Goal: Task Accomplishment & Management: Manage account settings

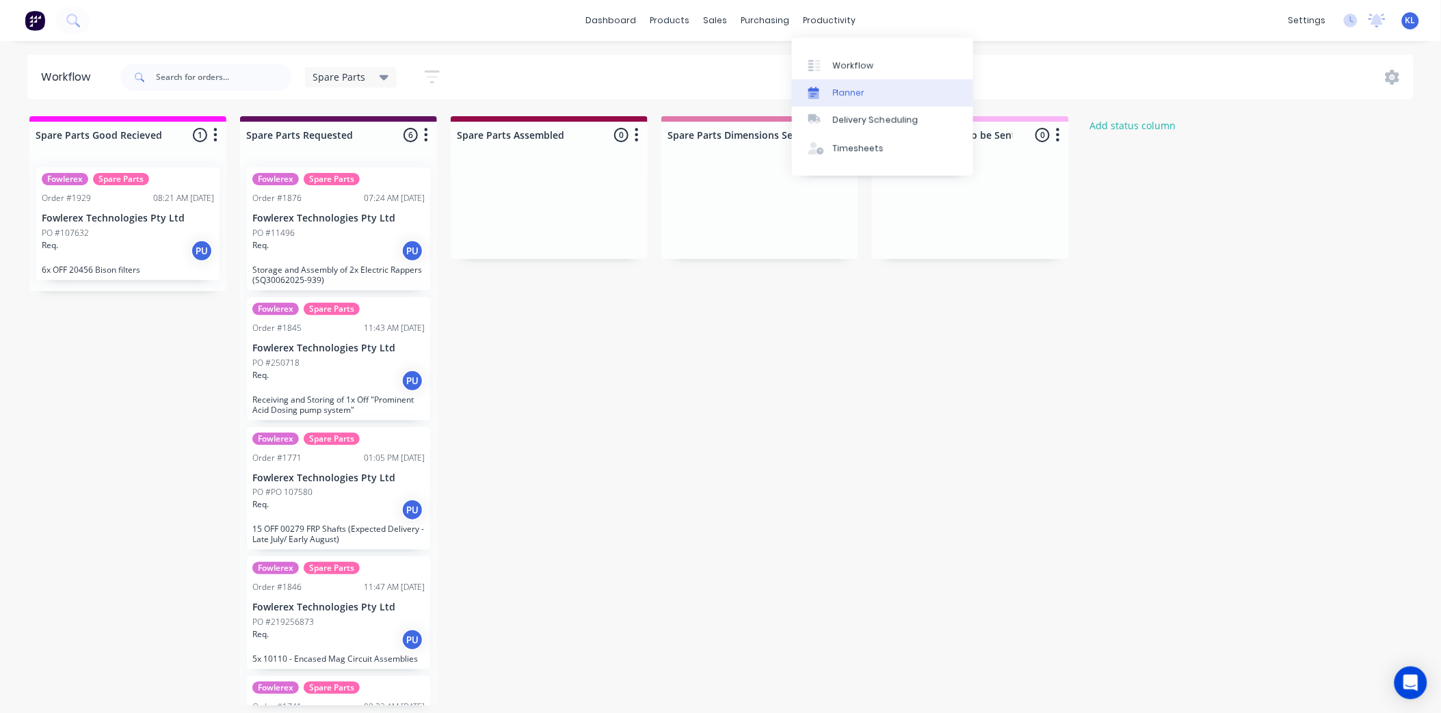
drag, startPoint x: 831, startPoint y: 25, endPoint x: 847, endPoint y: 79, distance: 56.3
click at [831, 25] on div "productivity" at bounding box center [829, 20] width 66 height 21
click at [848, 66] on div "Workflow" at bounding box center [853, 65] width 41 height 12
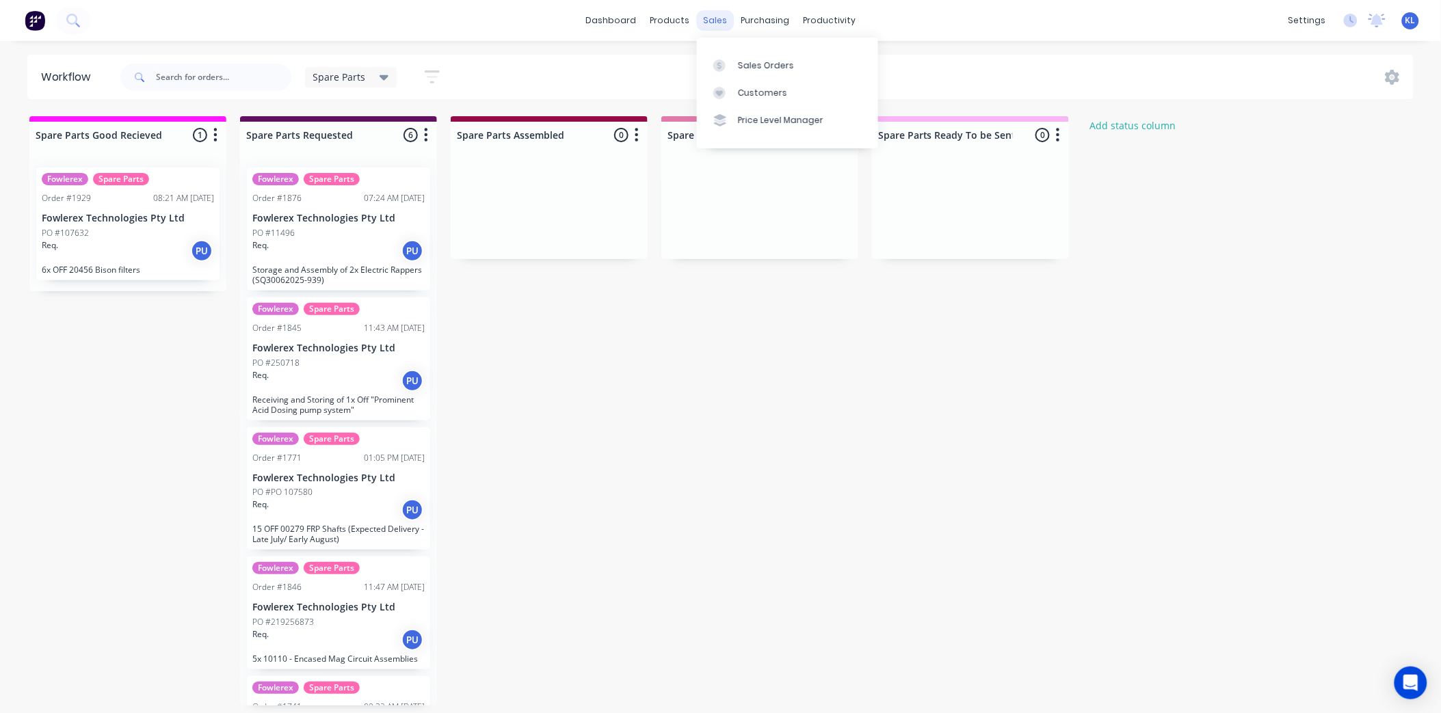
click at [719, 26] on div "sales" at bounding box center [715, 20] width 38 height 21
click at [826, 24] on div "productivity" at bounding box center [829, 20] width 66 height 21
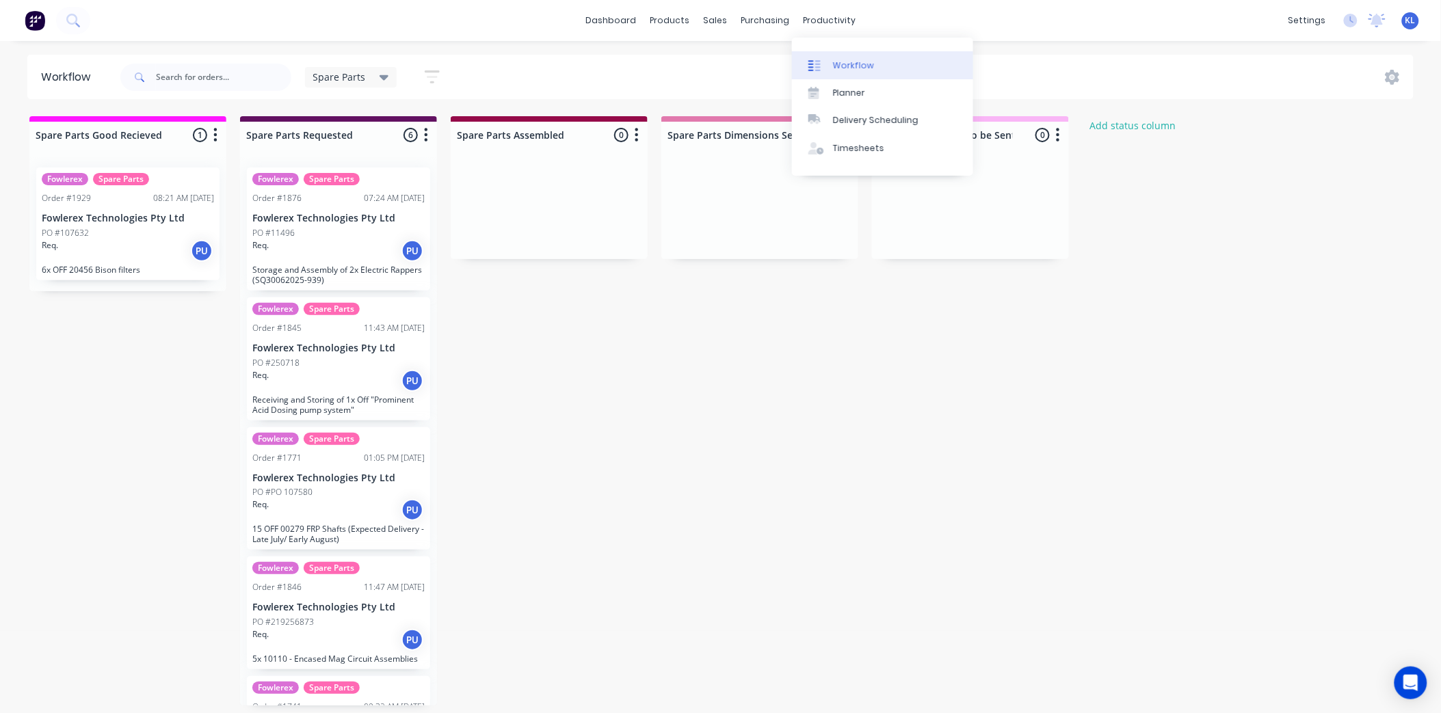
click at [841, 71] on div "Workflow" at bounding box center [853, 65] width 41 height 12
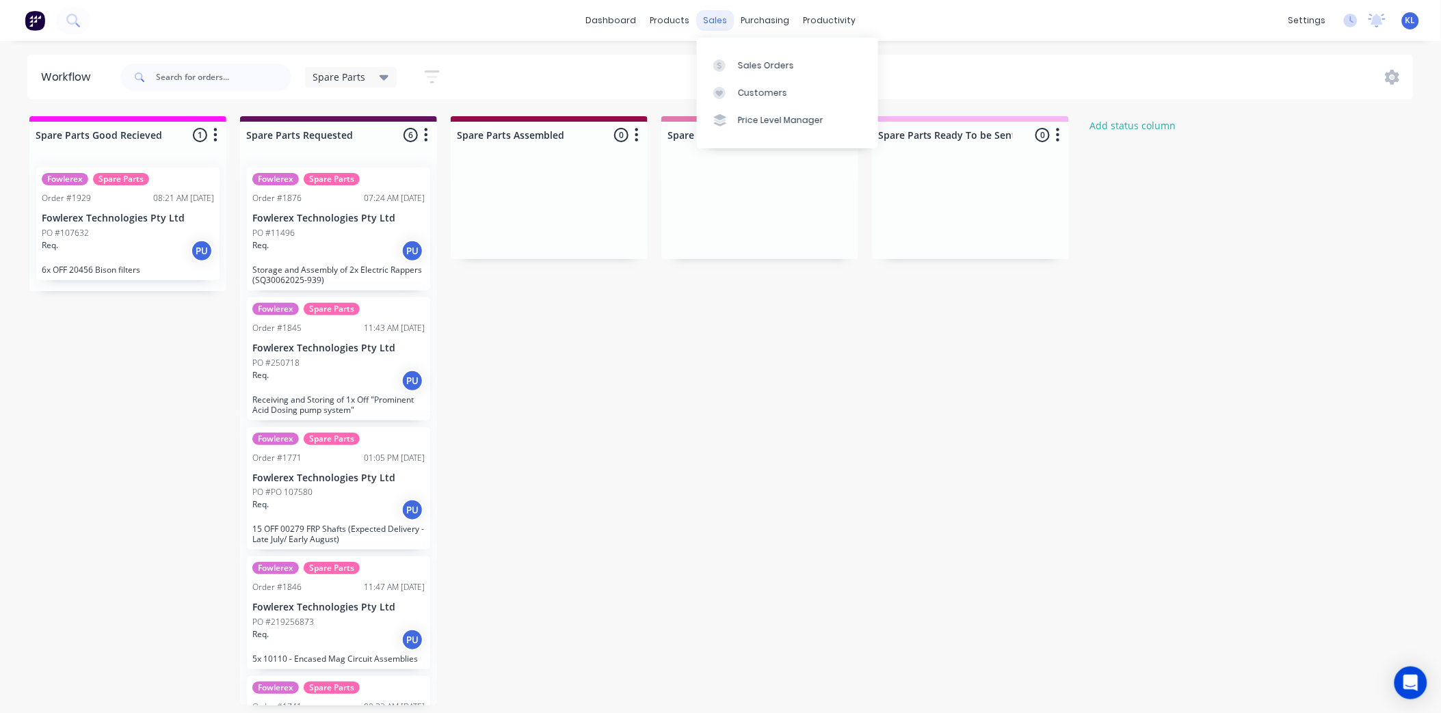
click at [719, 21] on div "sales" at bounding box center [715, 20] width 38 height 21
click at [773, 62] on div "Sales Orders" at bounding box center [766, 65] width 56 height 12
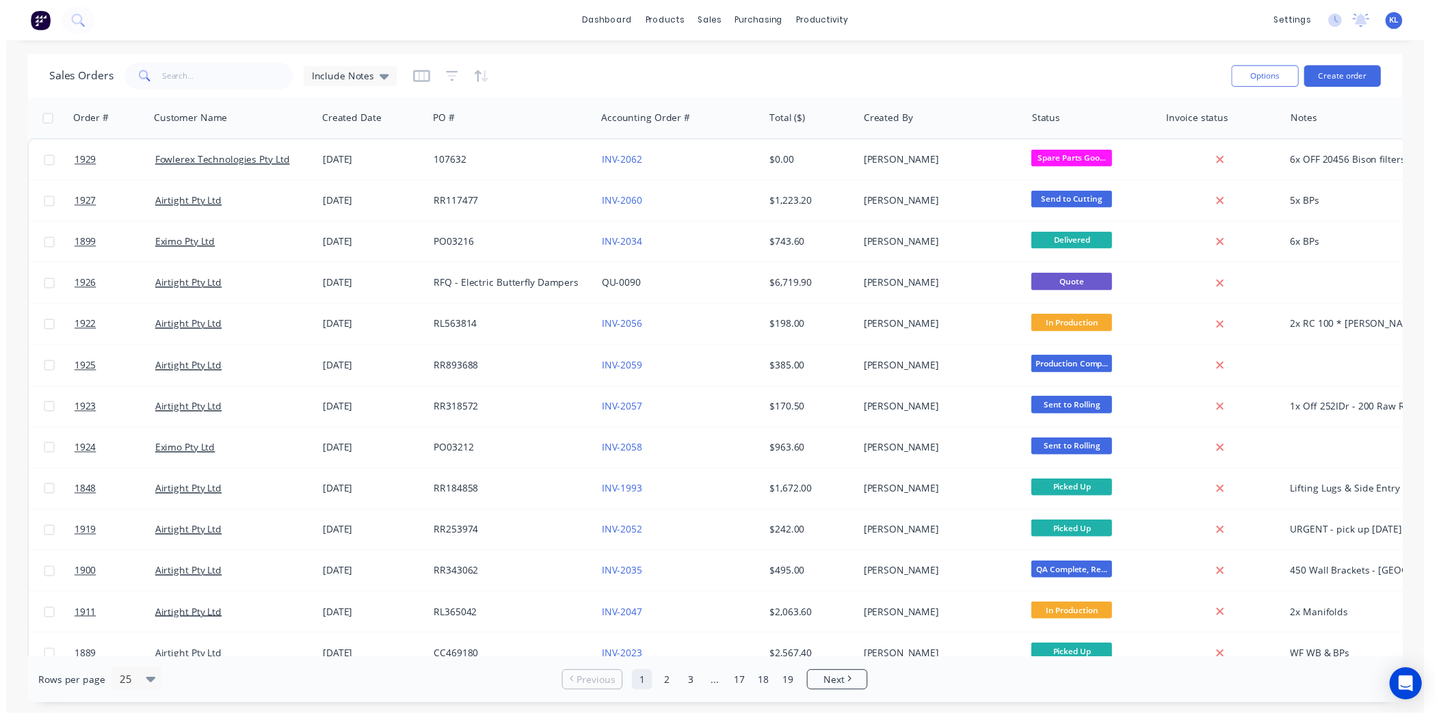
scroll to position [0, 164]
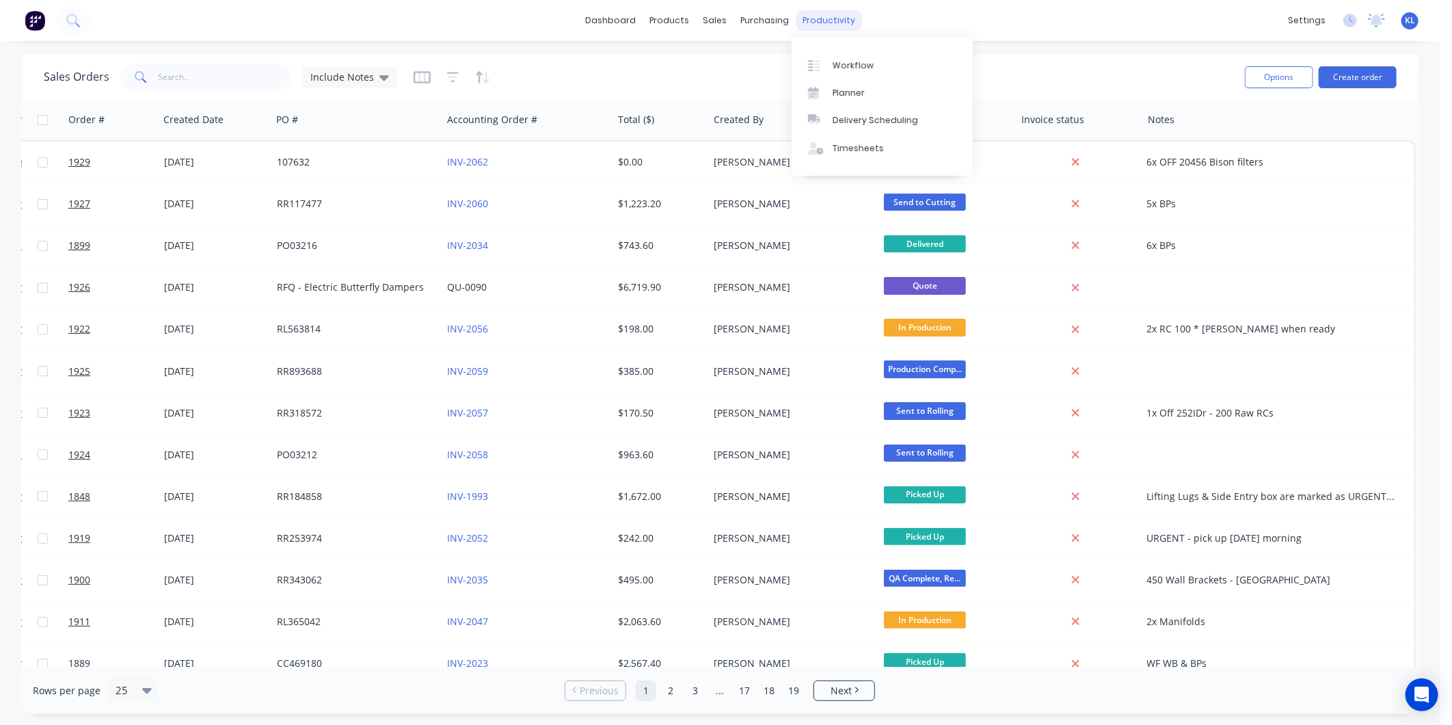
click at [812, 18] on div "productivity" at bounding box center [829, 20] width 66 height 21
click at [842, 52] on link "Workflow" at bounding box center [882, 64] width 181 height 27
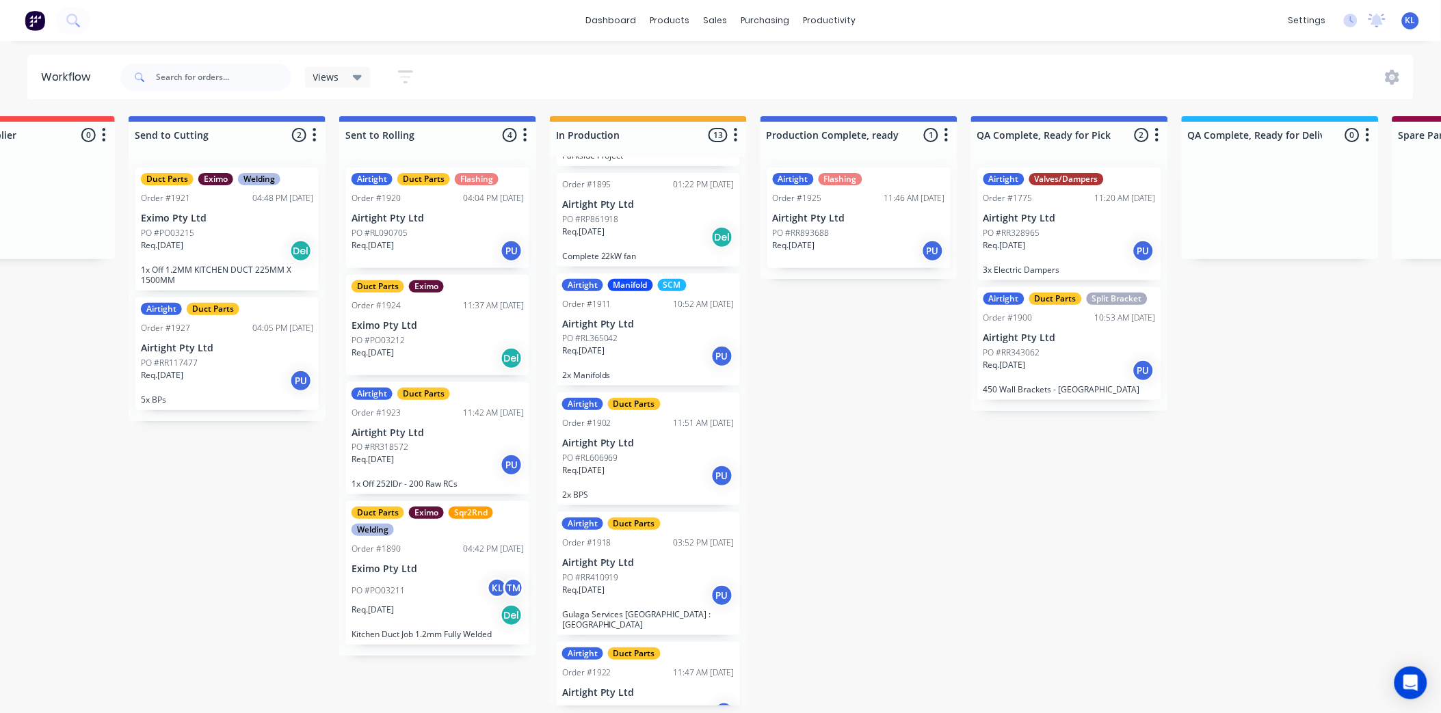
scroll to position [760, 0]
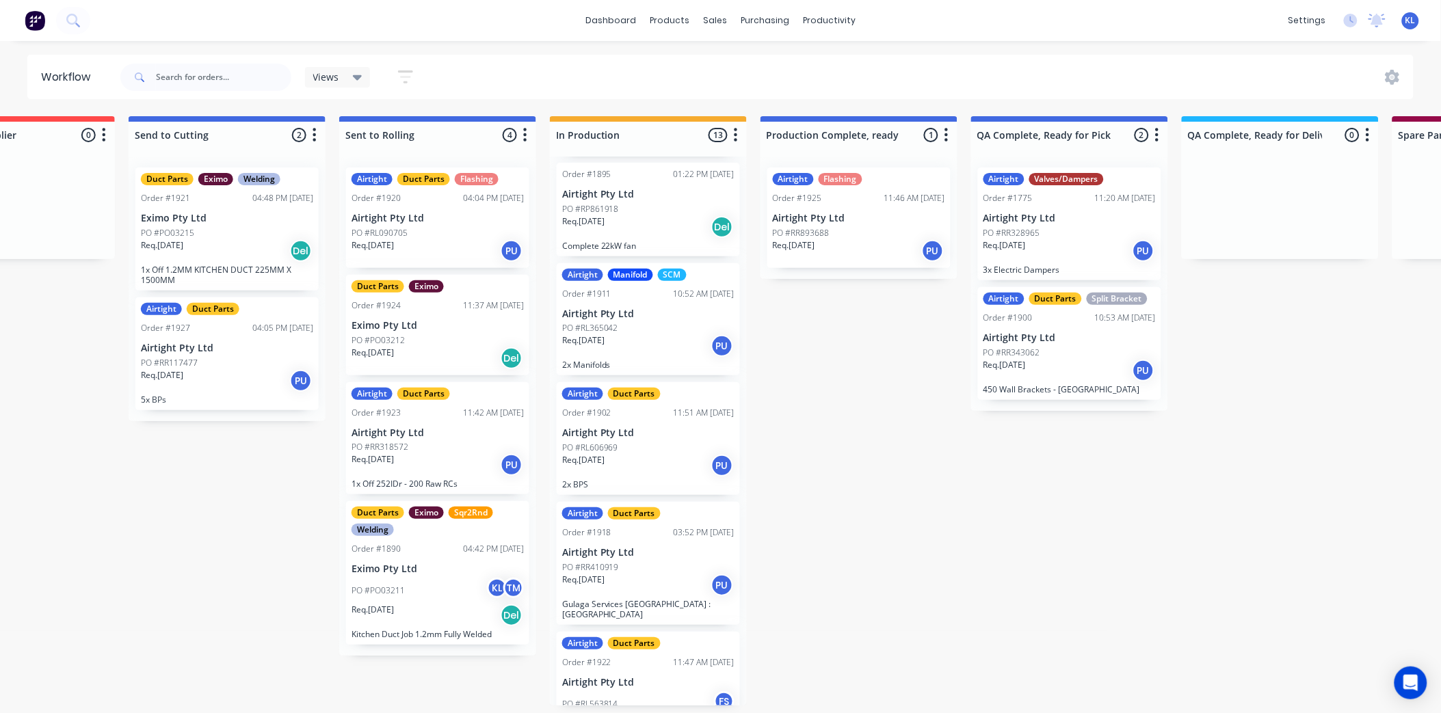
click at [663, 356] on div "Req. [DATE] PU" at bounding box center [648, 345] width 172 height 23
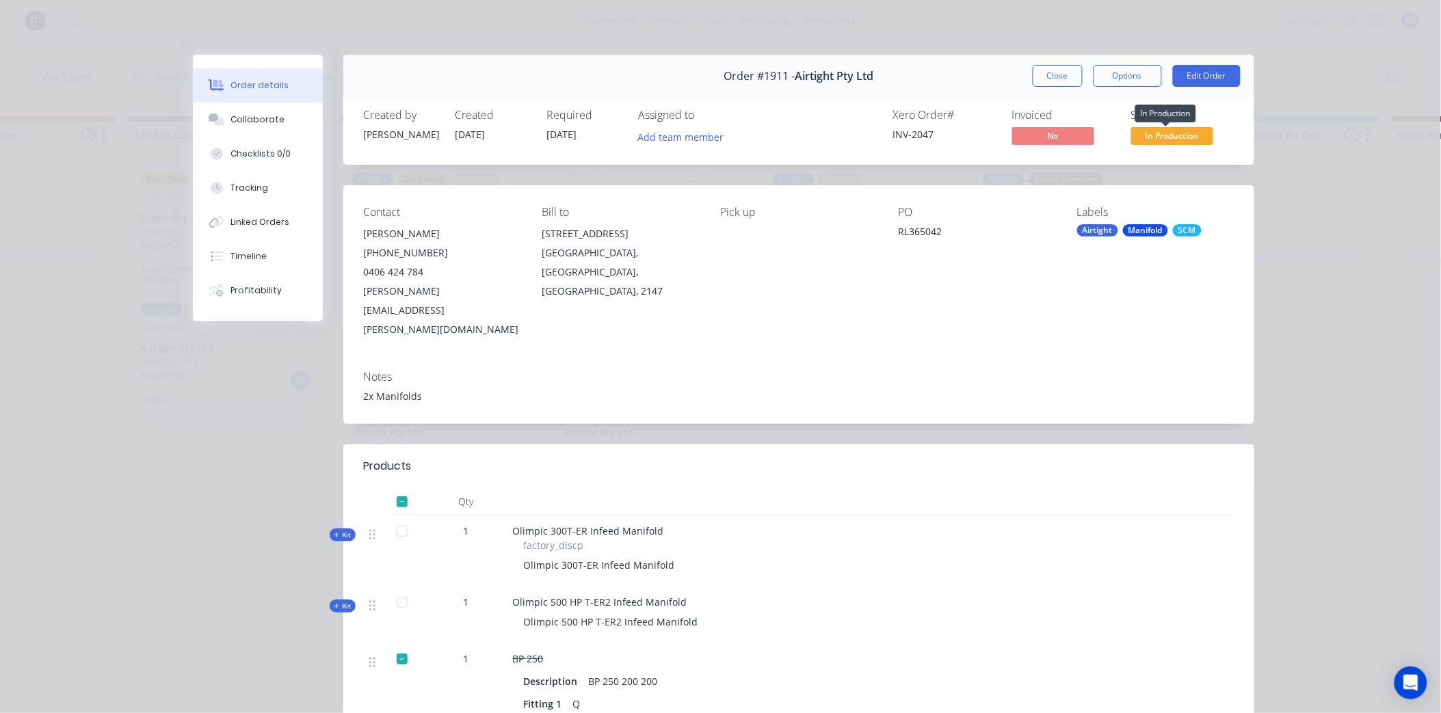
click at [1166, 134] on span "In Production" at bounding box center [1172, 135] width 82 height 17
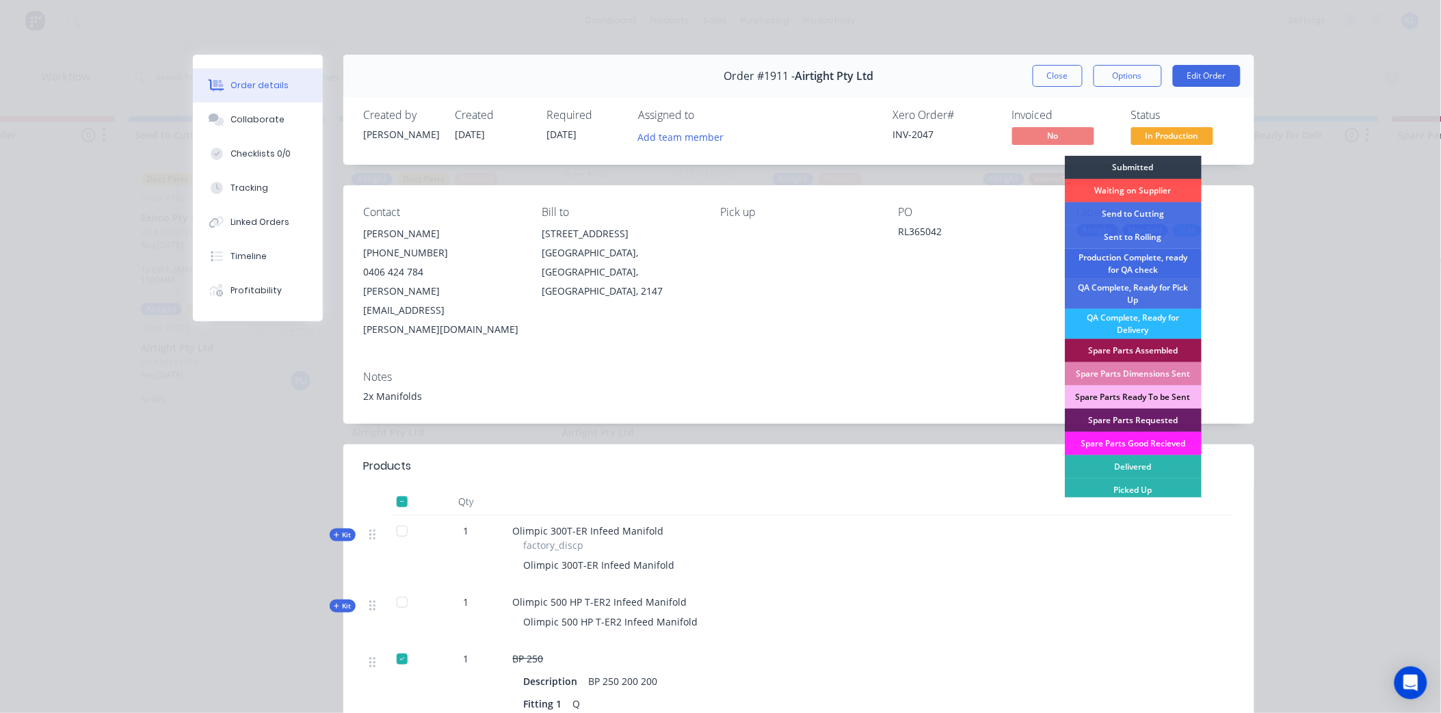
click at [1156, 263] on div "Production Complete, ready for QA check" at bounding box center [1133, 264] width 137 height 30
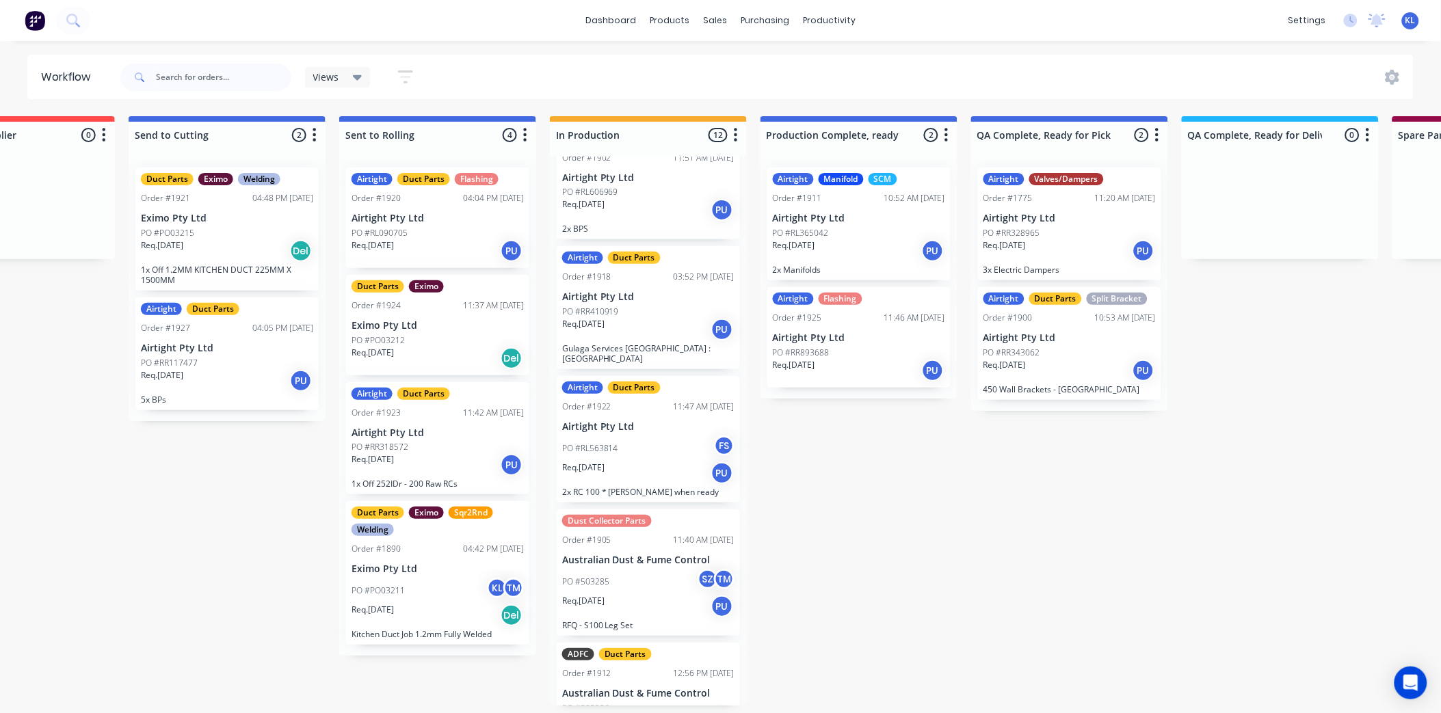
scroll to position [912, 0]
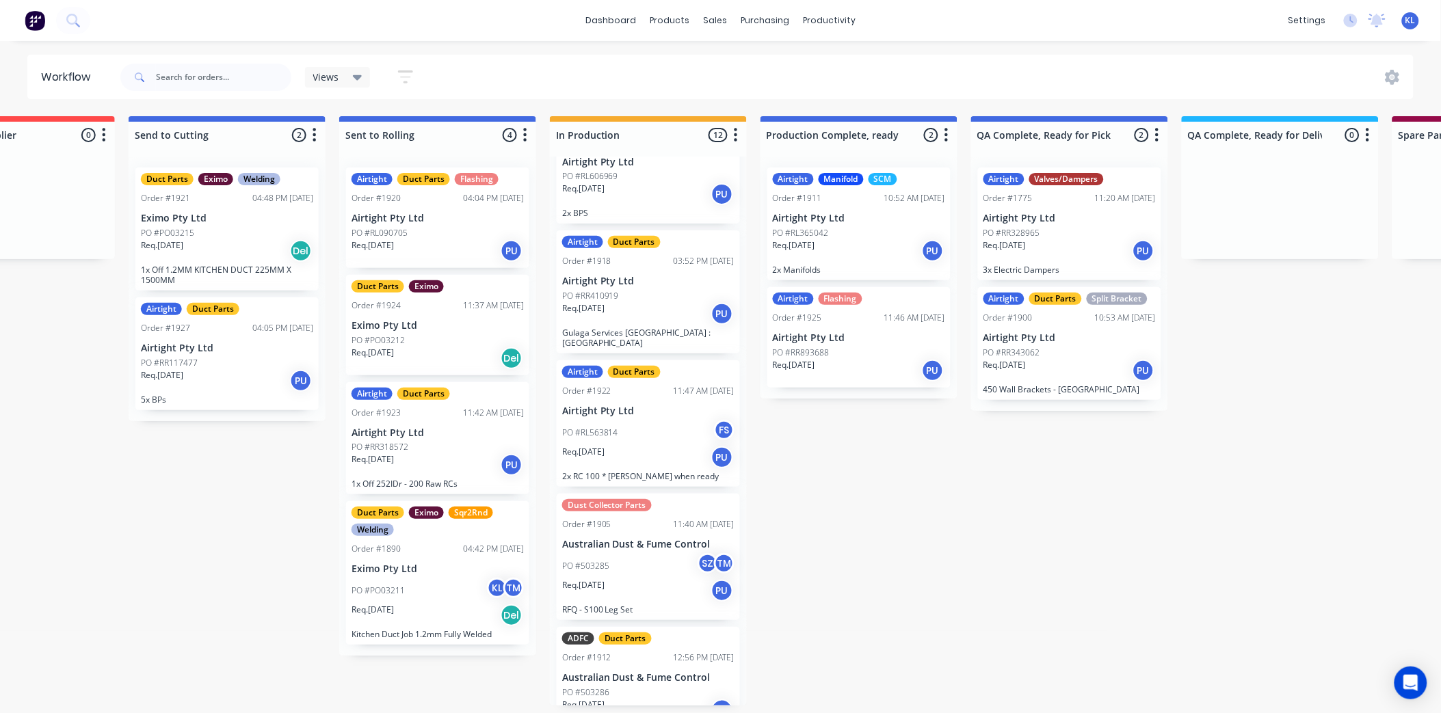
click at [667, 420] on div "PO #RL563814 FS" at bounding box center [648, 433] width 172 height 26
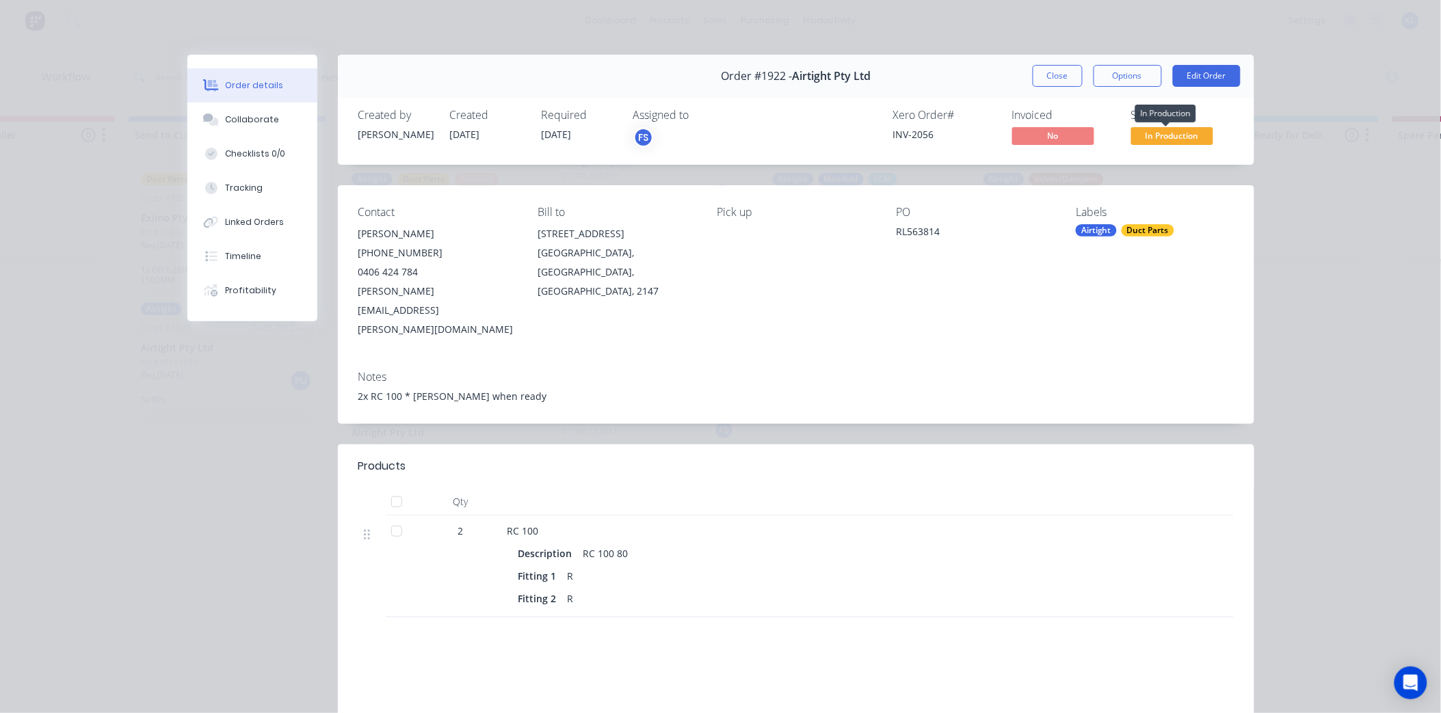
click at [1174, 135] on span "In Production" at bounding box center [1172, 135] width 82 height 17
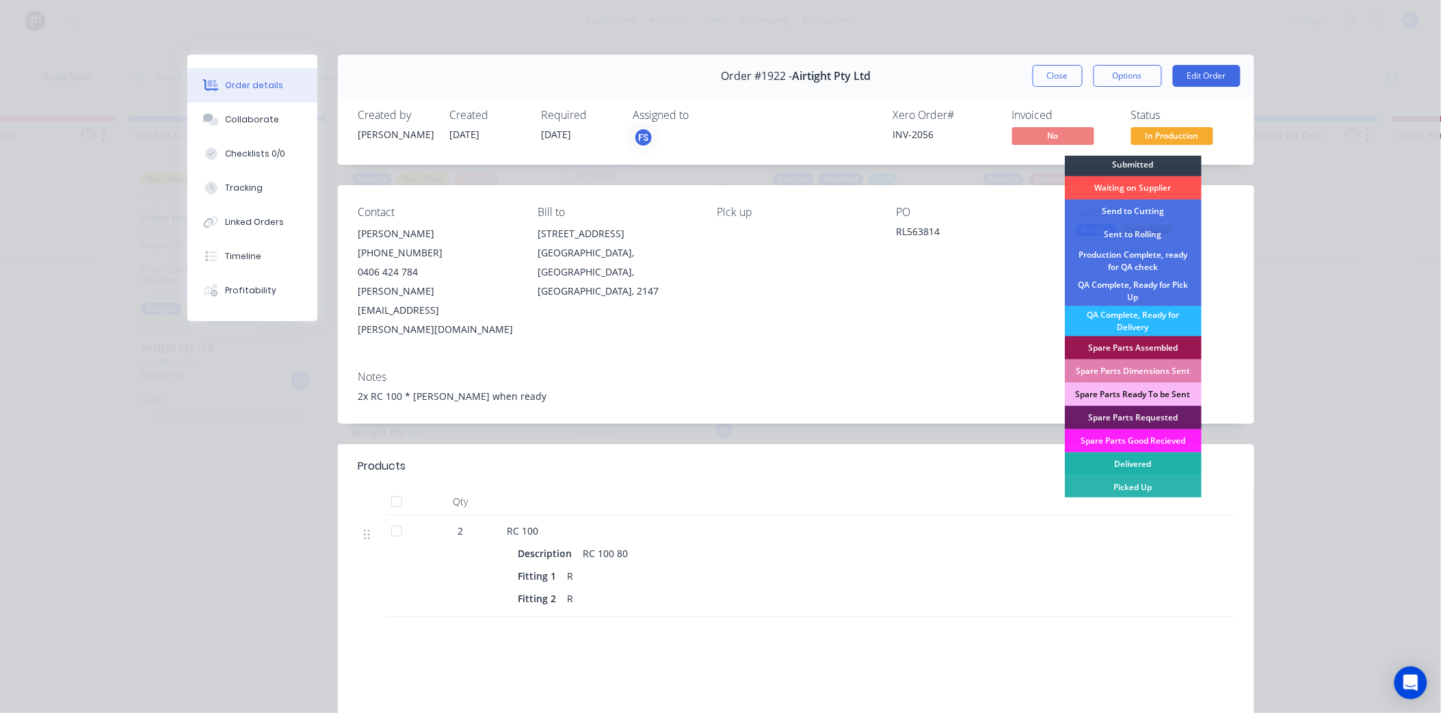
scroll to position [3, 0]
click at [1154, 290] on div "QA Complete, Ready for Pick Up" at bounding box center [1133, 291] width 137 height 30
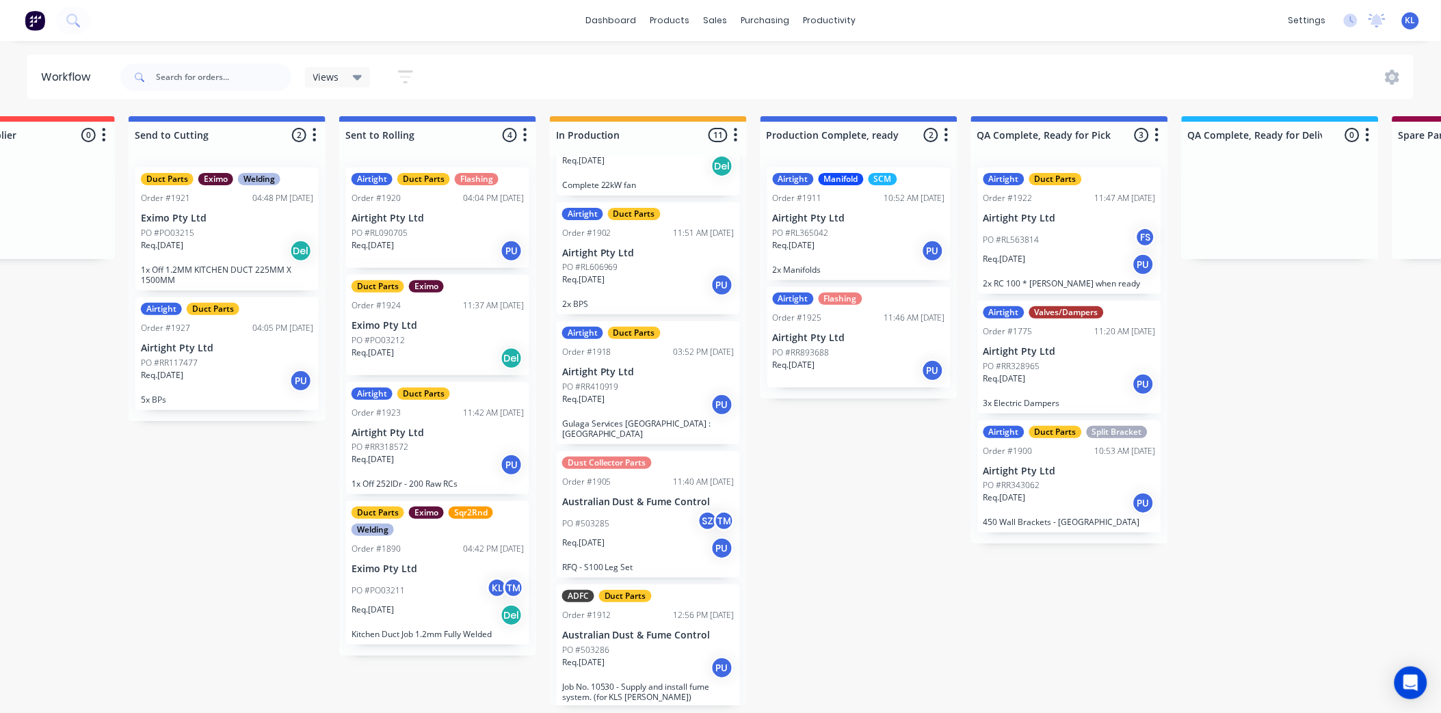
scroll to position [3, 322]
click at [453, 433] on p "Airtight Pty Ltd" at bounding box center [437, 433] width 172 height 12
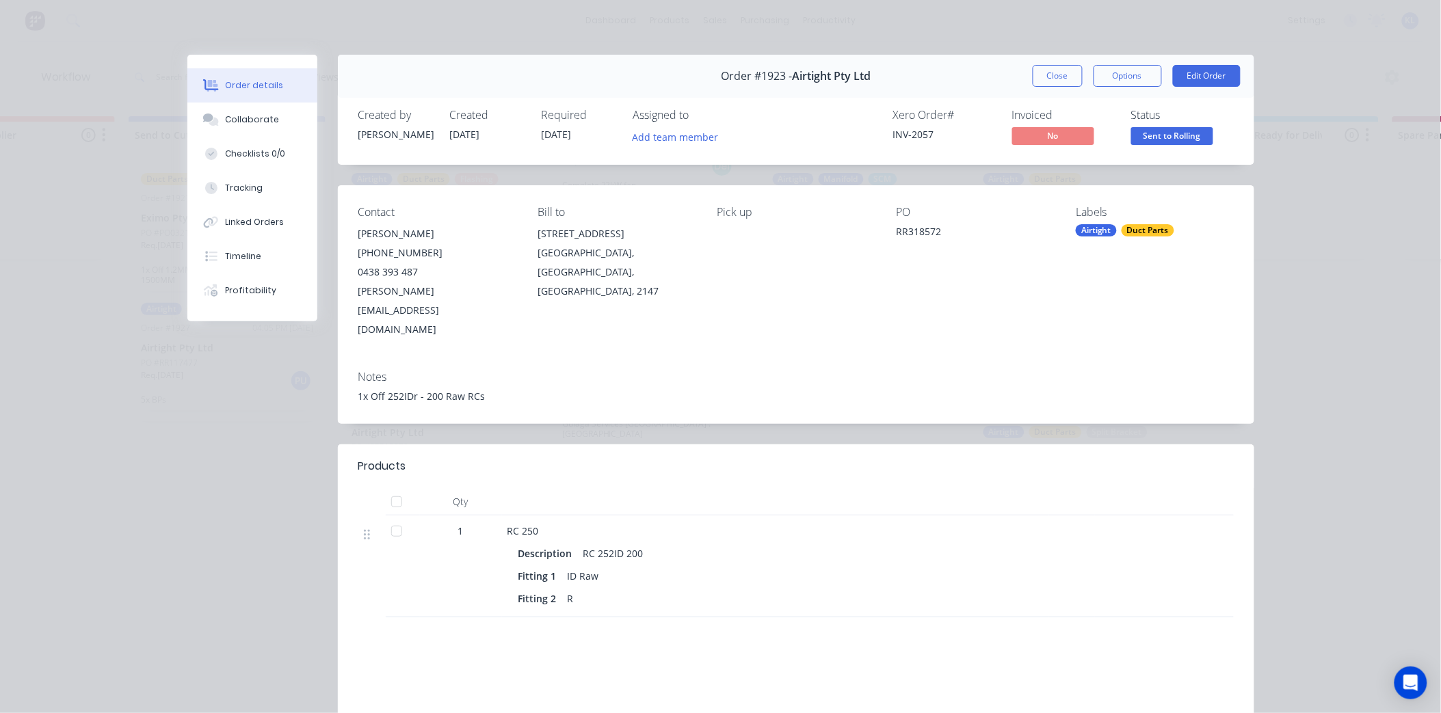
click at [1190, 133] on span "Sent to Rolling" at bounding box center [1172, 135] width 82 height 17
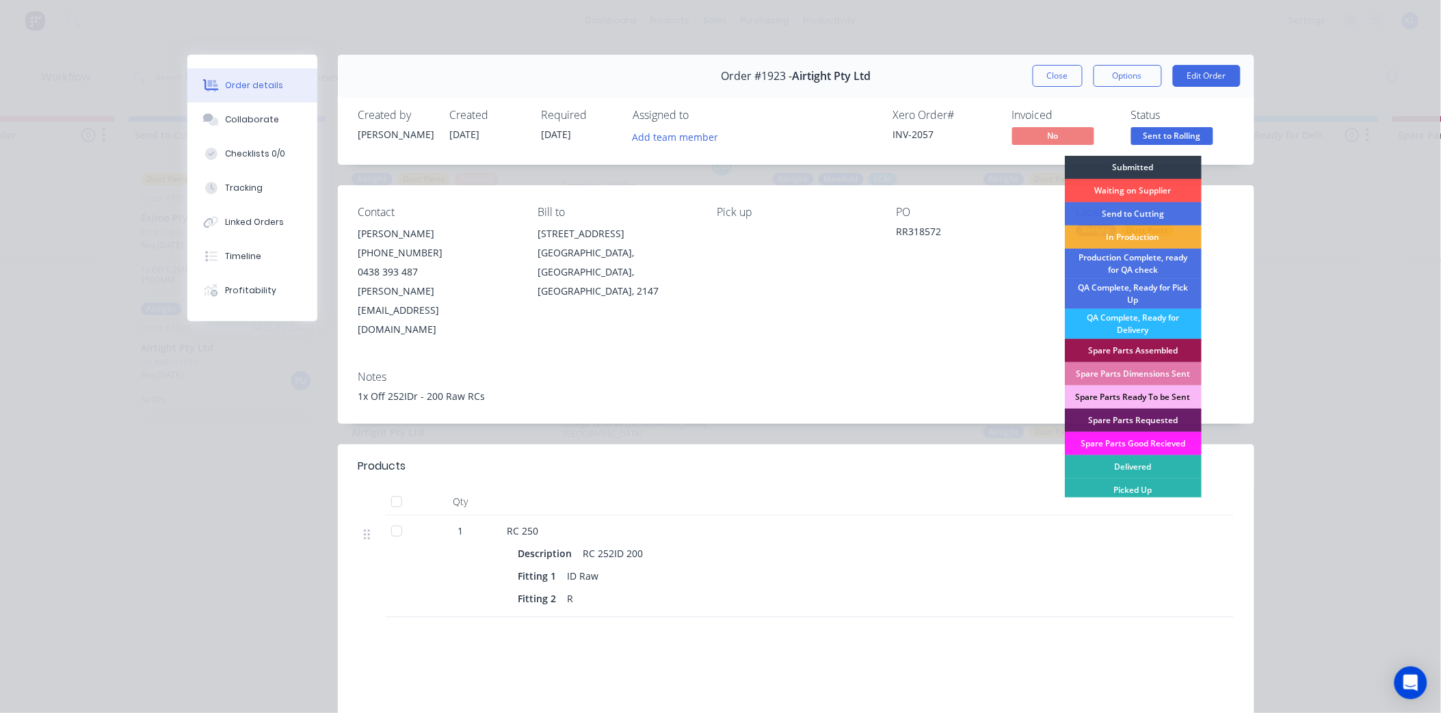
scroll to position [3, 0]
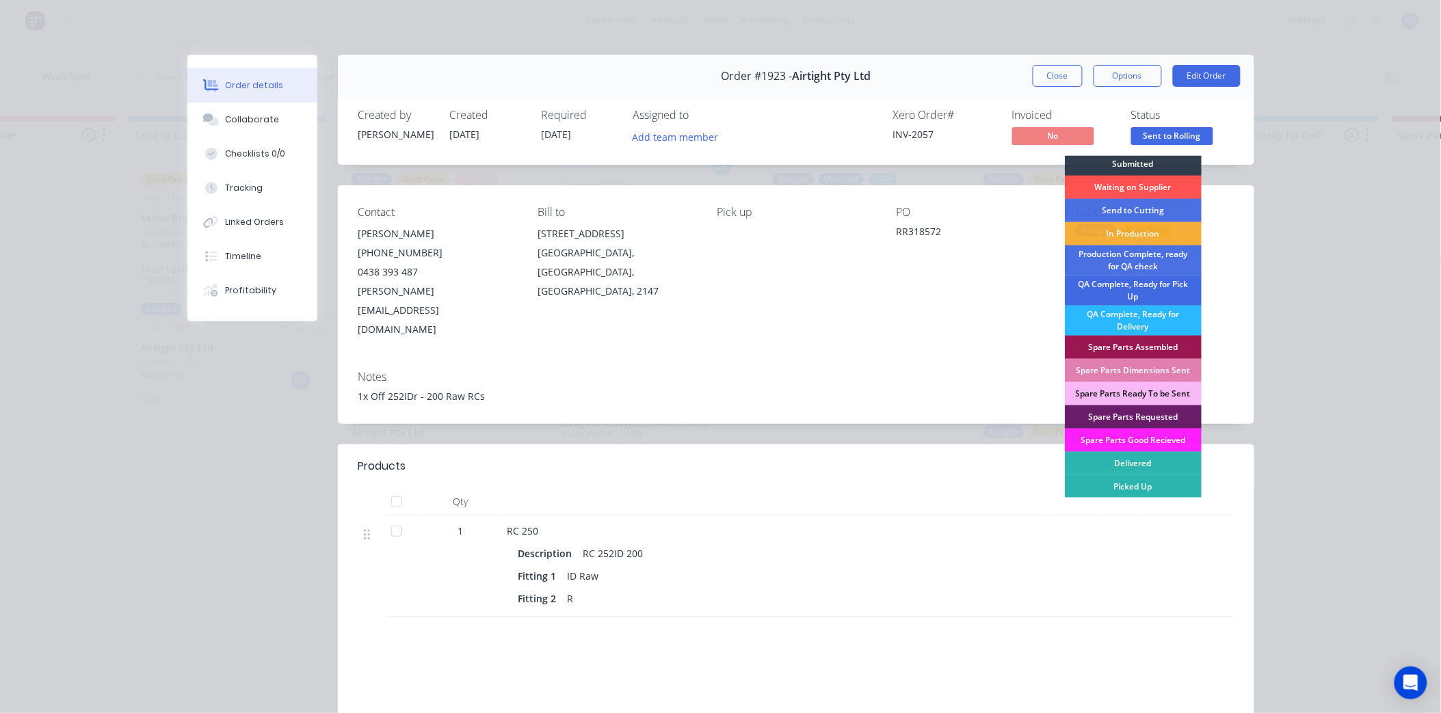
click at [1152, 288] on div "QA Complete, Ready for Pick Up" at bounding box center [1133, 291] width 137 height 30
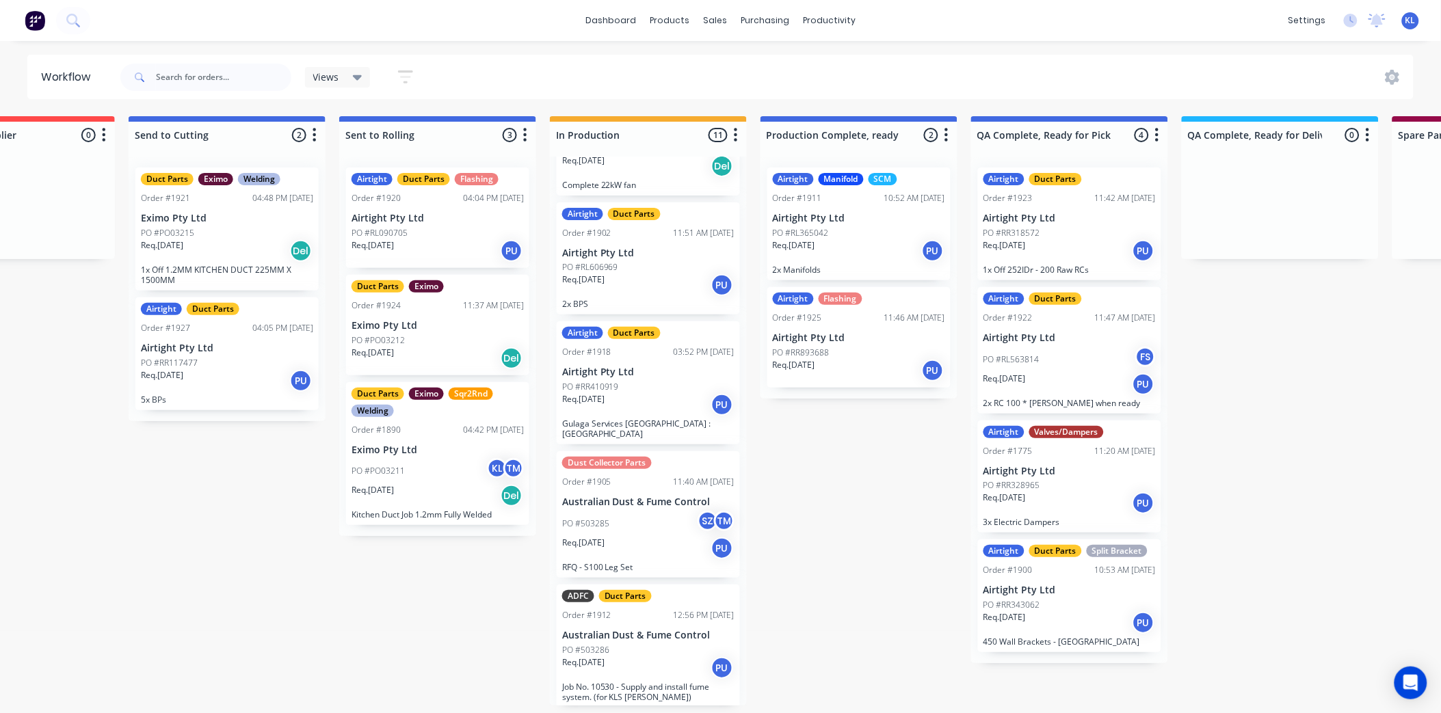
click at [448, 228] on div "PO #RL090705" at bounding box center [437, 233] width 172 height 12
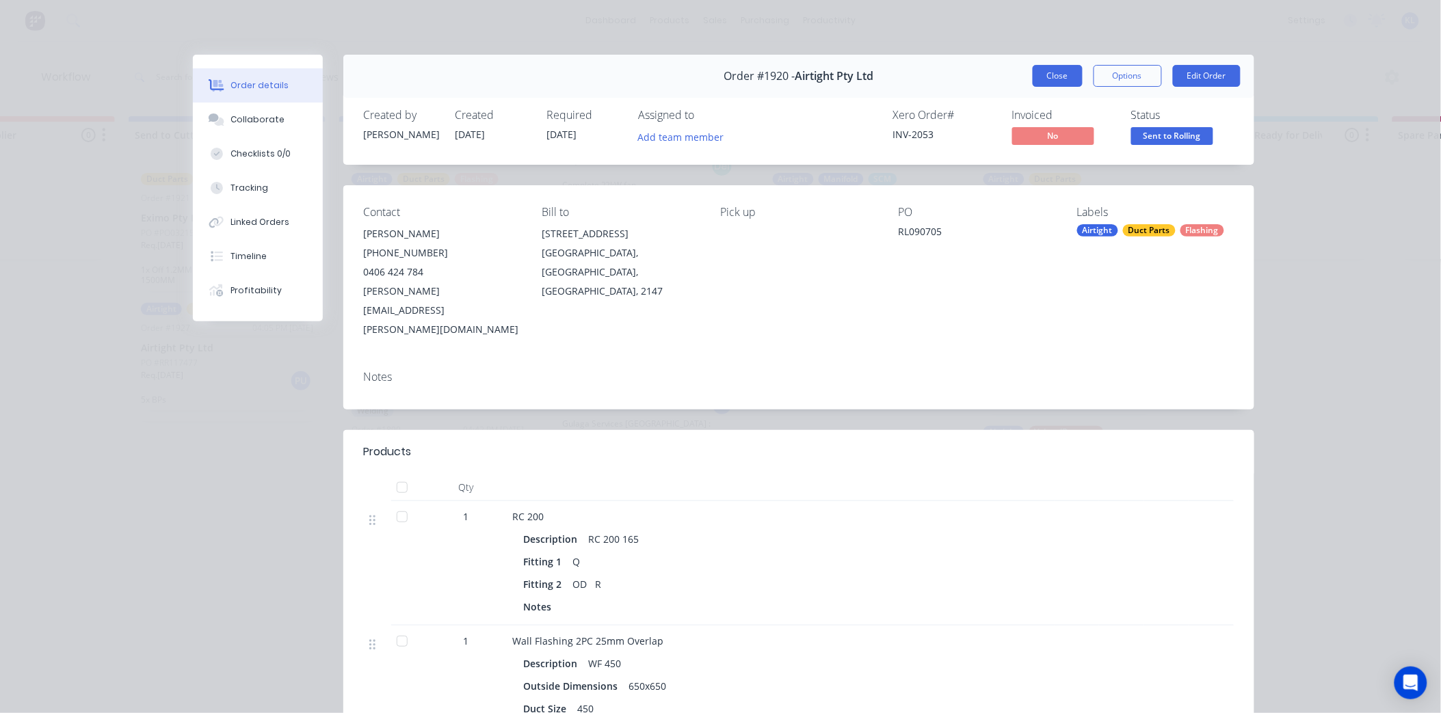
click at [1065, 72] on button "Close" at bounding box center [1058, 76] width 50 height 22
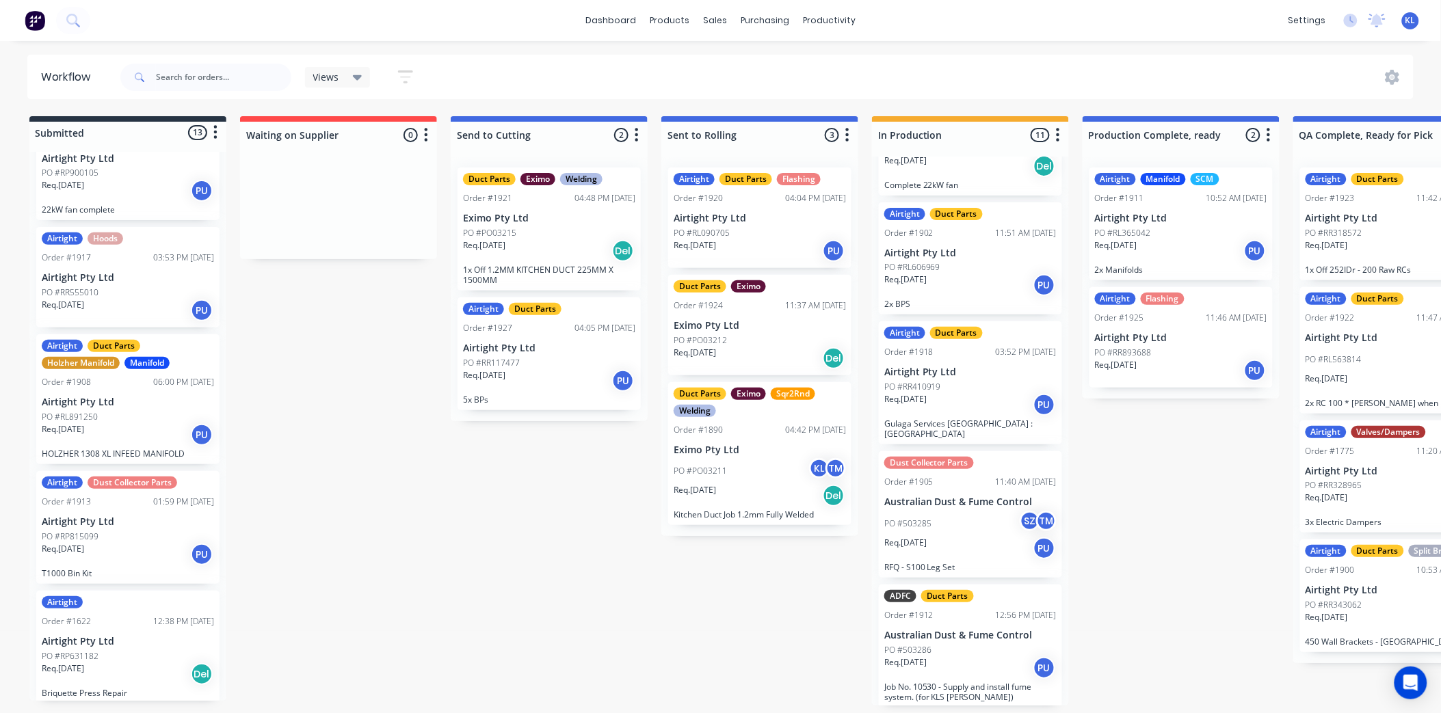
click at [155, 536] on div "PO #RP815099" at bounding box center [128, 537] width 172 height 12
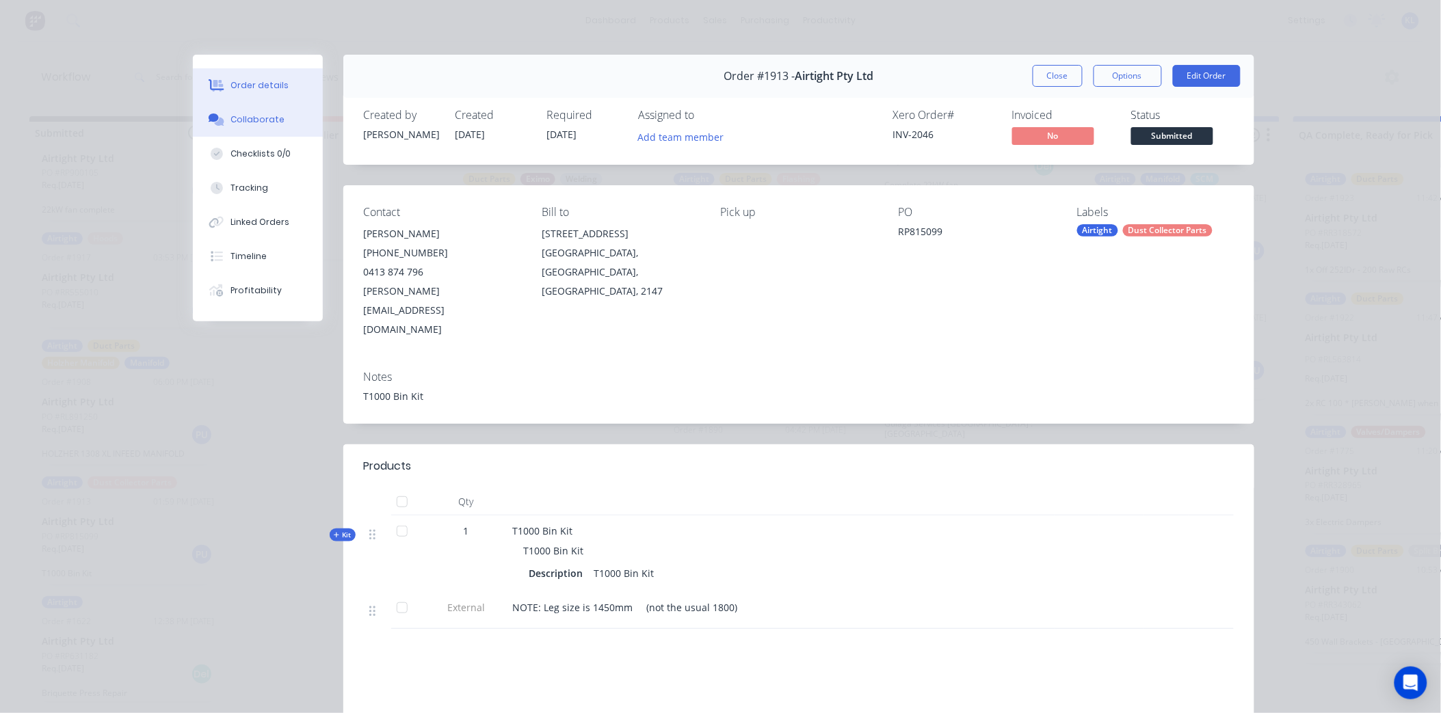
click at [243, 114] on div "Collaborate" at bounding box center [257, 120] width 54 height 12
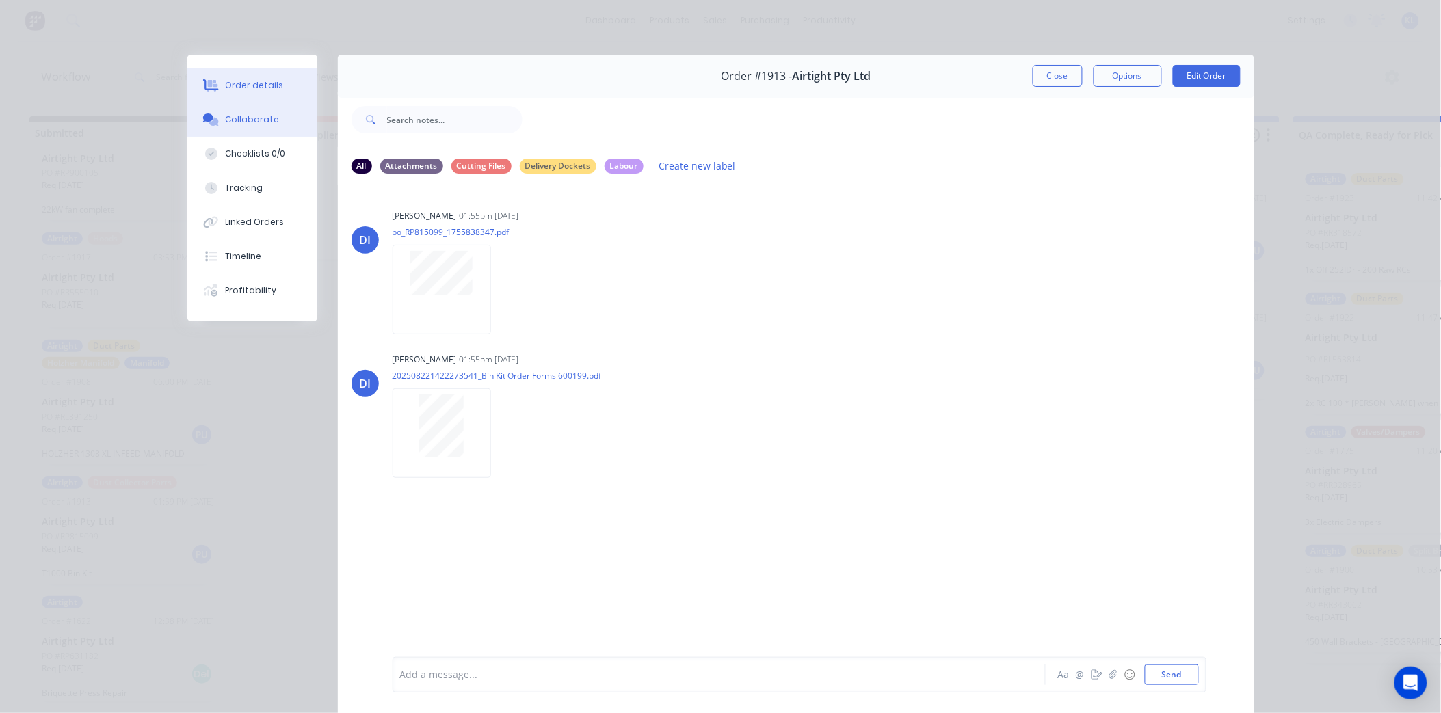
click at [226, 74] on button "Order details" at bounding box center [252, 85] width 130 height 34
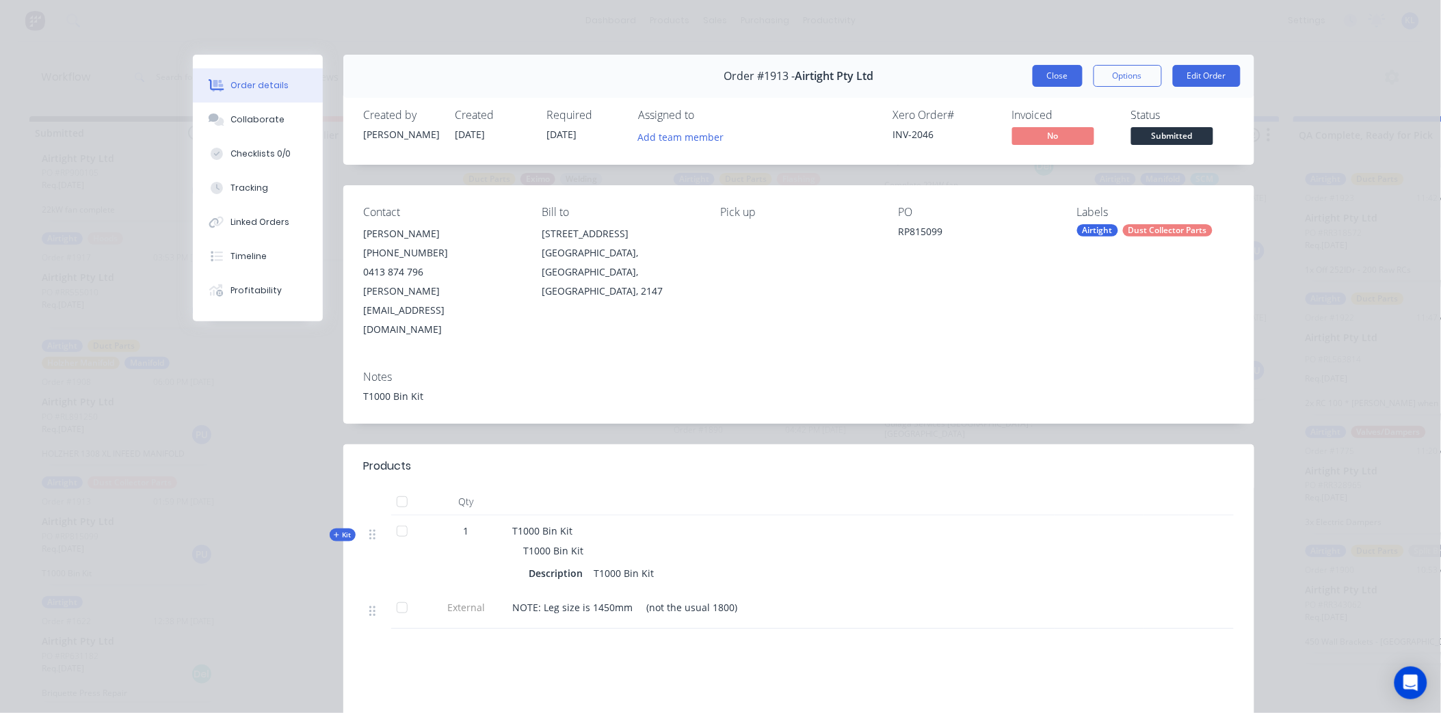
click at [1072, 72] on button "Close" at bounding box center [1058, 76] width 50 height 22
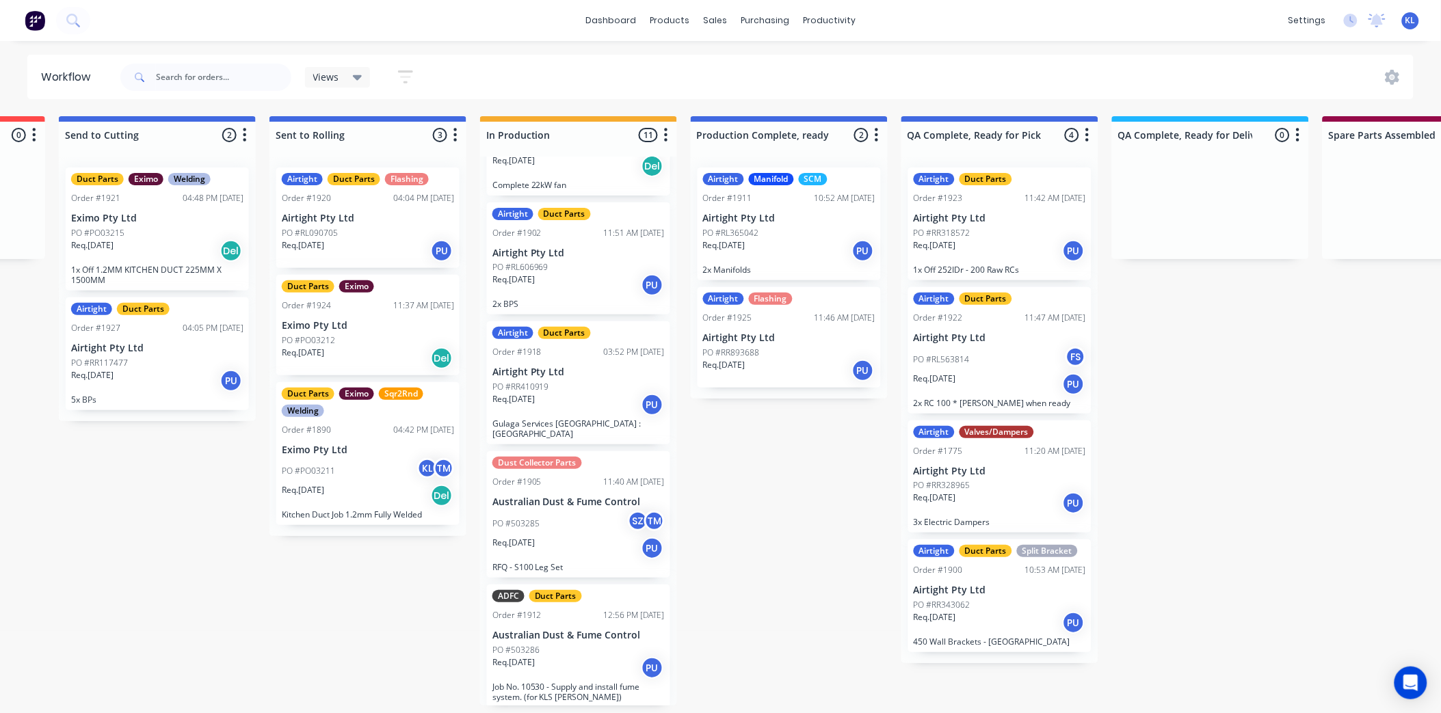
scroll to position [744, 0]
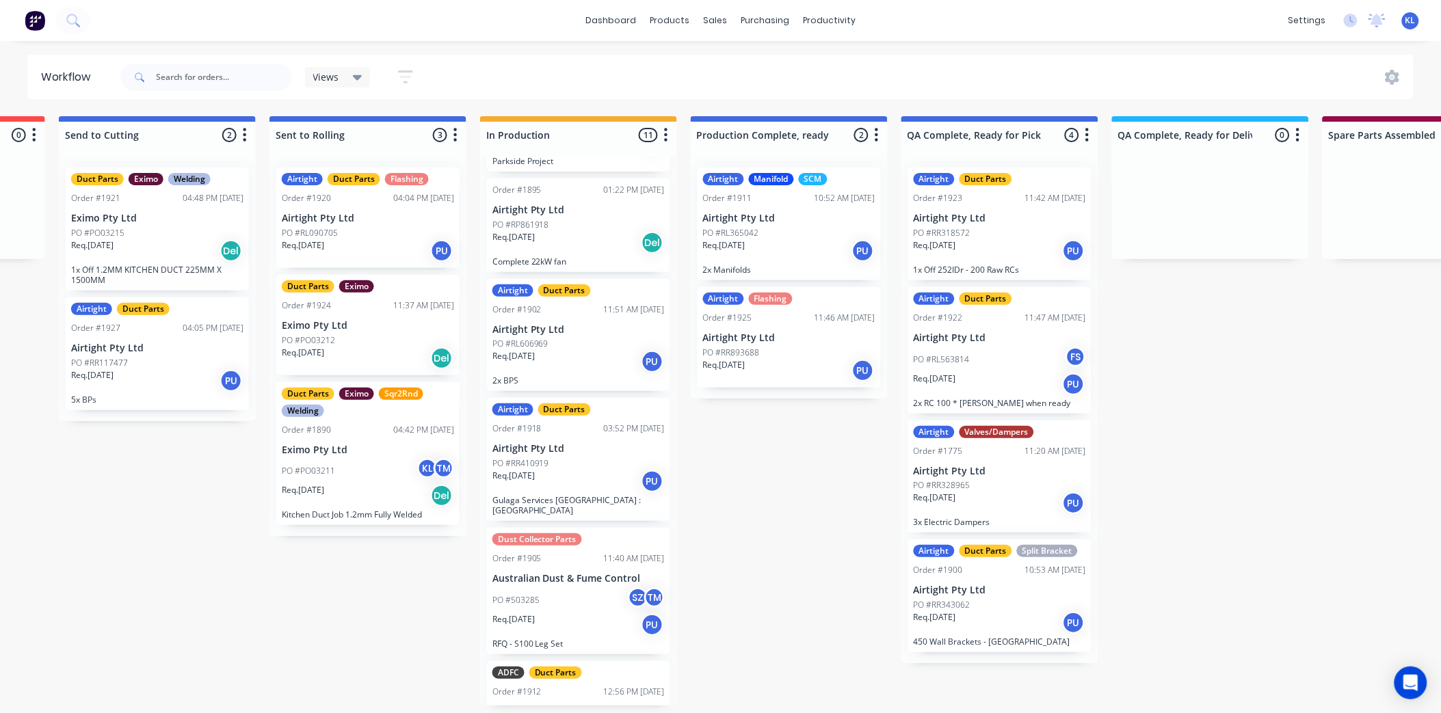
click at [998, 239] on div "Req. [DATE] PU" at bounding box center [1000, 250] width 172 height 23
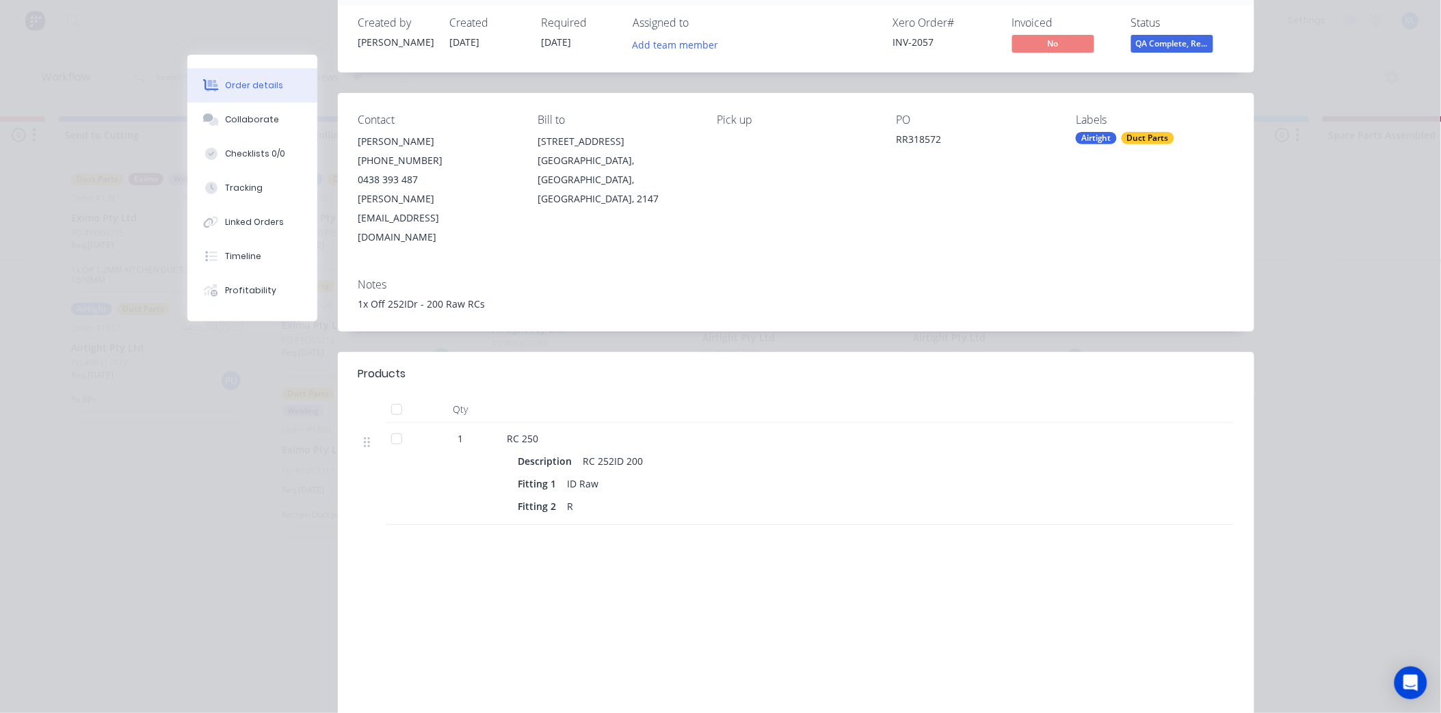
scroll to position [0, 0]
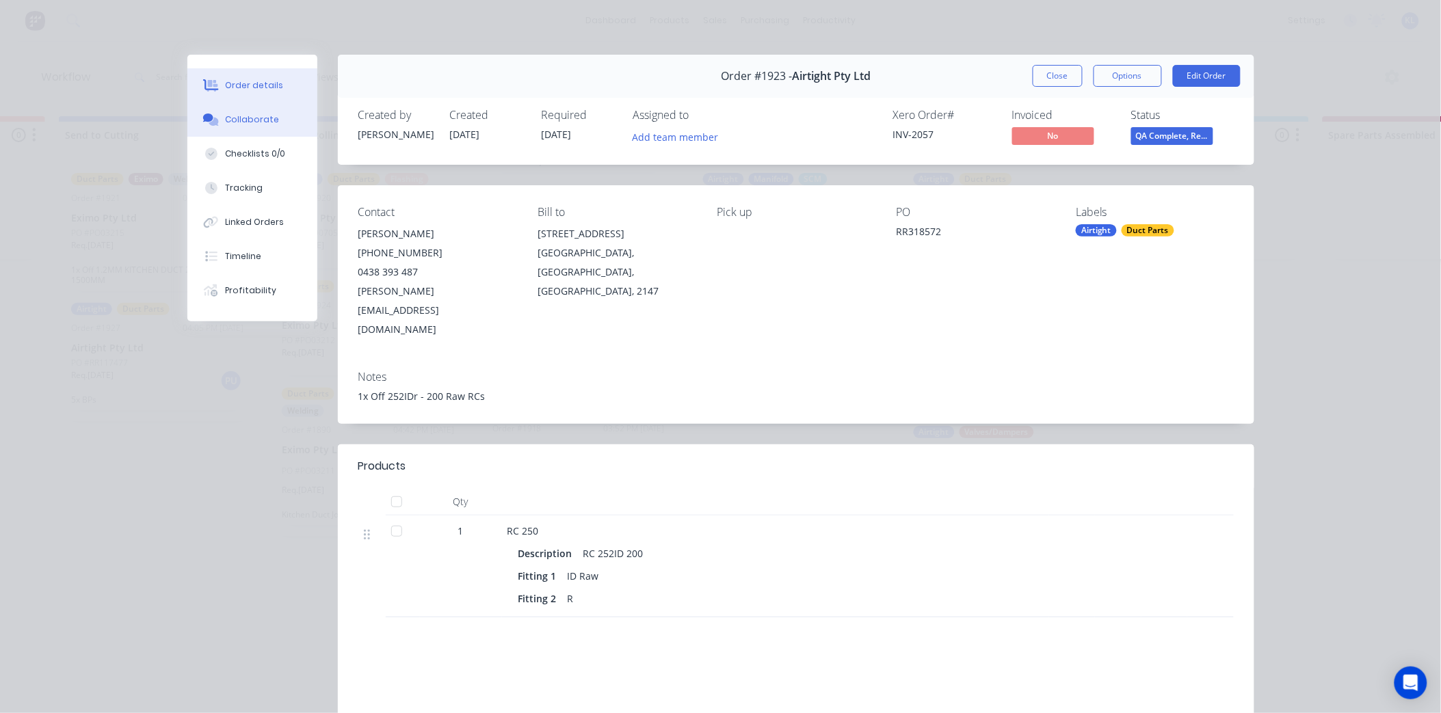
click at [239, 120] on div "Collaborate" at bounding box center [252, 120] width 54 height 12
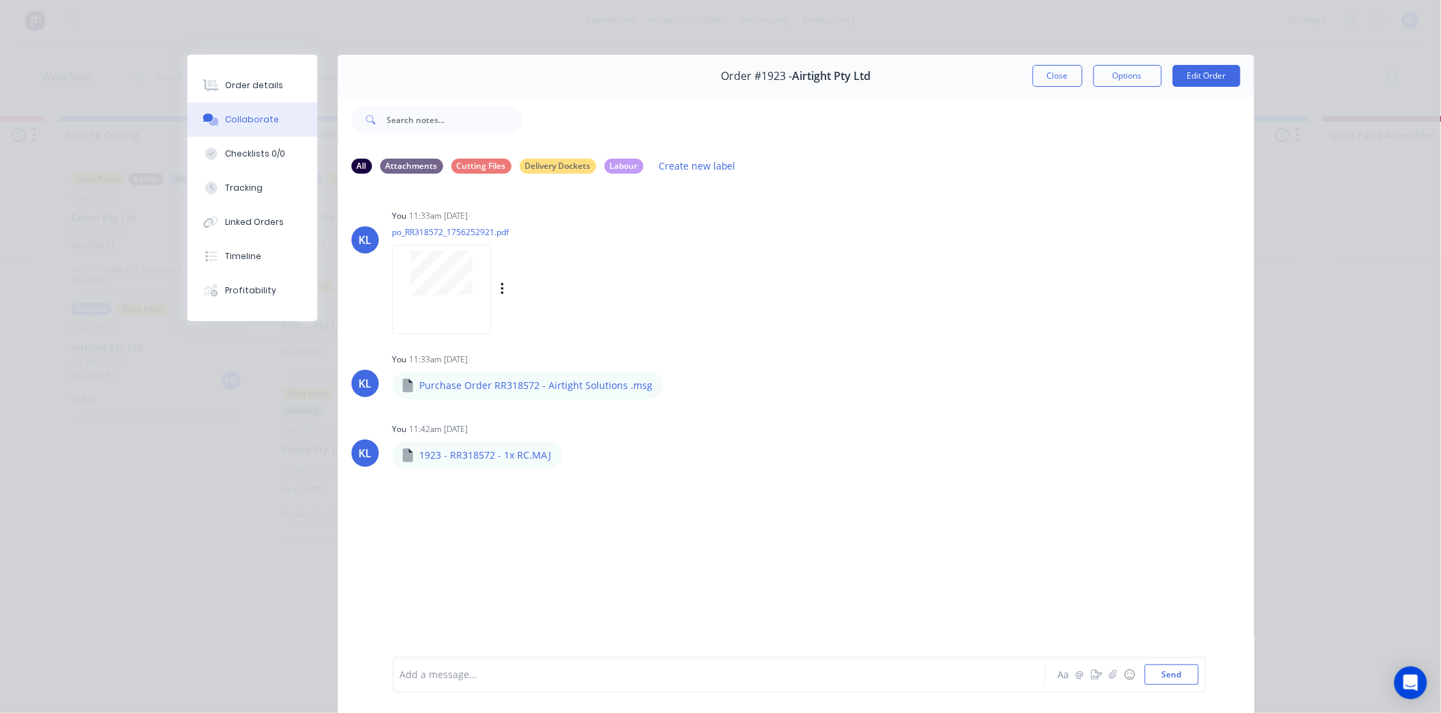
click at [466, 302] on div at bounding box center [442, 290] width 98 height 90
click at [236, 85] on div "Order details" at bounding box center [254, 85] width 58 height 12
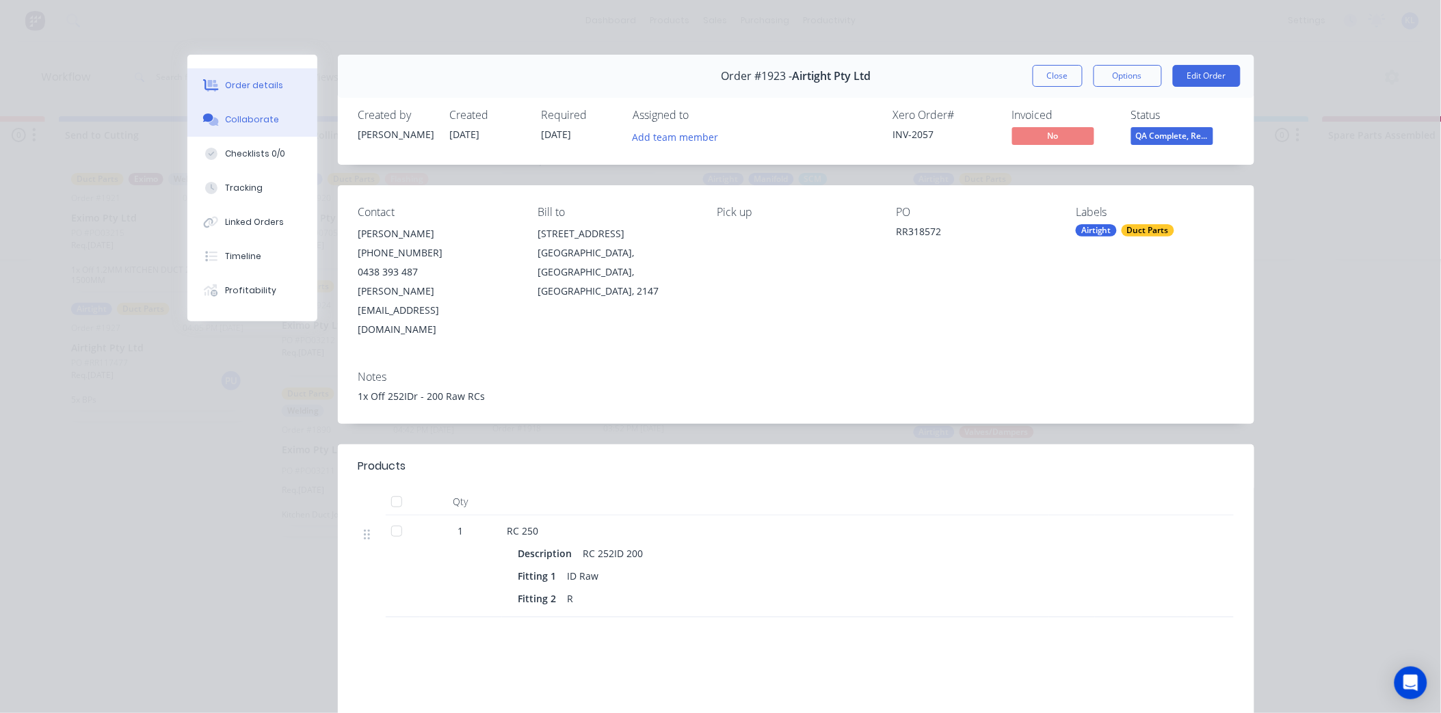
click at [257, 116] on div "Collaborate" at bounding box center [252, 120] width 54 height 12
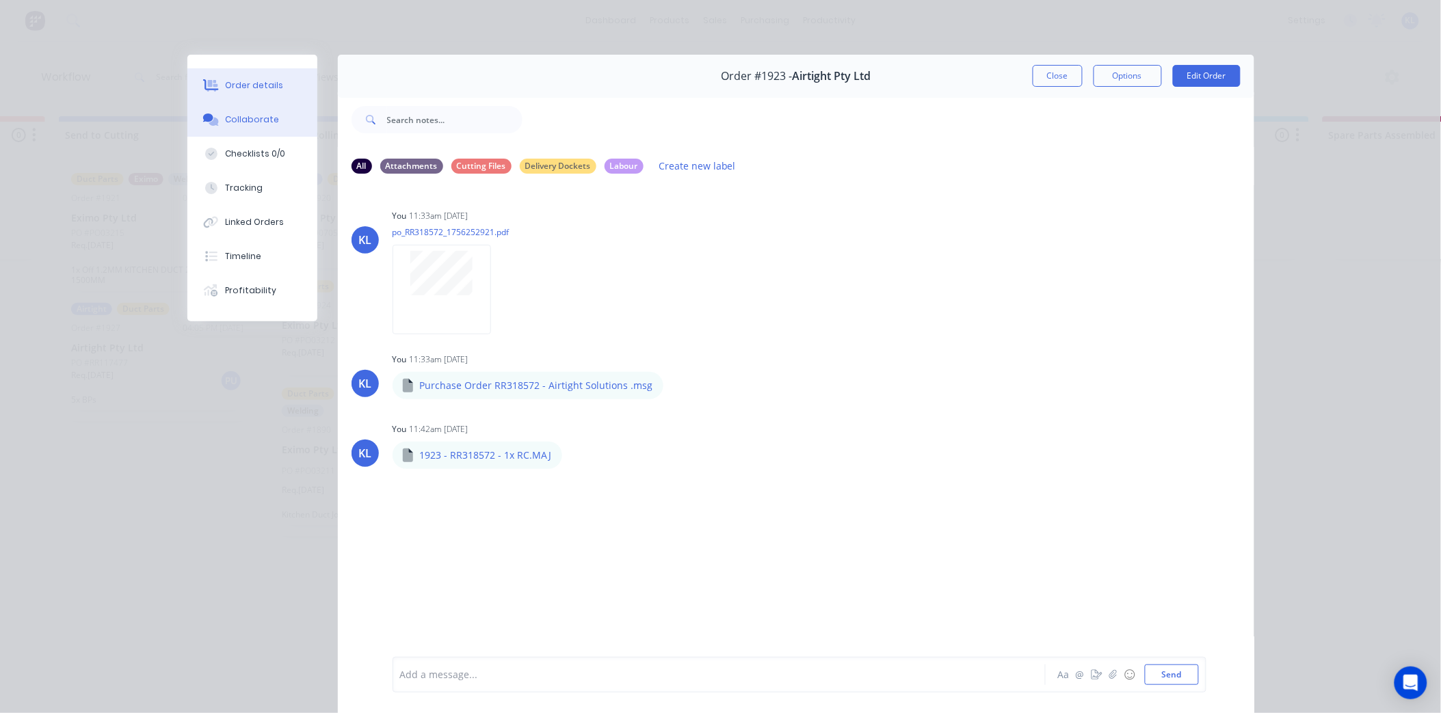
click at [280, 84] on button "Order details" at bounding box center [252, 85] width 130 height 34
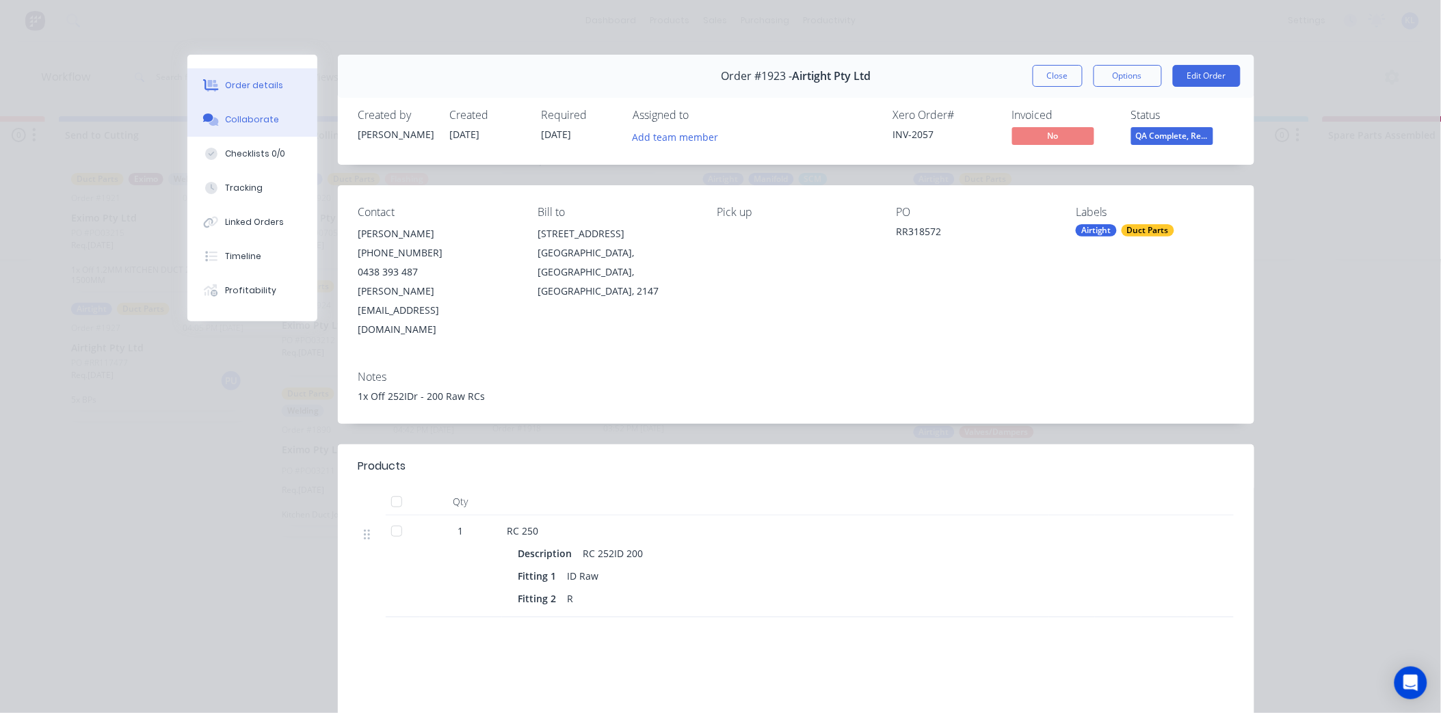
click at [256, 118] on div "Collaborate" at bounding box center [252, 120] width 54 height 12
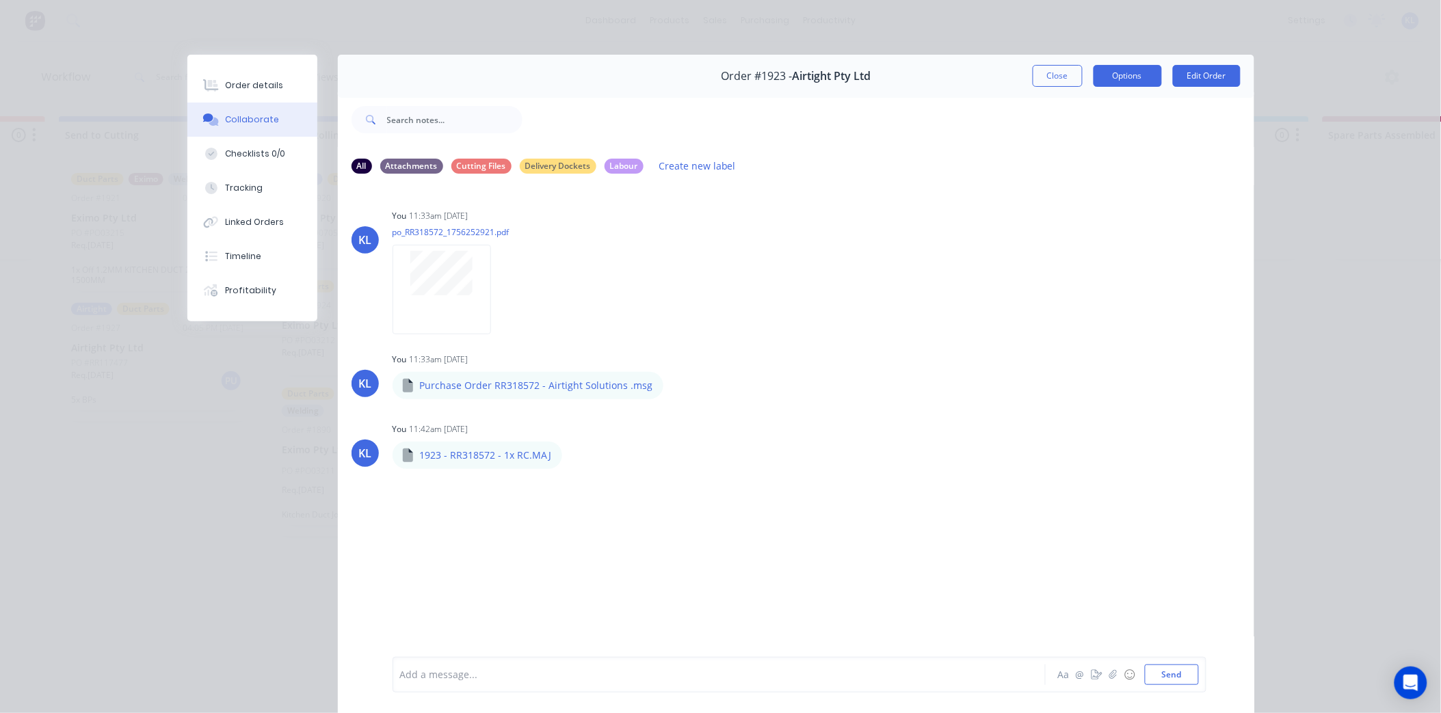
click at [1139, 73] on button "Options" at bounding box center [1127, 76] width 68 height 22
click at [1083, 162] on div "Delivery Docket" at bounding box center [1090, 166] width 119 height 20
click at [1085, 165] on div "Standard" at bounding box center [1090, 166] width 119 height 20
click at [1042, 73] on button "Close" at bounding box center [1058, 76] width 50 height 22
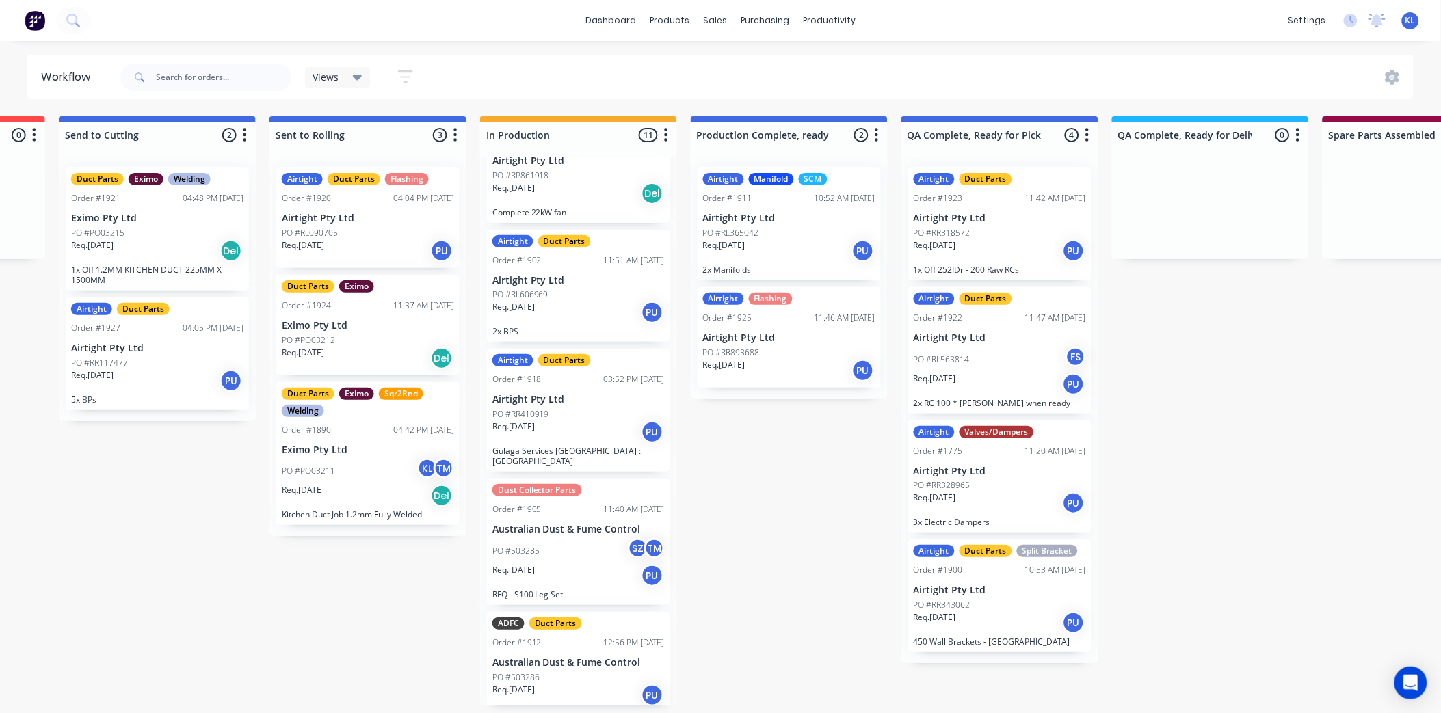
scroll to position [821, 0]
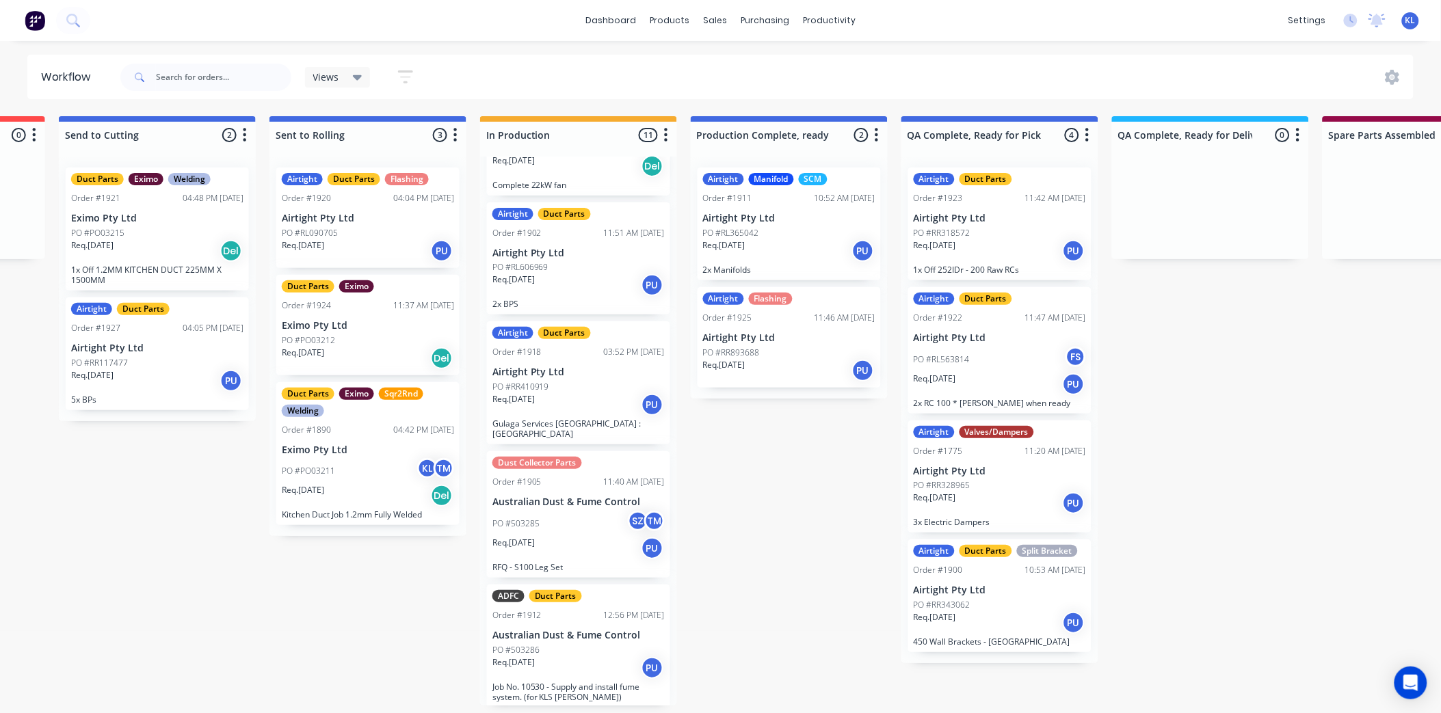
click at [545, 525] on div "PO #503285 SZ TM" at bounding box center [578, 524] width 172 height 26
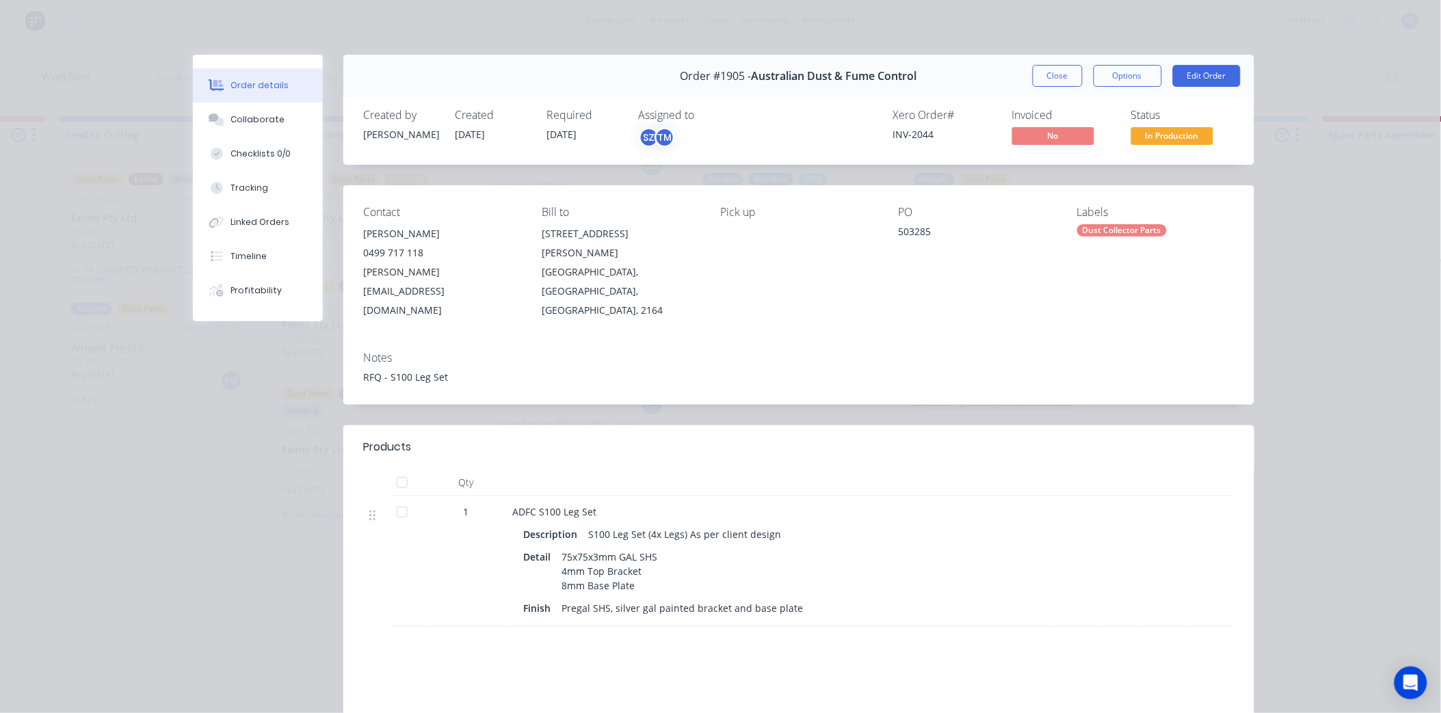
click at [1175, 137] on span "In Production" at bounding box center [1172, 135] width 82 height 17
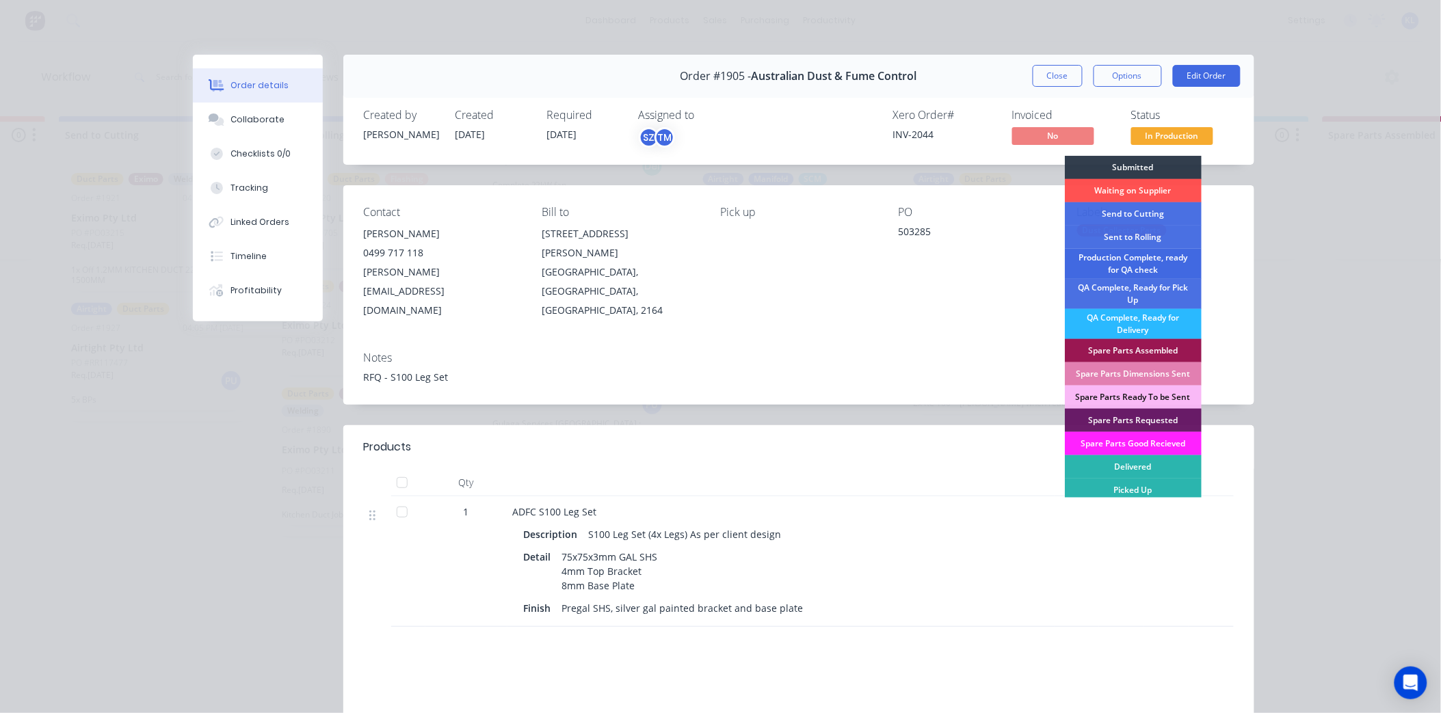
scroll to position [3, 0]
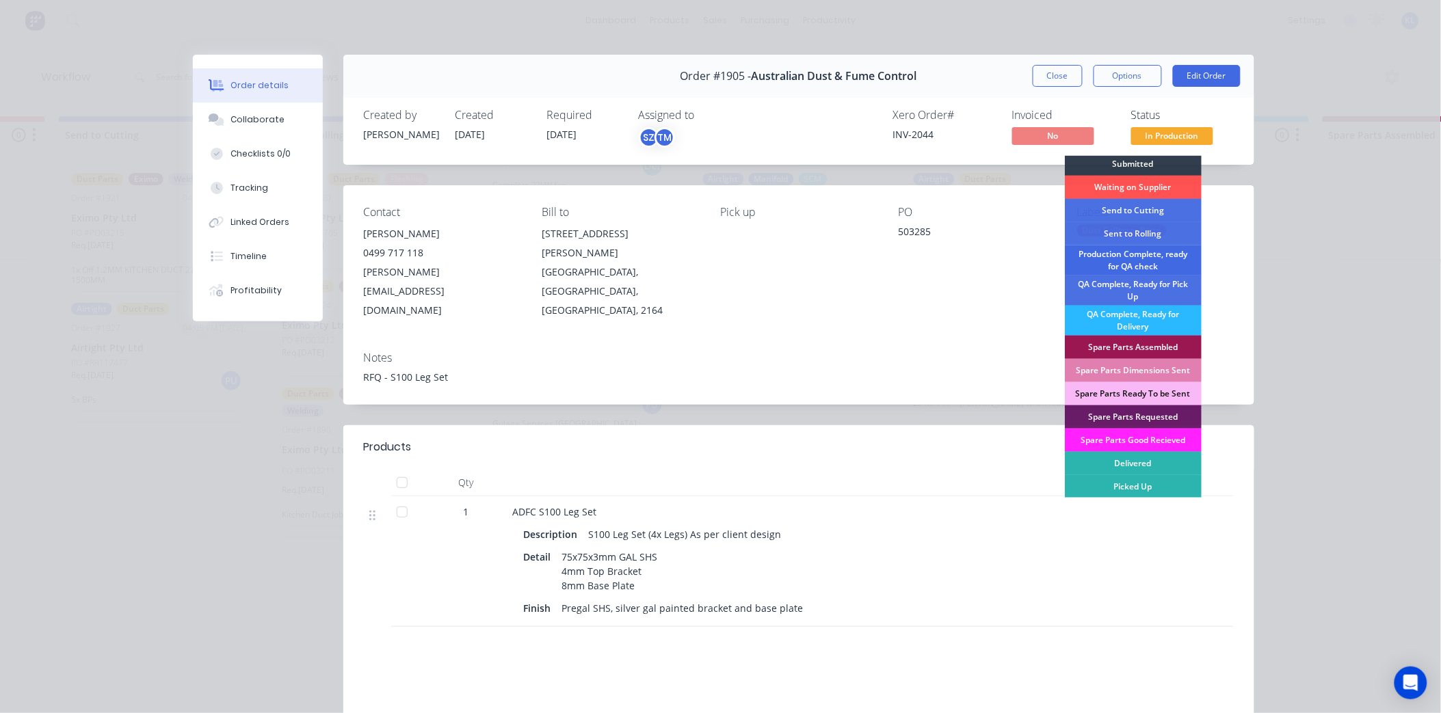
click at [1167, 261] on div "Production Complete, ready for QA check" at bounding box center [1133, 260] width 137 height 30
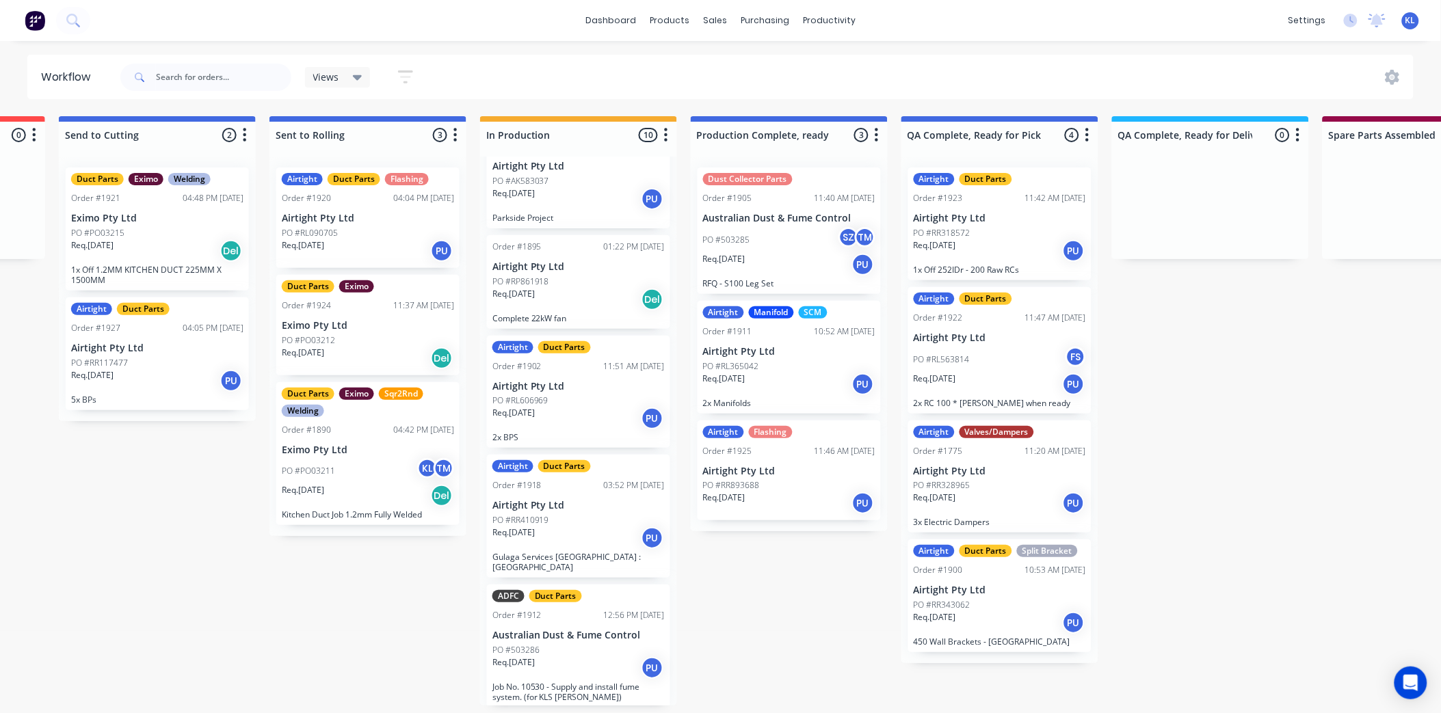
scroll to position [0, 392]
click at [360, 340] on div "PO #PO03212" at bounding box center [368, 340] width 172 height 12
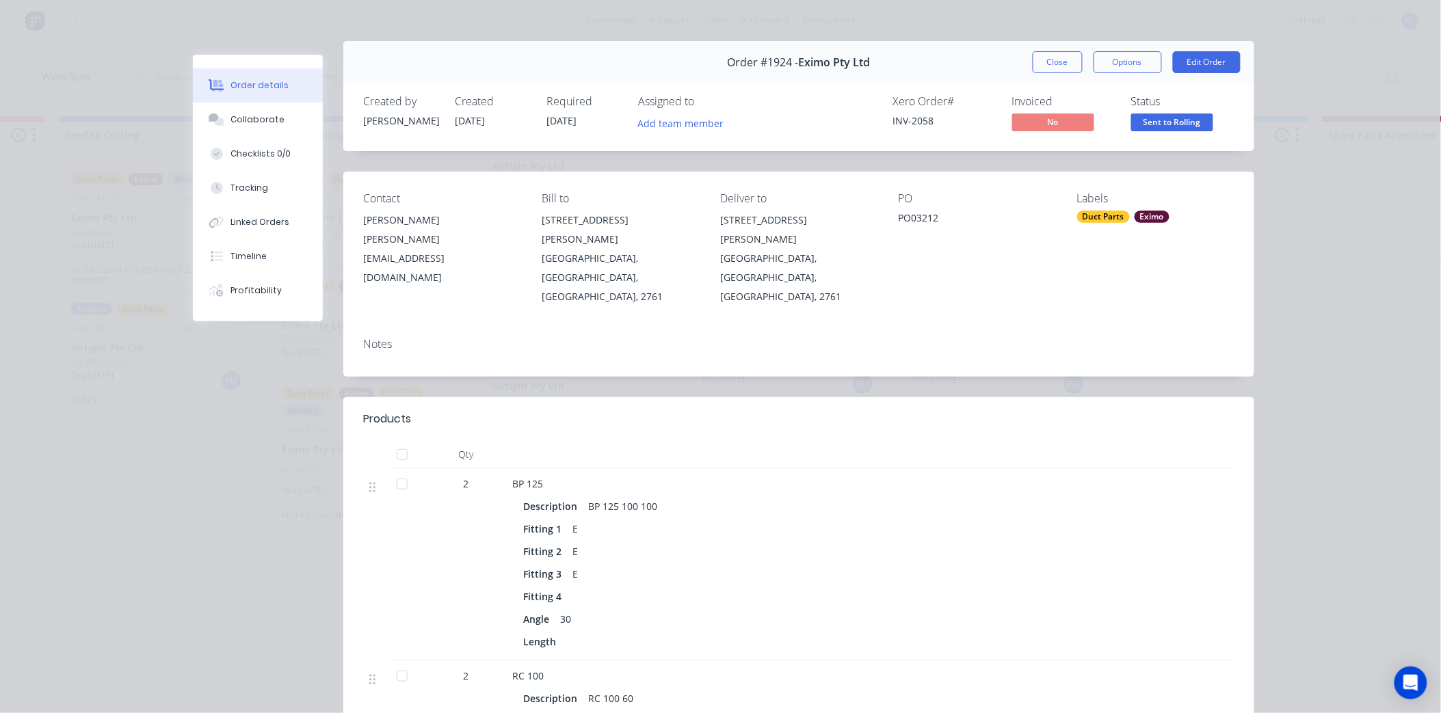
scroll to position [0, 0]
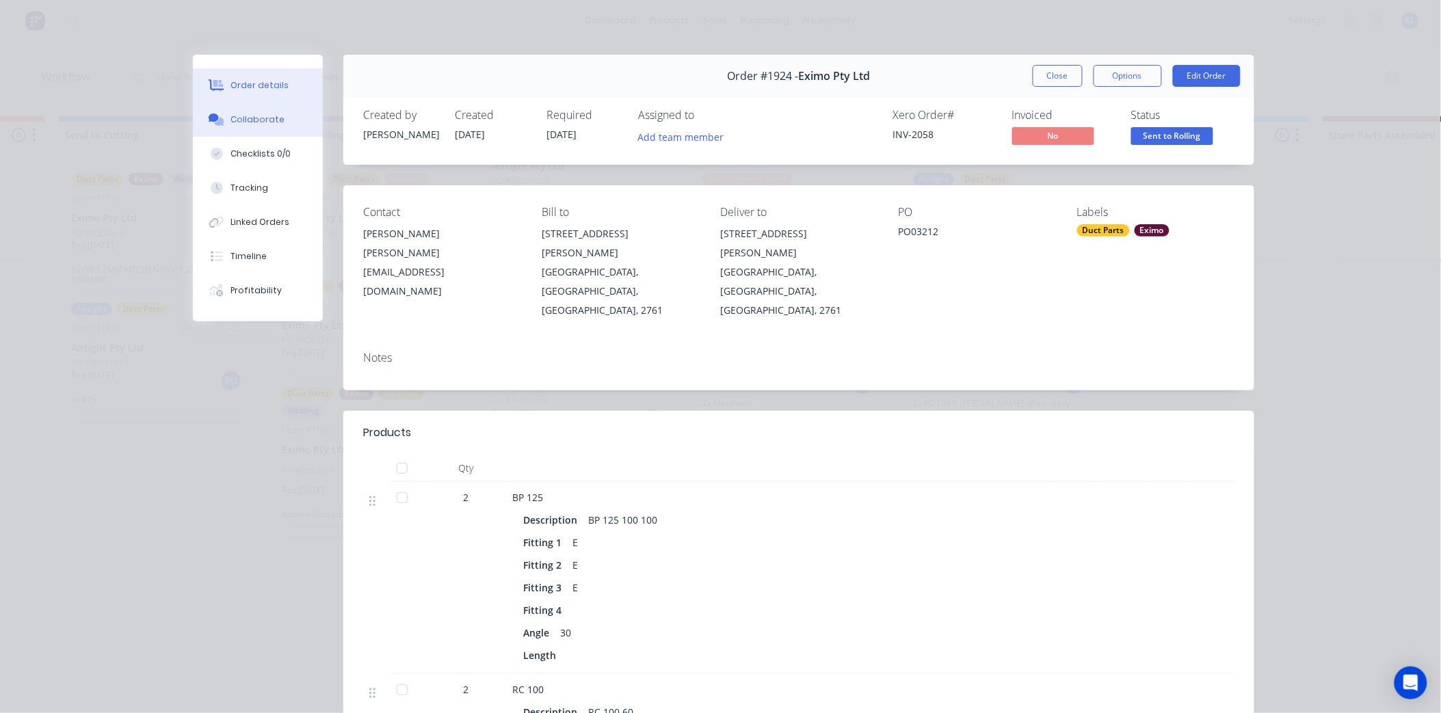
click at [249, 110] on button "Collaborate" at bounding box center [258, 120] width 130 height 34
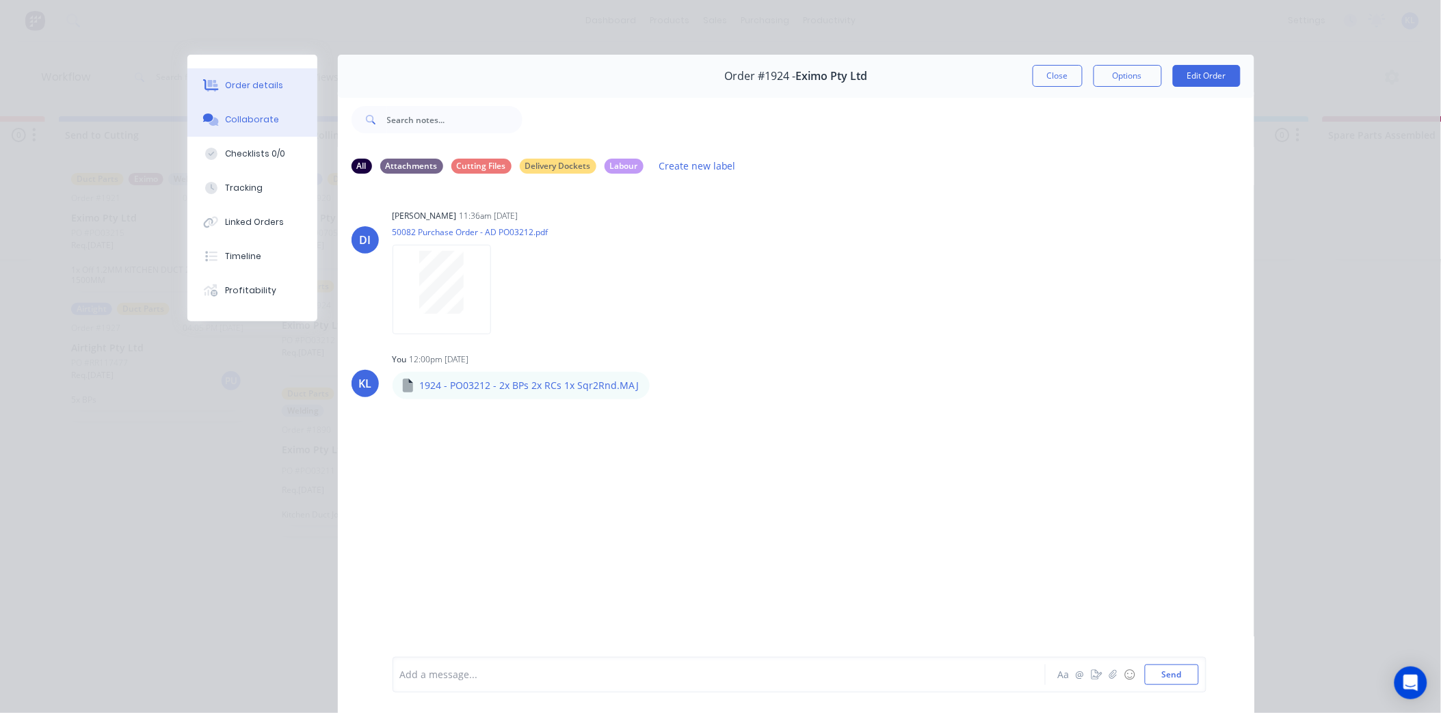
click at [253, 85] on div "Order details" at bounding box center [254, 85] width 58 height 12
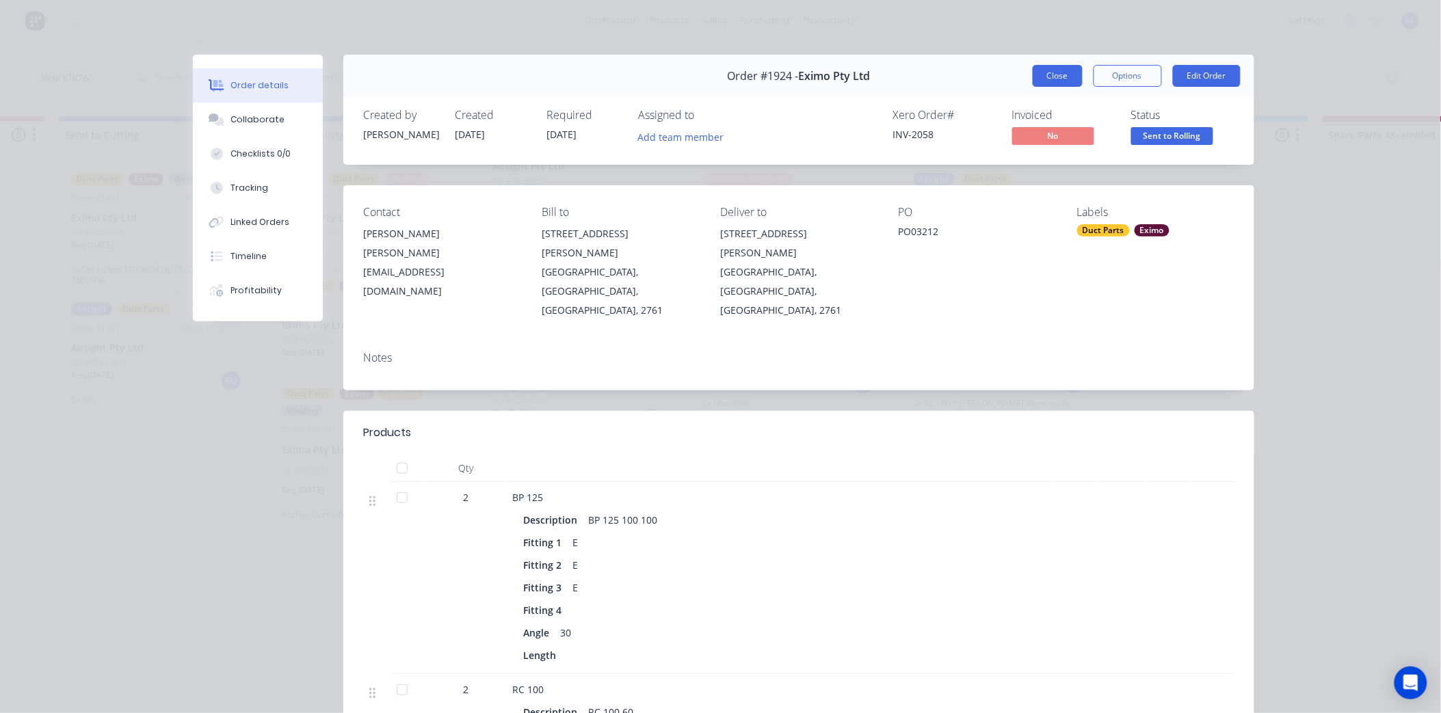
click at [1053, 76] on button "Close" at bounding box center [1058, 76] width 50 height 22
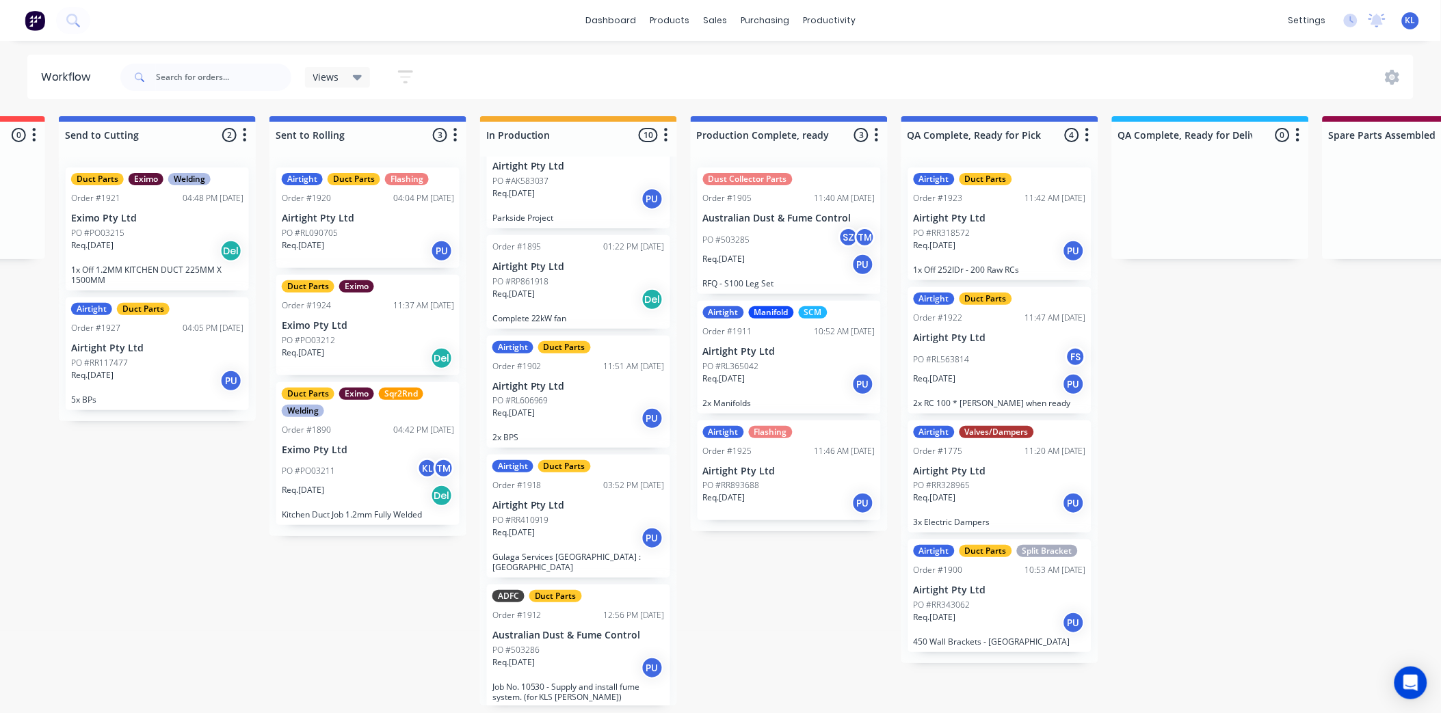
click at [989, 344] on div "Airtight Duct Parts Order #1922 11:47 AM [DATE] Airtight Pty Ltd PO #RL563814 F…" at bounding box center [999, 350] width 183 height 127
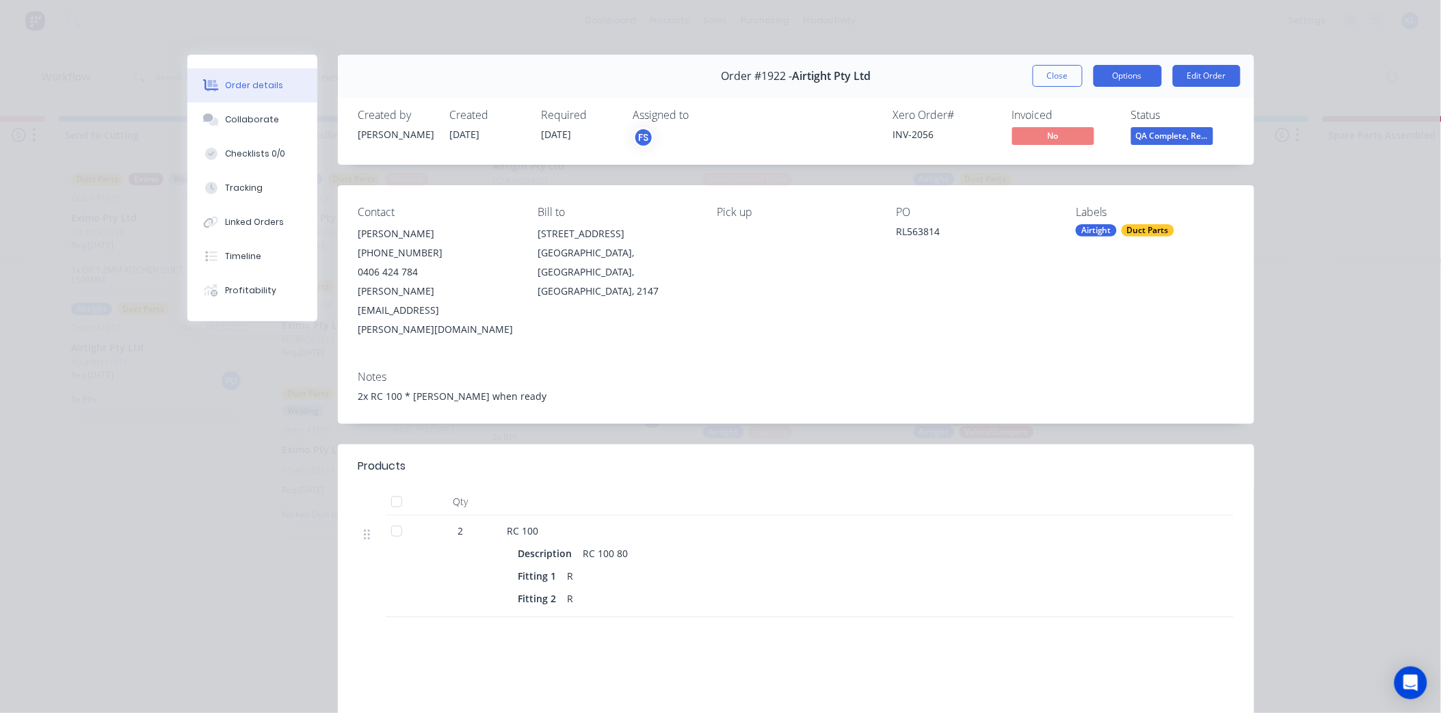
click at [1097, 66] on button "Options" at bounding box center [1127, 76] width 68 height 22
click at [1065, 161] on div "Delivery Docket" at bounding box center [1090, 166] width 119 height 20
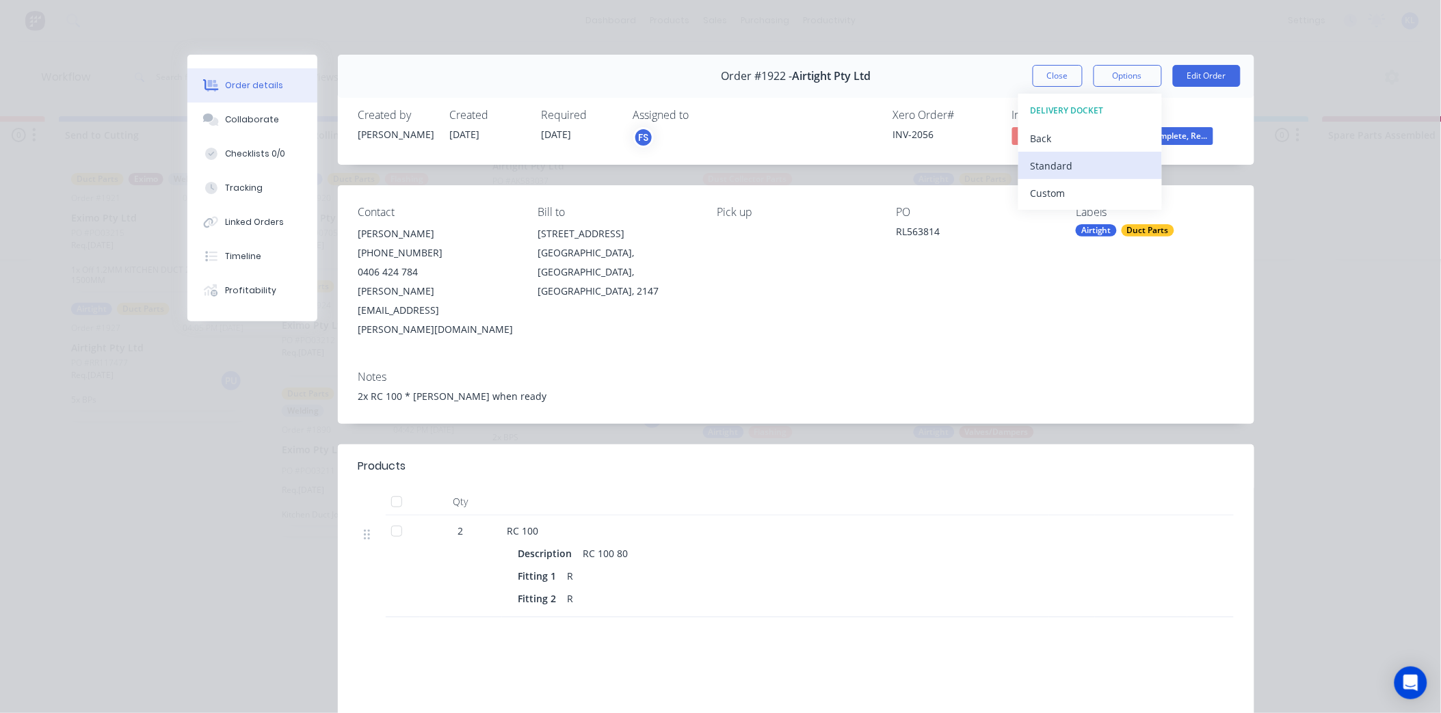
click at [1085, 162] on div "Standard" at bounding box center [1090, 166] width 119 height 20
click at [1057, 79] on button "Close" at bounding box center [1058, 76] width 50 height 22
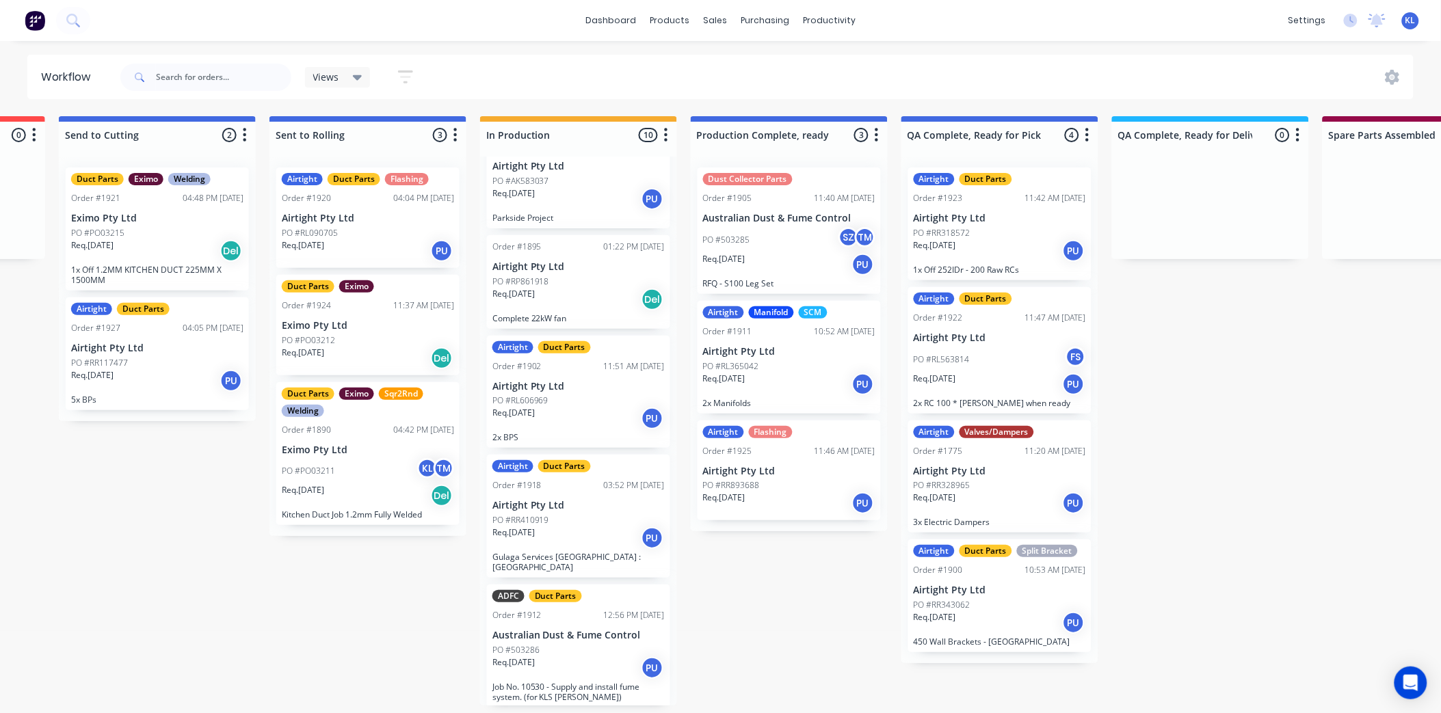
scroll to position [3, 392]
click at [785, 458] on div "Airtight Flashing Order #1925 11:46 AM [DATE] Airtight Pty Ltd PO #RR893688 Req…" at bounding box center [788, 471] width 183 height 101
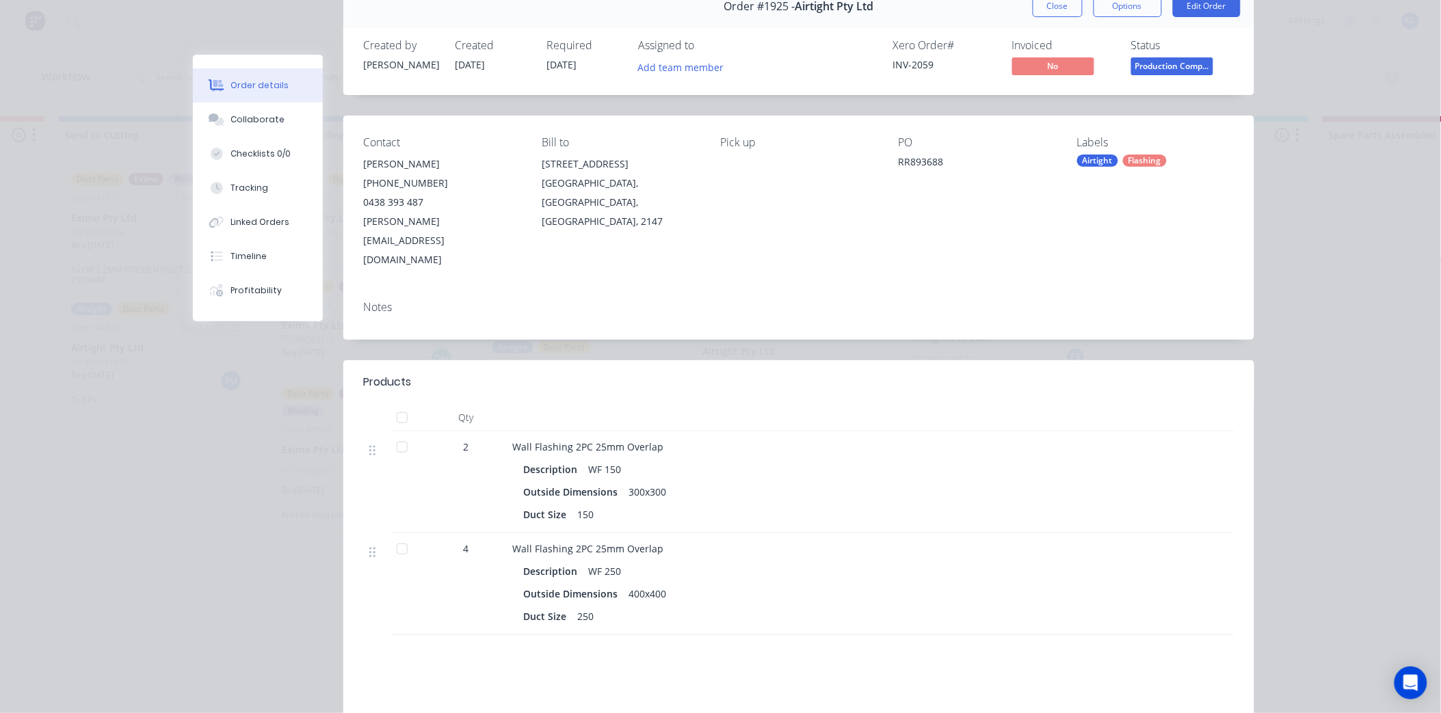
scroll to position [0, 0]
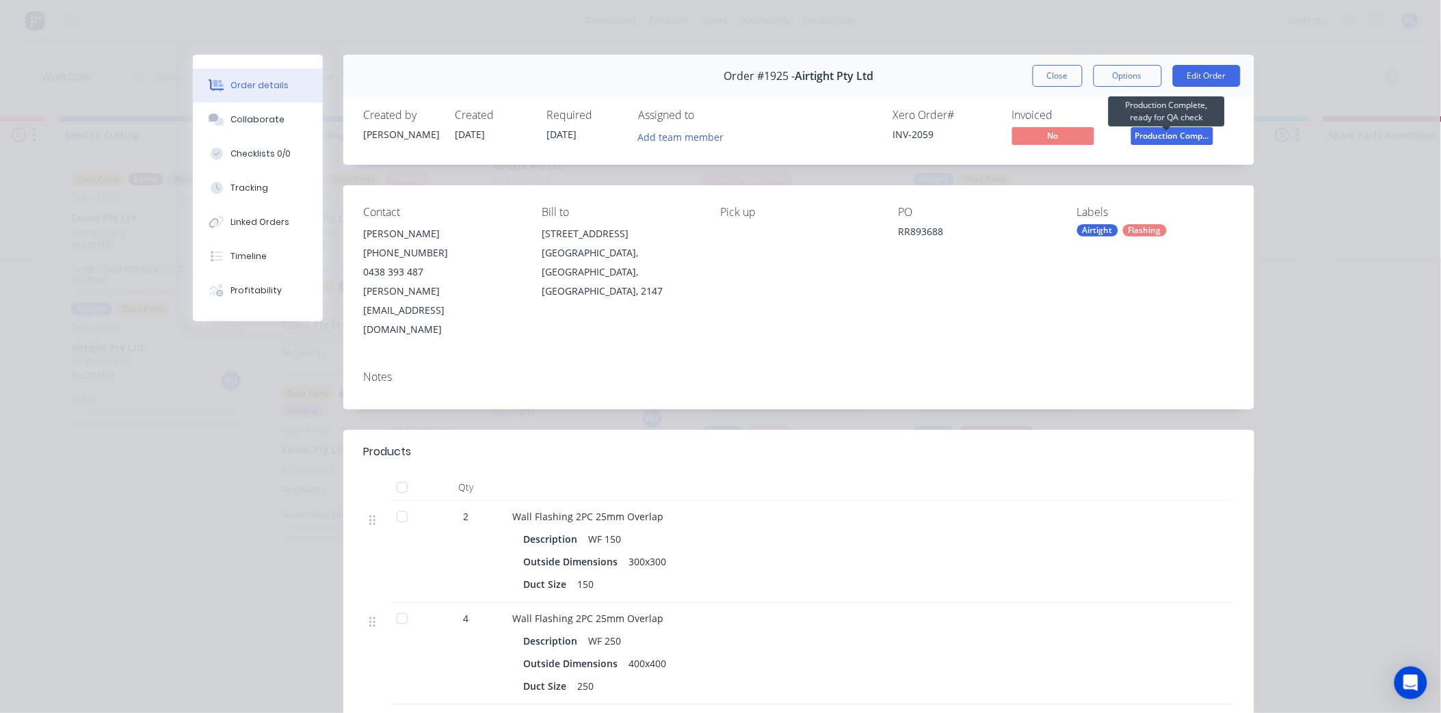
click at [1158, 128] on span "Production Comp..." at bounding box center [1172, 135] width 82 height 17
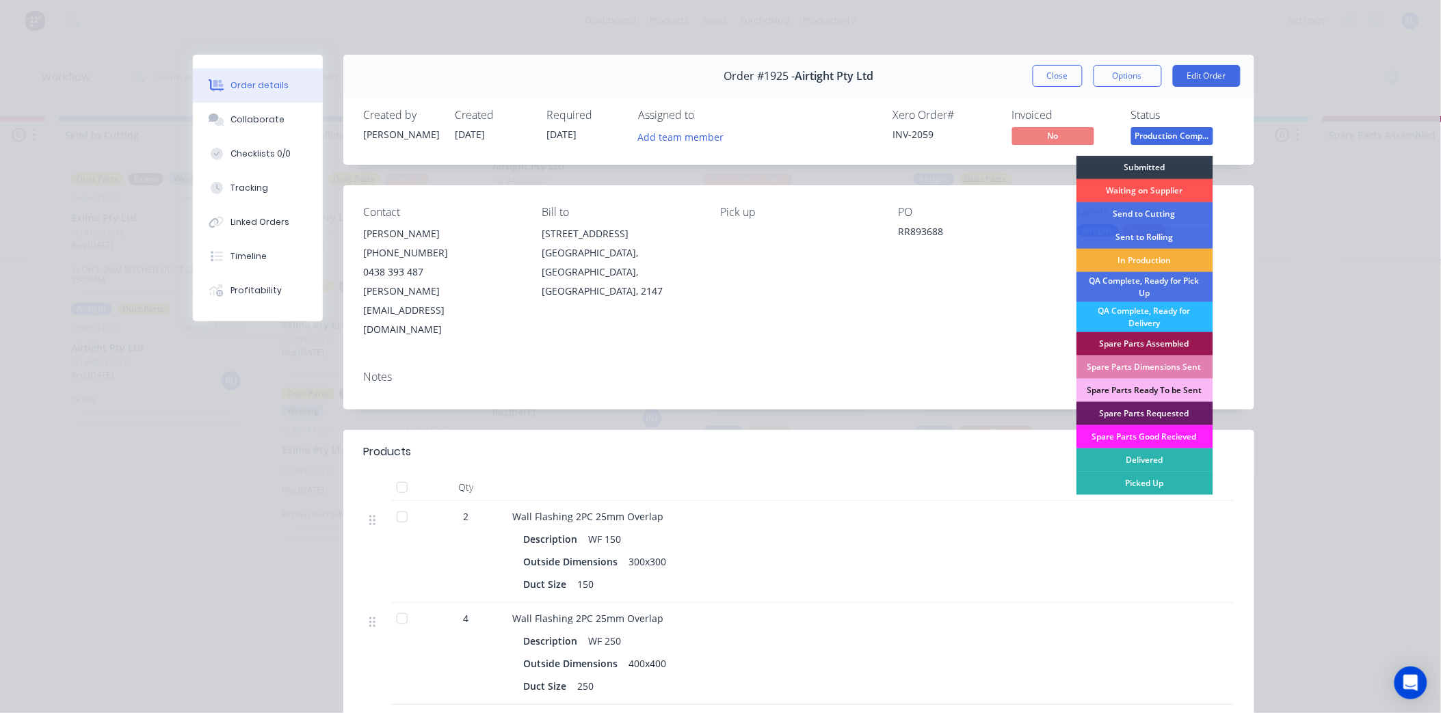
click at [1169, 119] on div "Status" at bounding box center [1182, 115] width 103 height 13
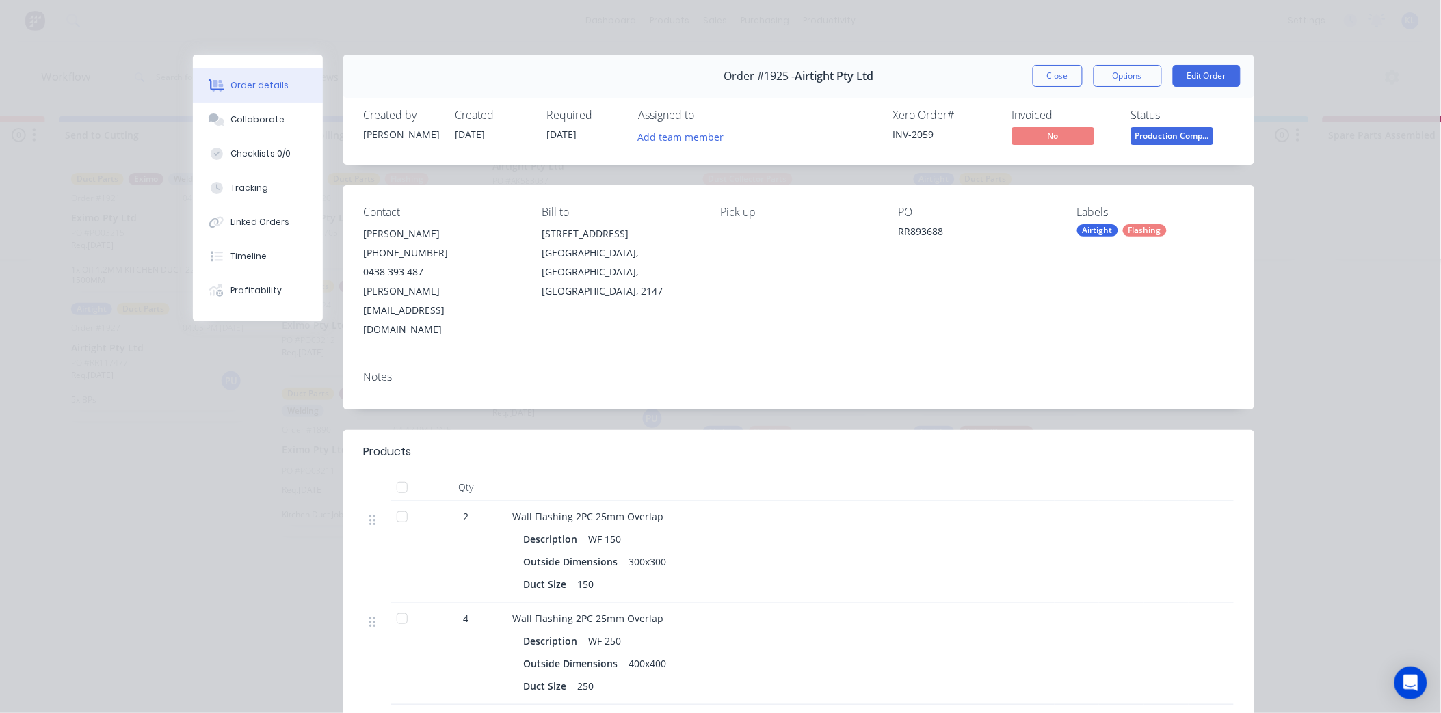
click at [1166, 146] on button "Production Comp..." at bounding box center [1172, 137] width 82 height 21
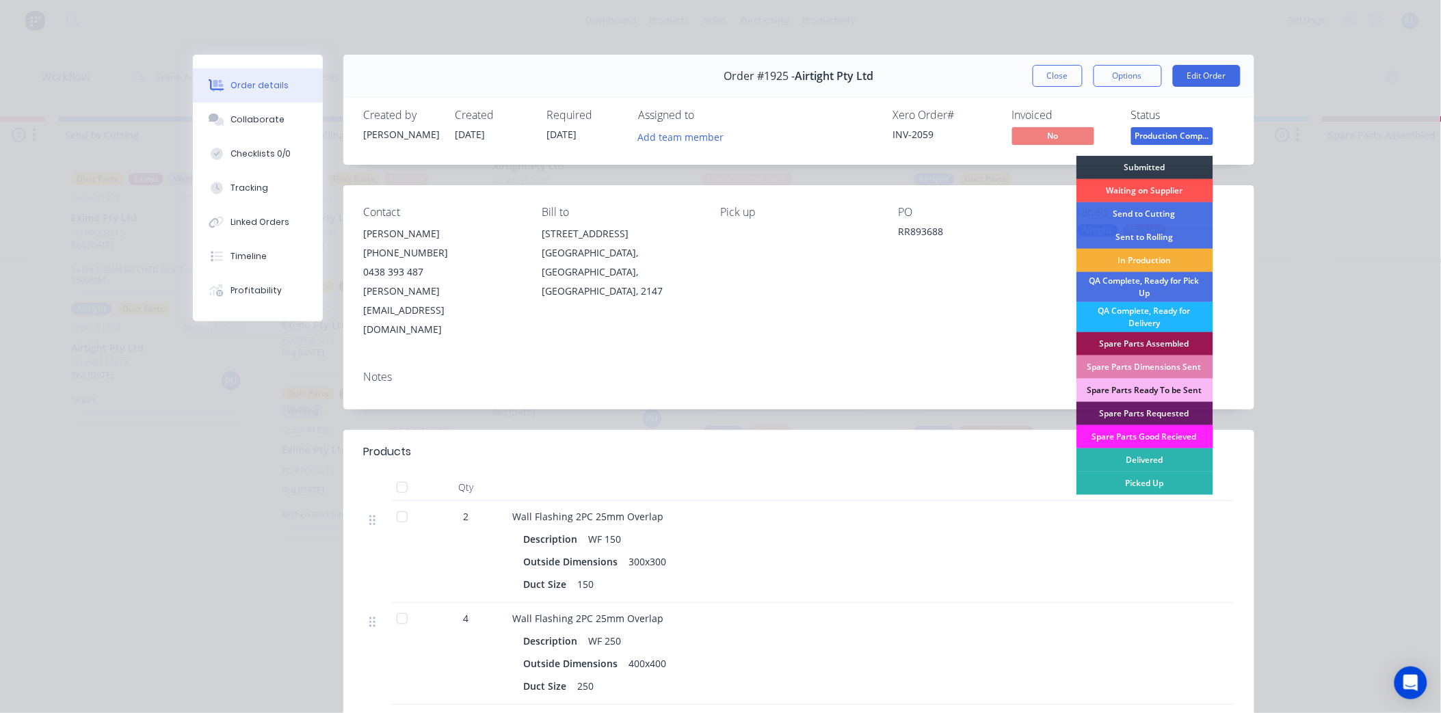
scroll to position [76, 0]
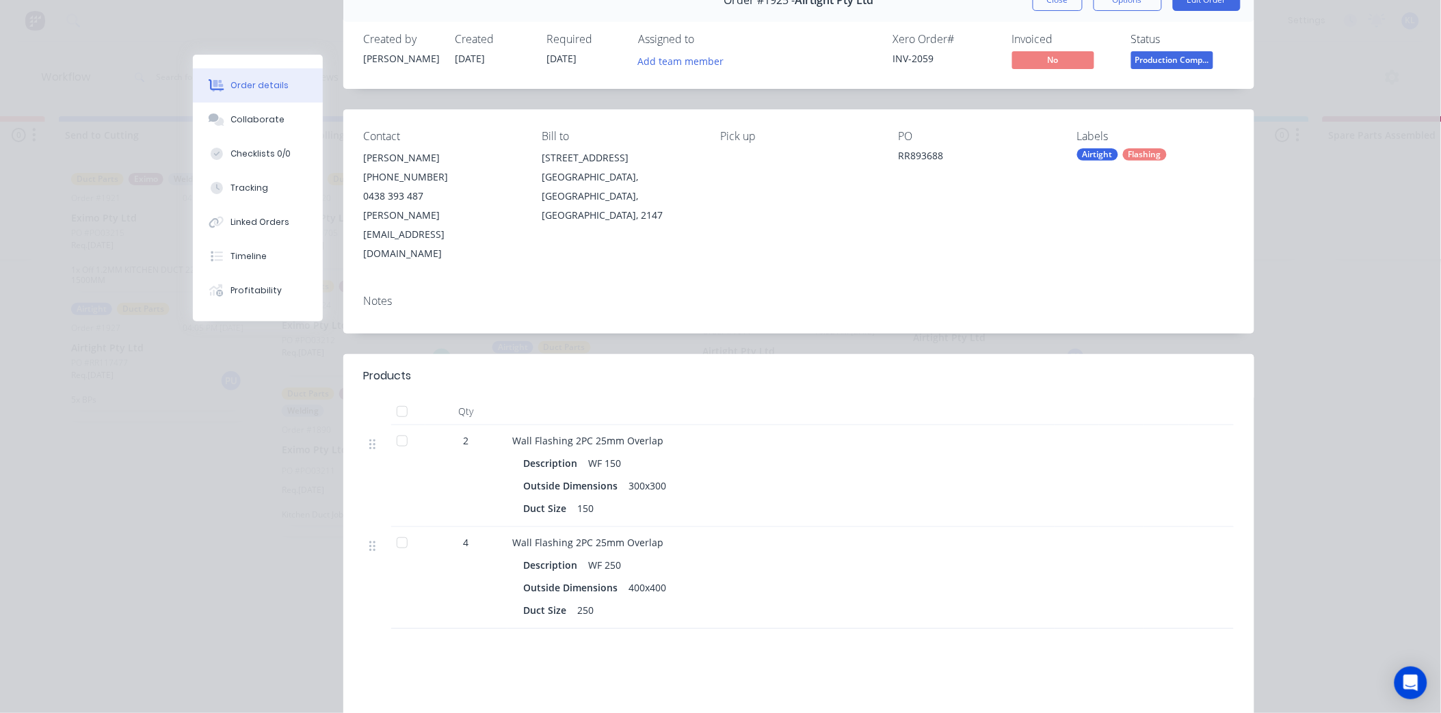
click at [1299, 208] on div "Order details Collaborate Checklists 0/0 Tracking Linked Orders Timeline Profit…" at bounding box center [720, 356] width 1441 height 713
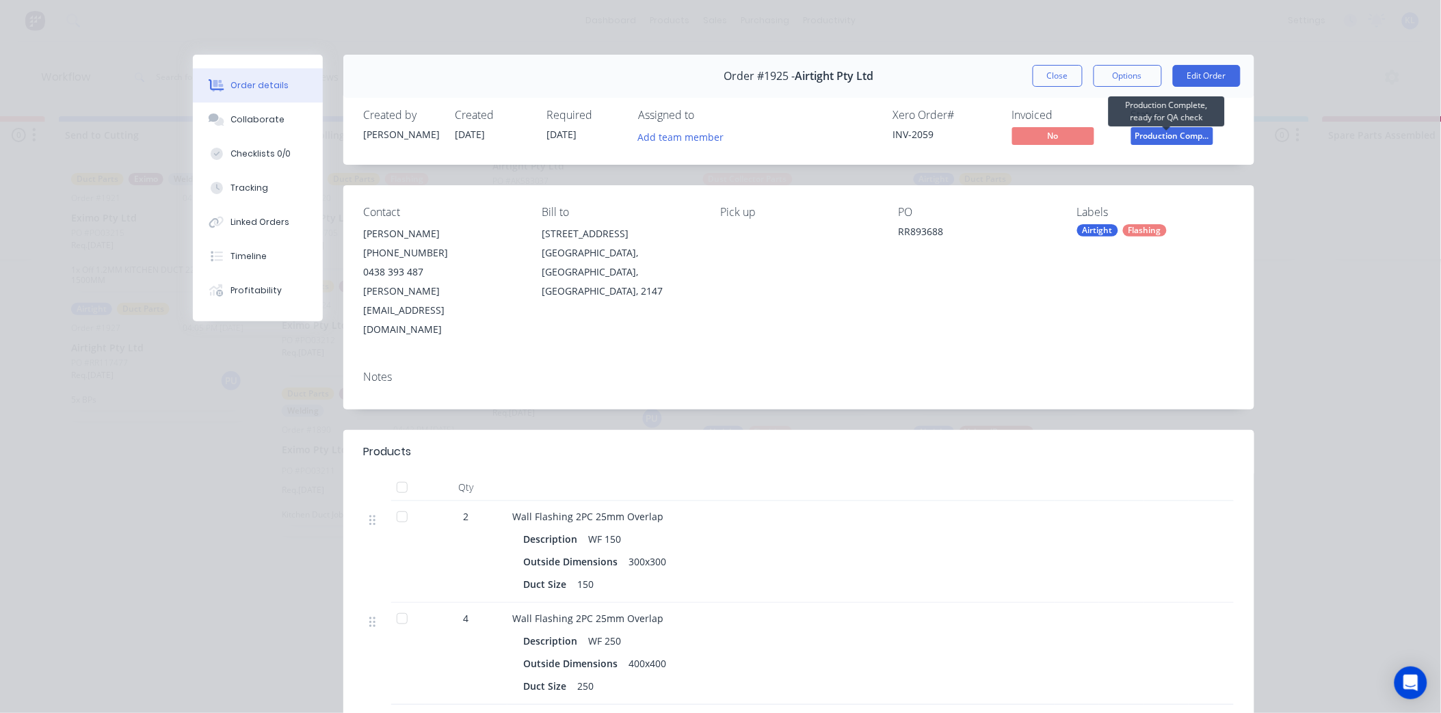
click at [1149, 137] on span "Production Comp..." at bounding box center [1172, 135] width 82 height 17
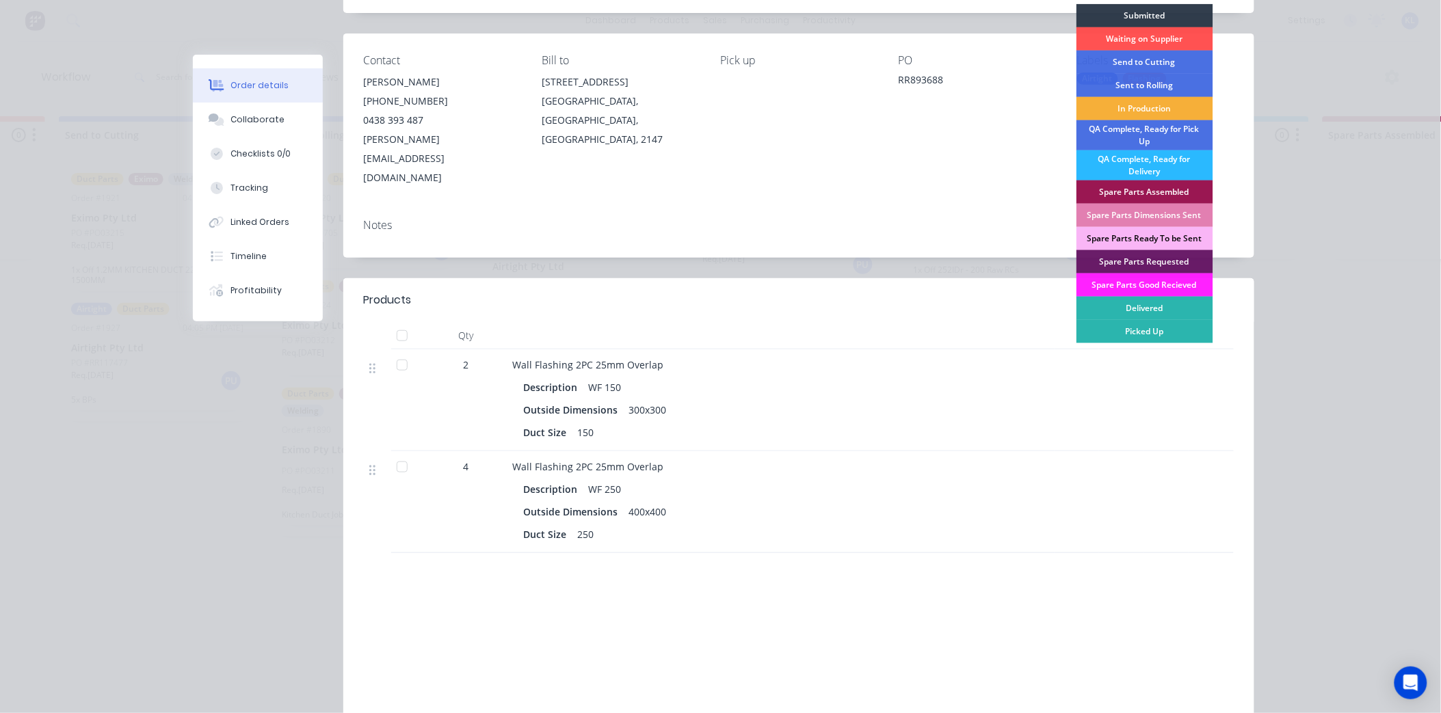
scroll to position [76, 0]
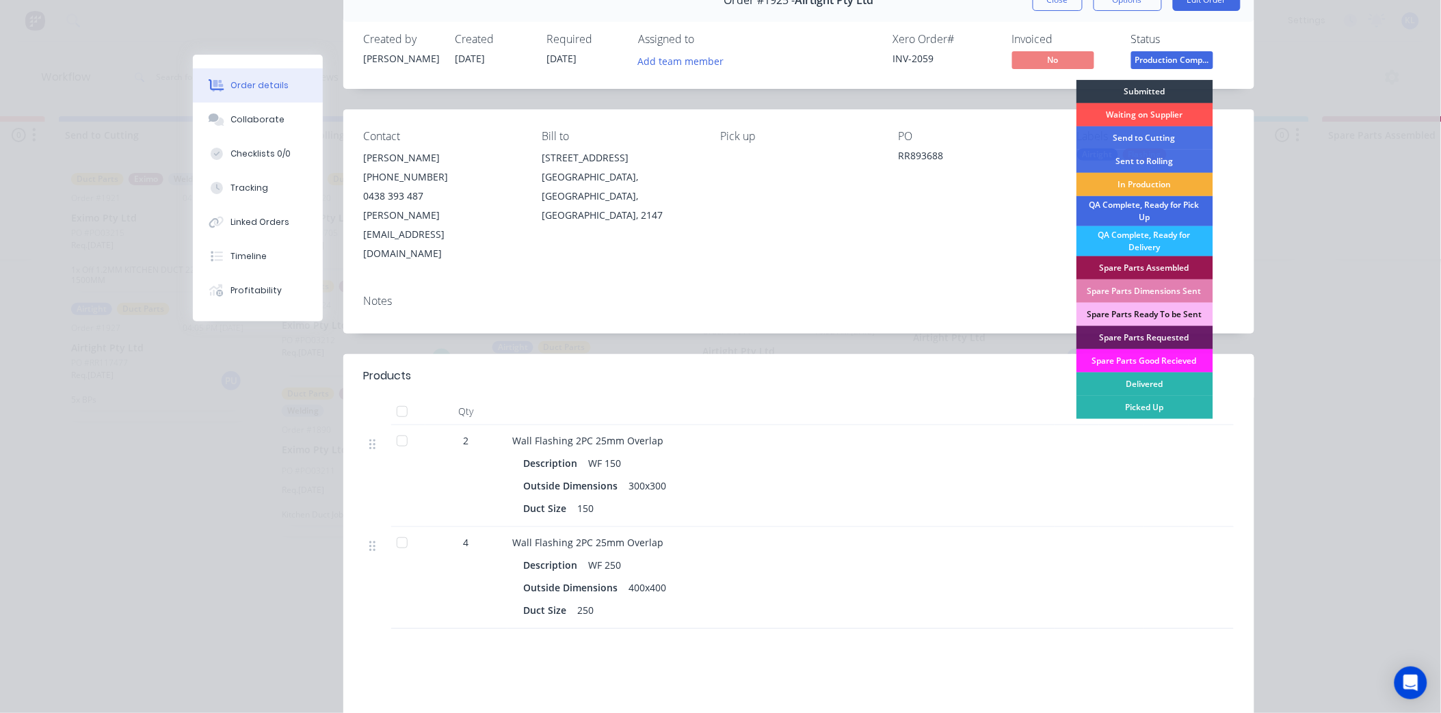
click at [1157, 209] on div "QA Complete, Ready for Pick Up" at bounding box center [1144, 211] width 137 height 30
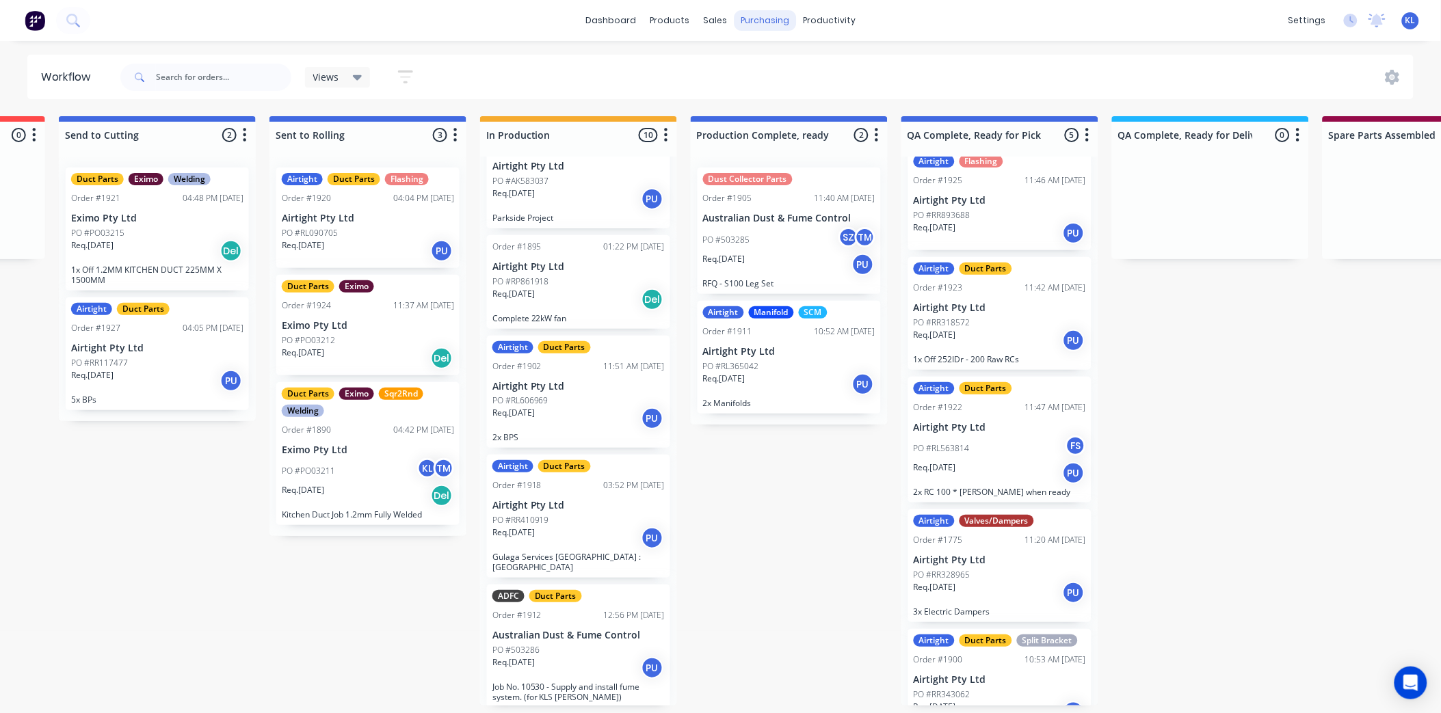
scroll to position [0, 0]
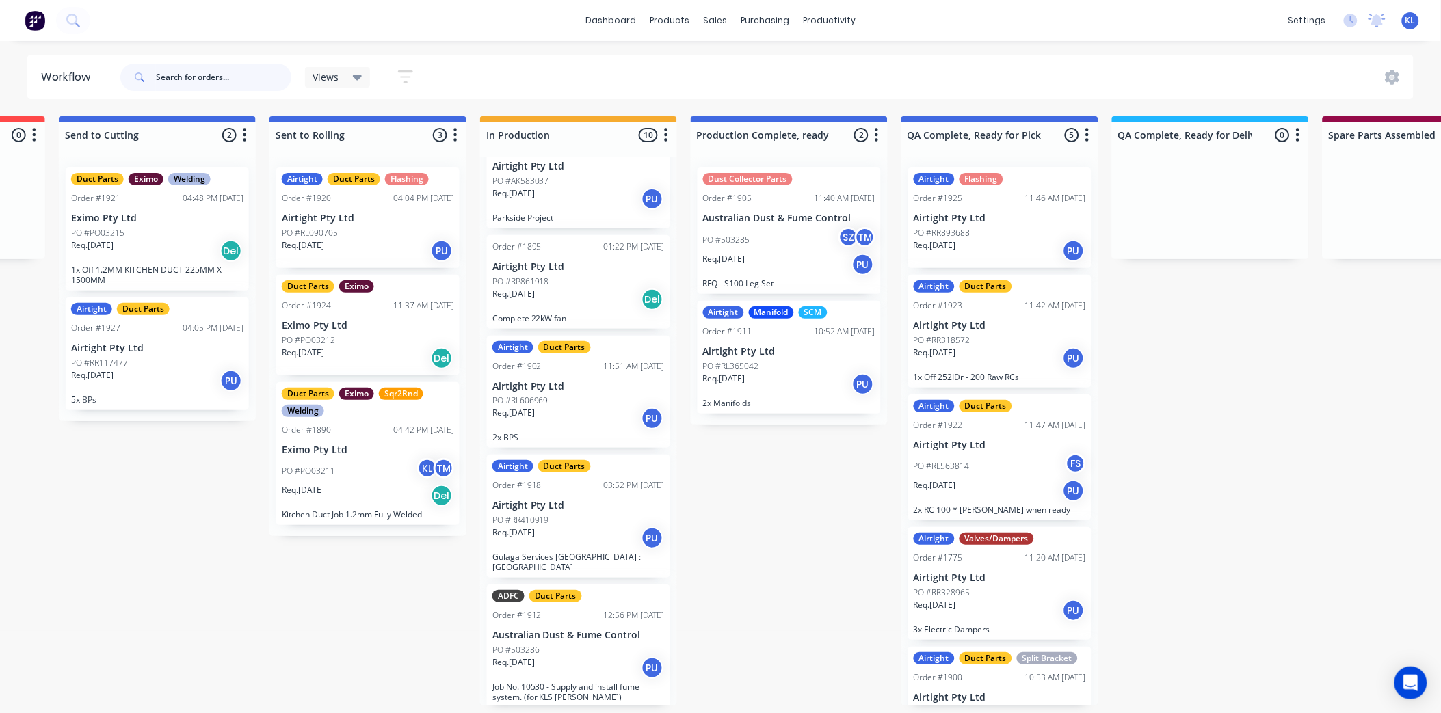
click at [203, 74] on input "text" at bounding box center [223, 77] width 135 height 27
type input "1911"
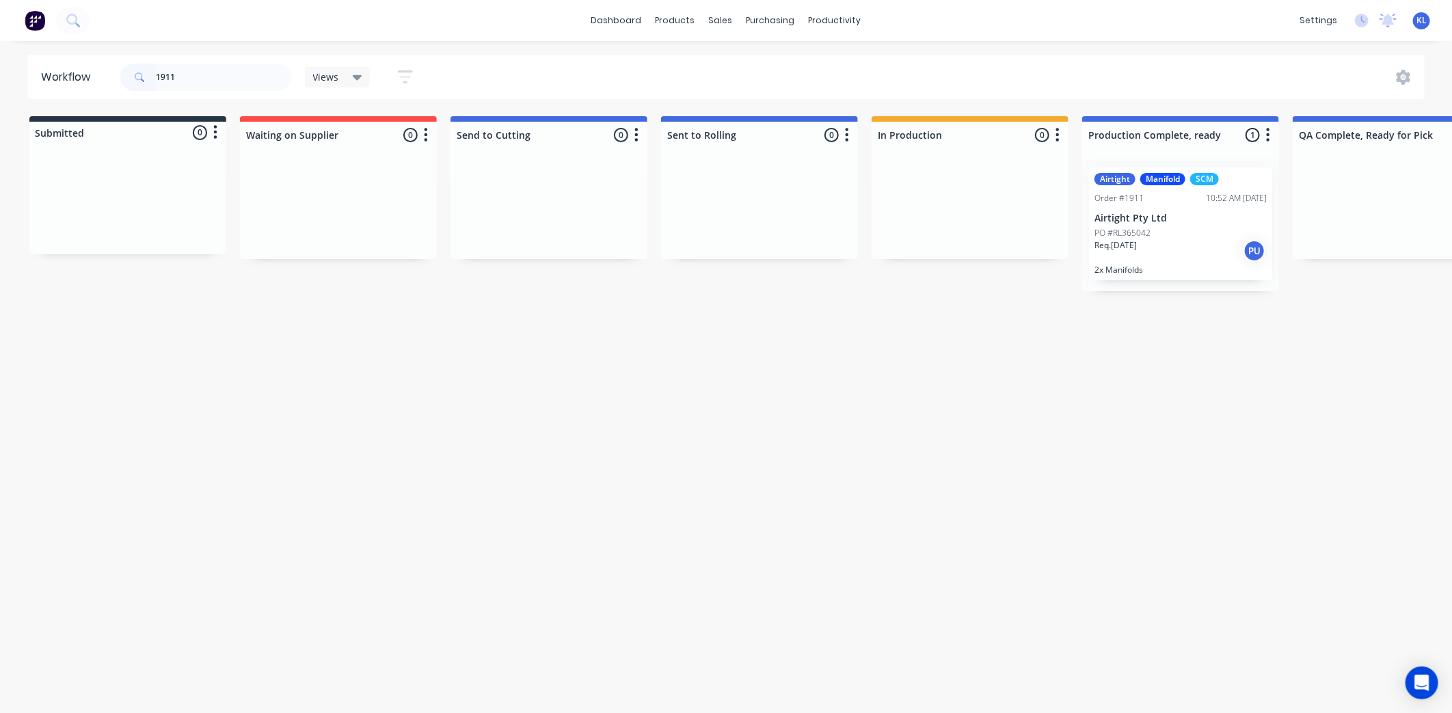
click at [1191, 231] on div "PO #RL365042" at bounding box center [1181, 233] width 172 height 12
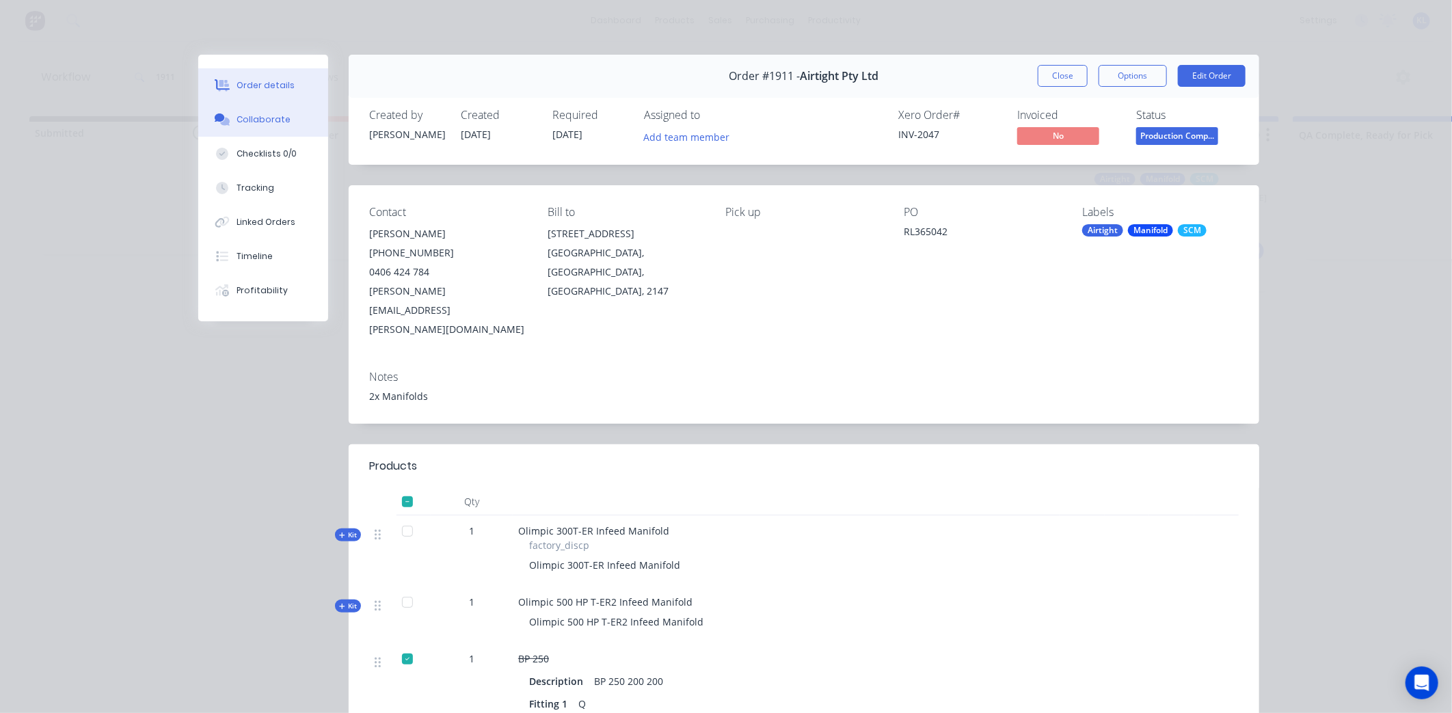
click at [269, 127] on button "Collaborate" at bounding box center [263, 120] width 130 height 34
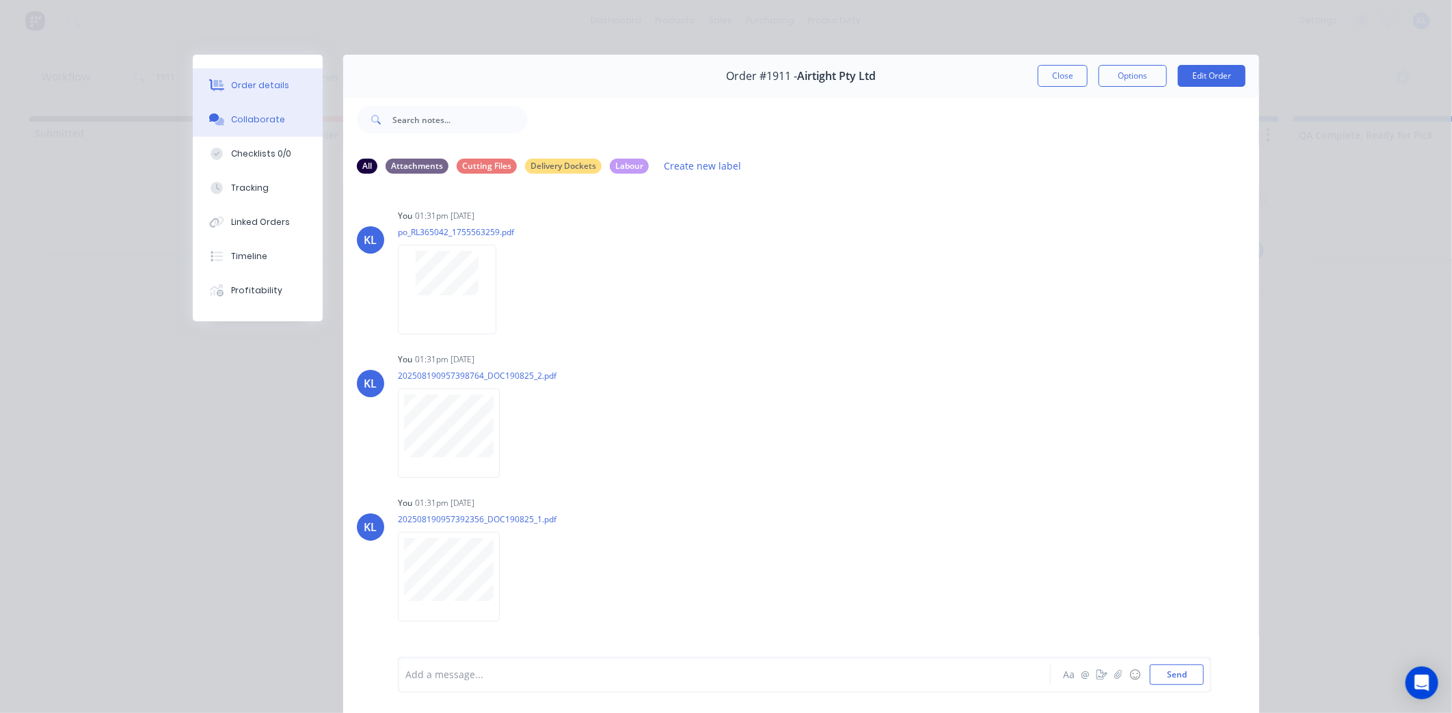
click at [252, 86] on div "Order details" at bounding box center [260, 85] width 58 height 12
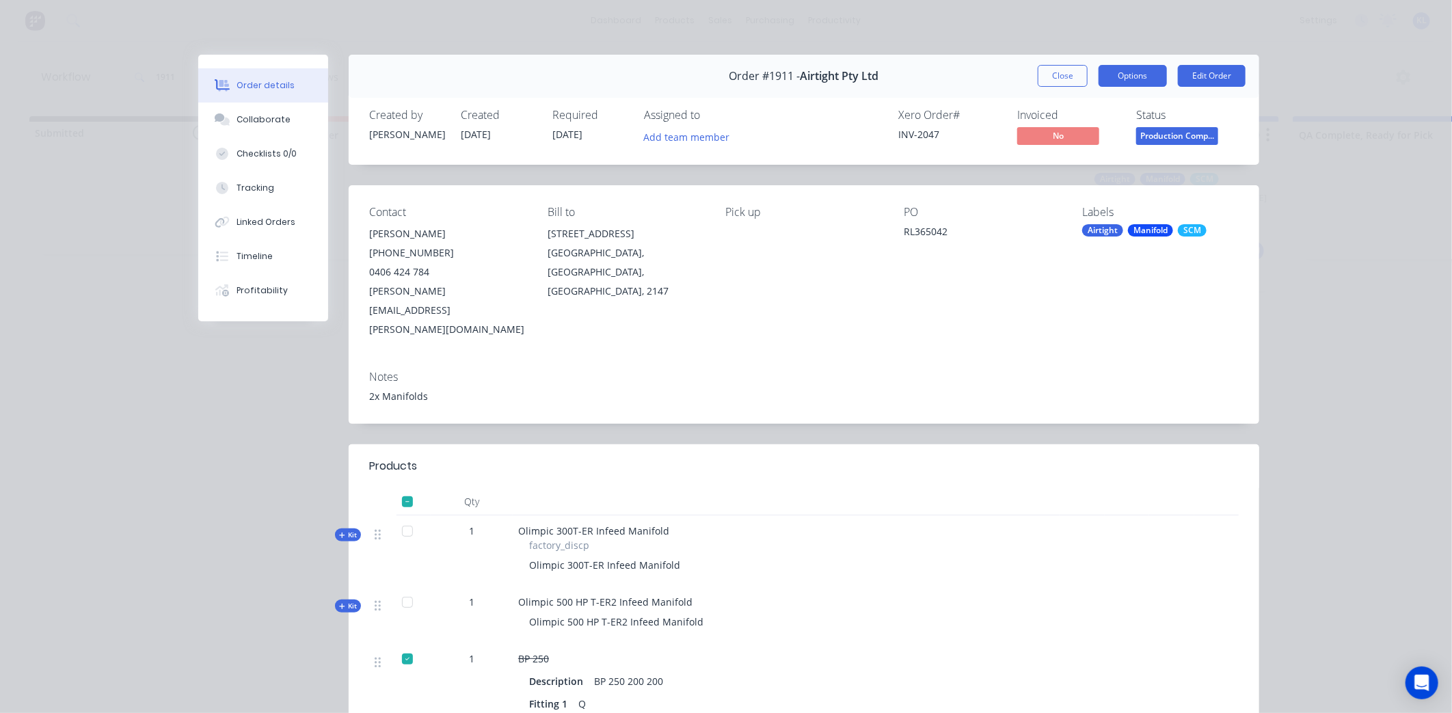
click at [1133, 77] on button "Options" at bounding box center [1133, 76] width 68 height 22
click at [1219, 124] on div "Status Production Comp..." at bounding box center [1187, 129] width 103 height 40
drag, startPoint x: 1149, startPoint y: 127, endPoint x: 1156, endPoint y: 132, distance: 8.3
click at [1149, 127] on span "Production Comp..." at bounding box center [1177, 135] width 82 height 17
click at [1130, 67] on button "Options" at bounding box center [1133, 76] width 68 height 22
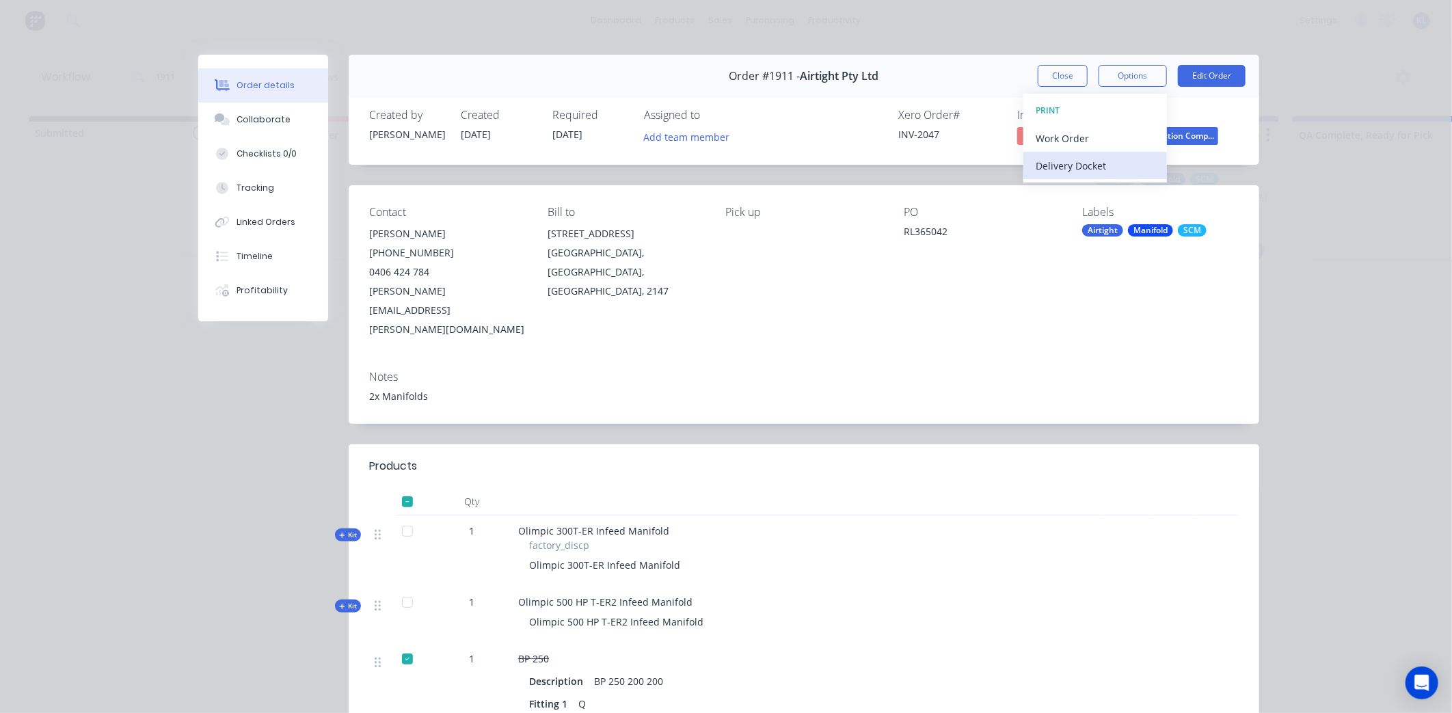
click at [1087, 165] on div "Delivery Docket" at bounding box center [1095, 166] width 119 height 20
click at [1074, 167] on div "Standard" at bounding box center [1095, 166] width 119 height 20
click at [1055, 73] on button "Close" at bounding box center [1063, 76] width 50 height 22
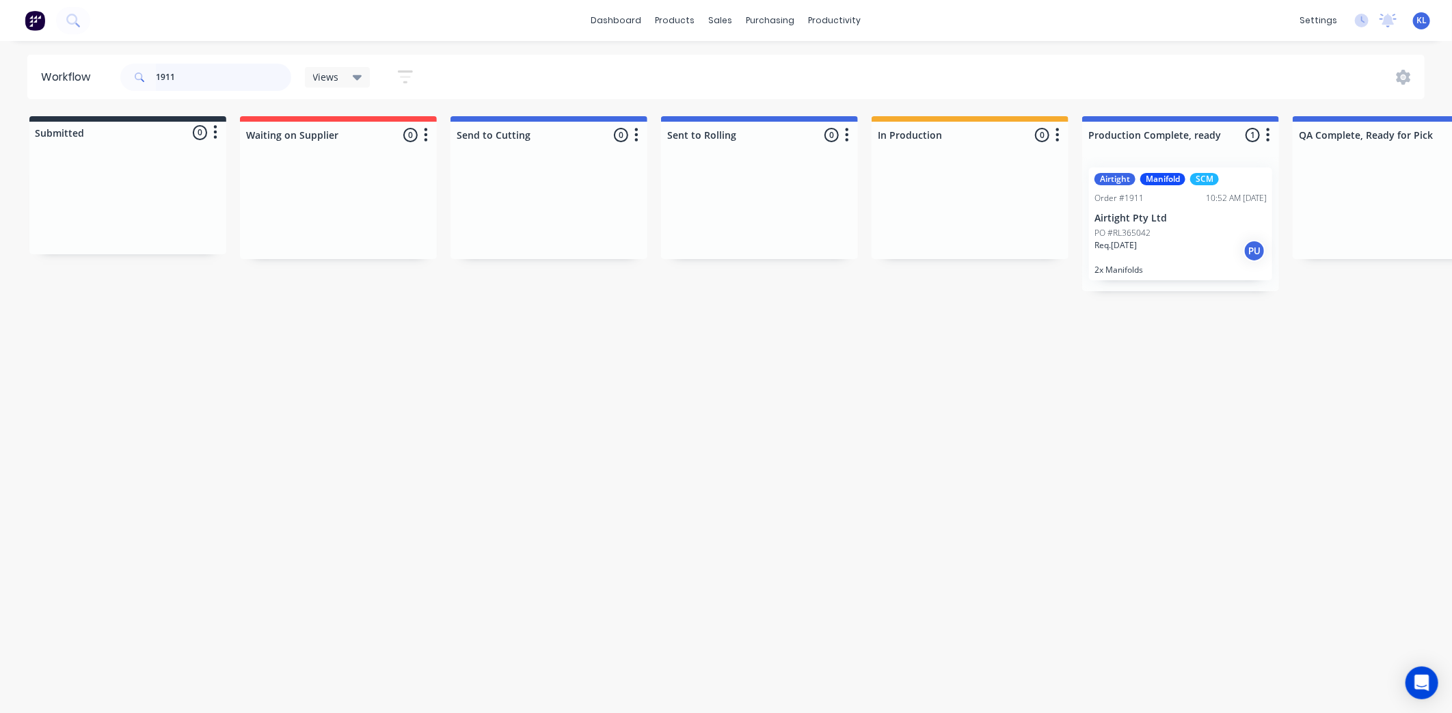
drag, startPoint x: 221, startPoint y: 84, endPoint x: 8, endPoint y: 85, distance: 213.4
click at [8, 85] on div "Workflow 1911 Views Save new view None (Default) edit All edit Production edit …" at bounding box center [726, 77] width 1452 height 44
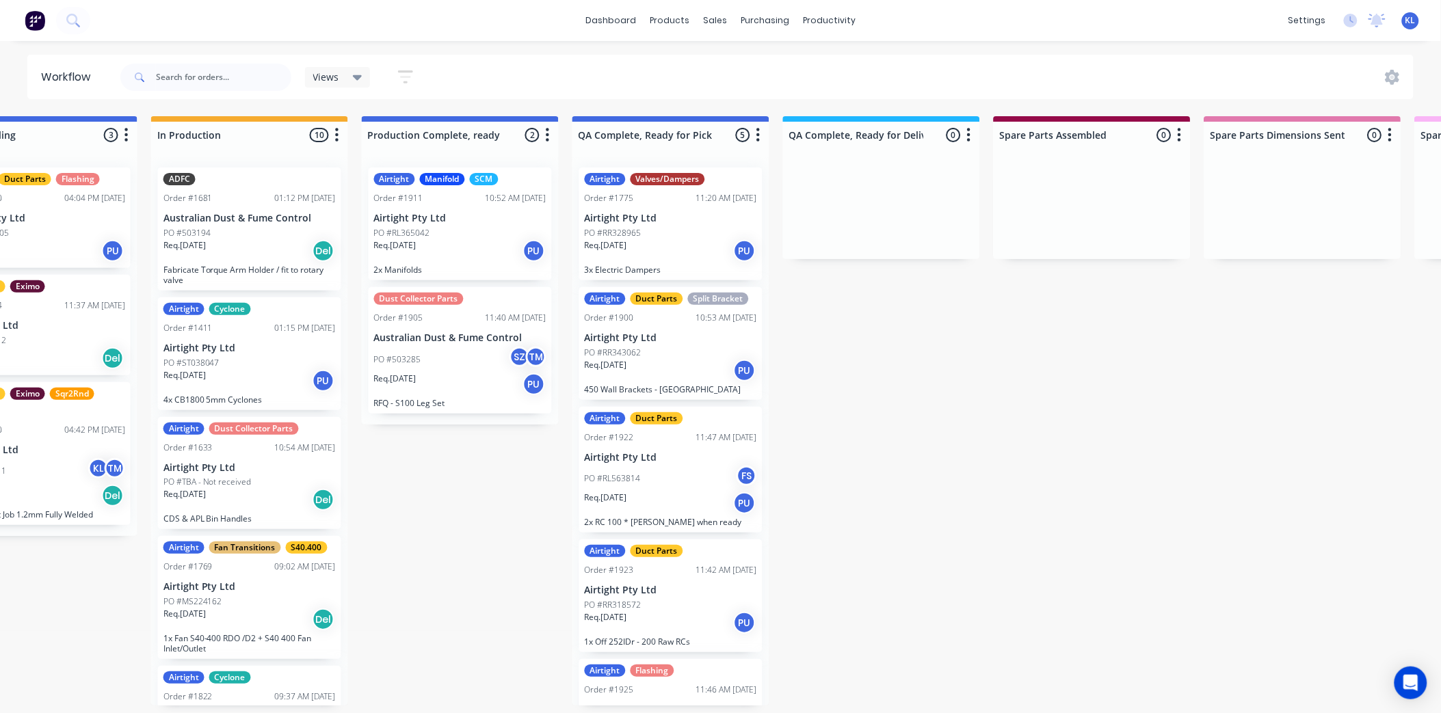
click at [688, 239] on div "Req. [DATE] PU" at bounding box center [671, 250] width 172 height 23
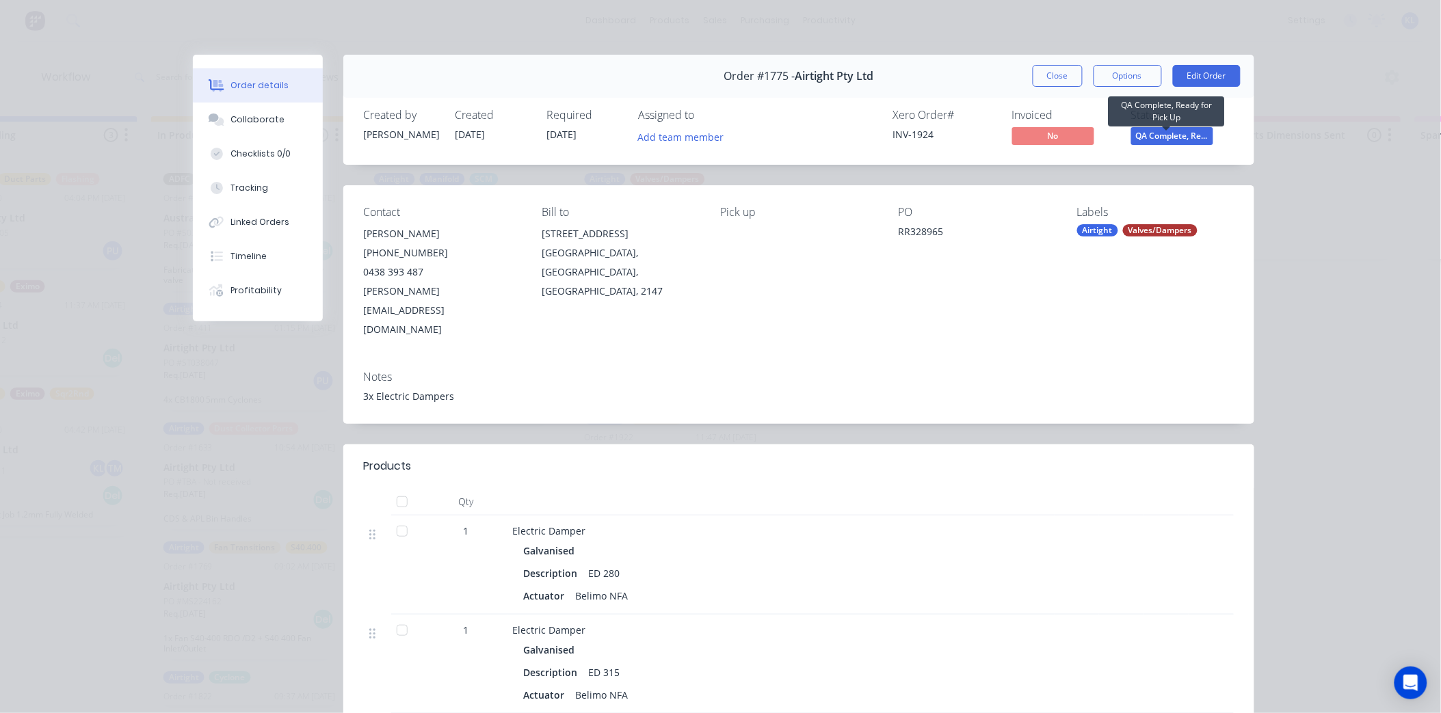
click at [1186, 134] on span "QA Complete, Re..." at bounding box center [1172, 135] width 82 height 17
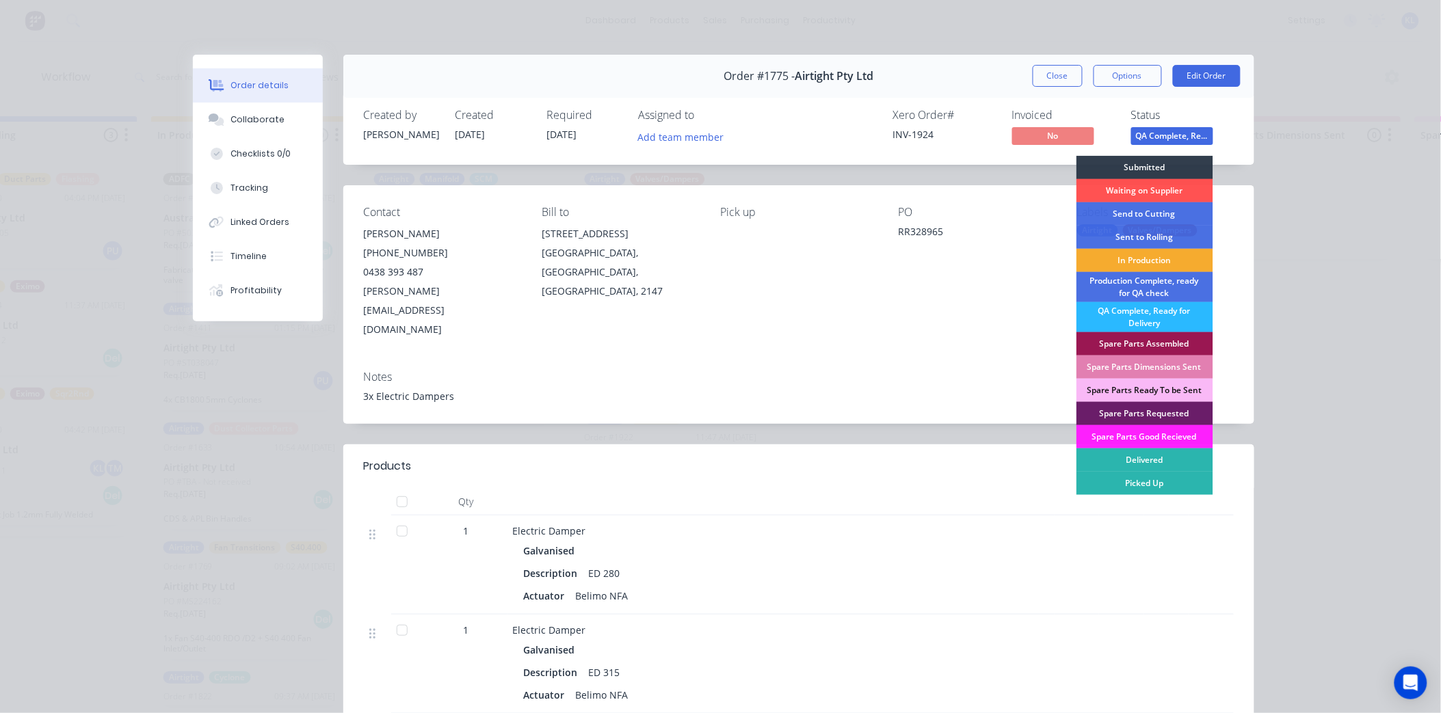
click at [1149, 262] on div "In Production" at bounding box center [1144, 260] width 137 height 23
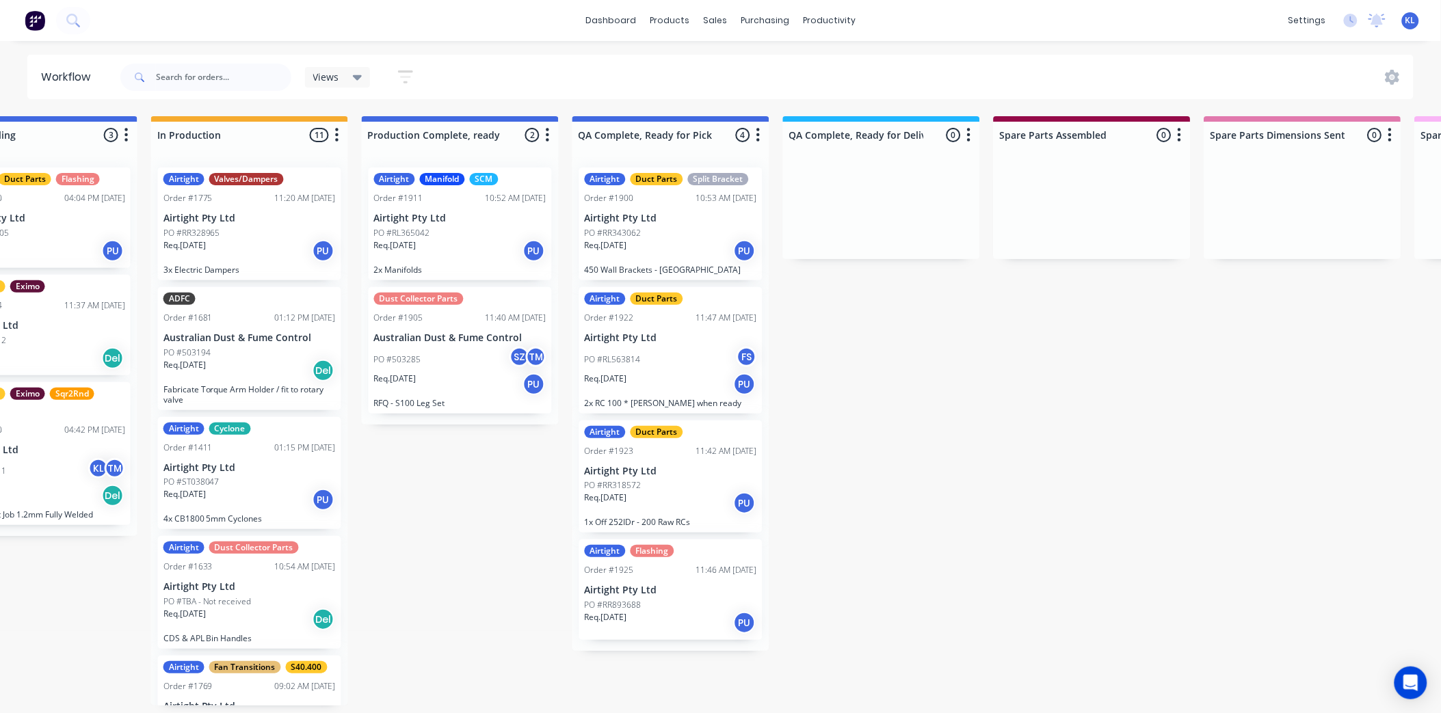
click at [693, 622] on div "Req. [DATE] PU" at bounding box center [671, 622] width 172 height 23
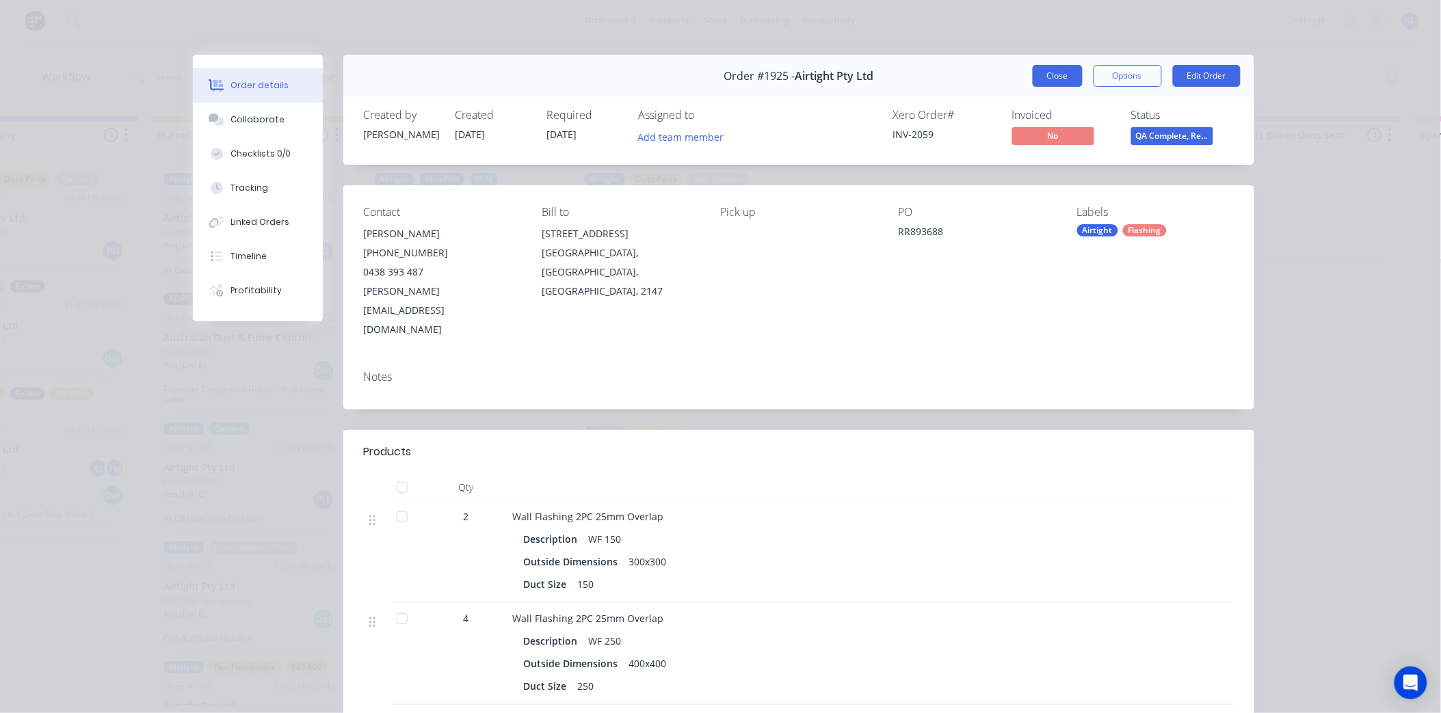
click at [1041, 70] on button "Close" at bounding box center [1058, 76] width 50 height 22
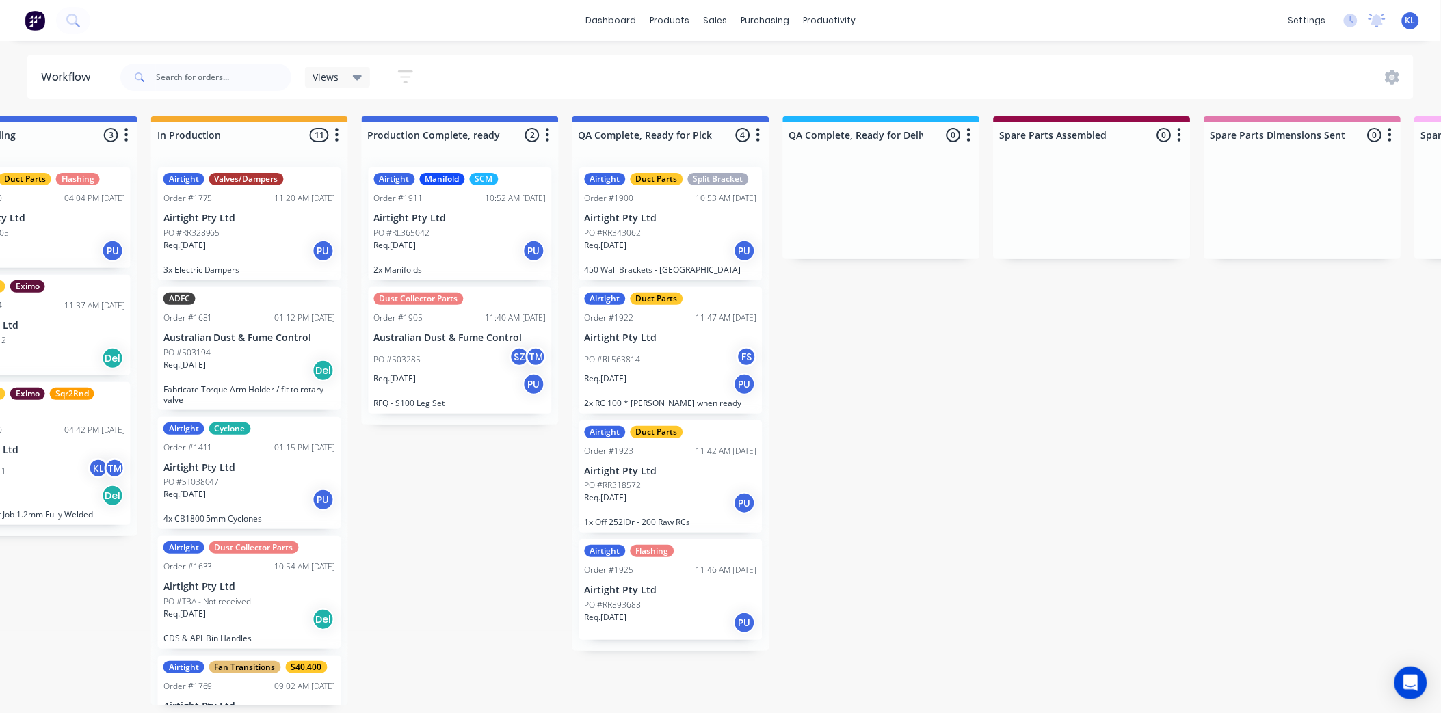
click at [686, 241] on div "Req. [DATE] PU" at bounding box center [671, 250] width 172 height 23
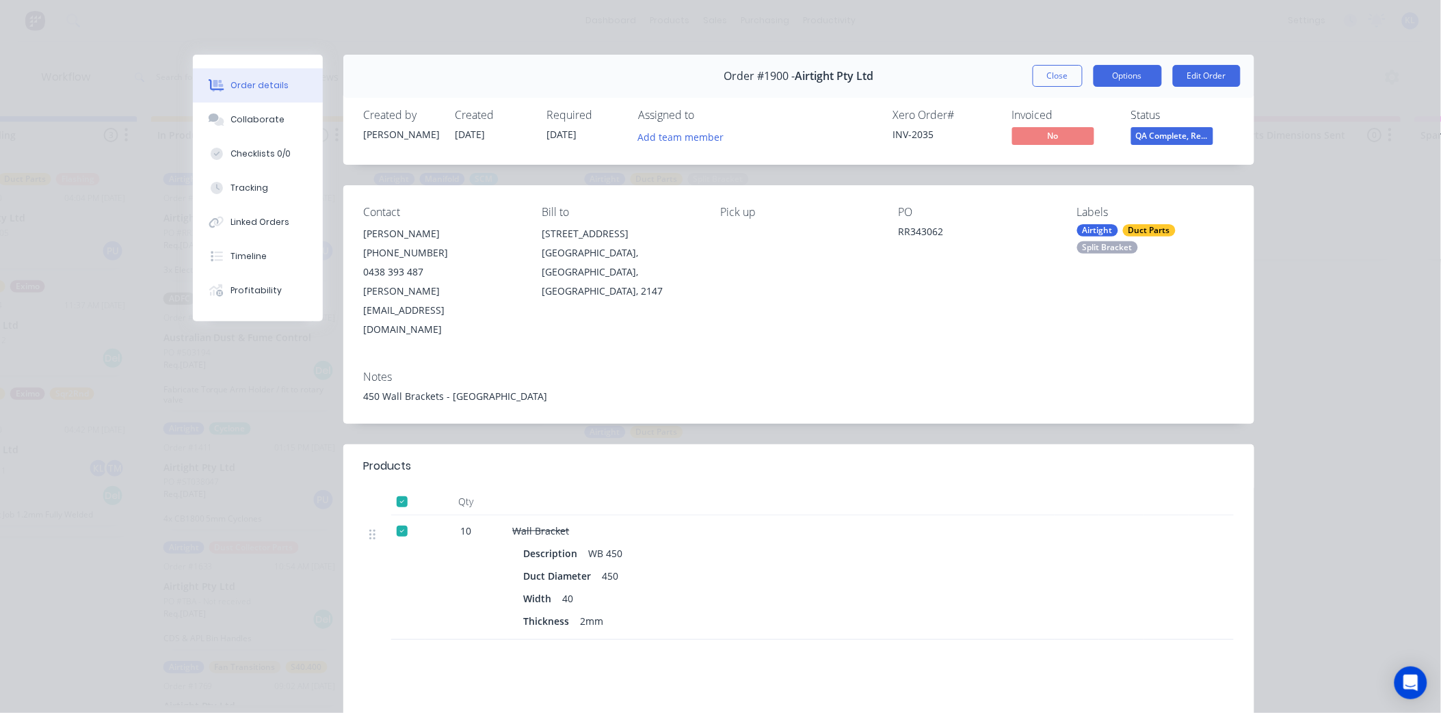
click at [1127, 78] on button "Options" at bounding box center [1127, 76] width 68 height 22
click at [1087, 173] on div "Delivery Docket" at bounding box center [1090, 166] width 119 height 20
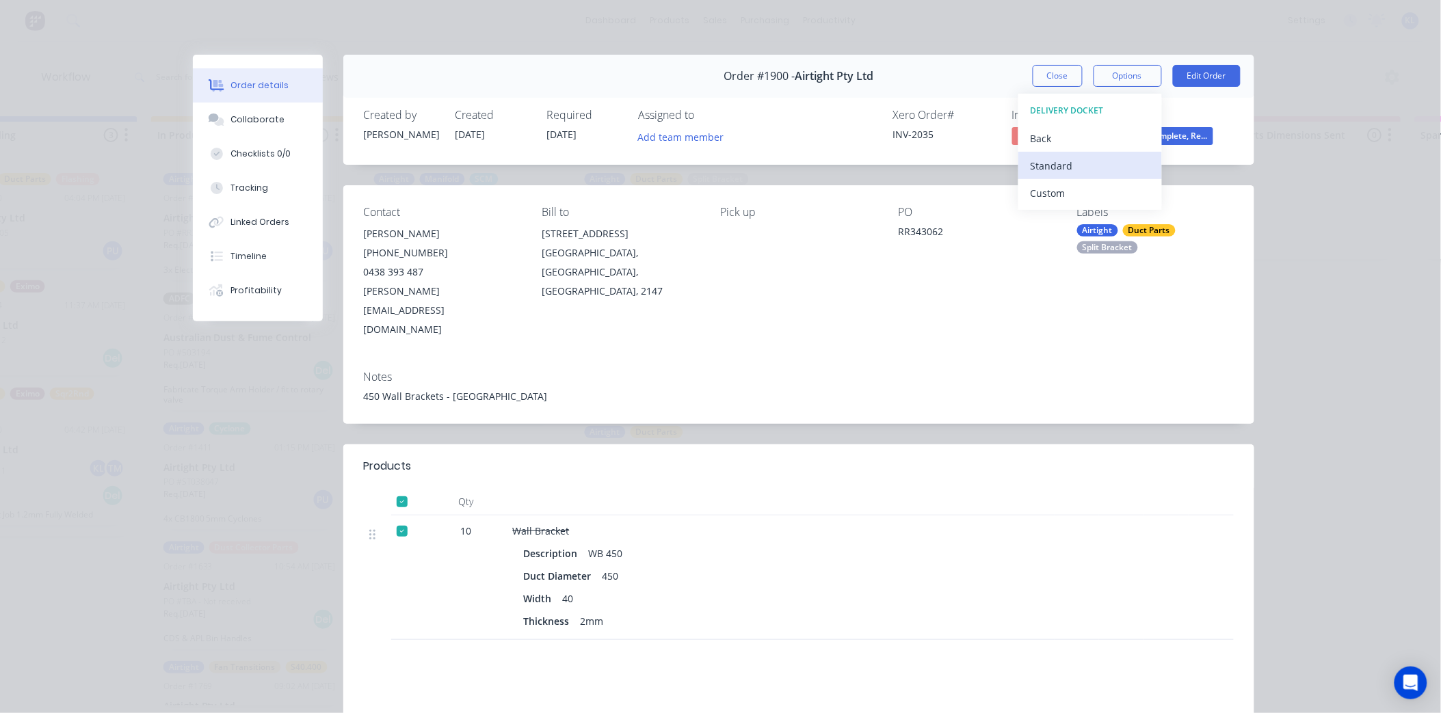
click at [1091, 163] on div "Standard" at bounding box center [1090, 166] width 119 height 20
drag, startPoint x: 762, startPoint y: 150, endPoint x: 719, endPoint y: 174, distance: 48.4
click at [719, 174] on div "Order #1900 - Airtight Pty Ltd Close Options Edit Order Created by [PERSON_NAME…" at bounding box center [723, 469] width 1061 height 829
click at [1038, 75] on button "Close" at bounding box center [1058, 76] width 50 height 22
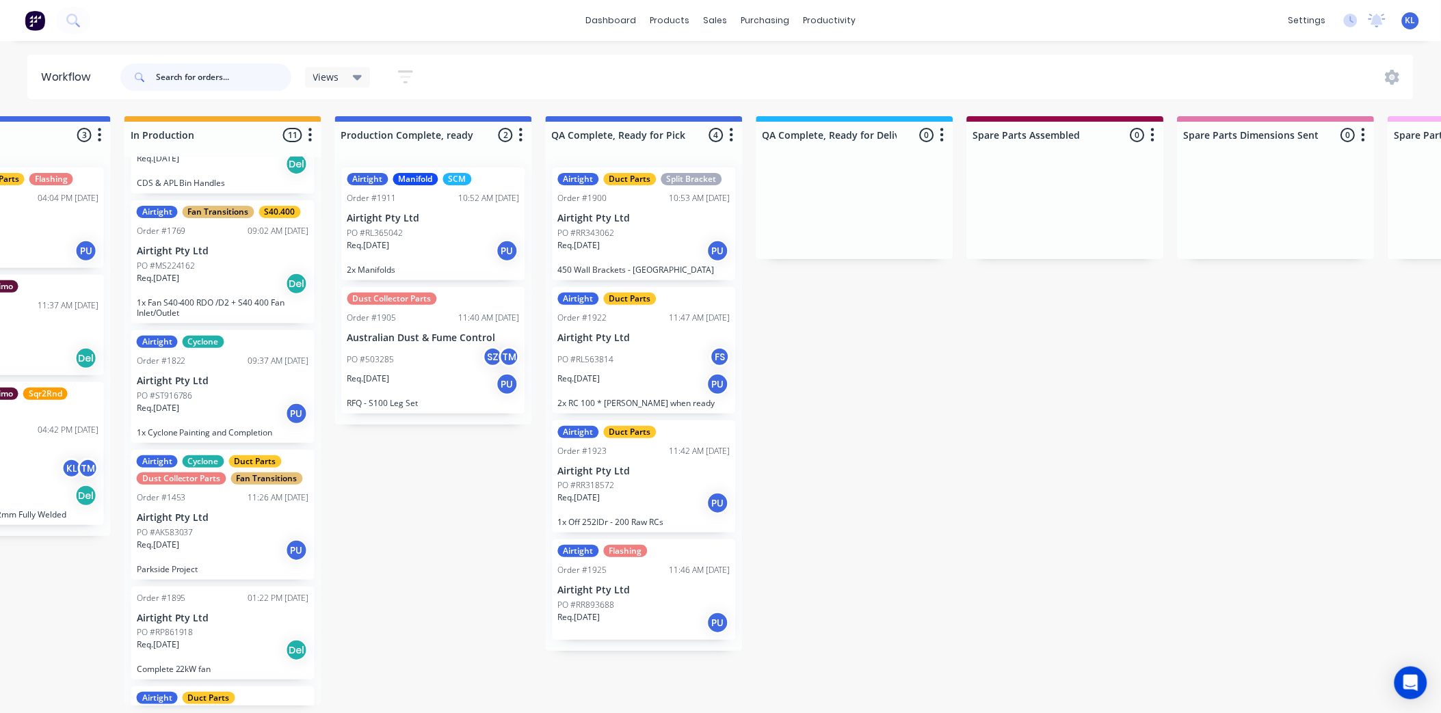
scroll to position [0, 795]
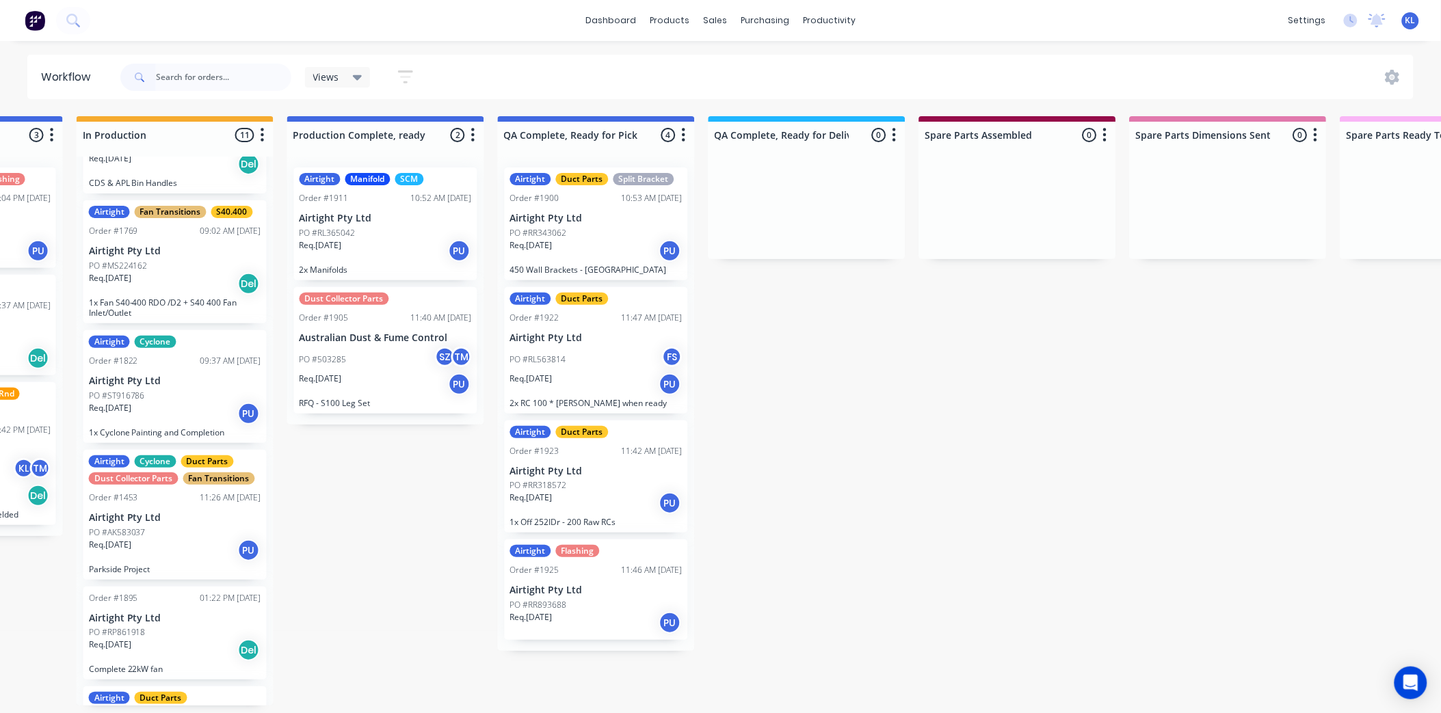
click at [599, 390] on div "Req. [DATE] PU" at bounding box center [596, 384] width 172 height 23
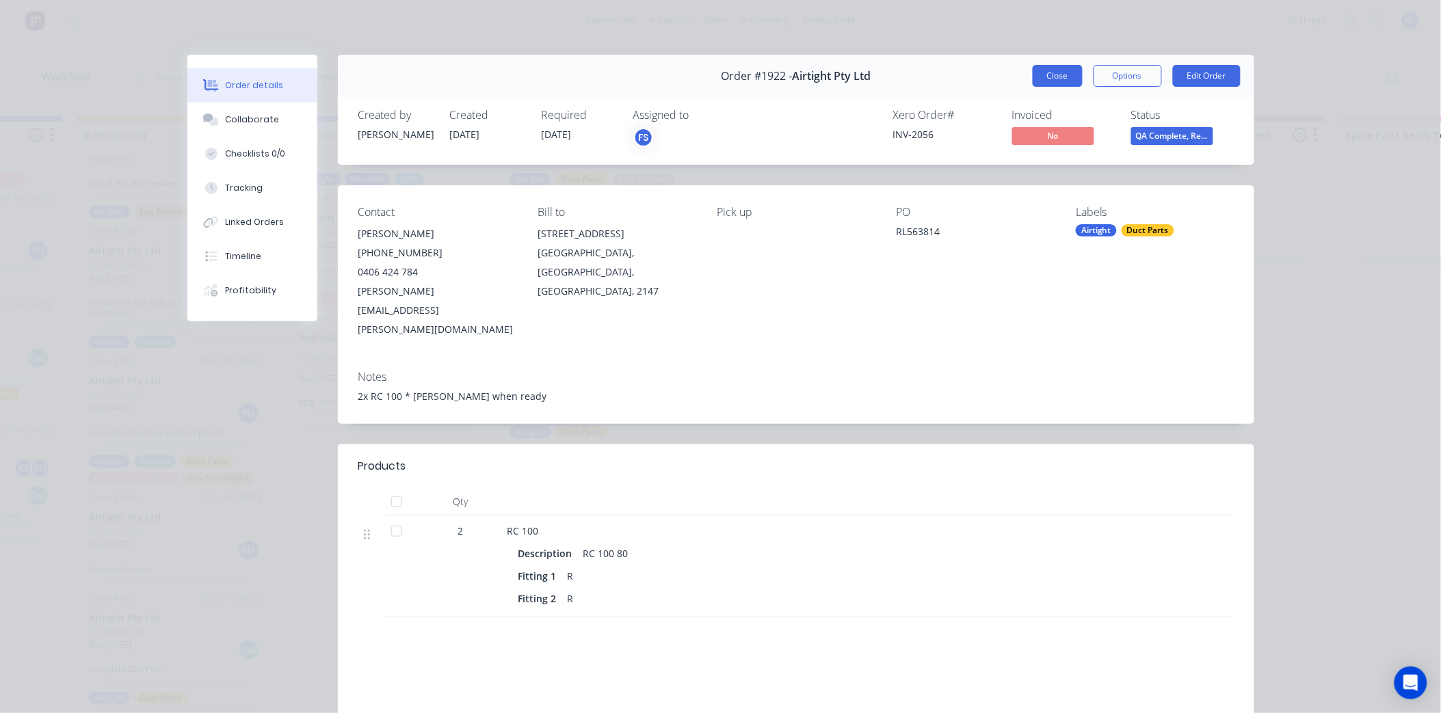
click at [1040, 79] on button "Close" at bounding box center [1058, 76] width 50 height 22
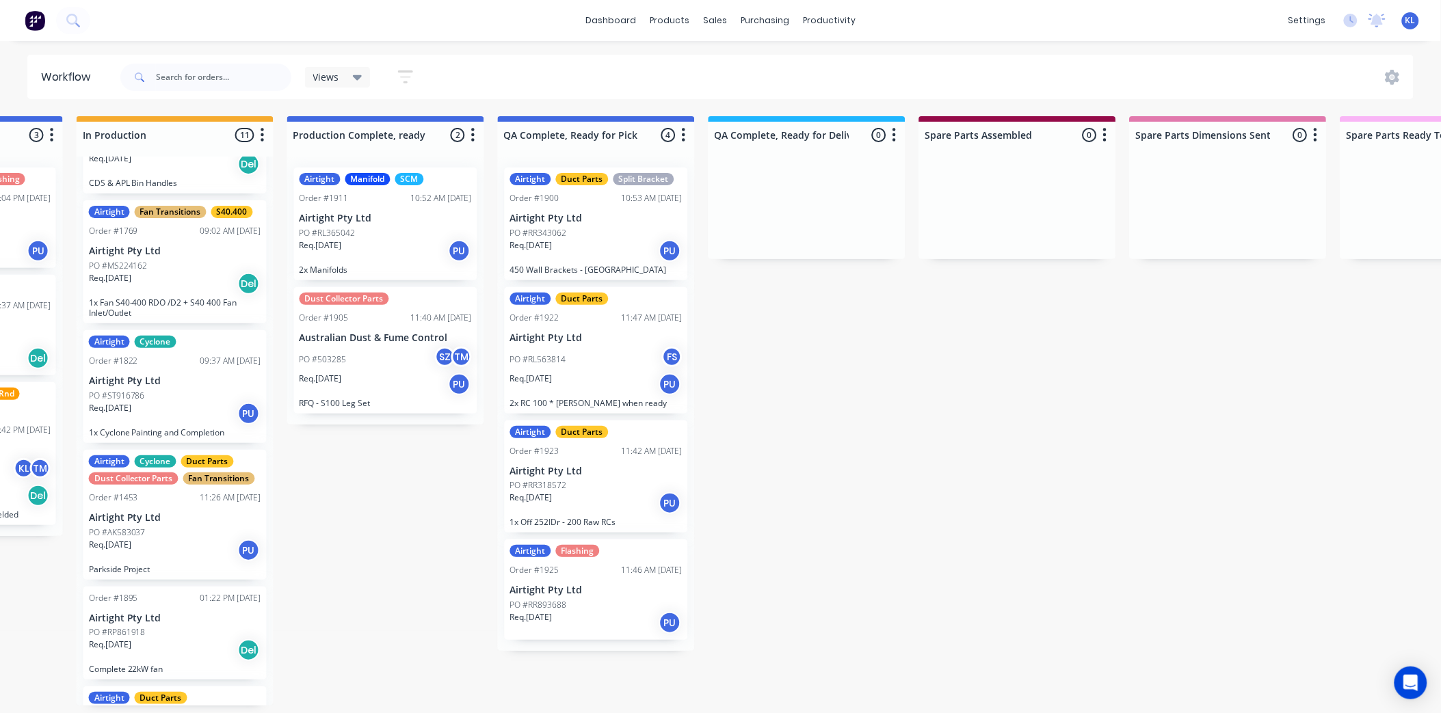
click at [610, 261] on div "Req. [DATE] PU" at bounding box center [596, 250] width 172 height 23
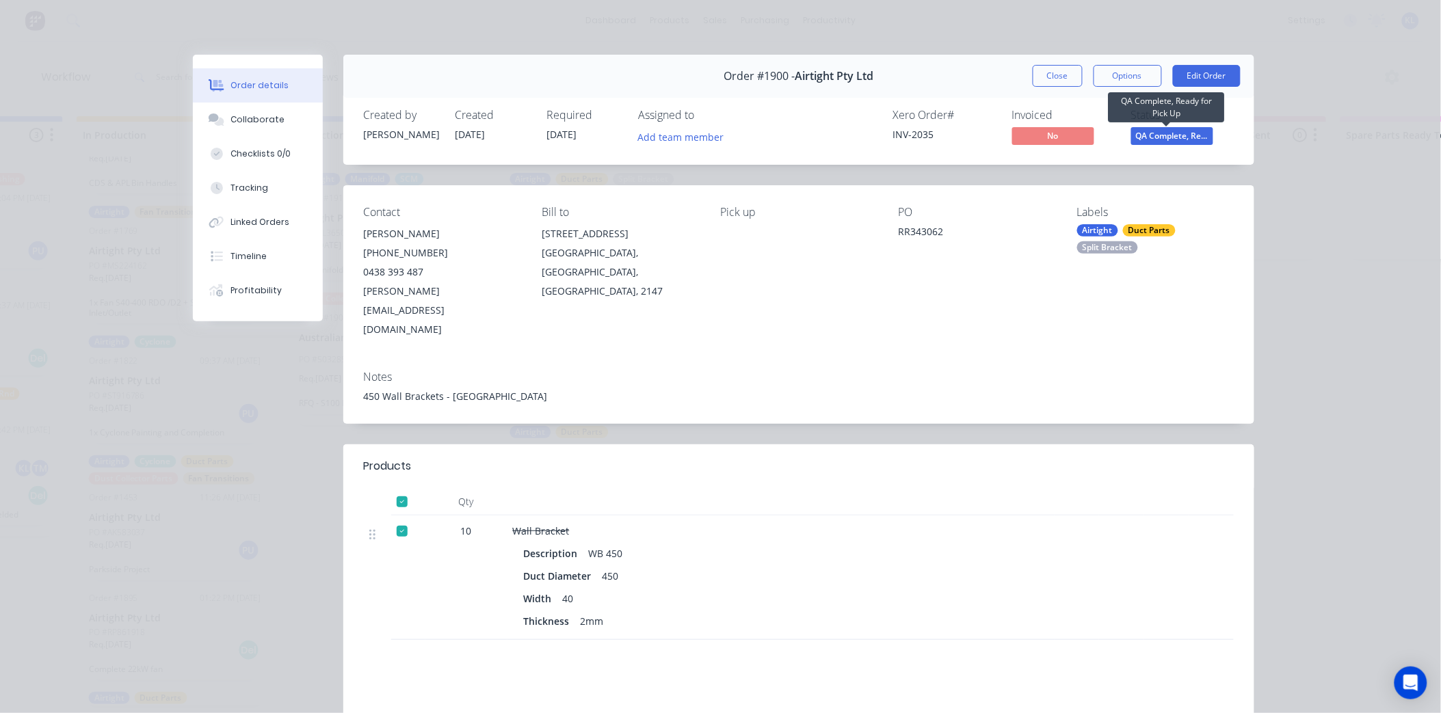
click at [1149, 139] on span "QA Complete, Re..." at bounding box center [1172, 135] width 82 height 17
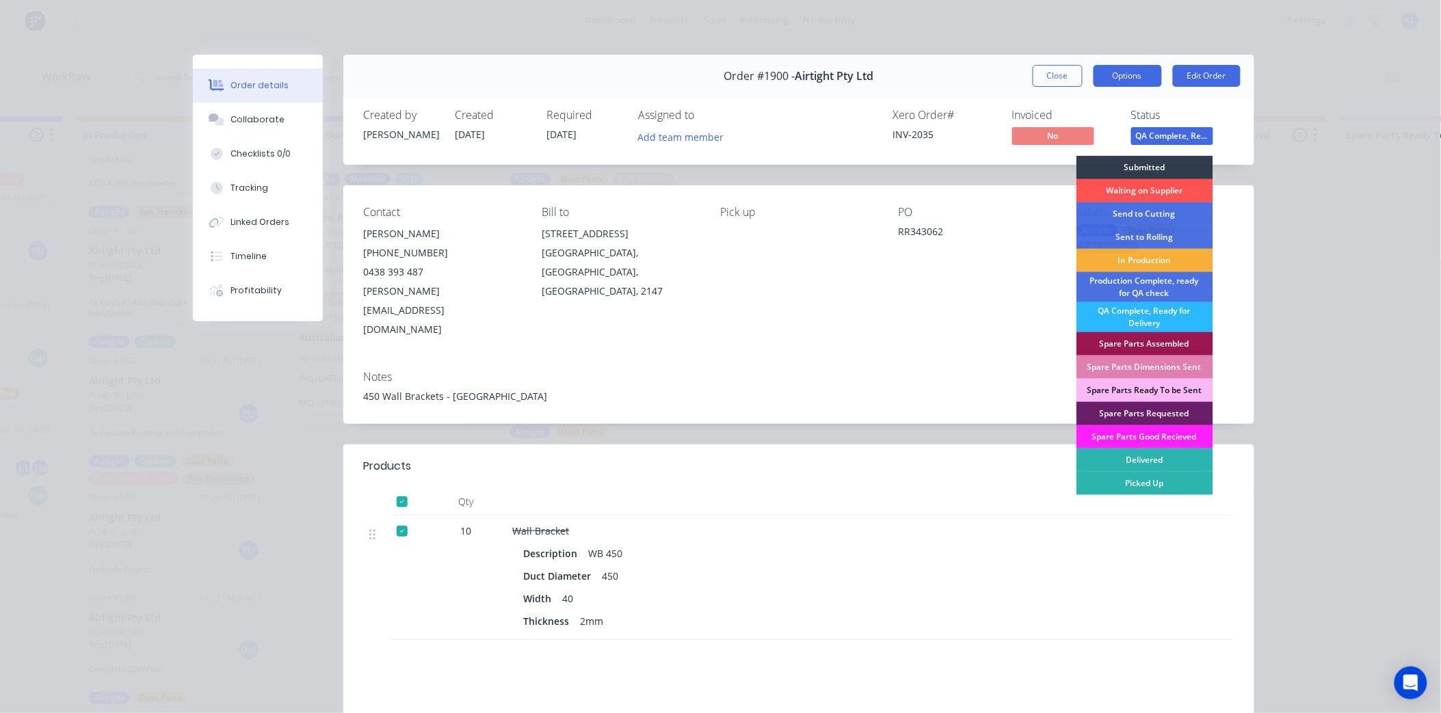
click at [1117, 79] on button "Options" at bounding box center [1127, 76] width 68 height 22
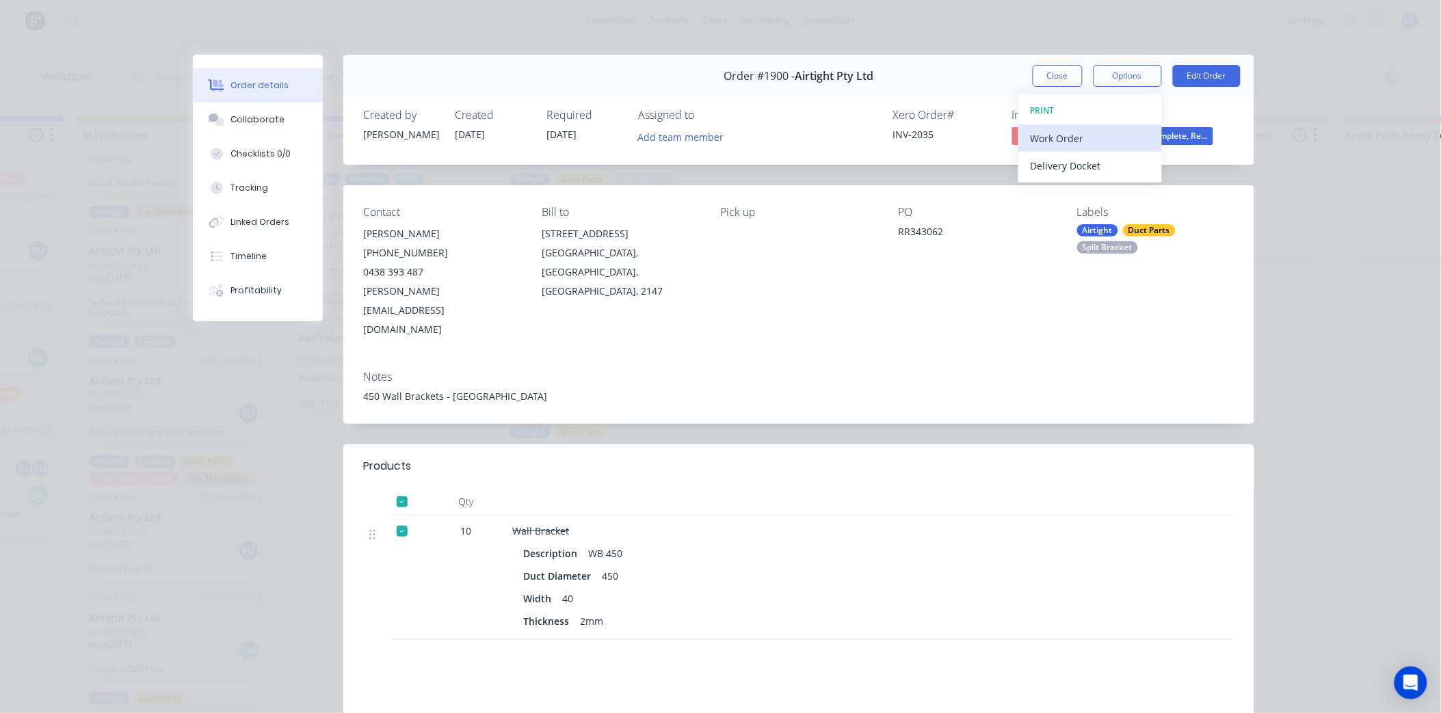
click at [1071, 137] on div "Work Order" at bounding box center [1090, 139] width 119 height 20
click at [1200, 112] on div "Status" at bounding box center [1182, 115] width 103 height 13
click at [1165, 144] on span "QA Complete, Re..." at bounding box center [1172, 135] width 82 height 17
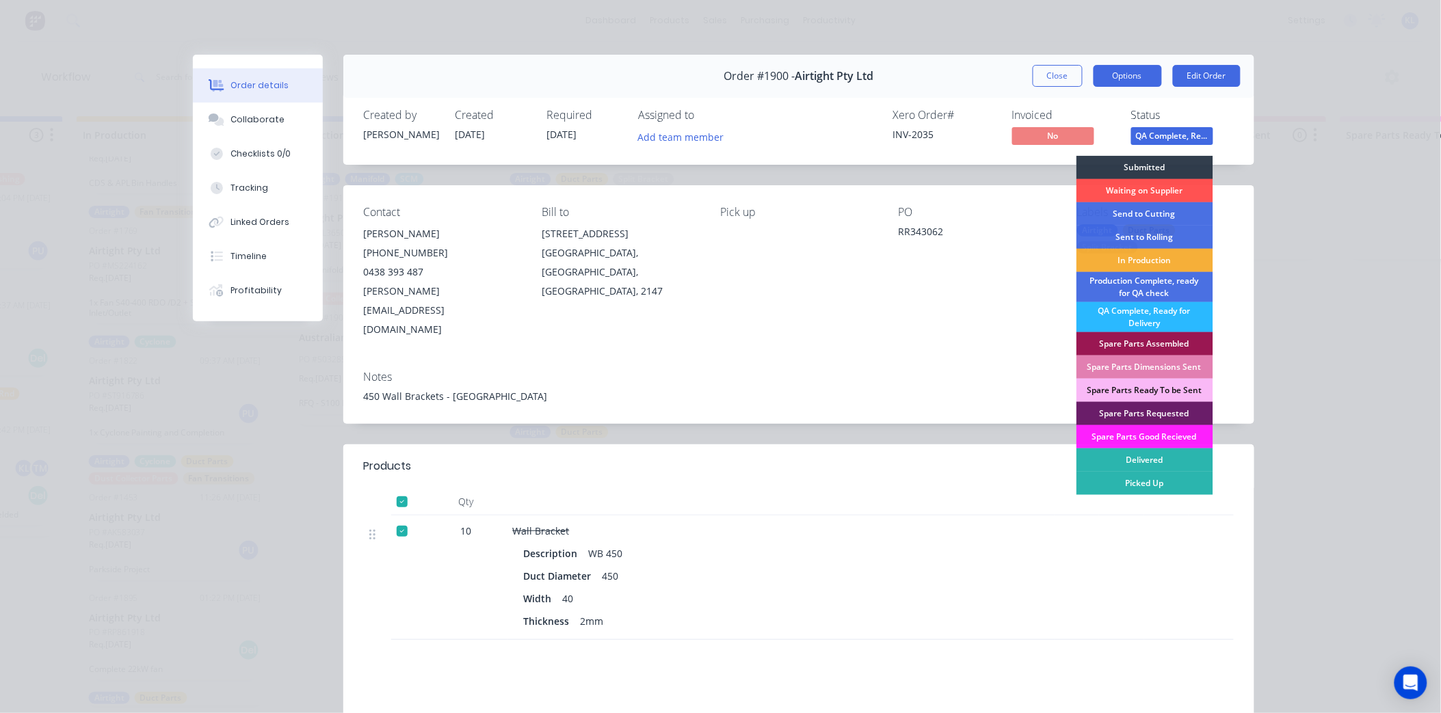
click at [1138, 79] on button "Options" at bounding box center [1127, 76] width 68 height 22
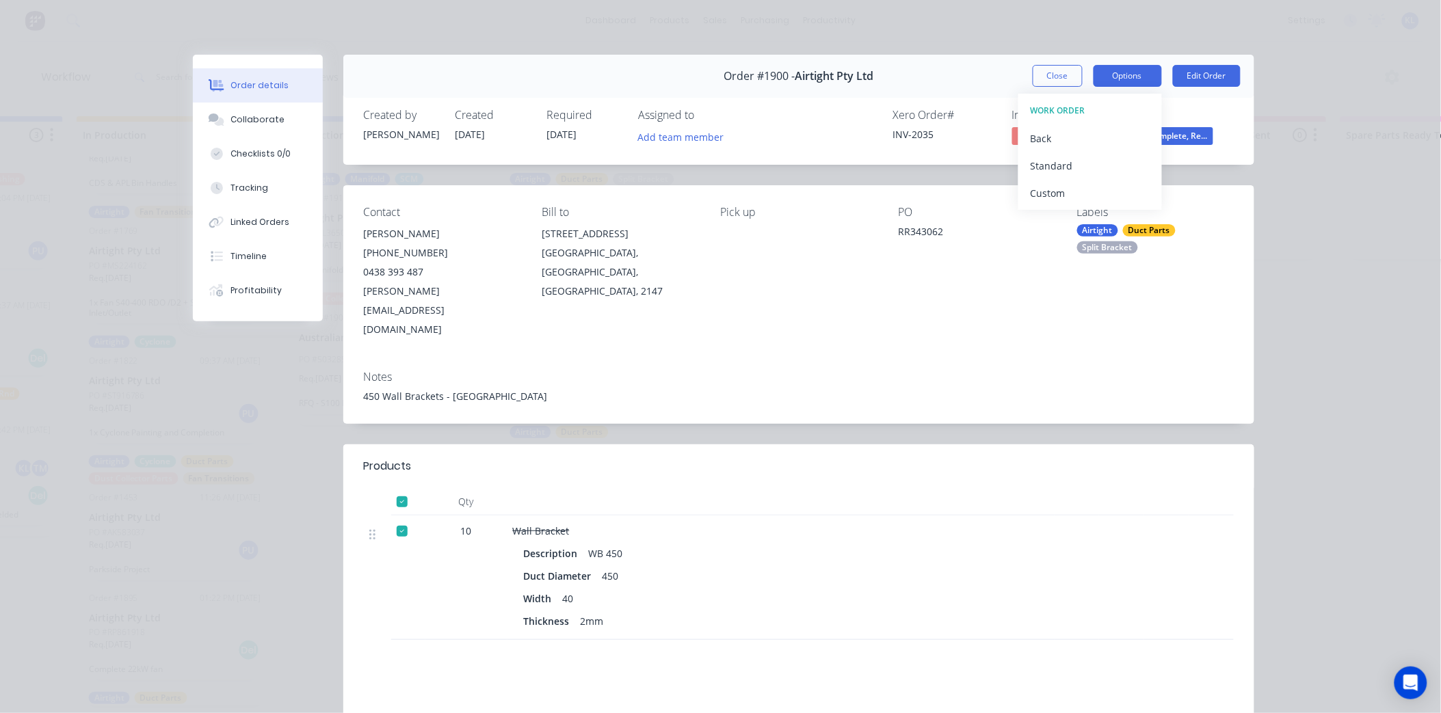
click at [1126, 72] on button "Options" at bounding box center [1127, 76] width 68 height 22
click at [1126, 76] on button "Options" at bounding box center [1127, 76] width 68 height 22
click at [1045, 135] on div "Back" at bounding box center [1090, 139] width 119 height 20
click at [1039, 152] on button "Delivery Docket" at bounding box center [1090, 165] width 144 height 27
click at [1050, 161] on div "Standard" at bounding box center [1090, 166] width 119 height 20
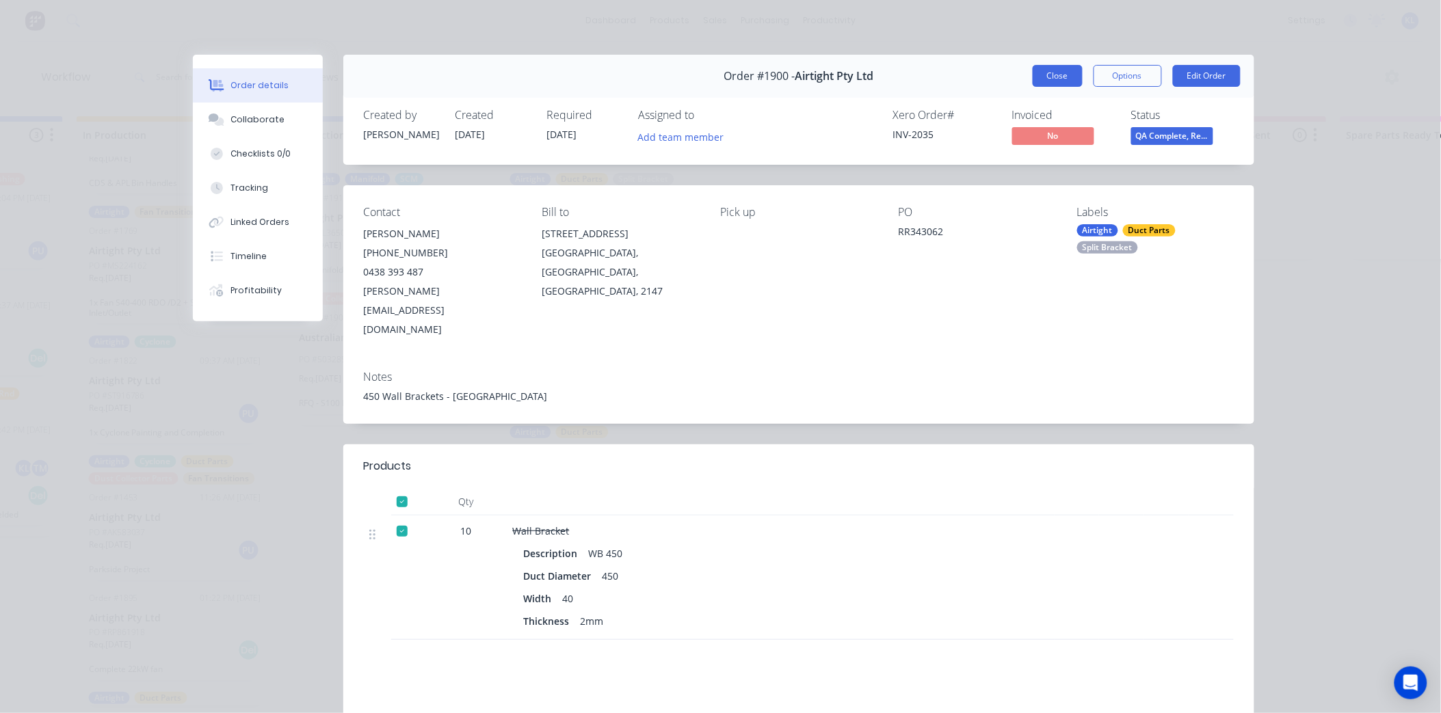
click at [1043, 78] on button "Close" at bounding box center [1058, 76] width 50 height 22
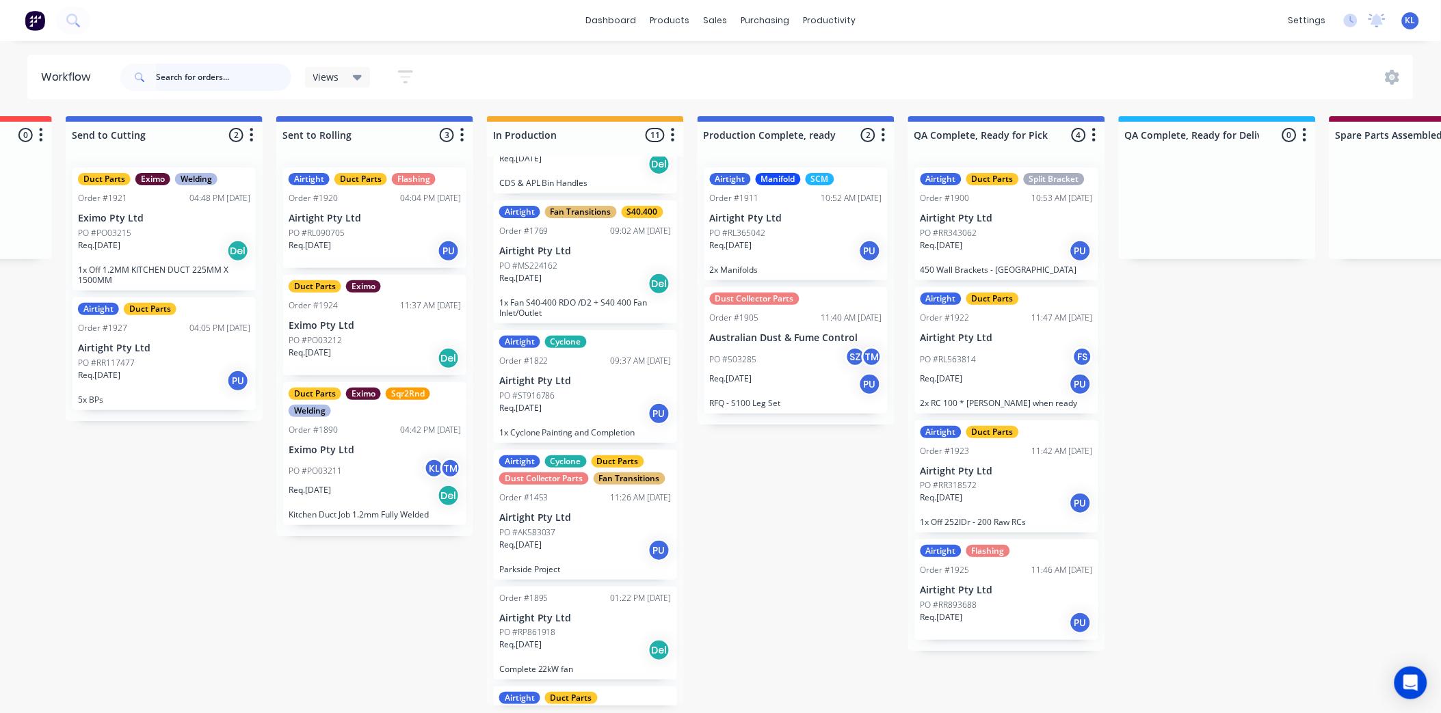
scroll to position [3, 382]
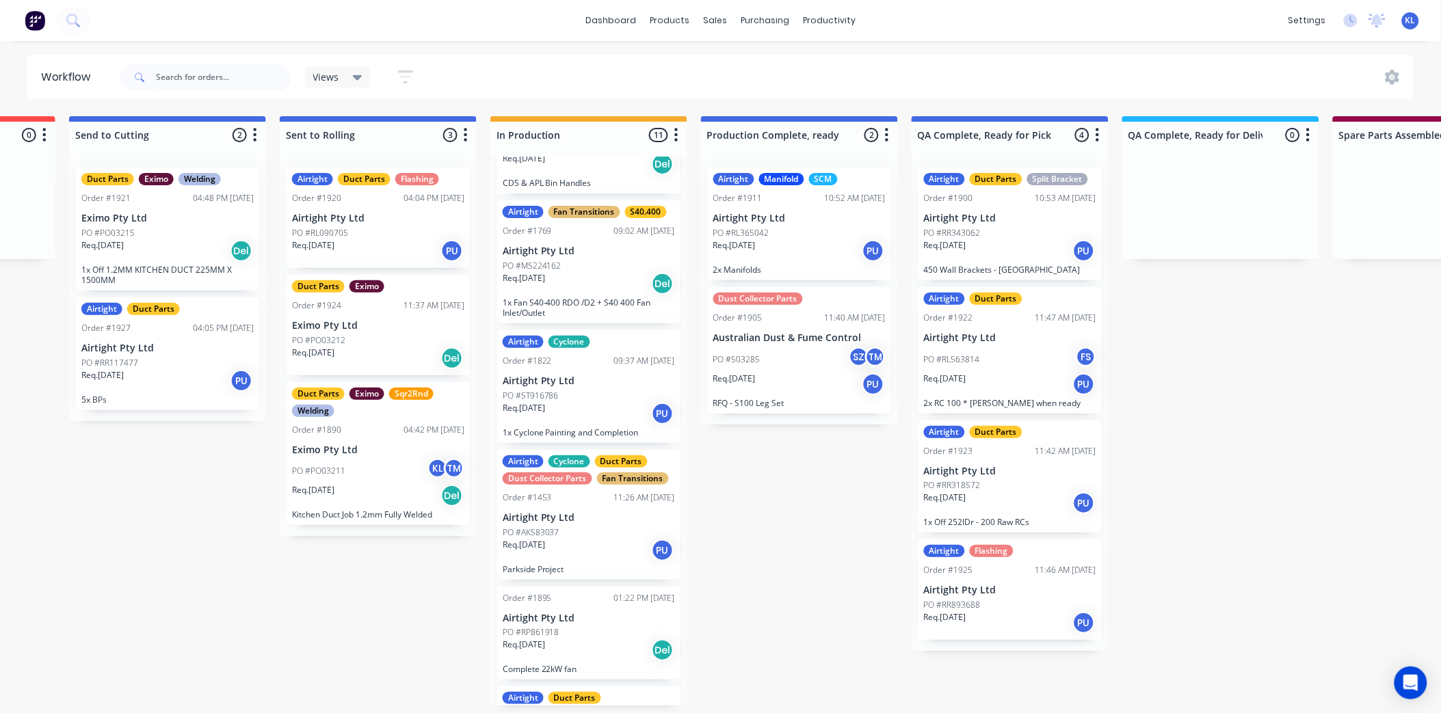
click at [388, 227] on div "PO #RL090705" at bounding box center [378, 233] width 172 height 12
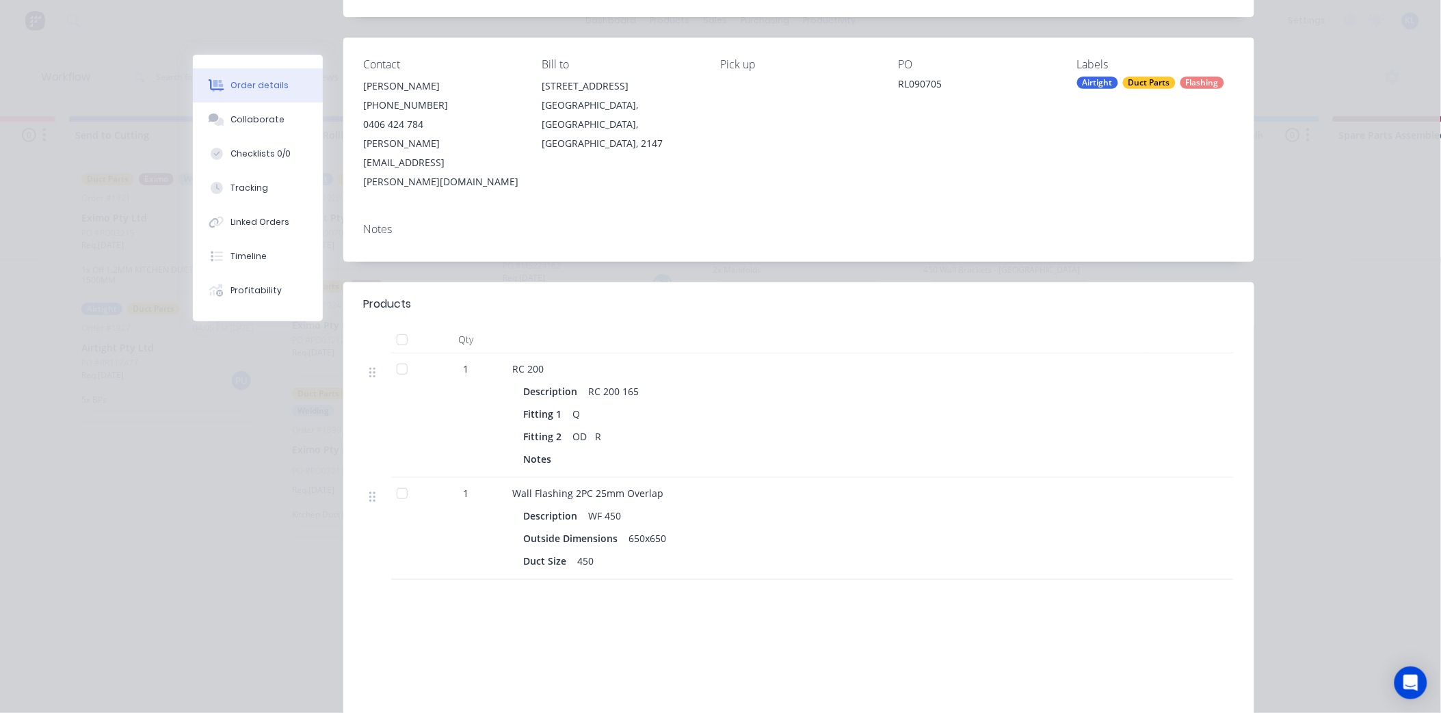
scroll to position [111, 0]
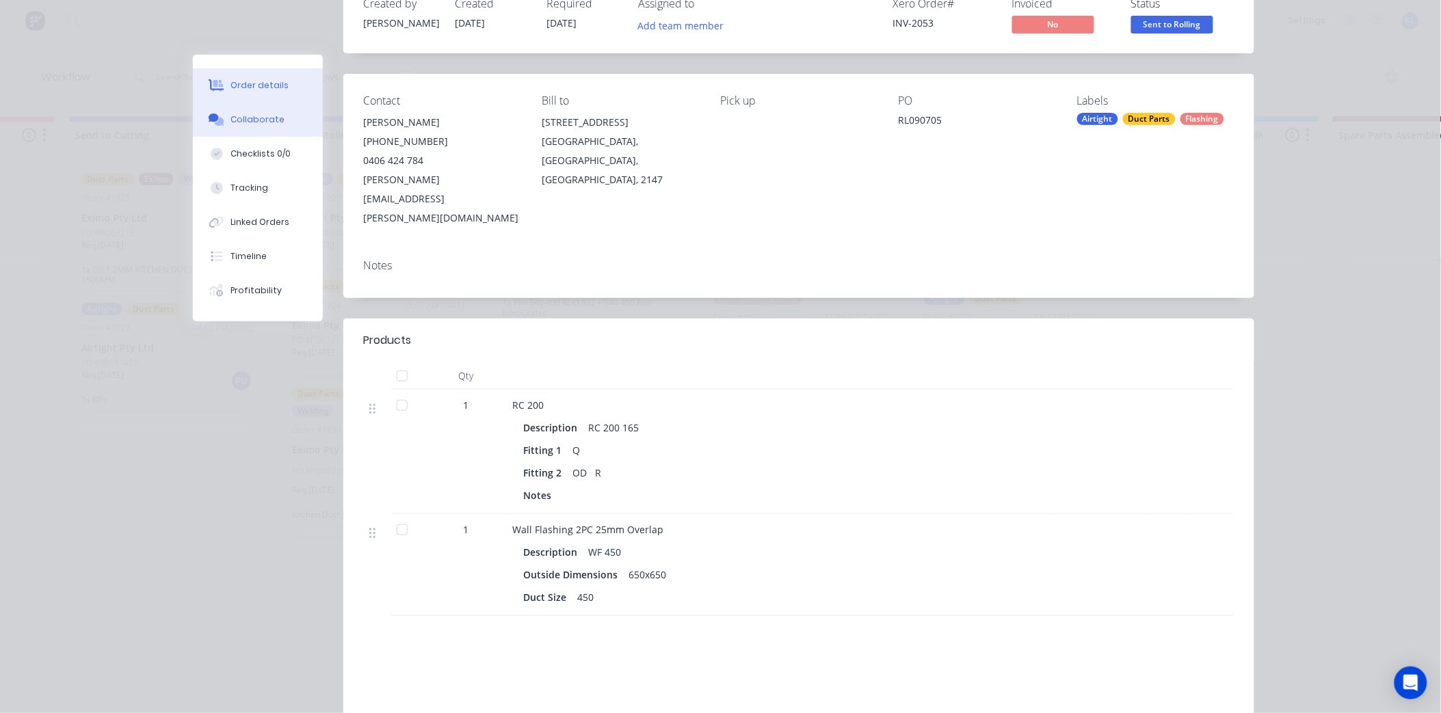
click at [256, 116] on div "Collaborate" at bounding box center [257, 120] width 54 height 12
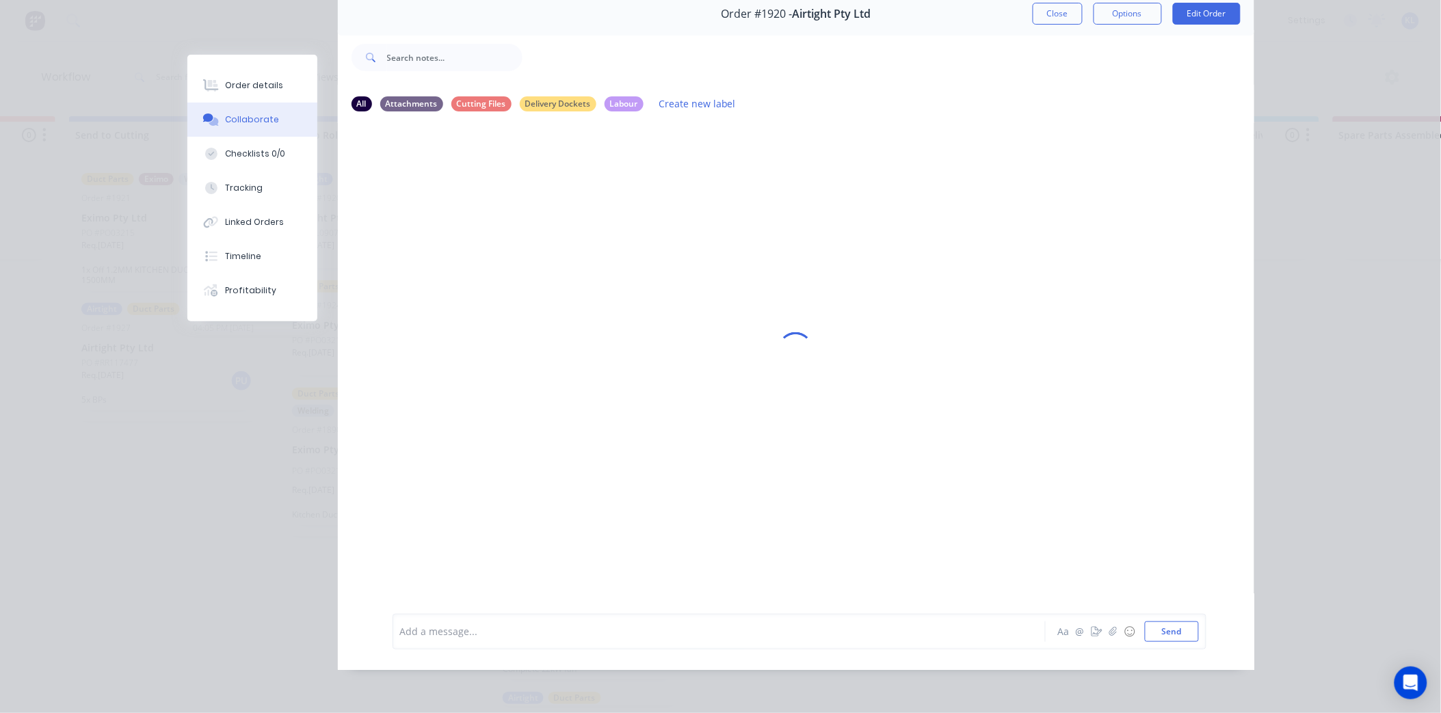
scroll to position [0, 0]
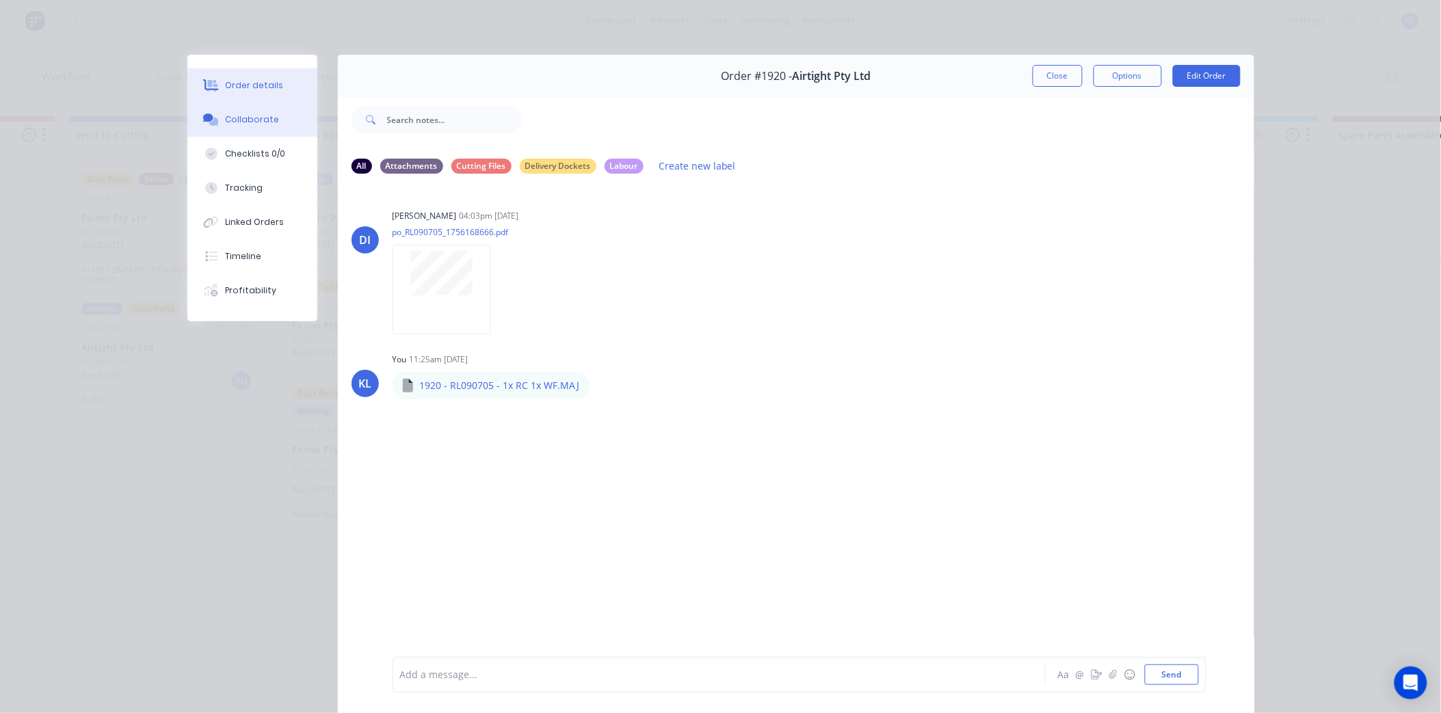
drag, startPoint x: 248, startPoint y: 82, endPoint x: 358, endPoint y: 70, distance: 110.1
click at [250, 80] on div "Order details" at bounding box center [254, 85] width 58 height 12
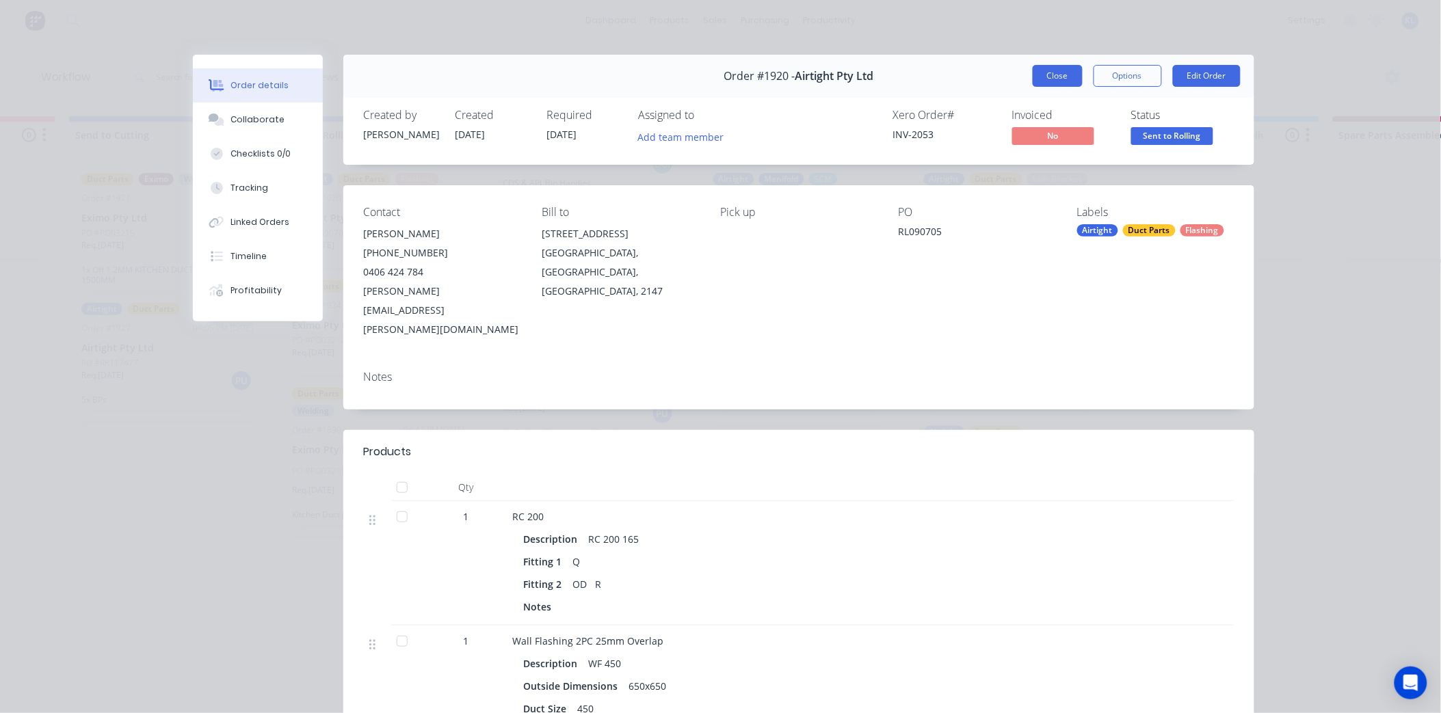
click at [1065, 78] on button "Close" at bounding box center [1058, 76] width 50 height 22
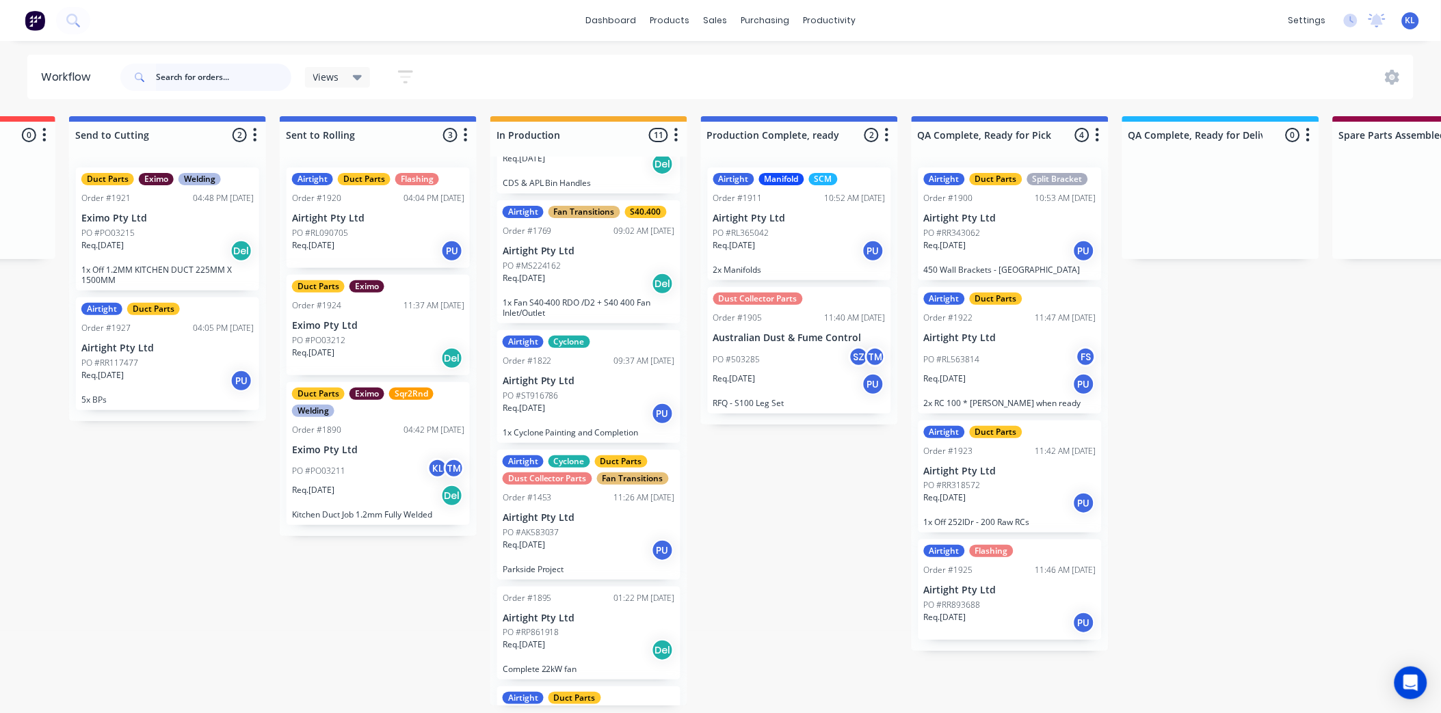
click at [199, 79] on input "text" at bounding box center [223, 77] width 135 height 27
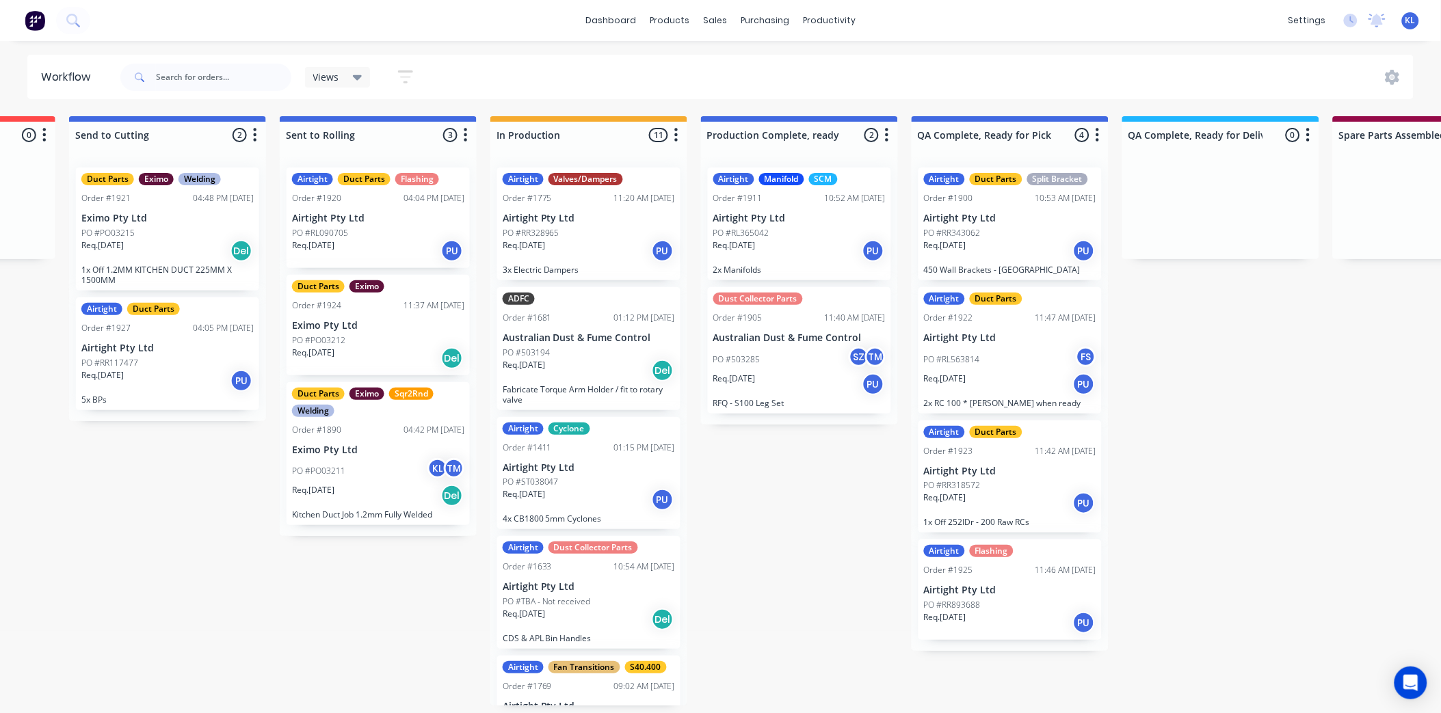
click at [154, 76] on span at bounding box center [138, 77] width 36 height 27
click at [189, 77] on input "text" at bounding box center [223, 77] width 135 height 27
type input "1925"
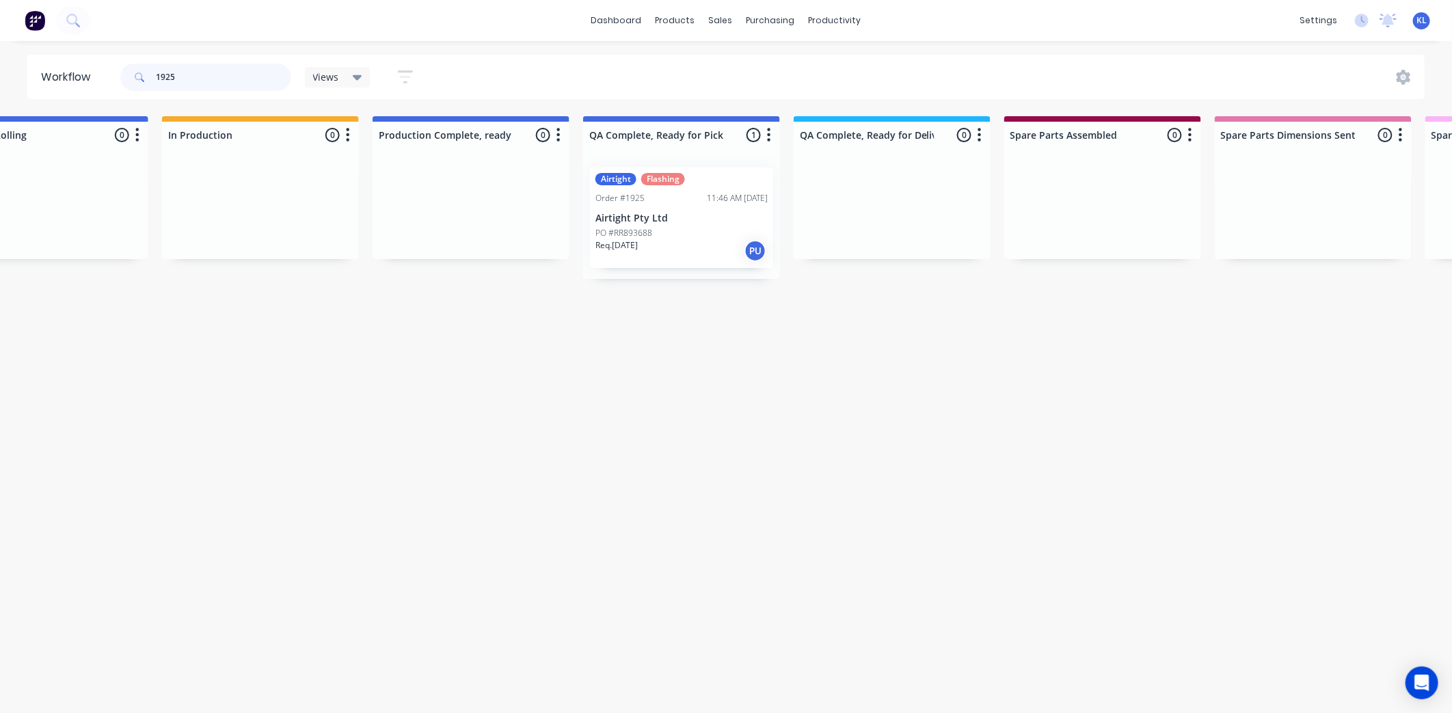
scroll to position [0, 703]
click at [682, 244] on div "Req. [DATE] PU" at bounding box center [688, 250] width 172 height 23
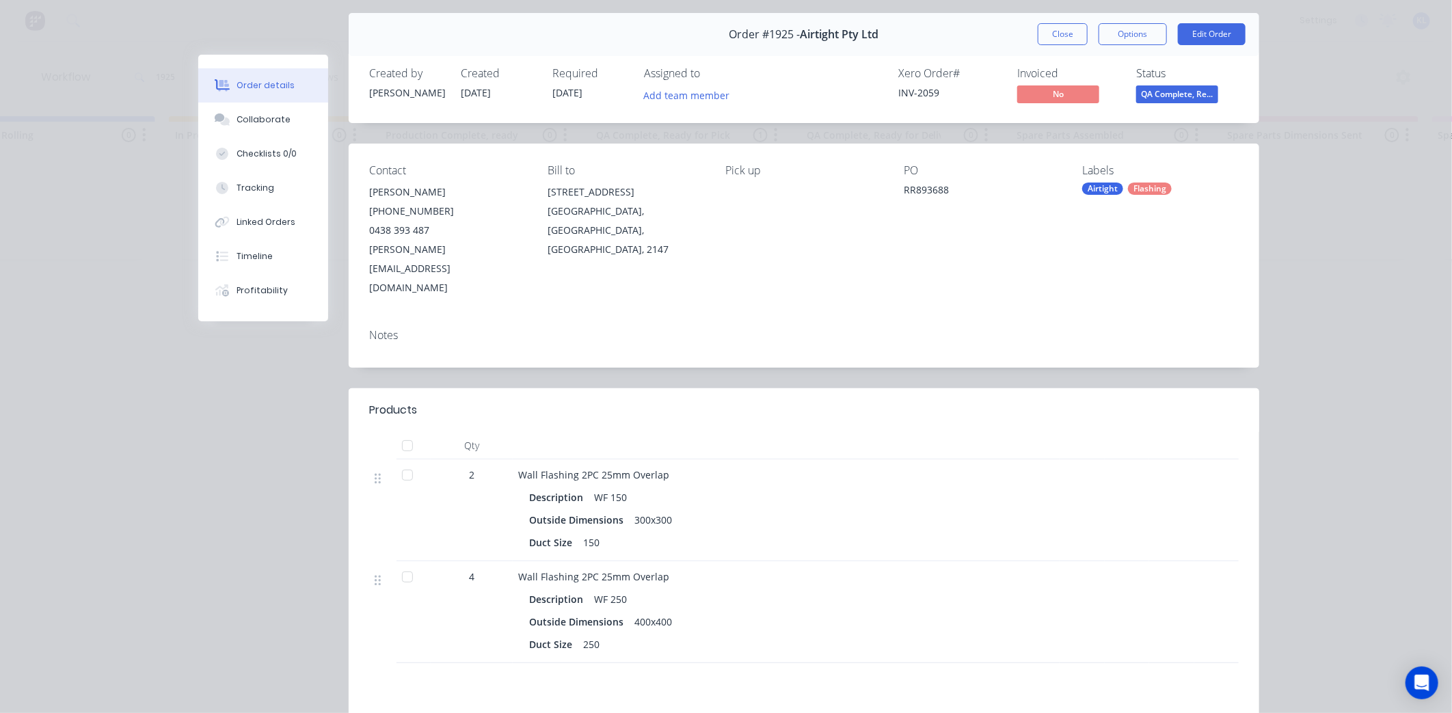
scroll to position [76, 0]
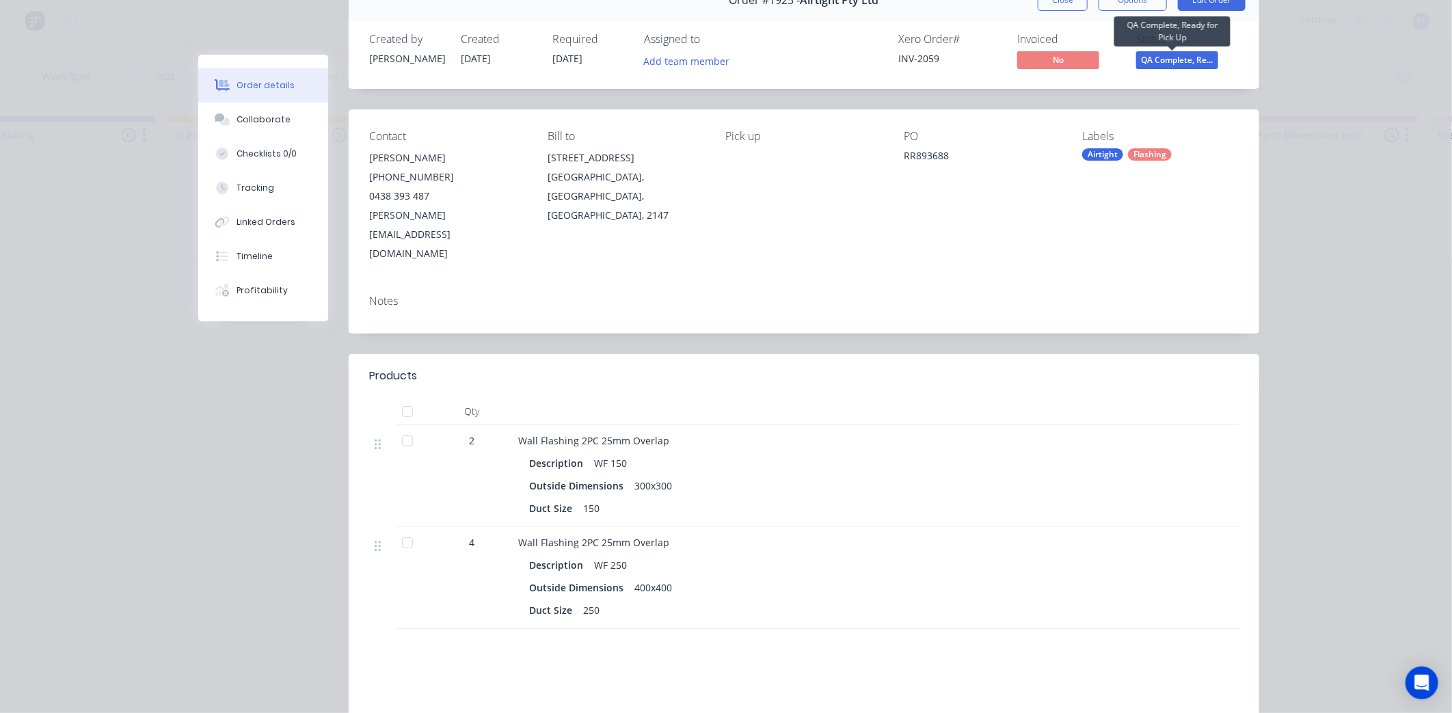
click at [1176, 55] on span "QA Complete, Re..." at bounding box center [1177, 59] width 82 height 17
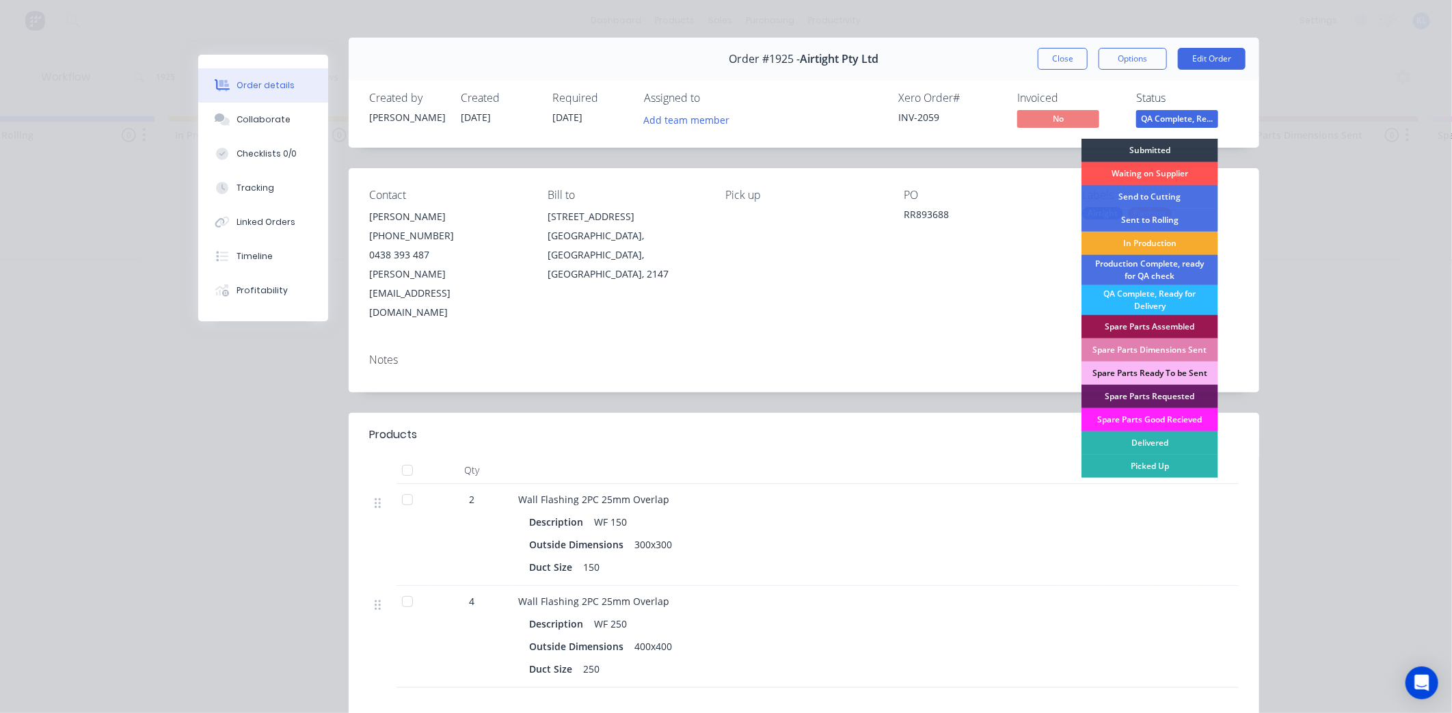
scroll to position [0, 0]
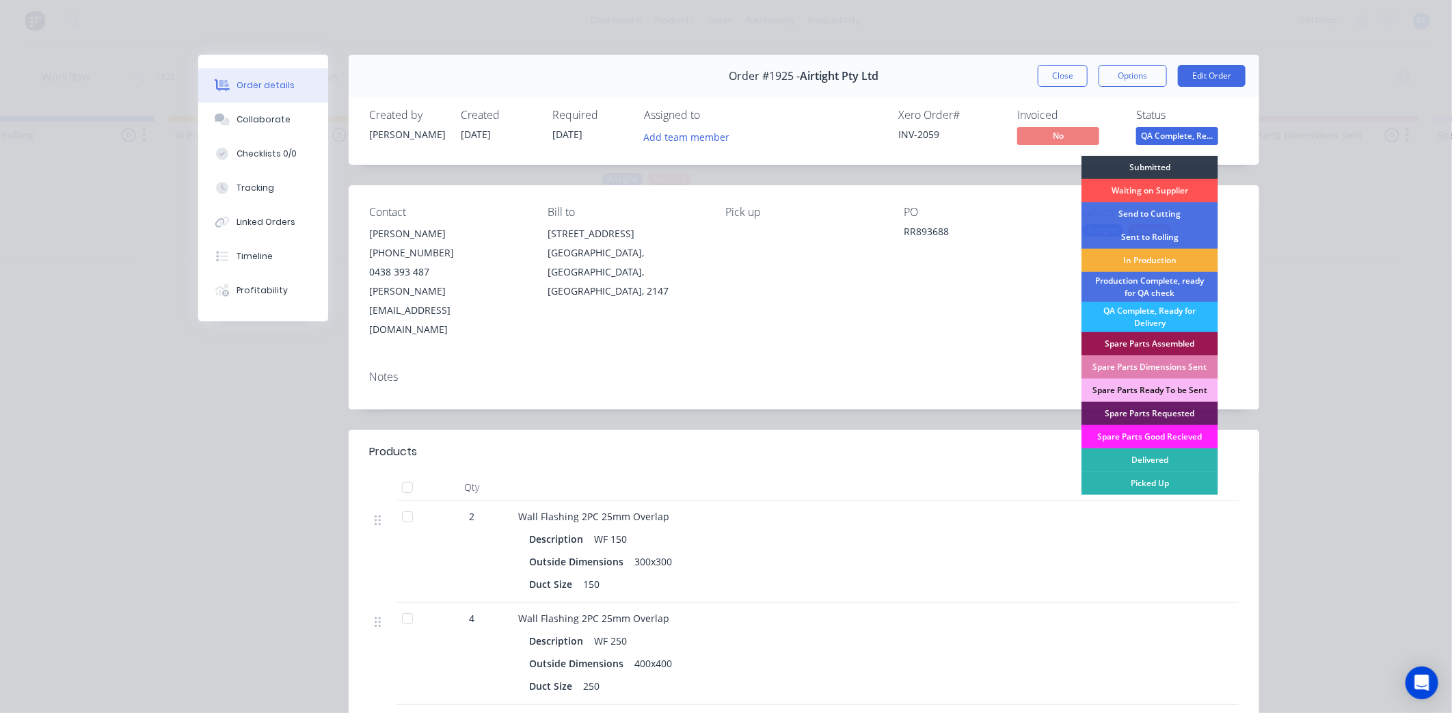
click at [1266, 217] on div "Order details Collaborate Checklists 0/0 Tracking Linked Orders Timeline Profit…" at bounding box center [726, 502] width 1094 height 894
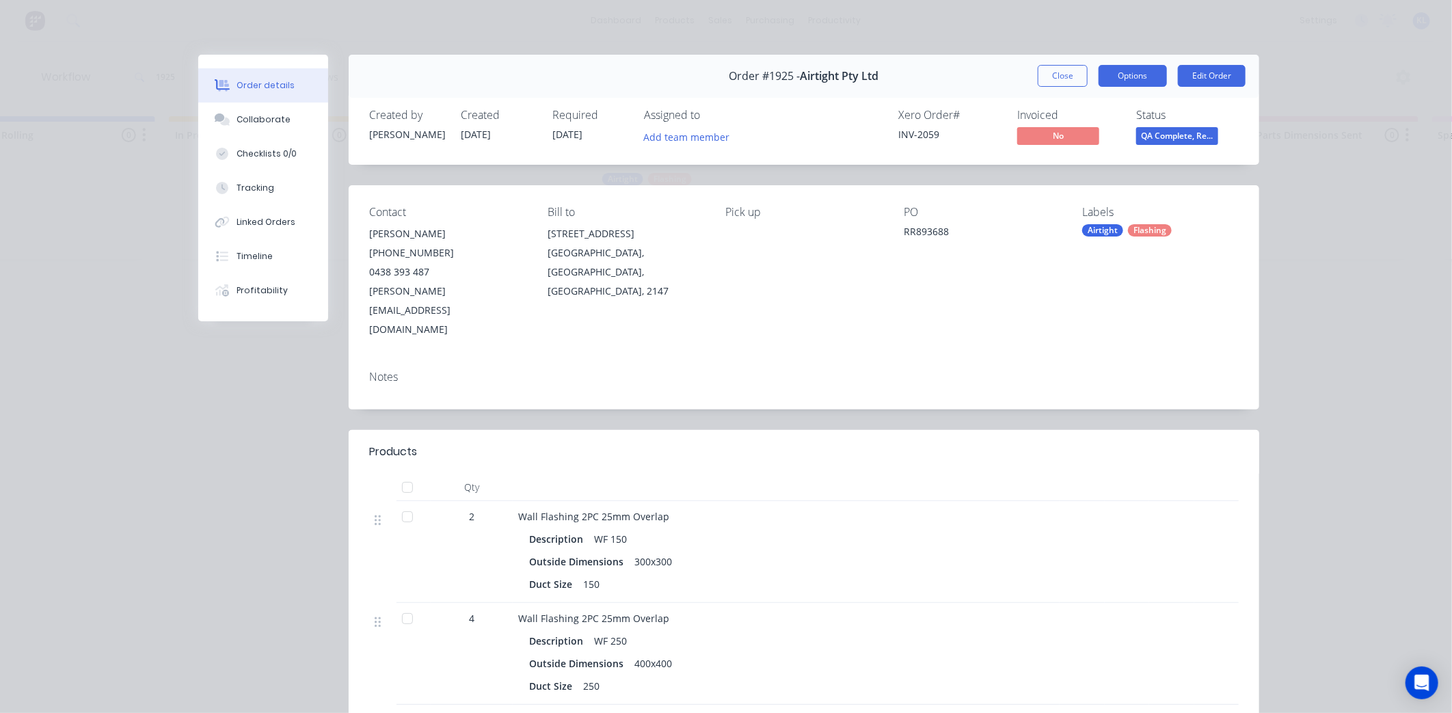
click at [1136, 79] on button "Options" at bounding box center [1133, 76] width 68 height 22
click at [1089, 163] on div "Delivery Docket" at bounding box center [1095, 166] width 119 height 20
click at [1072, 168] on div "Standard" at bounding box center [1095, 166] width 119 height 20
click at [953, 57] on div "Order #1925 - Airtight Pty Ltd Close Options DELIVERY DOCKET Back Standard Cust…" at bounding box center [804, 76] width 911 height 43
click at [1058, 75] on button "Close" at bounding box center [1063, 76] width 50 height 22
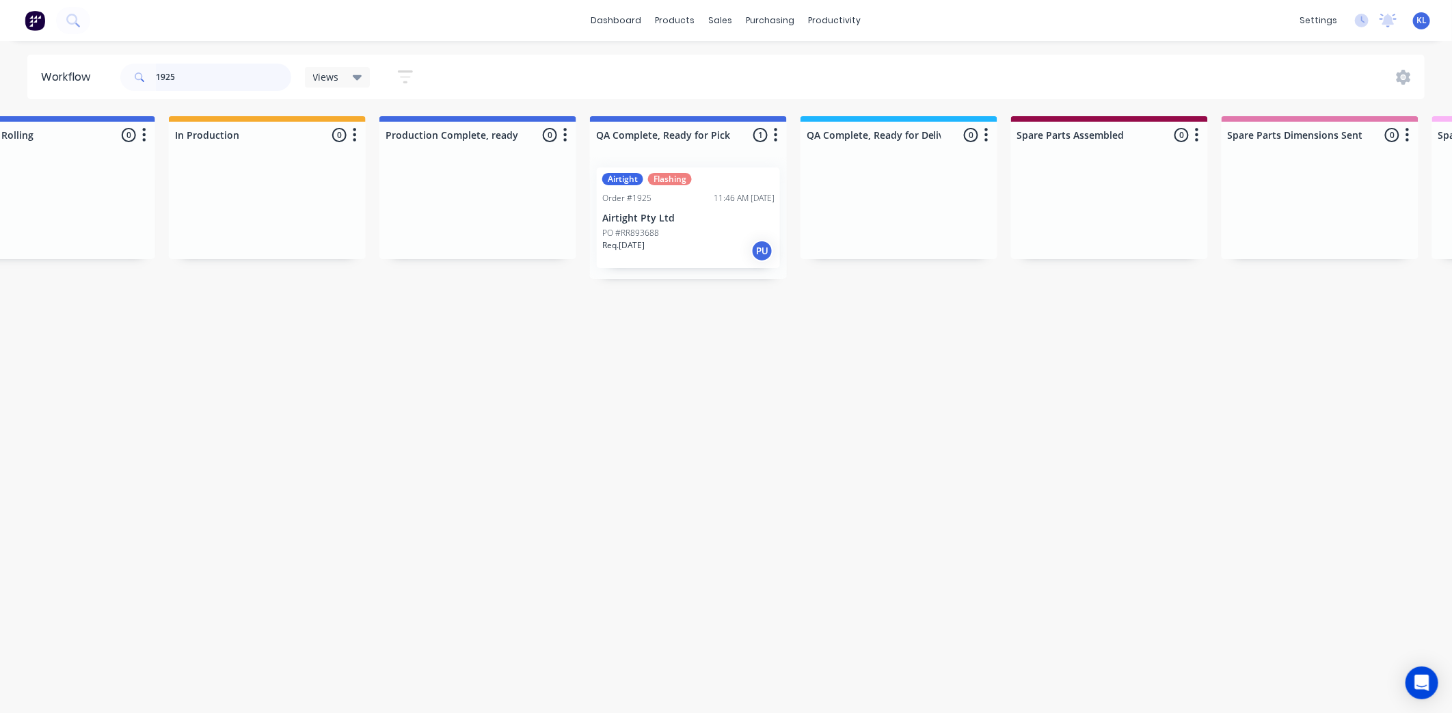
drag, startPoint x: 206, startPoint y: 77, endPoint x: 51, endPoint y: 58, distance: 156.4
click at [90, 72] on header "Workflow 1925 Views Save new view None (Default) edit All edit Production edit …" at bounding box center [726, 77] width 1398 height 44
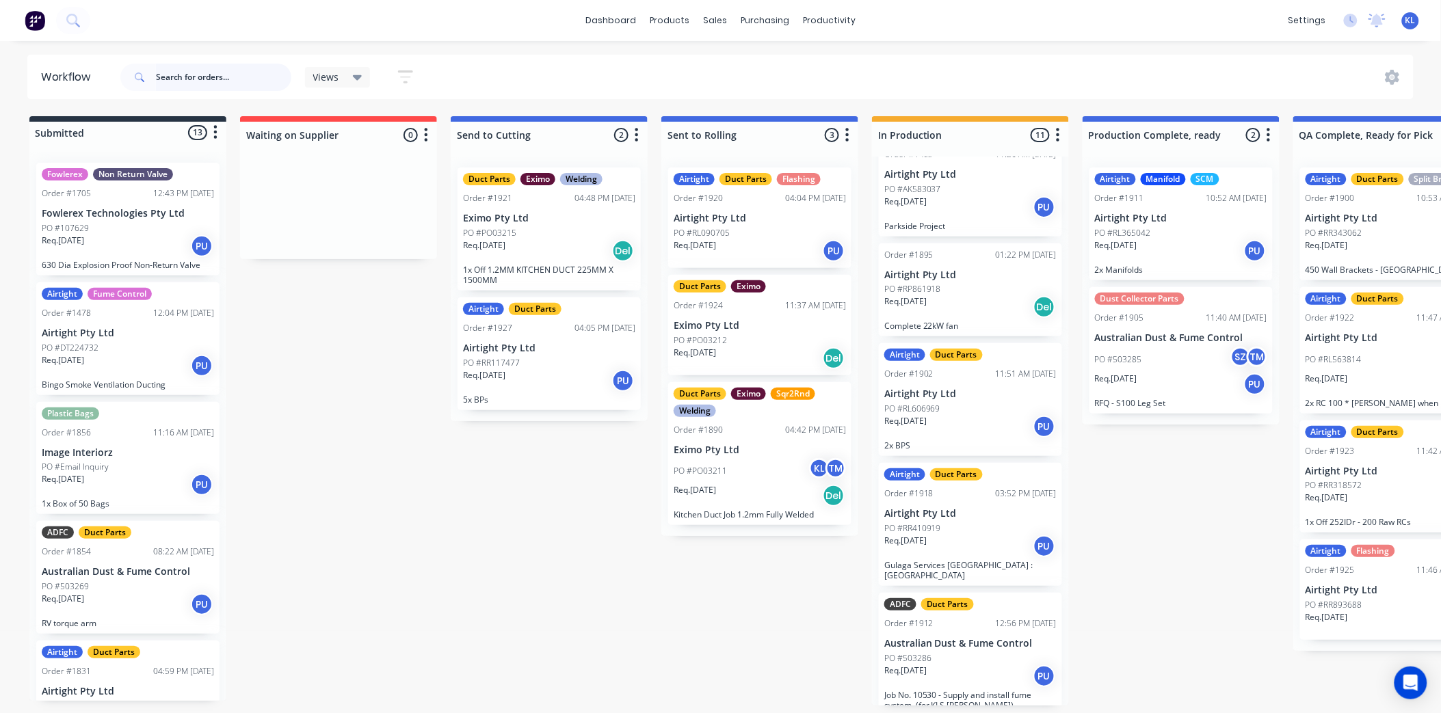
scroll to position [807, 0]
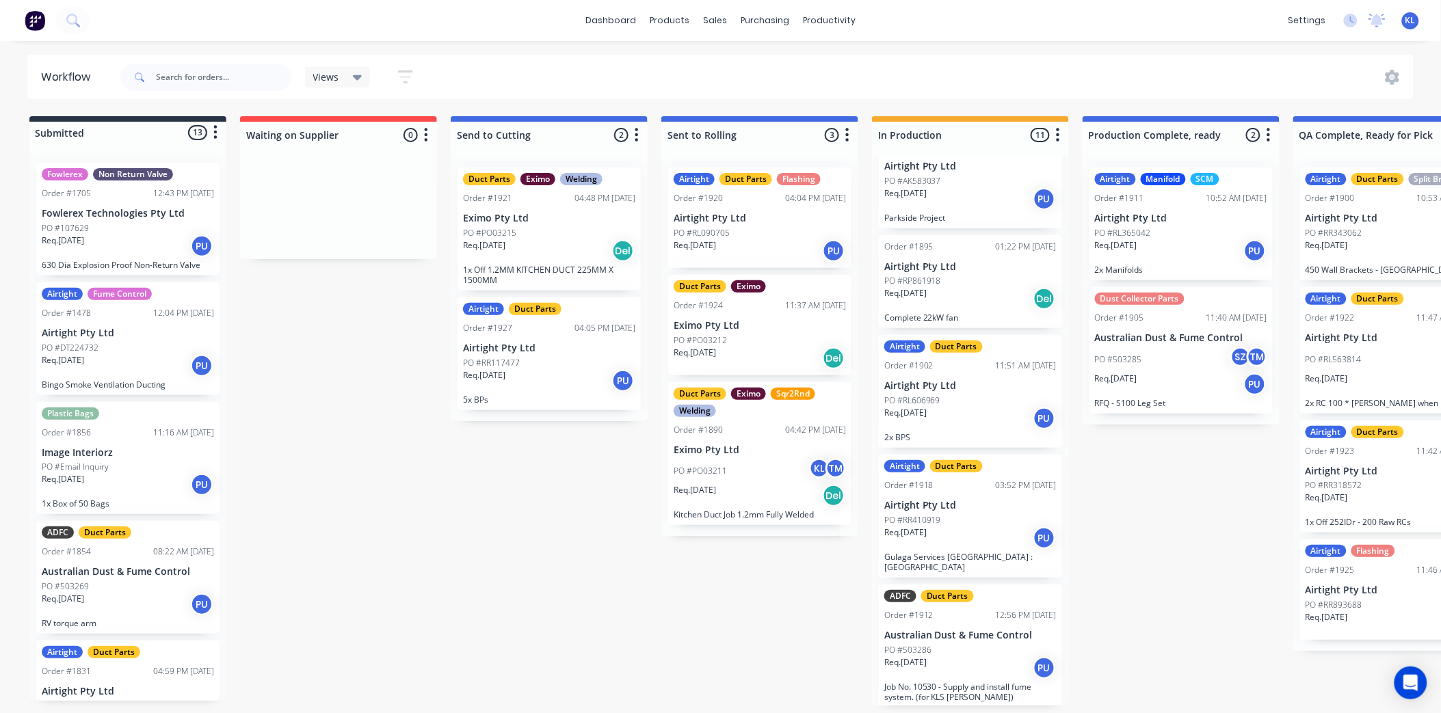
click at [987, 419] on div "Req. [DATE] PU" at bounding box center [970, 418] width 172 height 23
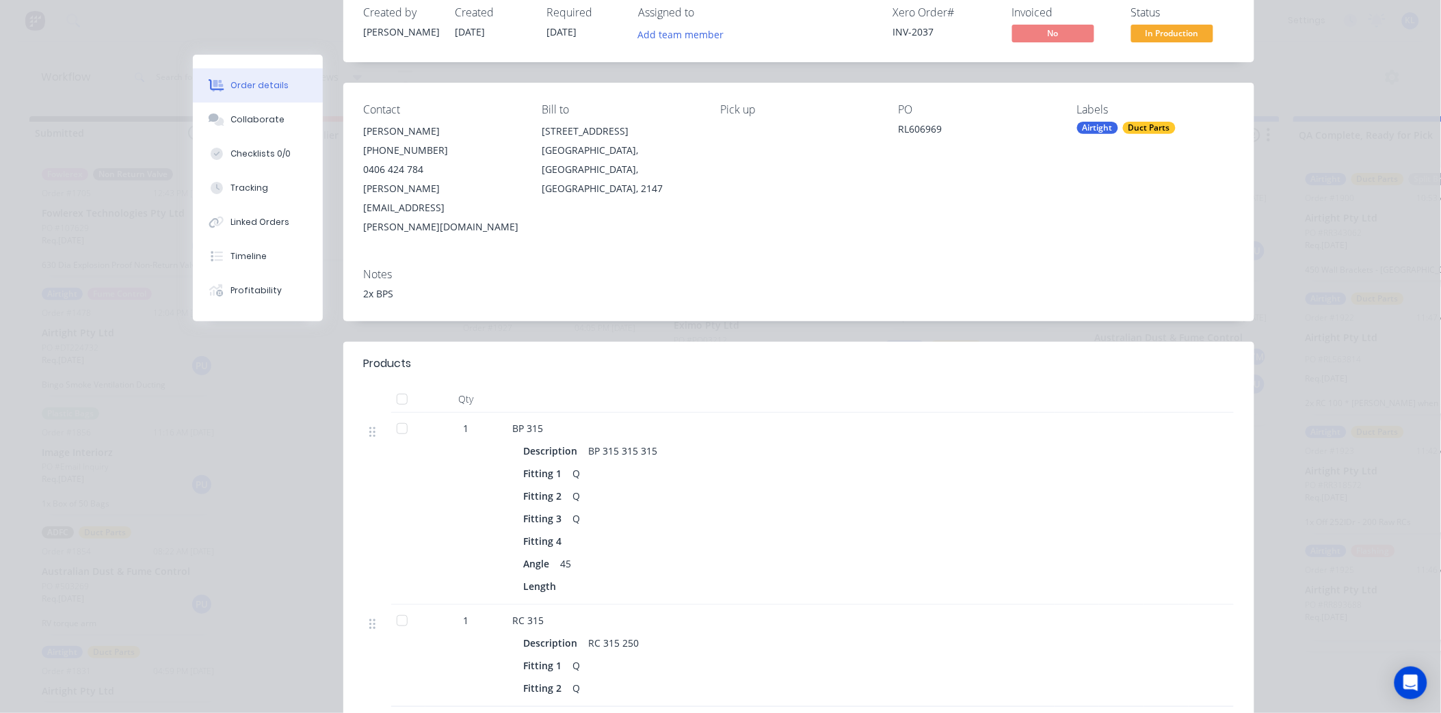
scroll to position [0, 0]
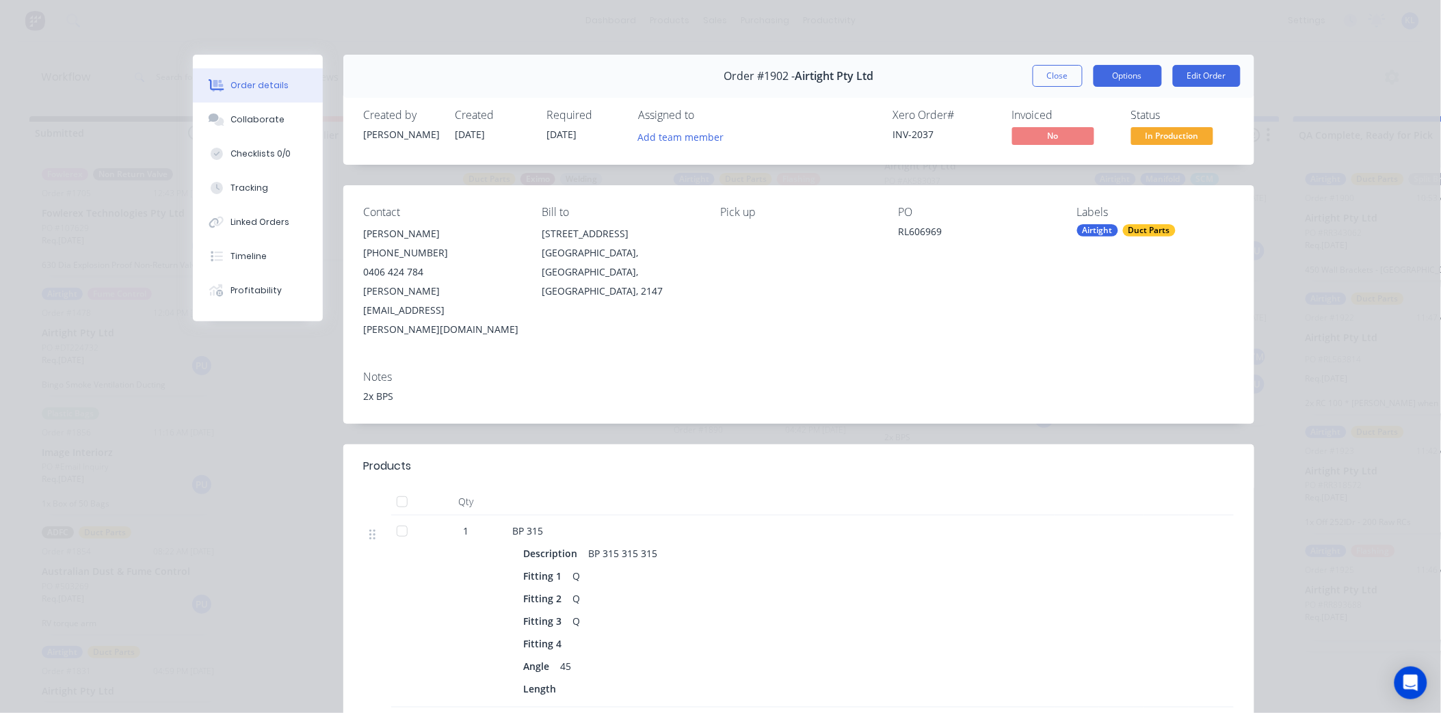
click at [1119, 79] on button "Options" at bounding box center [1127, 76] width 68 height 22
click at [1175, 129] on span "In Production" at bounding box center [1172, 135] width 82 height 17
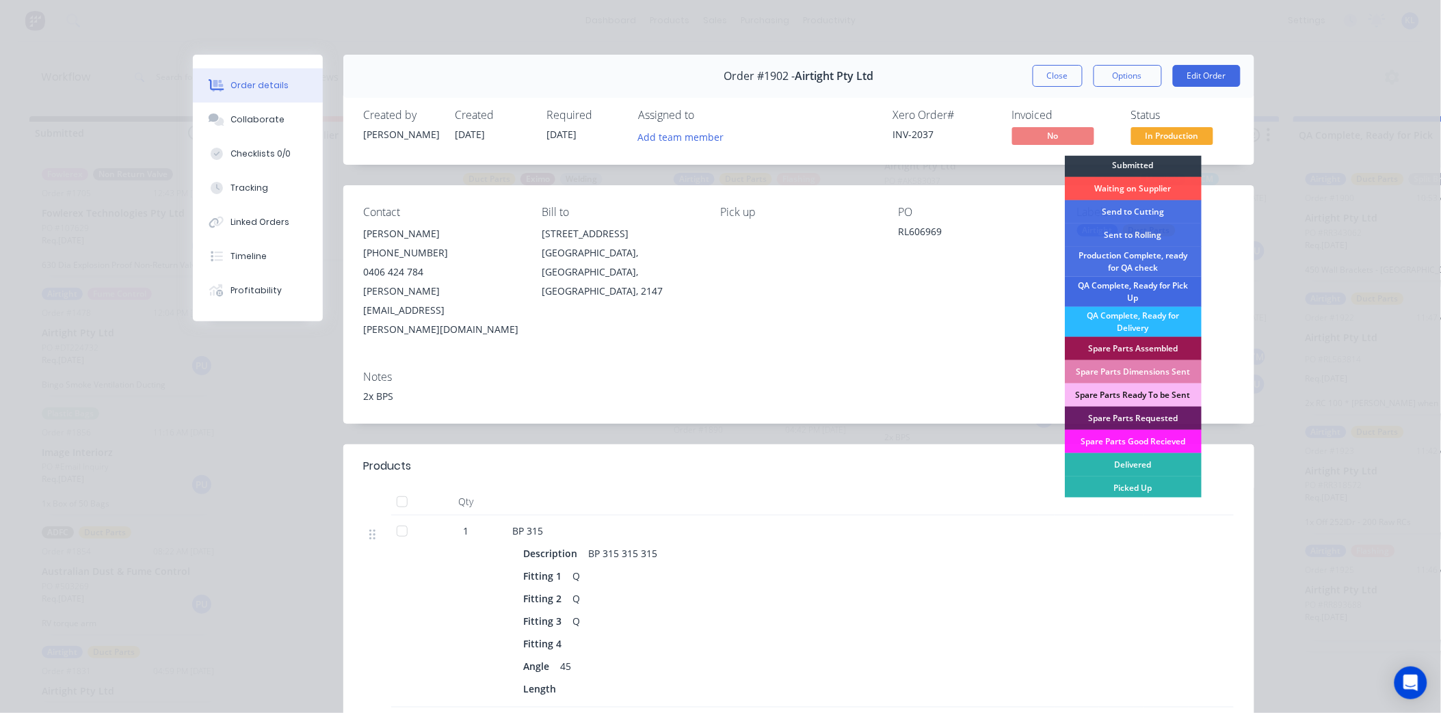
scroll to position [3, 0]
click at [1152, 284] on div "QA Complete, Ready for Pick Up" at bounding box center [1133, 291] width 137 height 30
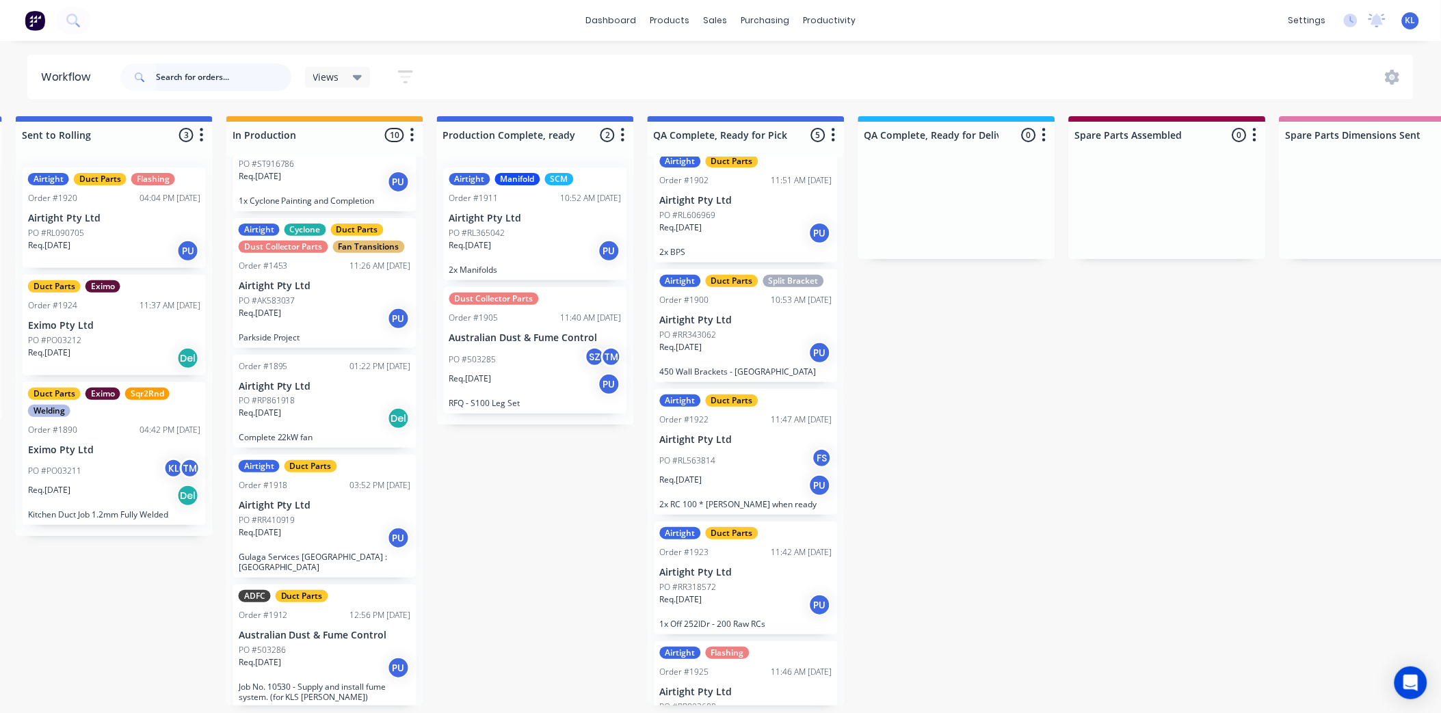
scroll to position [0, 0]
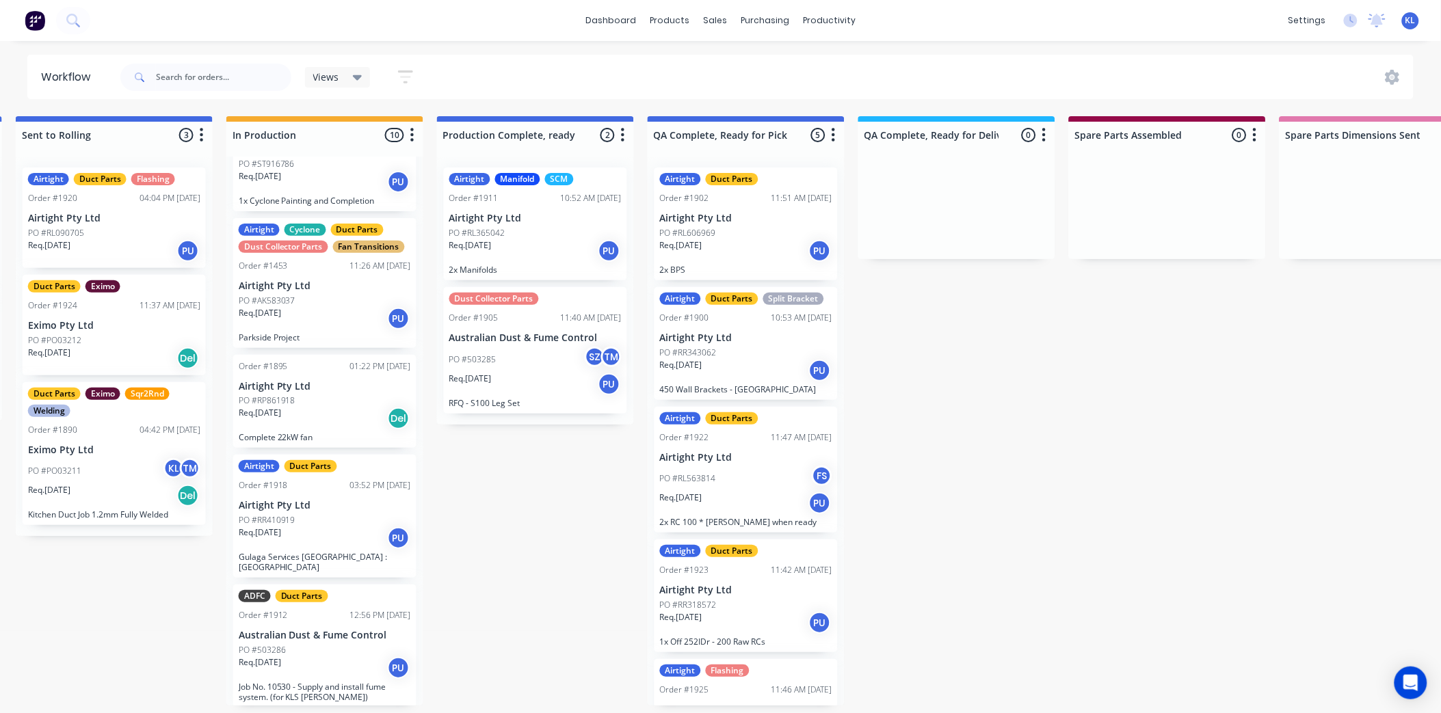
click at [750, 241] on div "Req. [DATE] PU" at bounding box center [746, 250] width 172 height 23
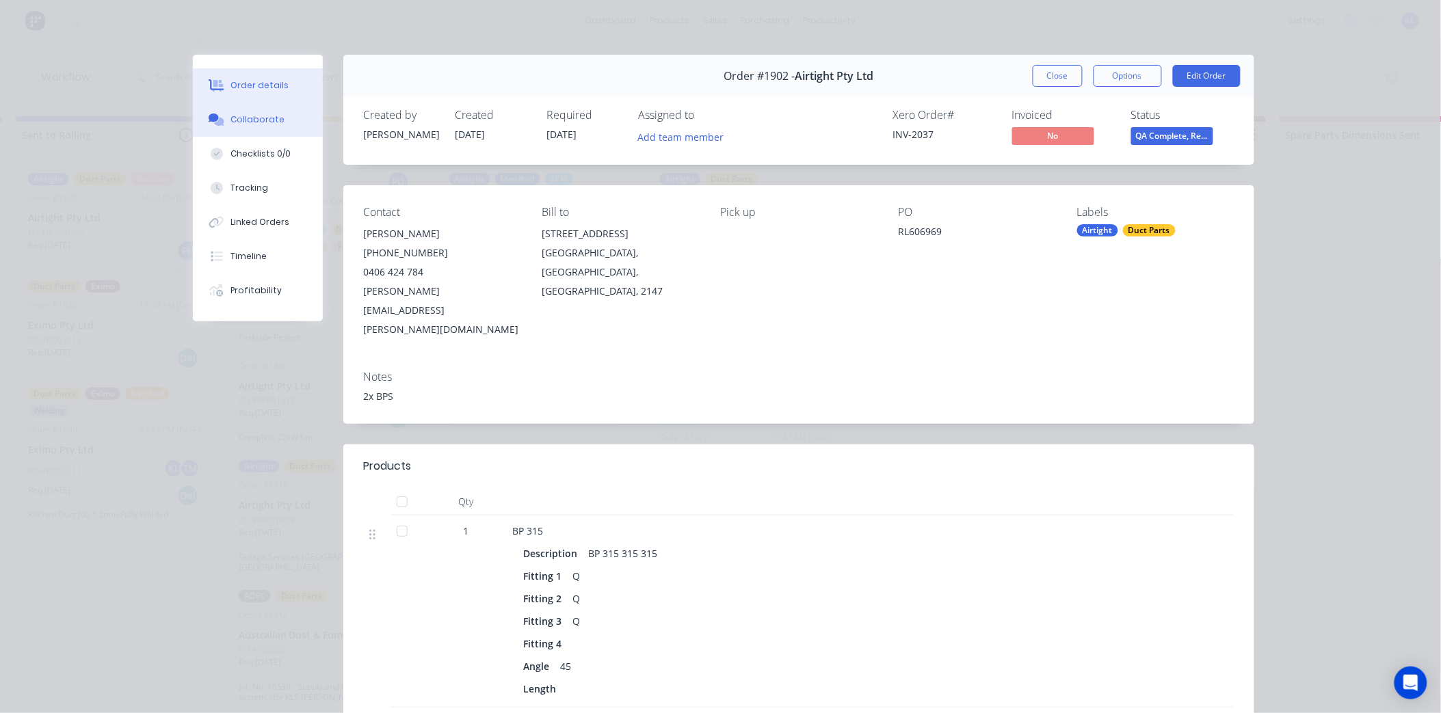
click at [230, 111] on button "Collaborate" at bounding box center [258, 120] width 130 height 34
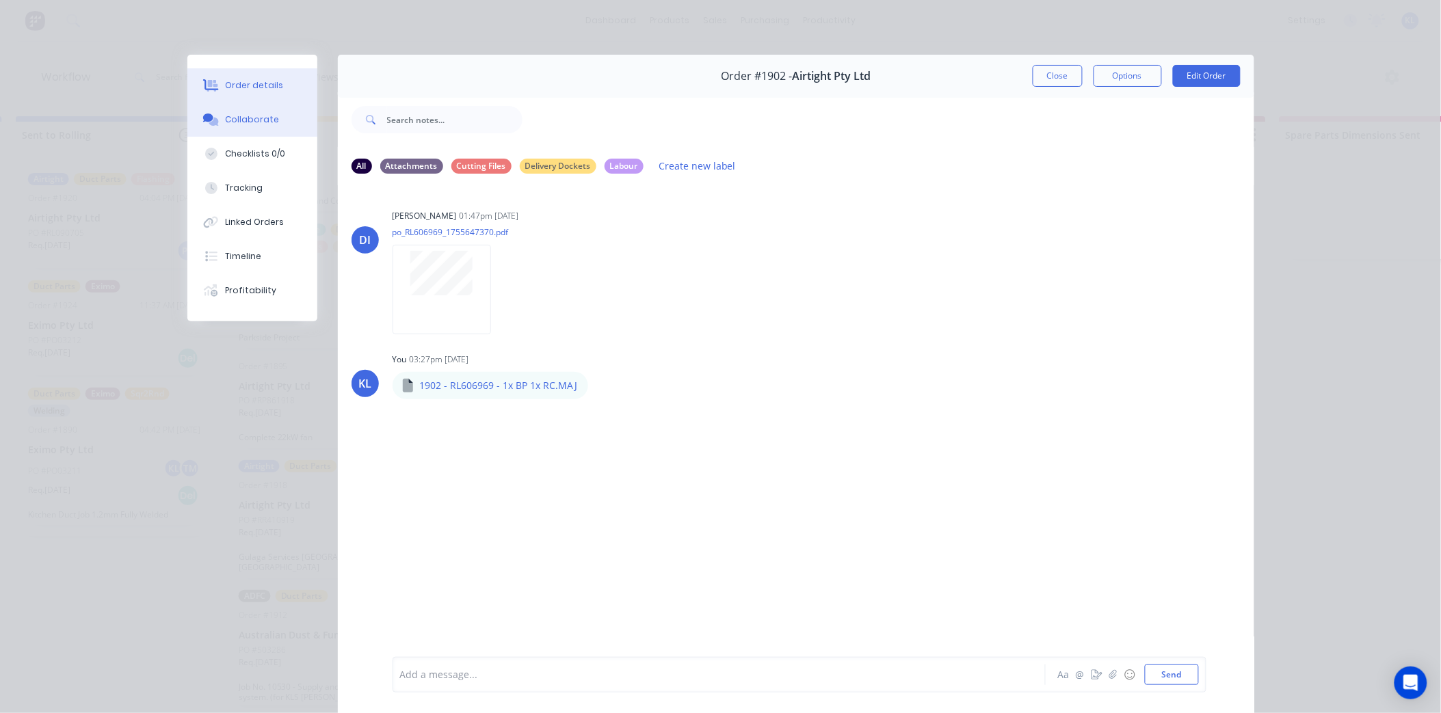
drag, startPoint x: 265, startPoint y: 94, endPoint x: 911, endPoint y: 94, distance: 646.2
click at [281, 92] on button "Order details" at bounding box center [252, 85] width 130 height 34
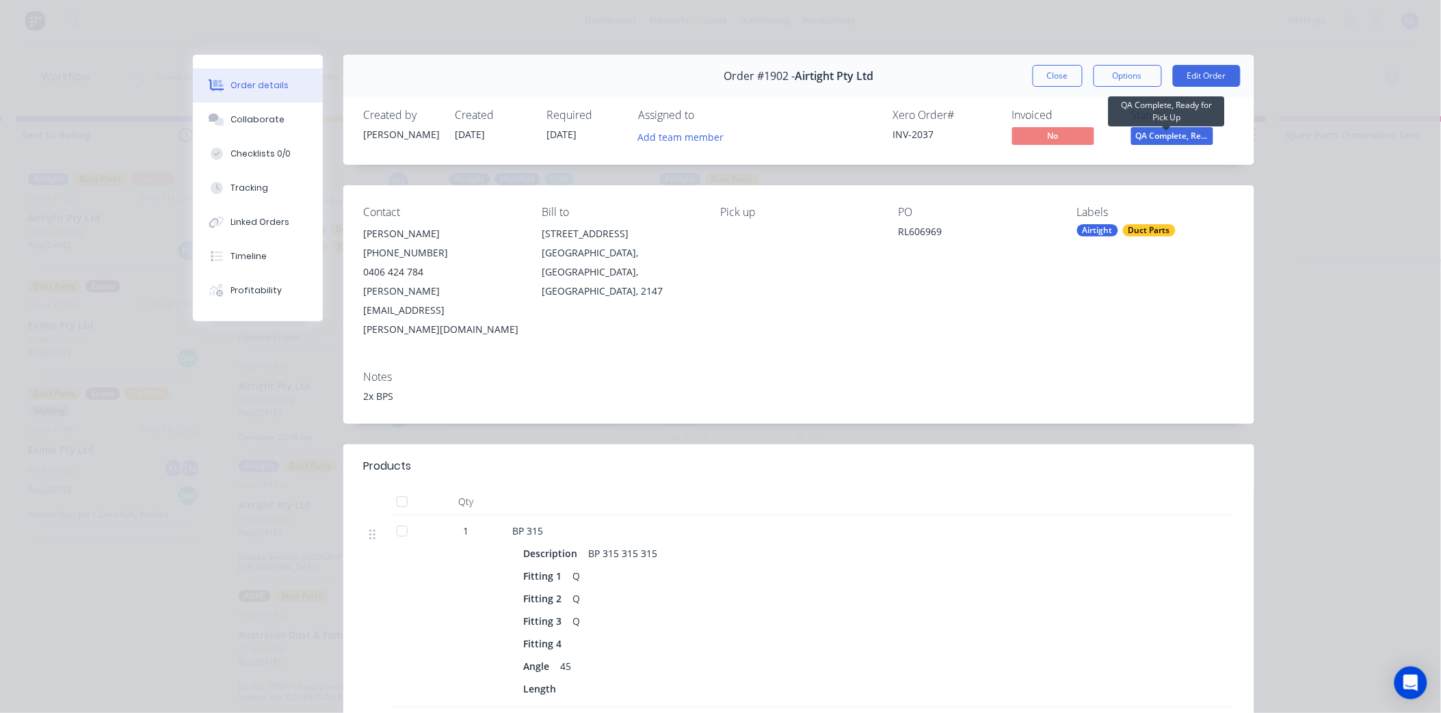
click at [1180, 135] on span "QA Complete, Re..." at bounding box center [1172, 135] width 82 height 17
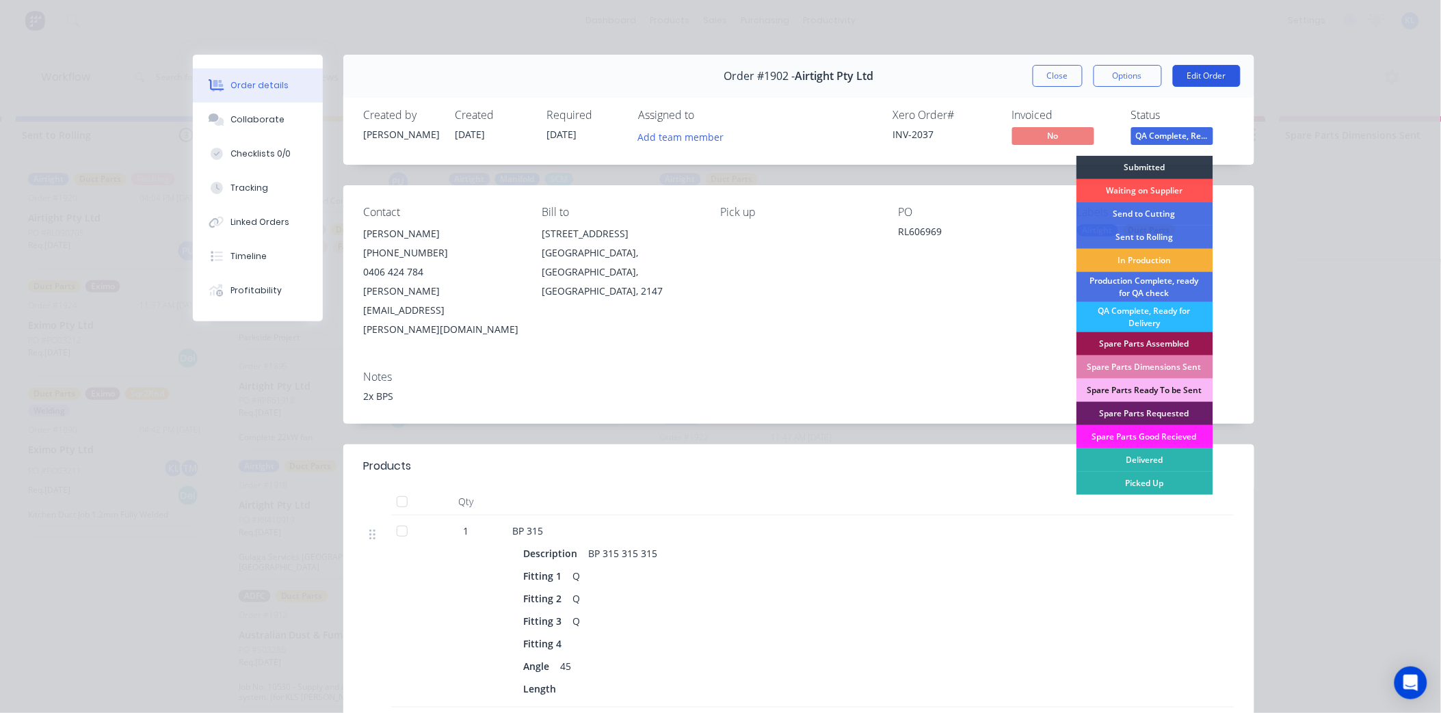
click at [1206, 77] on button "Edit Order" at bounding box center [1207, 76] width 68 height 22
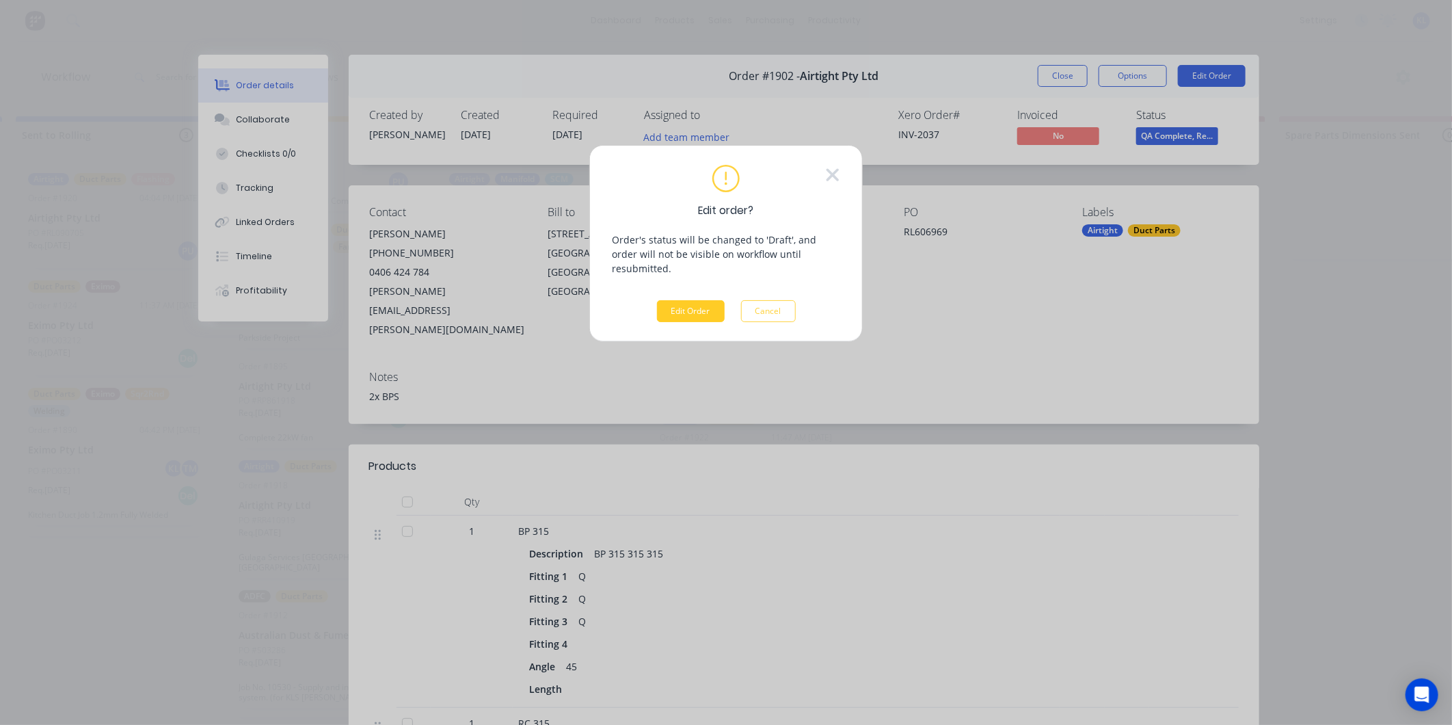
drag, startPoint x: 662, startPoint y: 304, endPoint x: 667, endPoint y: 297, distance: 8.8
click at [664, 303] on button "Edit Order" at bounding box center [691, 311] width 68 height 22
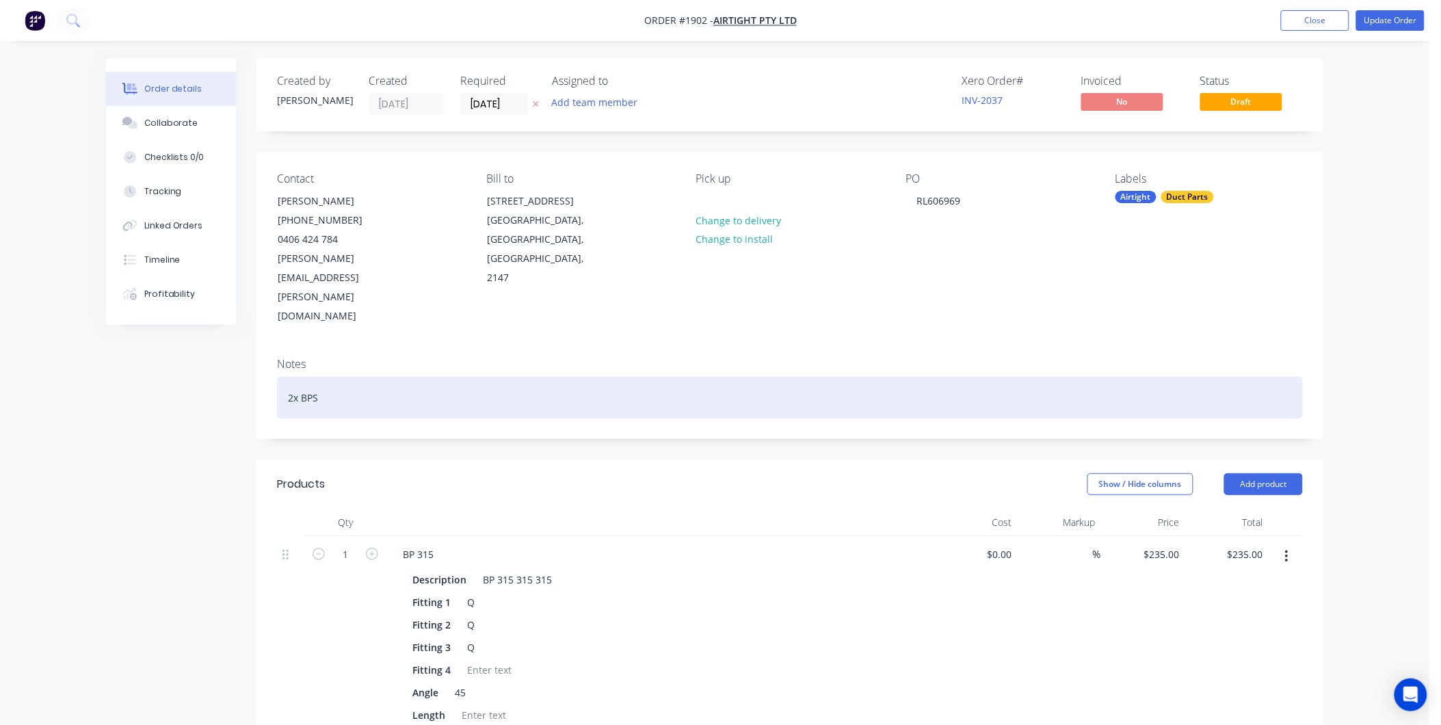
click at [291, 377] on div "2x BPS" at bounding box center [790, 398] width 1026 height 42
click at [344, 377] on div "1x BPS" at bounding box center [790, 398] width 1026 height 42
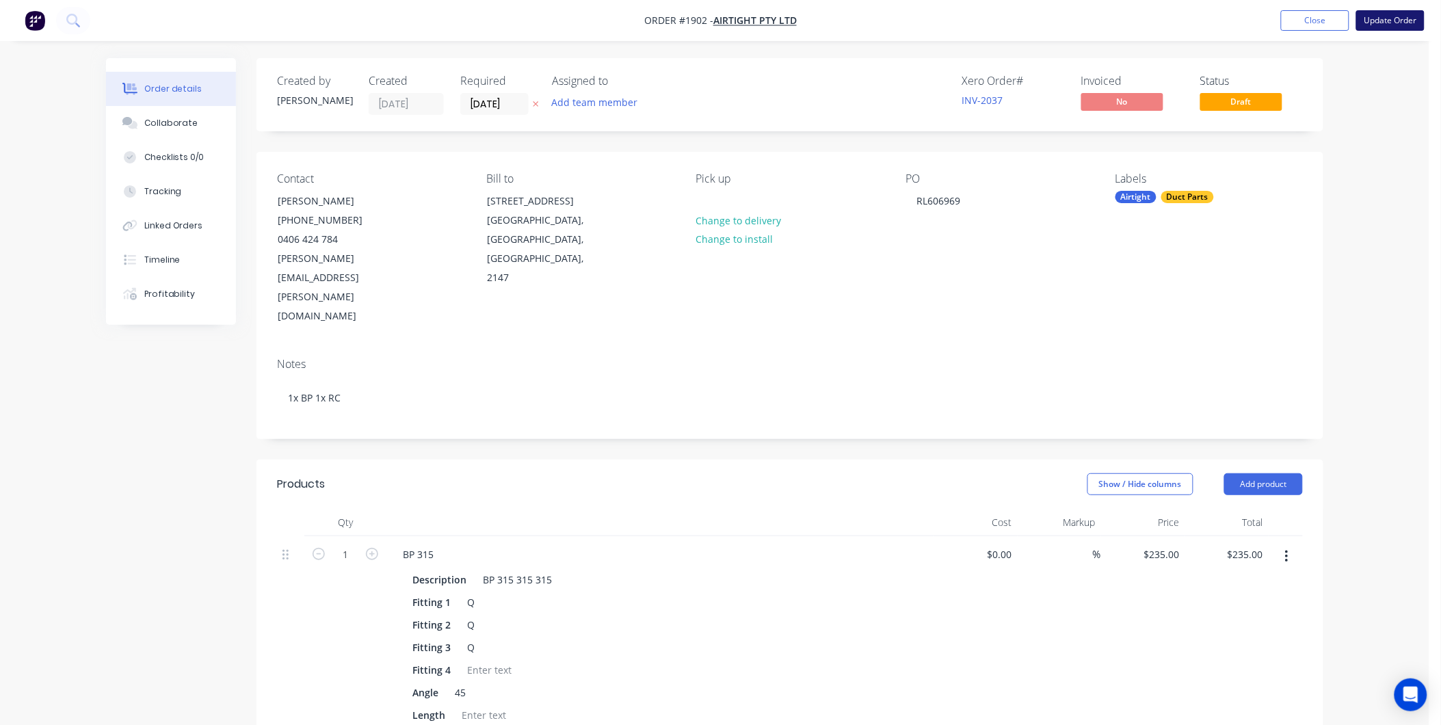
click at [1398, 18] on button "Update Order" at bounding box center [1390, 20] width 68 height 21
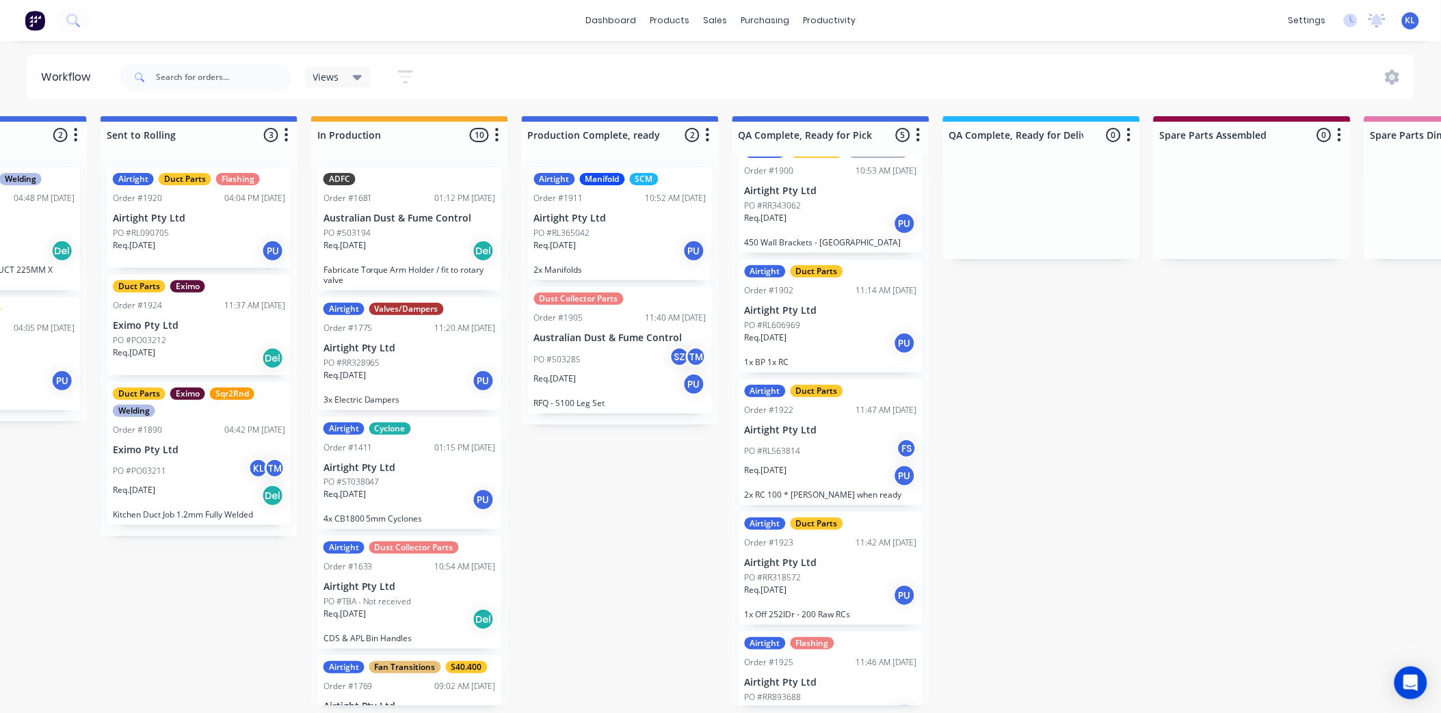
scroll to position [53, 0]
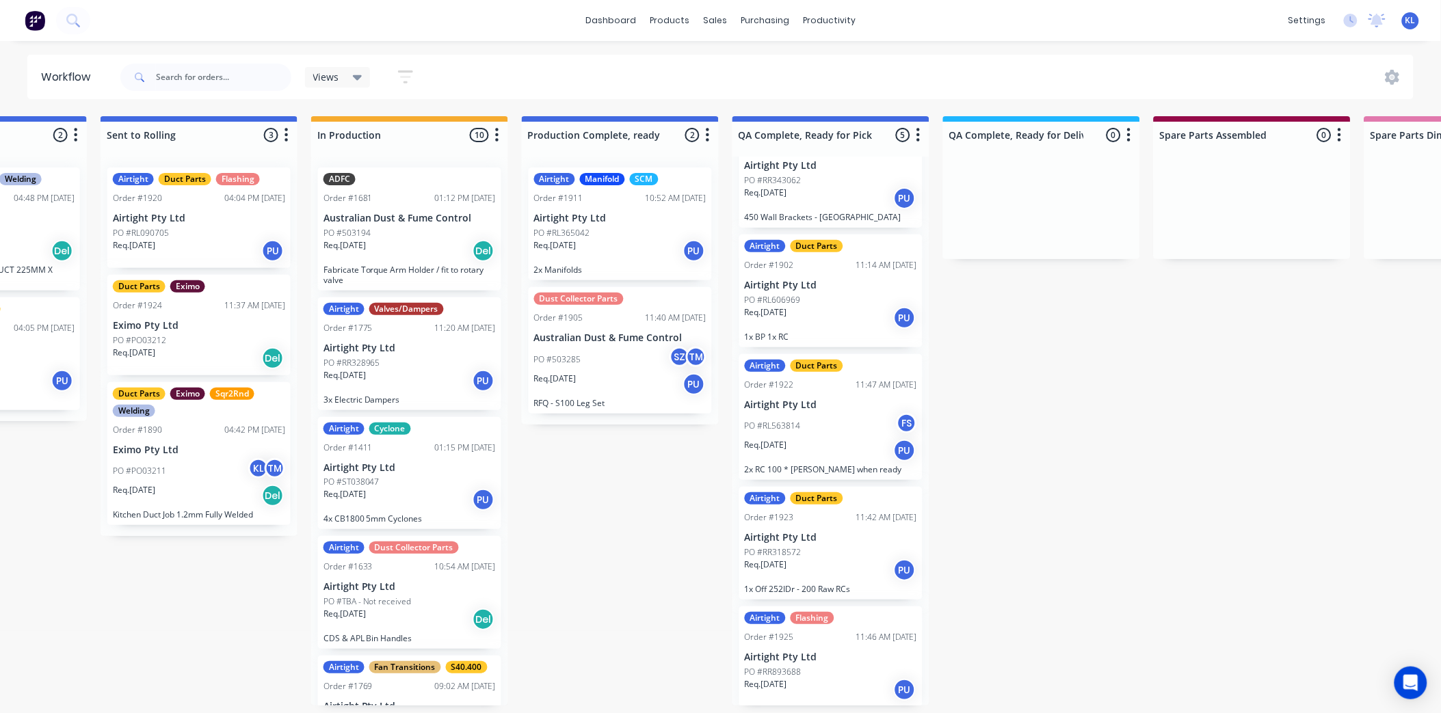
click at [836, 325] on div "Req. [DATE] PU" at bounding box center [831, 317] width 172 height 23
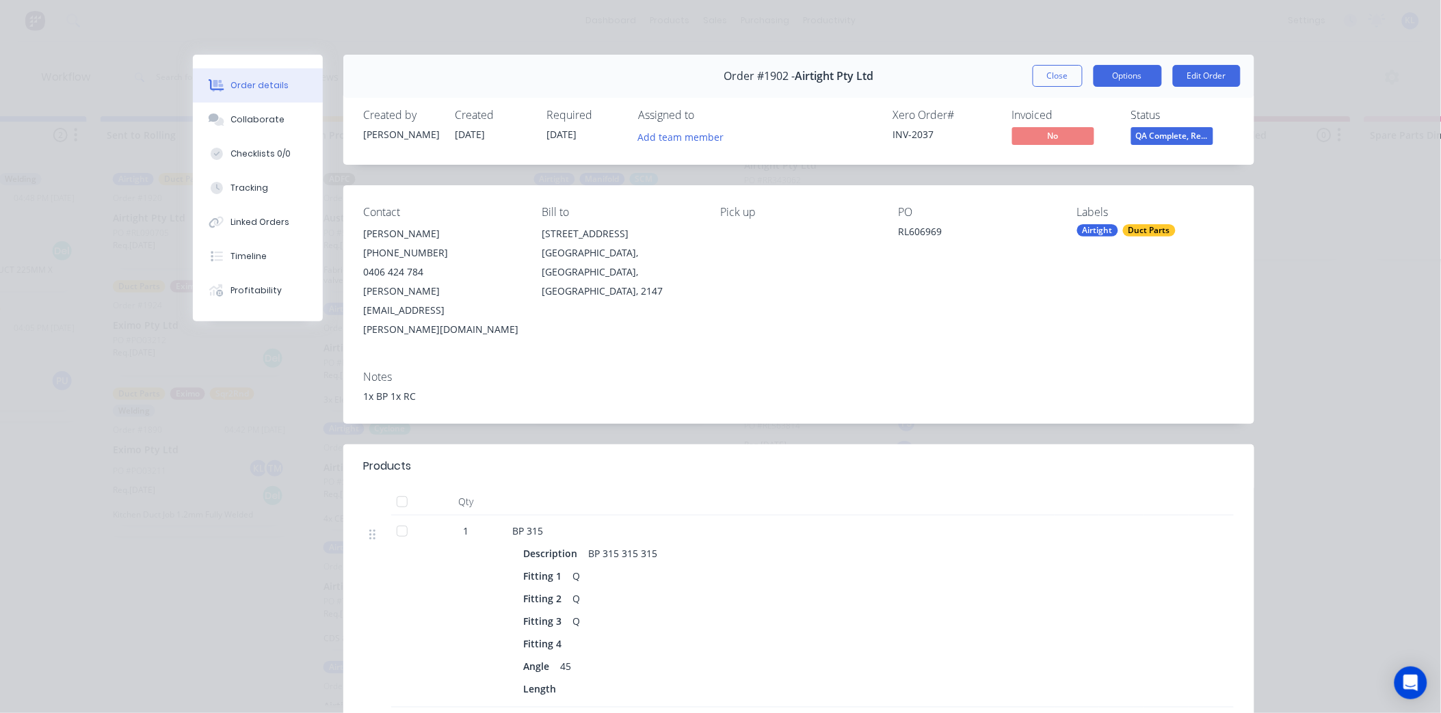
click at [1136, 75] on button "Options" at bounding box center [1127, 76] width 68 height 22
click at [1090, 163] on div "Delivery Docket" at bounding box center [1090, 166] width 119 height 20
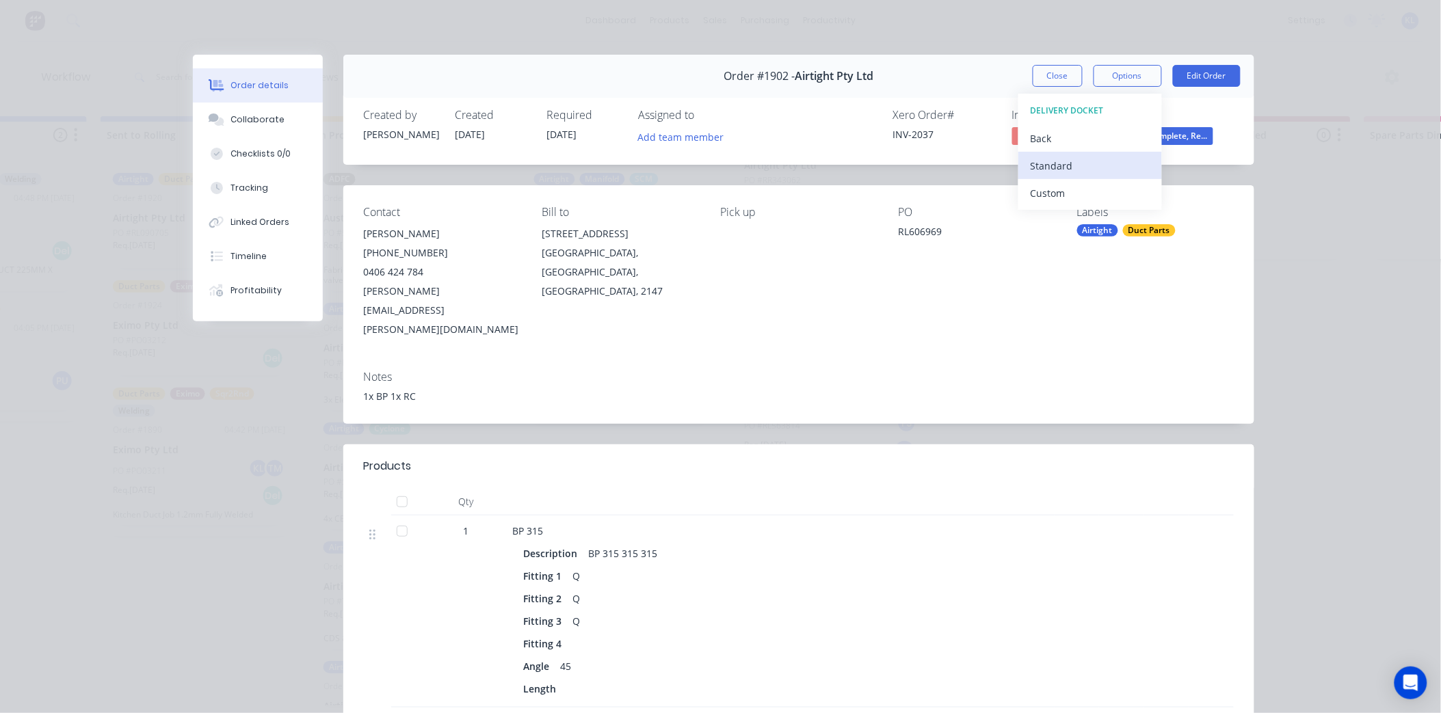
click at [1079, 156] on div "Standard" at bounding box center [1090, 166] width 119 height 20
click at [937, 181] on div "Order #1902 - Airtight Pty Ltd Close Options DELIVERY DOCKET Back Standard Cust…" at bounding box center [723, 554] width 1061 height 998
click at [1045, 68] on button "Close" at bounding box center [1058, 76] width 50 height 22
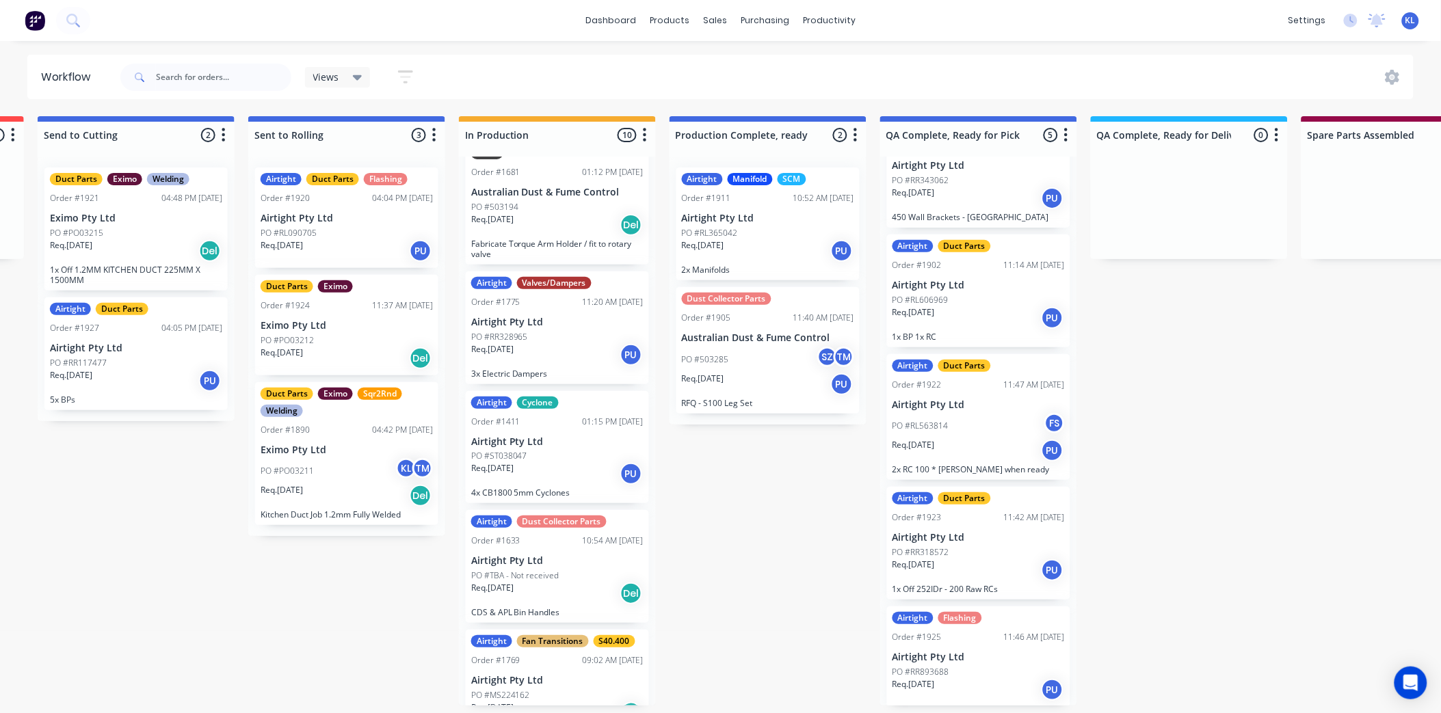
scroll to position [0, 0]
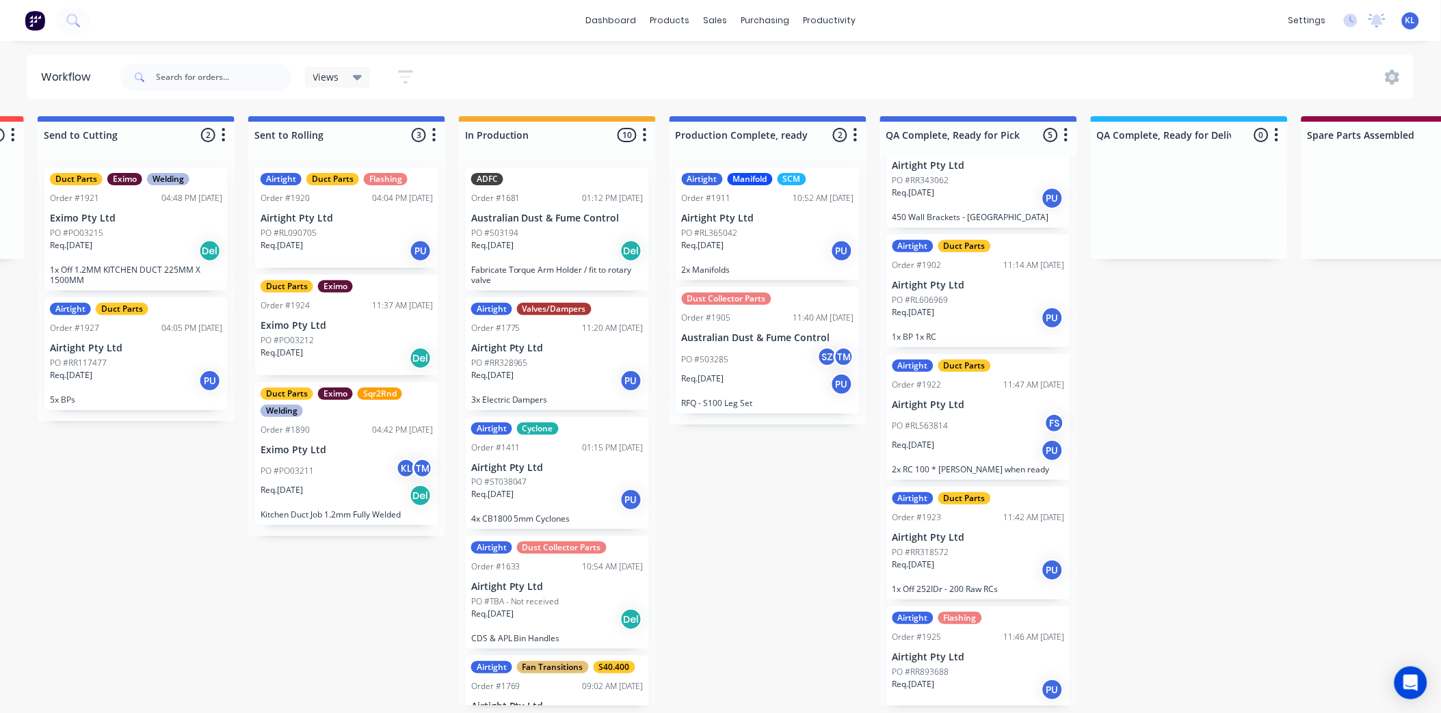
click at [373, 229] on div "PO #RL090705" at bounding box center [347, 233] width 172 height 12
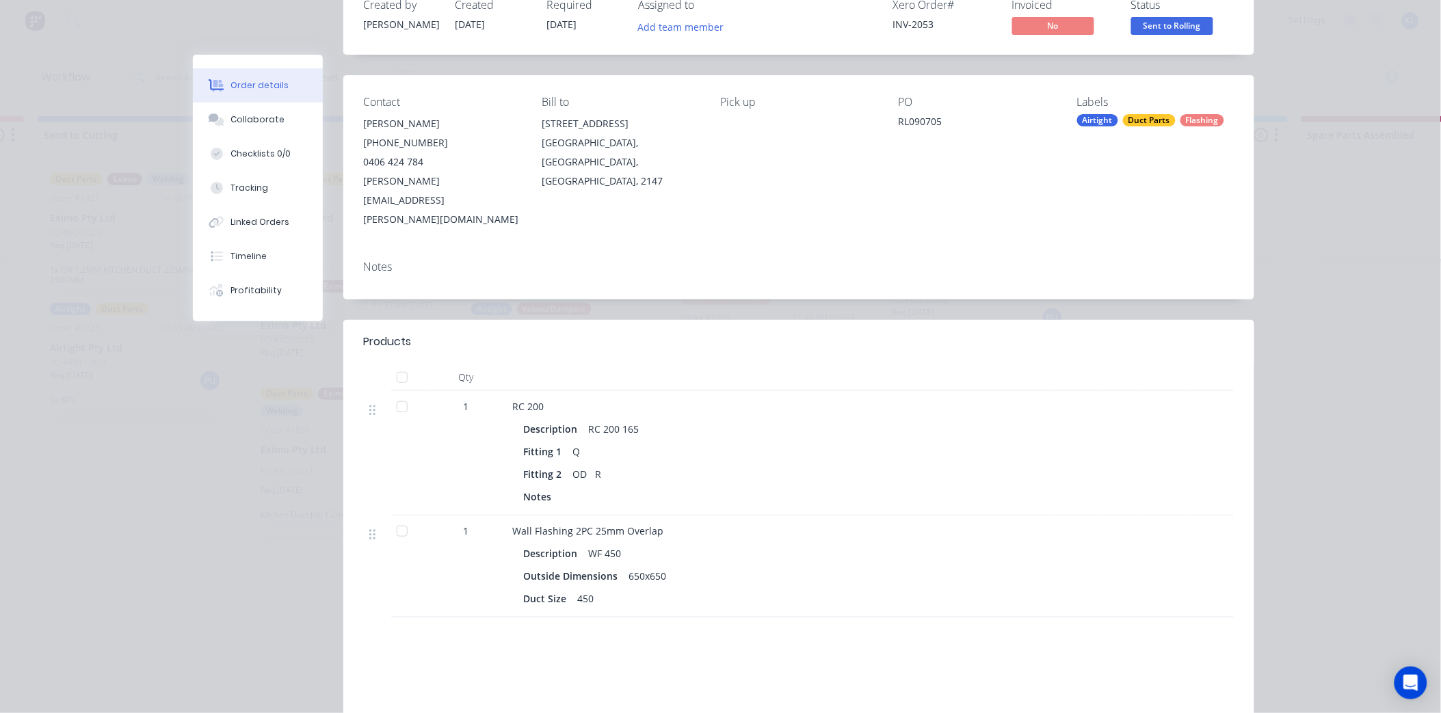
scroll to position [263, 0]
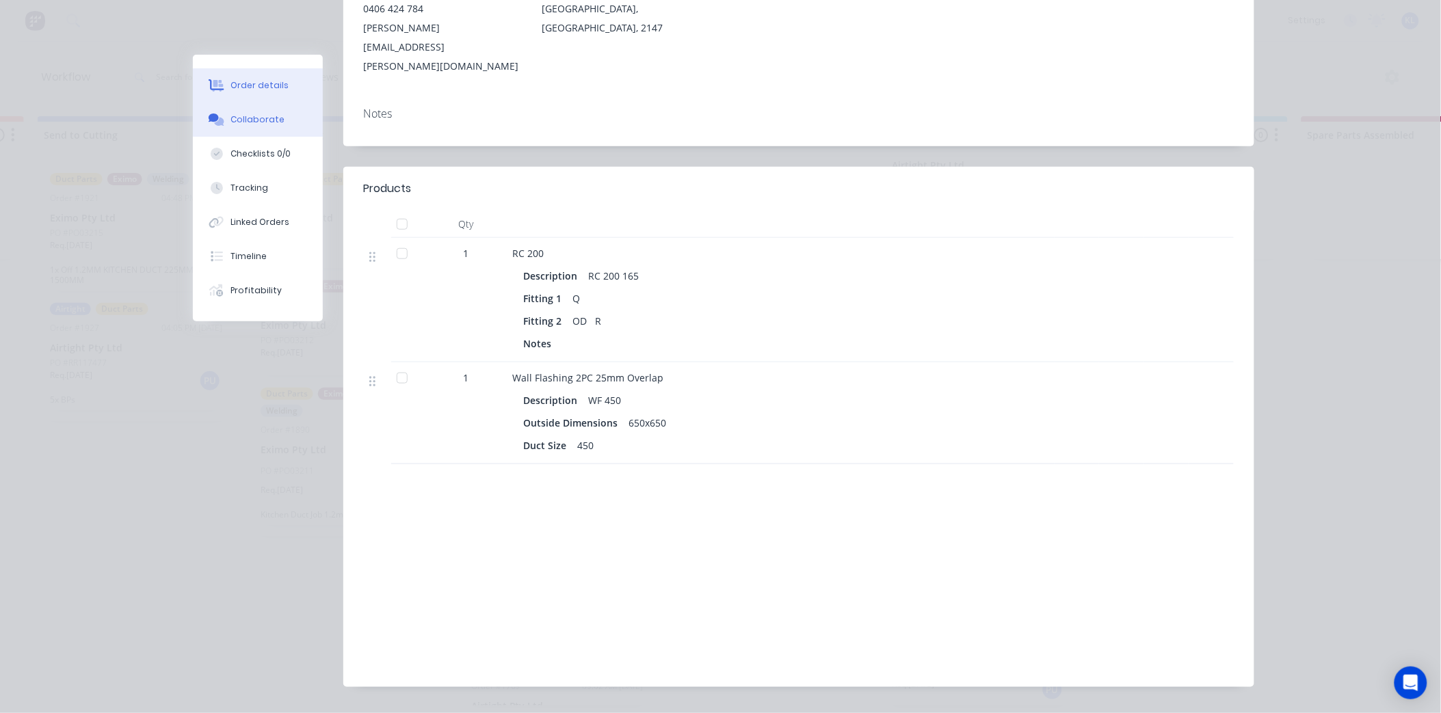
click at [269, 114] on div "Collaborate" at bounding box center [257, 120] width 54 height 12
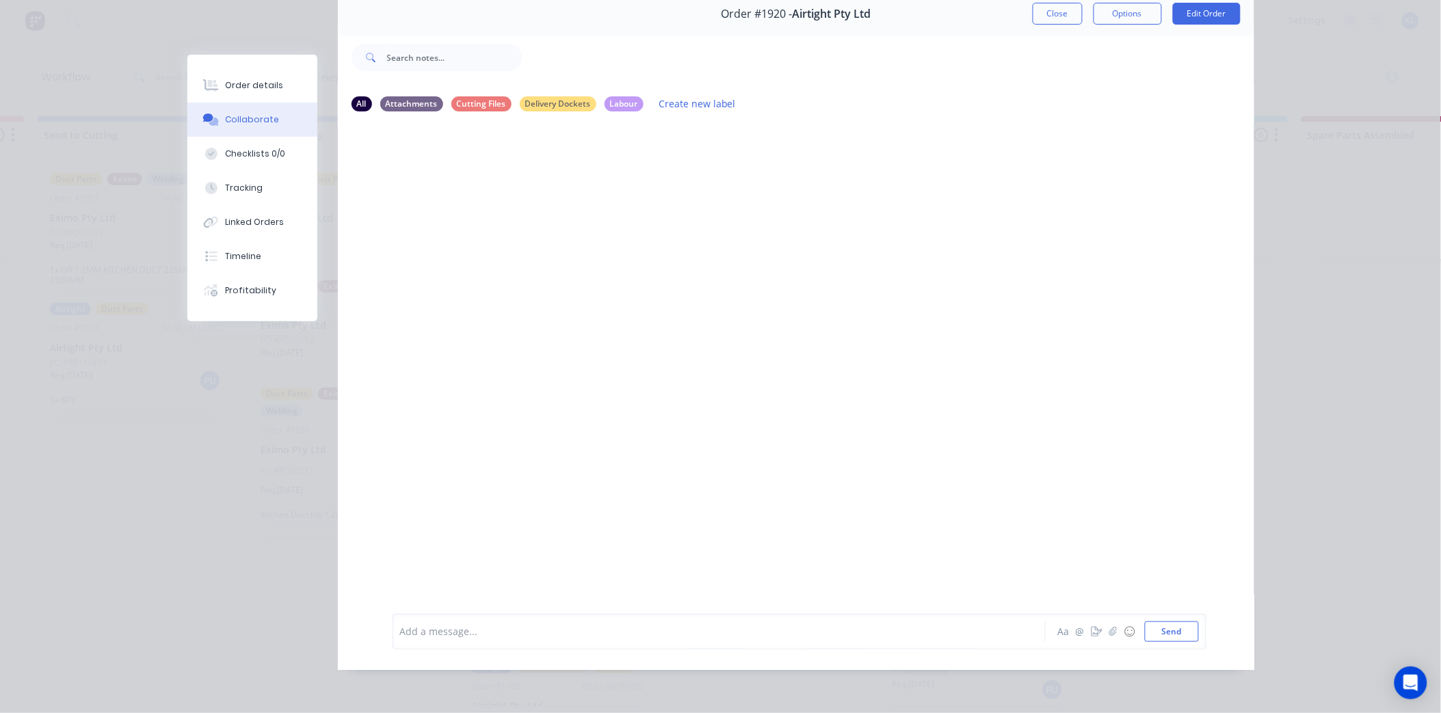
scroll to position [0, 0]
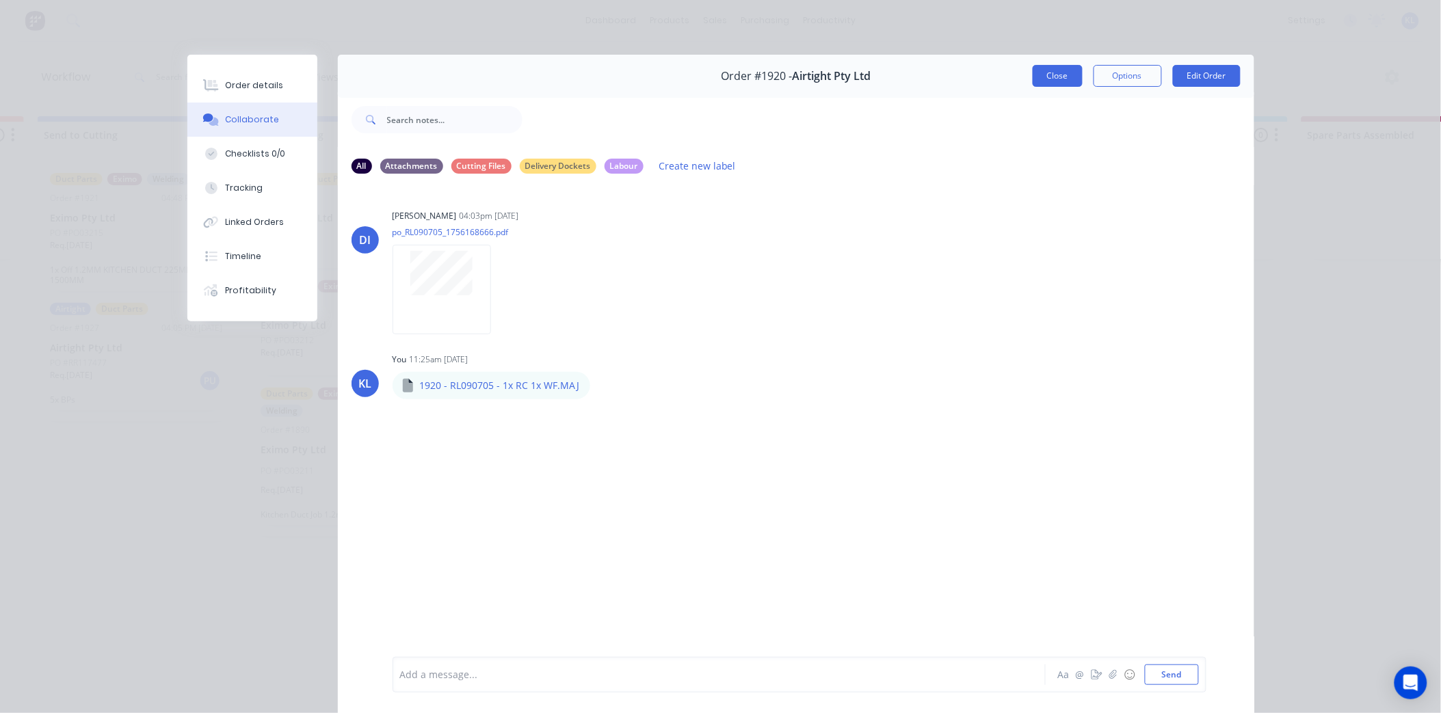
click at [1052, 70] on button "Close" at bounding box center [1058, 76] width 50 height 22
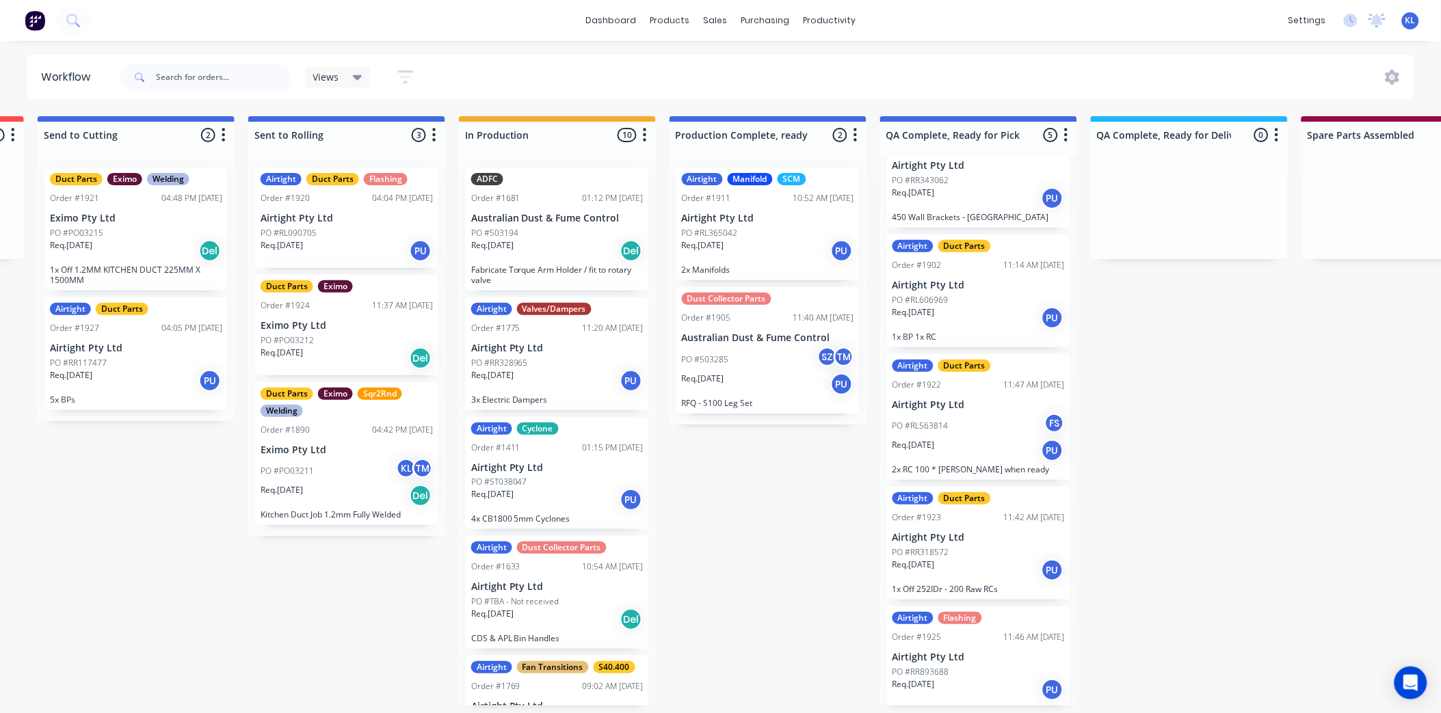
click at [360, 245] on div "Req. [DATE] PU" at bounding box center [347, 250] width 172 height 23
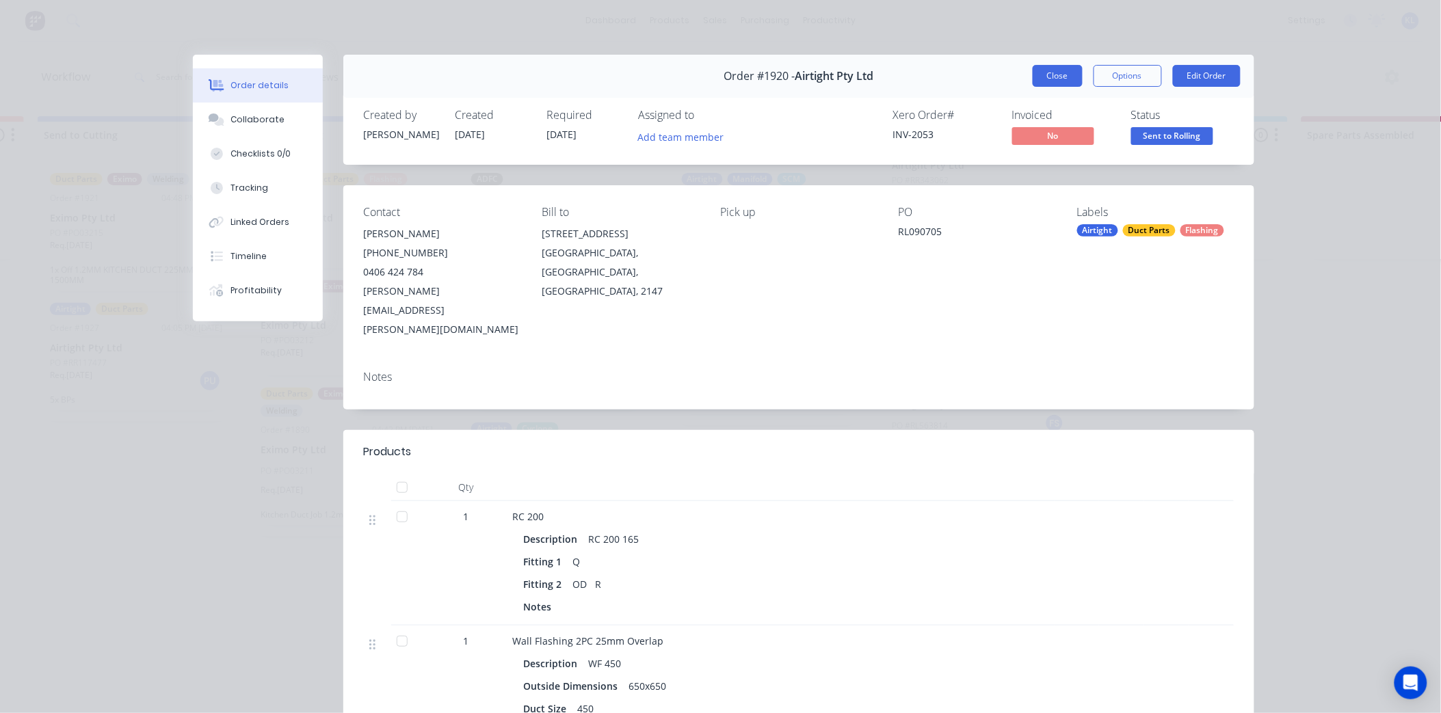
click at [1044, 79] on button "Close" at bounding box center [1058, 76] width 50 height 22
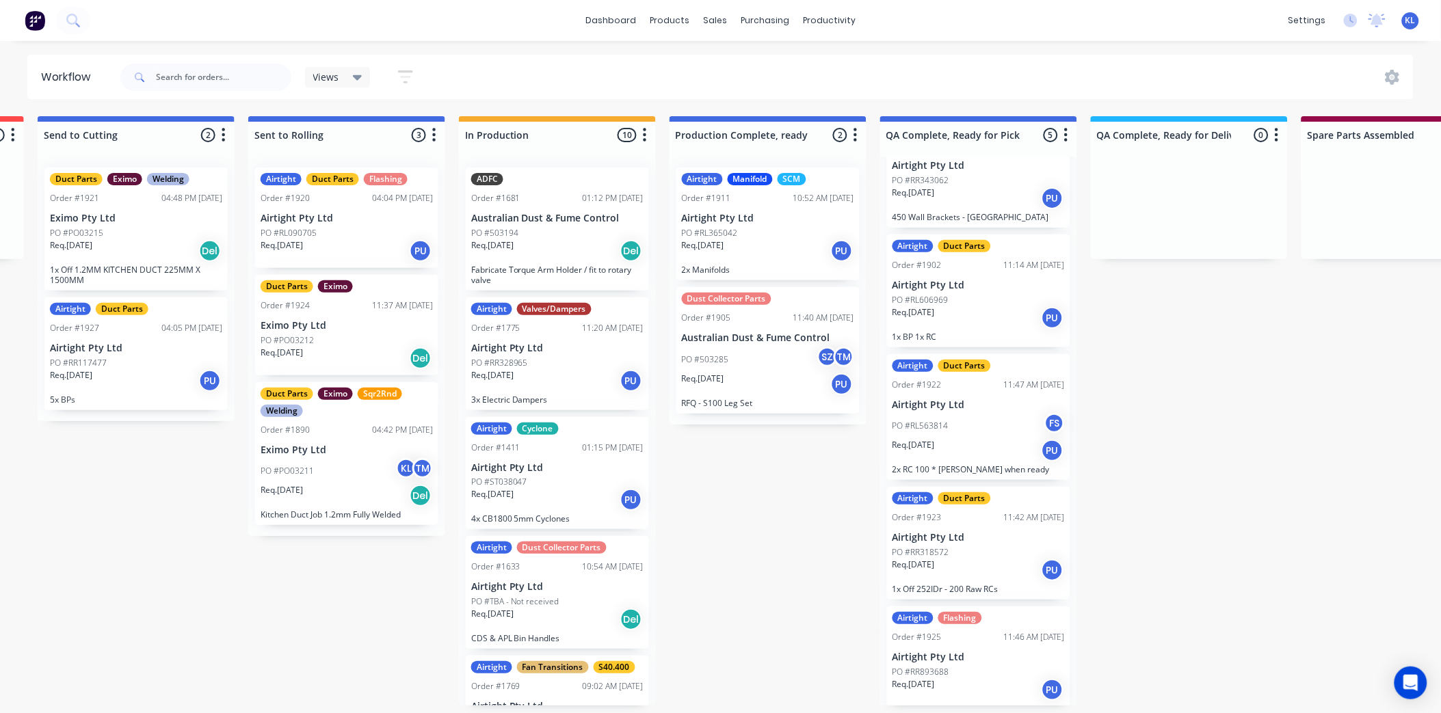
scroll to position [0, 413]
click at [315, 235] on p "PO #RL090705" at bounding box center [289, 233] width 56 height 12
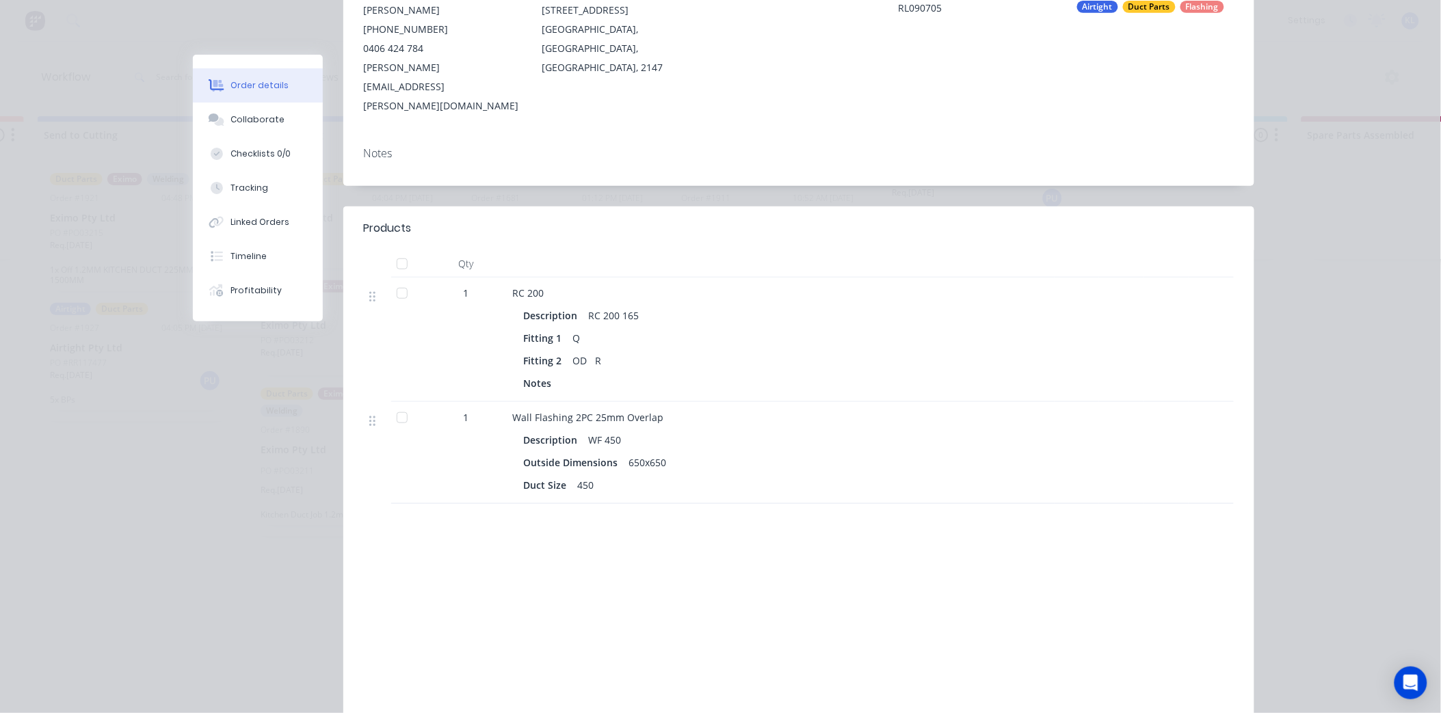
scroll to position [187, 0]
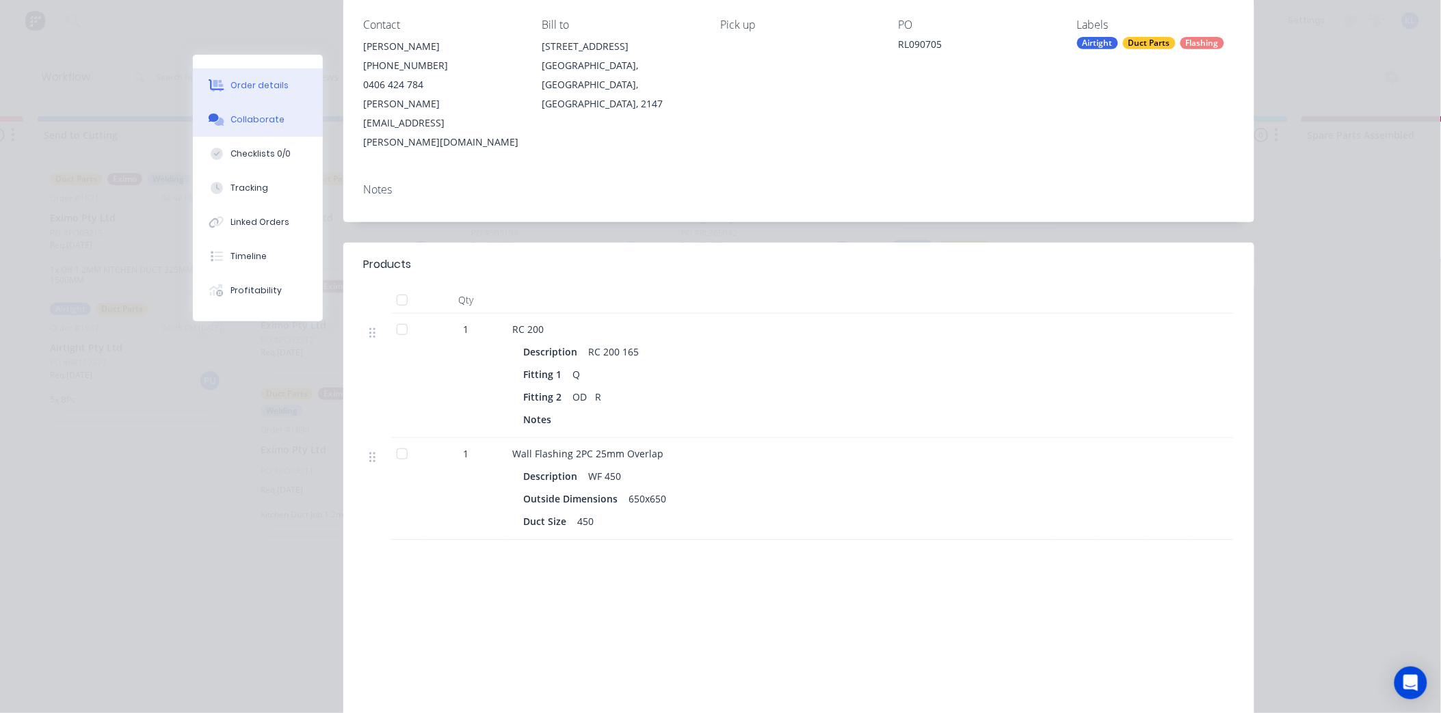
click at [252, 111] on button "Collaborate" at bounding box center [258, 120] width 130 height 34
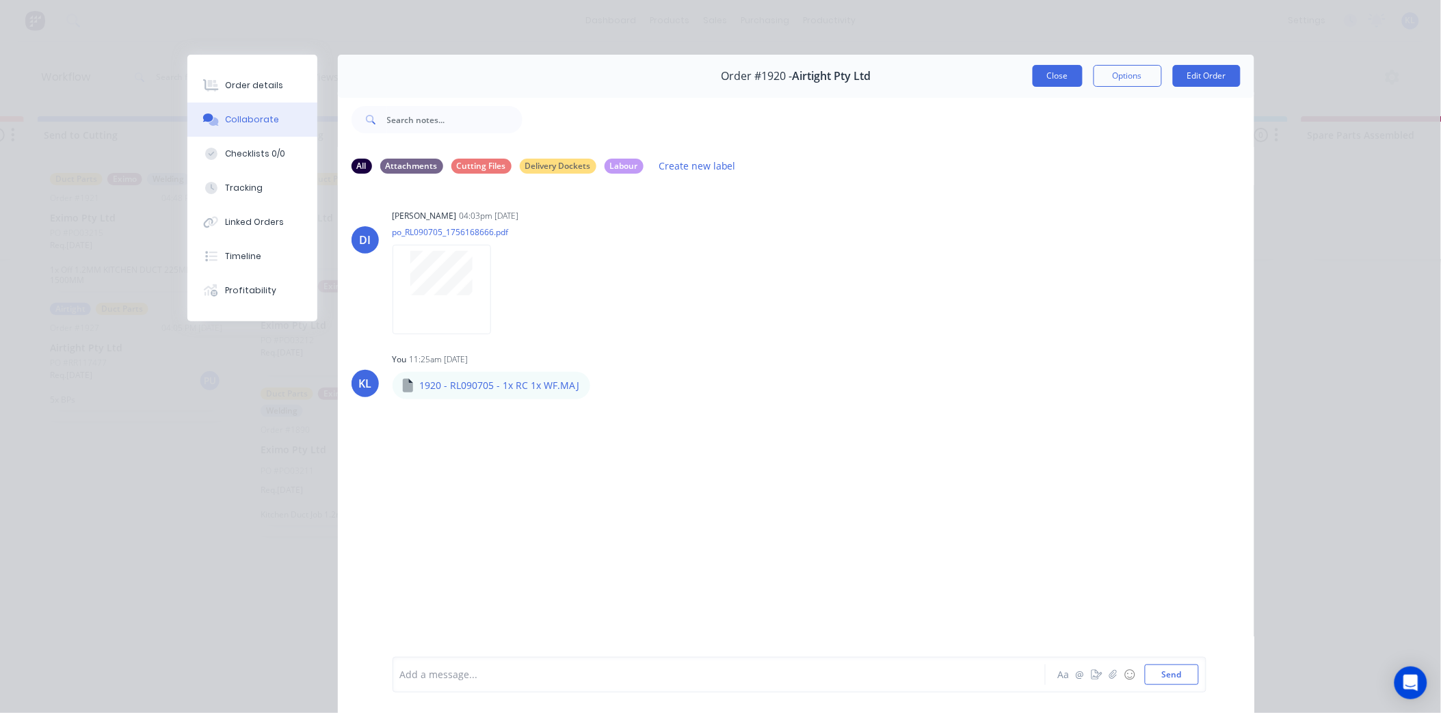
click at [1054, 70] on button "Close" at bounding box center [1058, 76] width 50 height 22
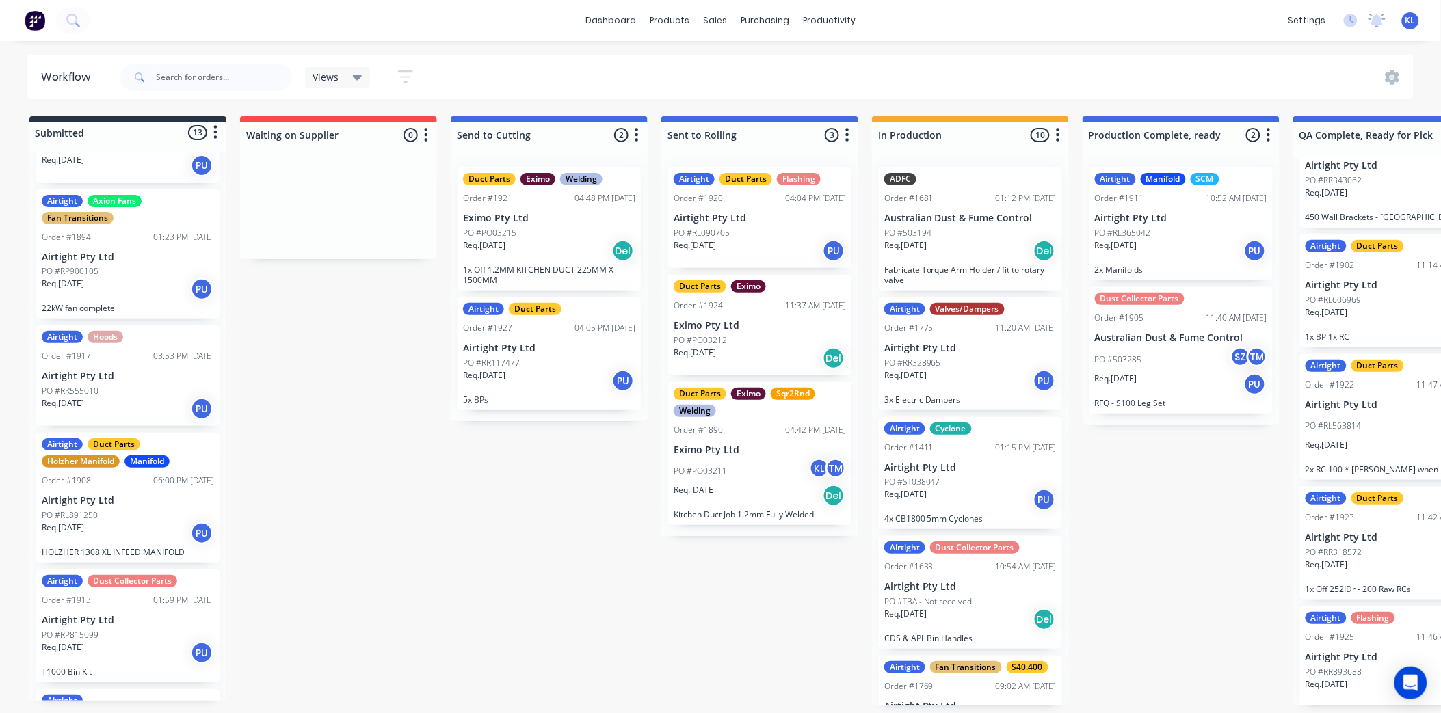
scroll to position [912, 0]
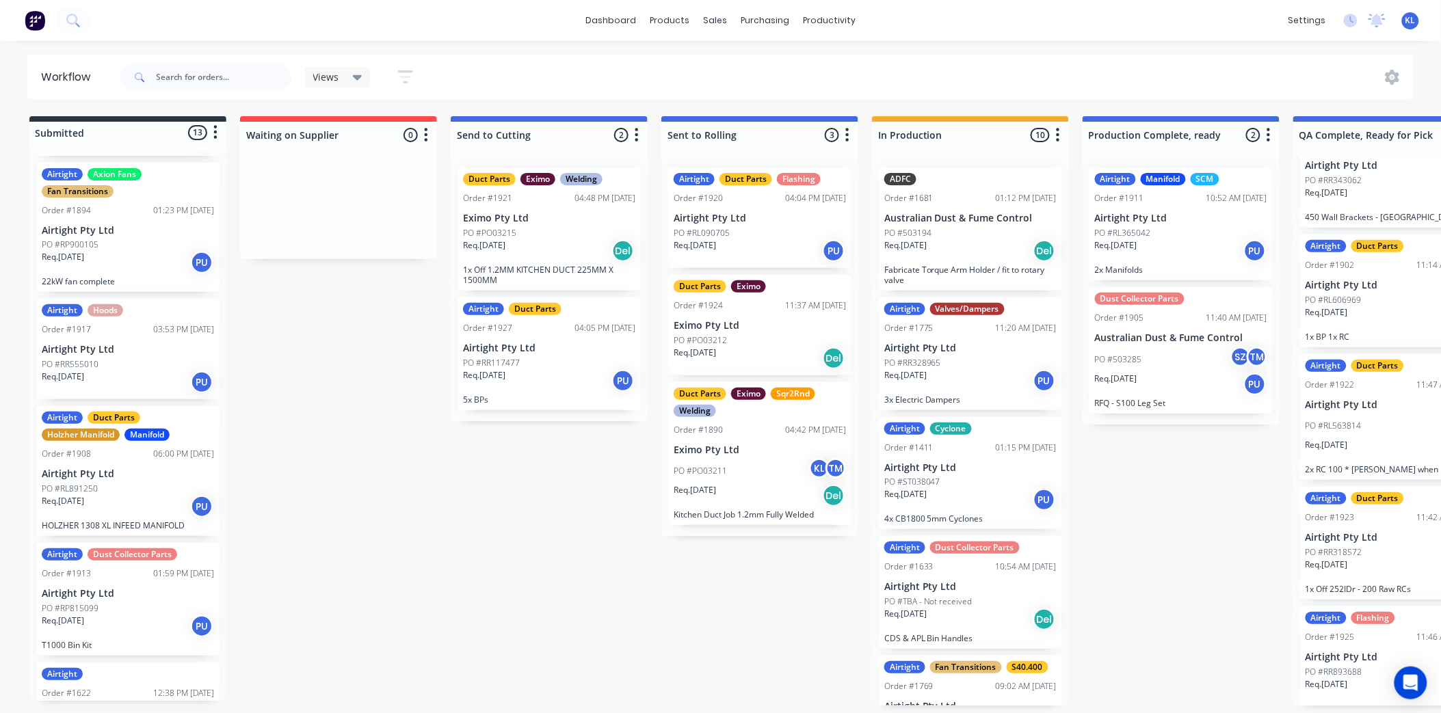
click at [107, 366] on div "PO #RR555010" at bounding box center [128, 364] width 172 height 12
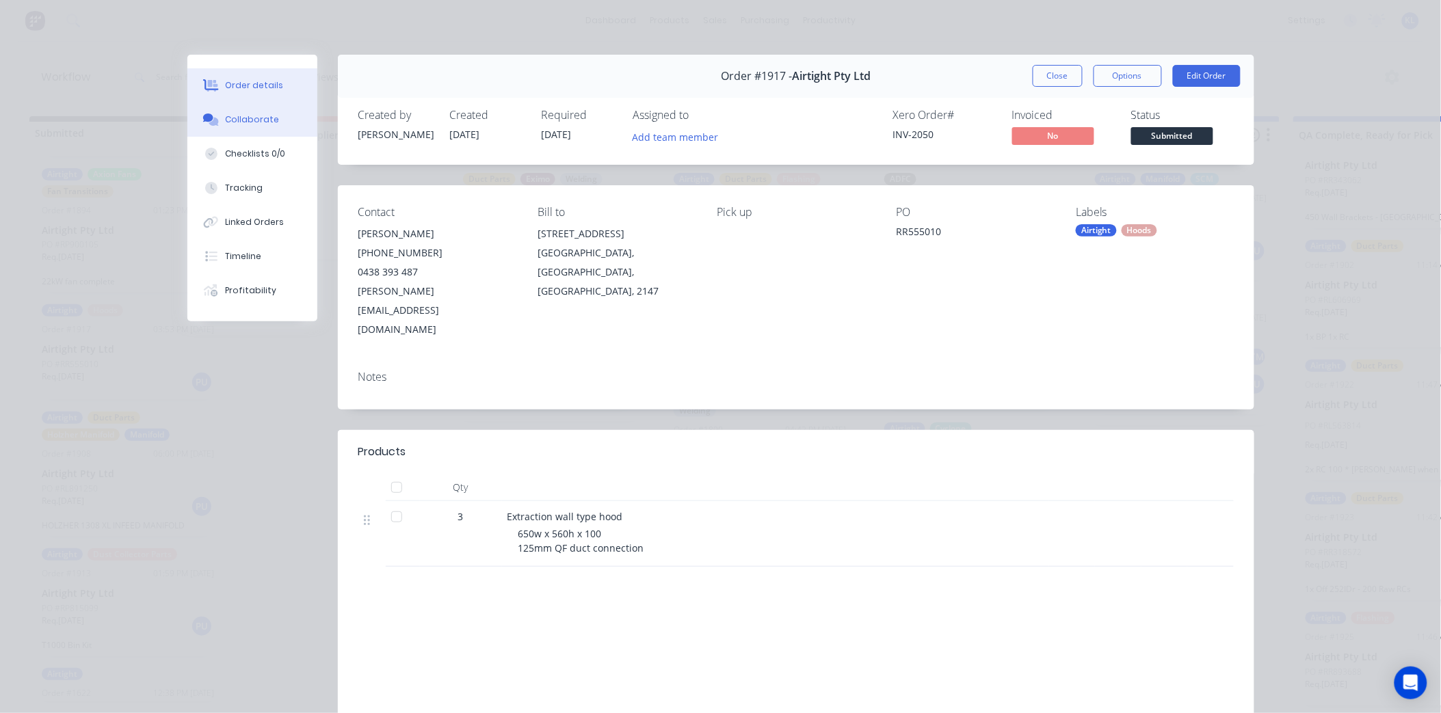
click at [232, 127] on button "Collaborate" at bounding box center [252, 120] width 130 height 34
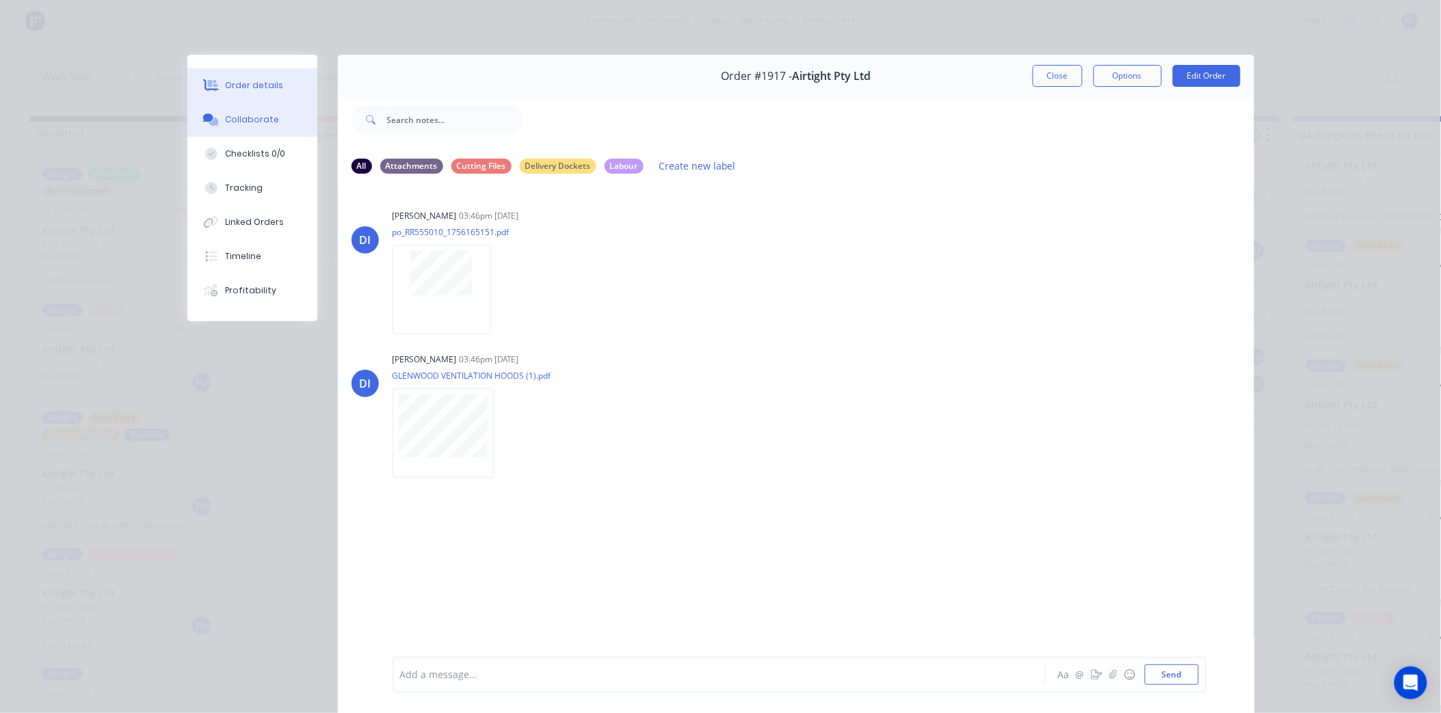
click at [265, 90] on div "Order details" at bounding box center [254, 85] width 58 height 12
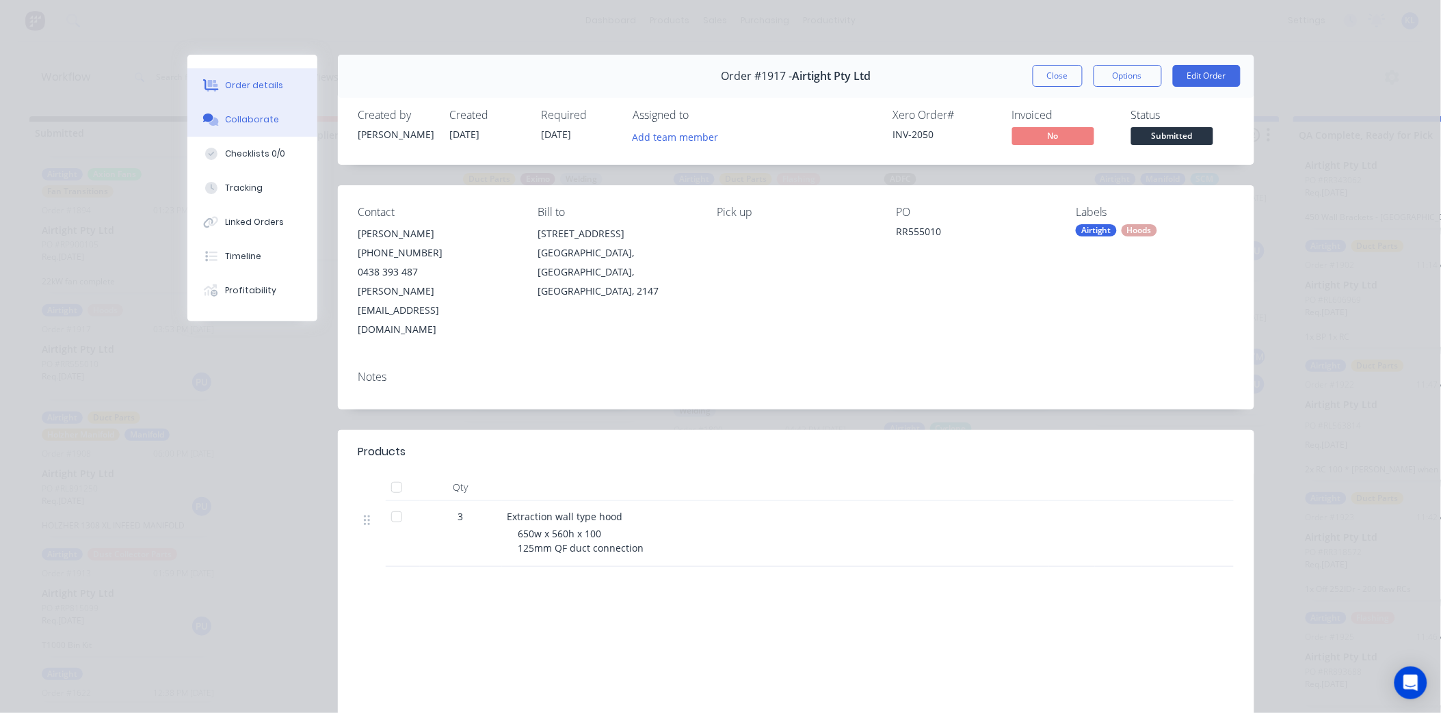
click at [258, 108] on button "Collaborate" at bounding box center [252, 120] width 130 height 34
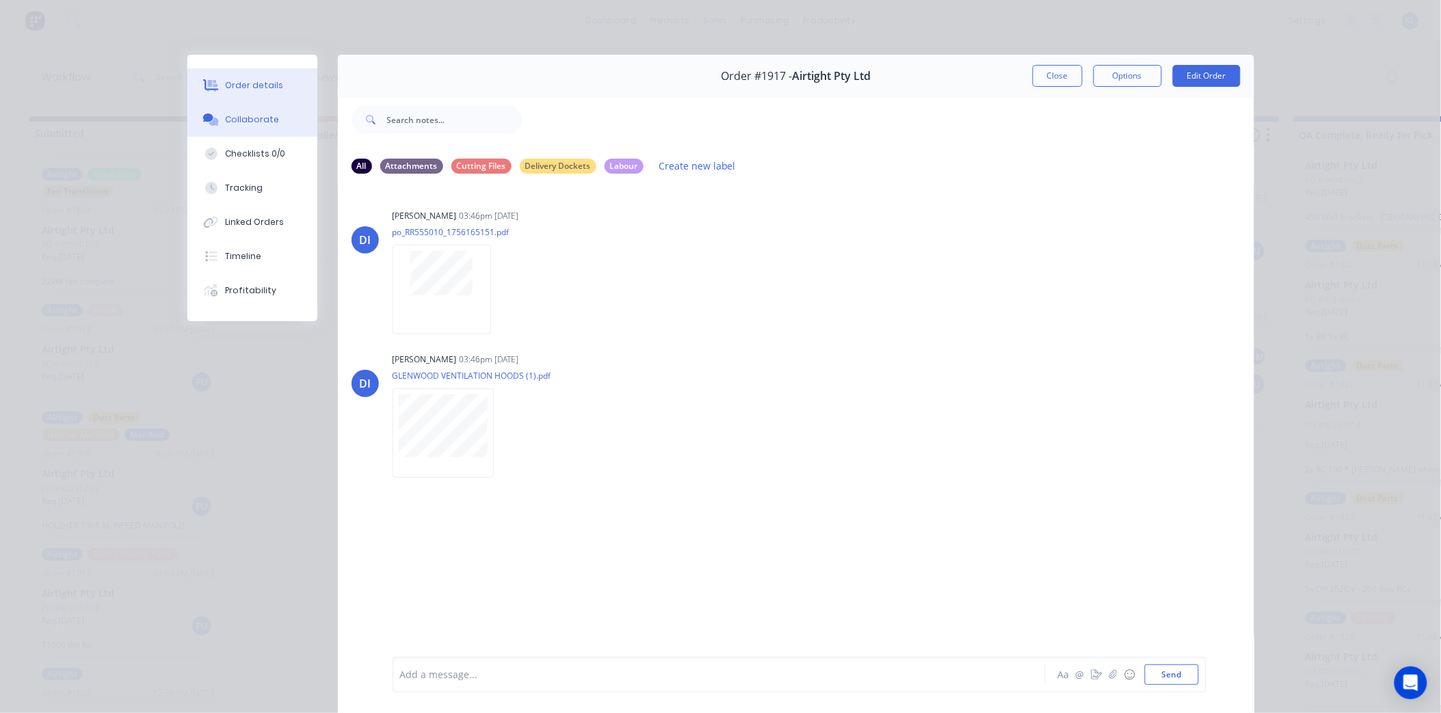
click at [256, 91] on div "Order details" at bounding box center [254, 85] width 58 height 12
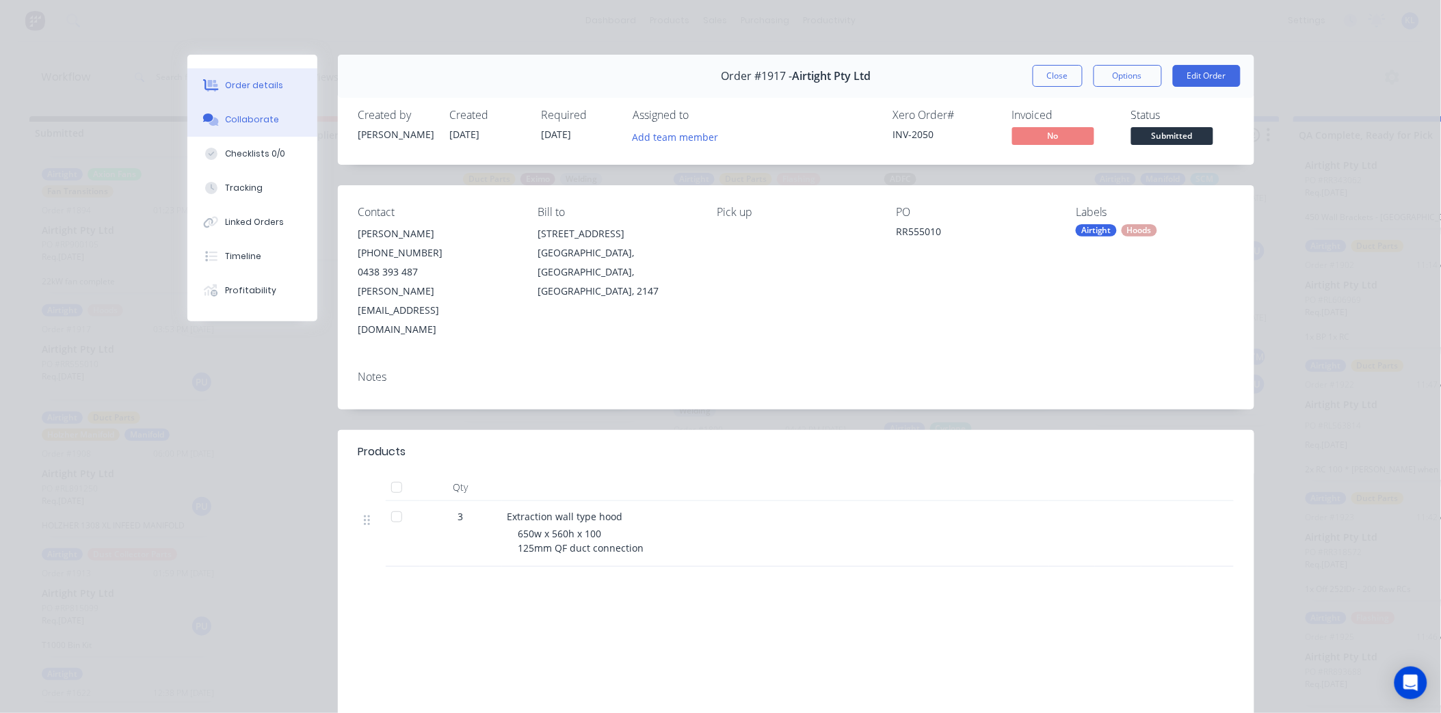
click at [254, 121] on div "Collaborate" at bounding box center [252, 120] width 54 height 12
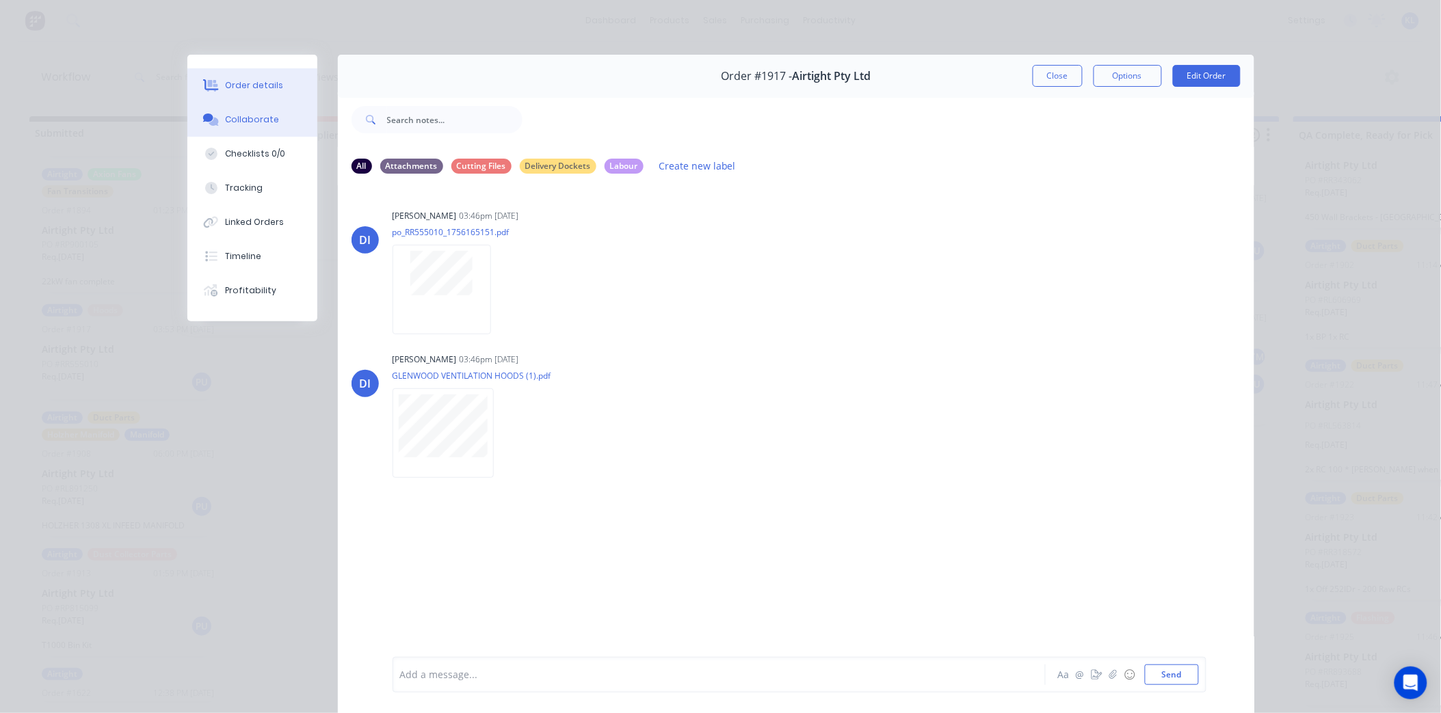
click at [254, 78] on button "Order details" at bounding box center [252, 85] width 130 height 34
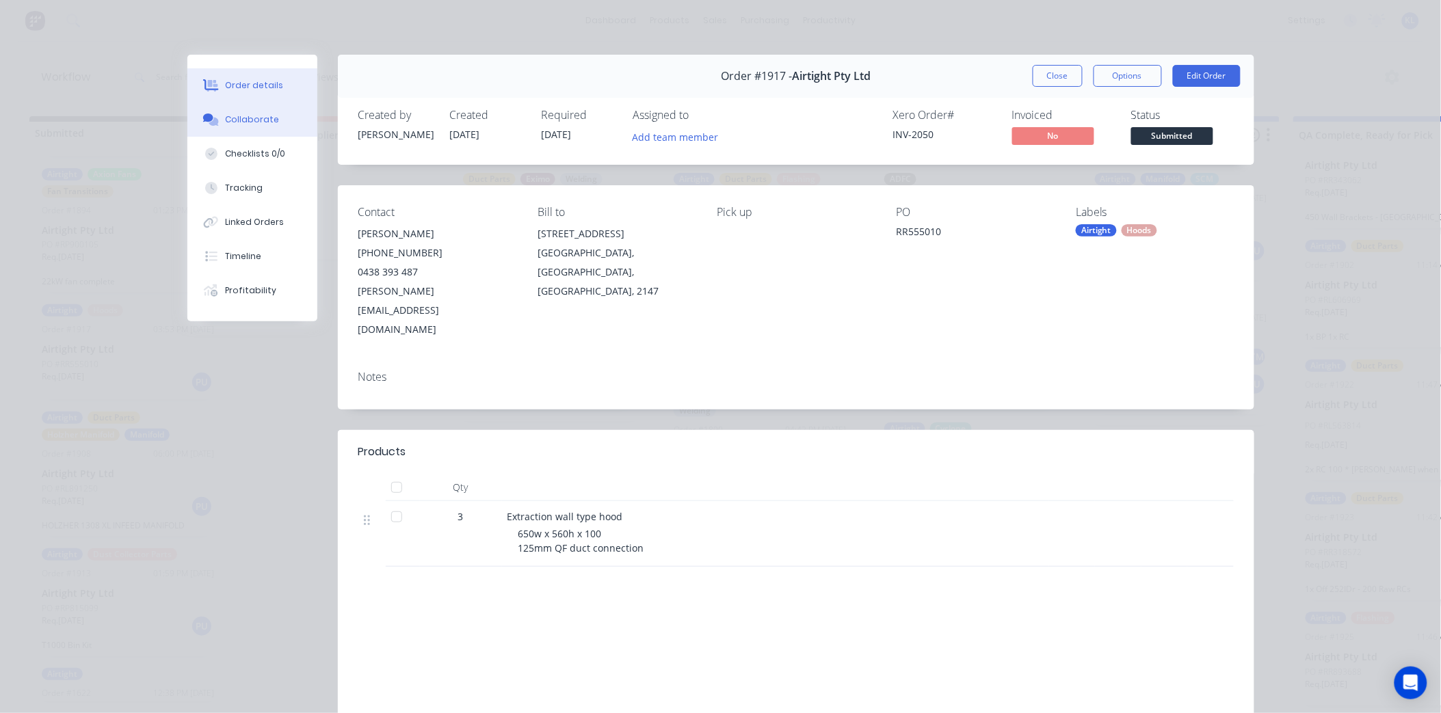
click at [219, 116] on button "Collaborate" at bounding box center [252, 120] width 130 height 34
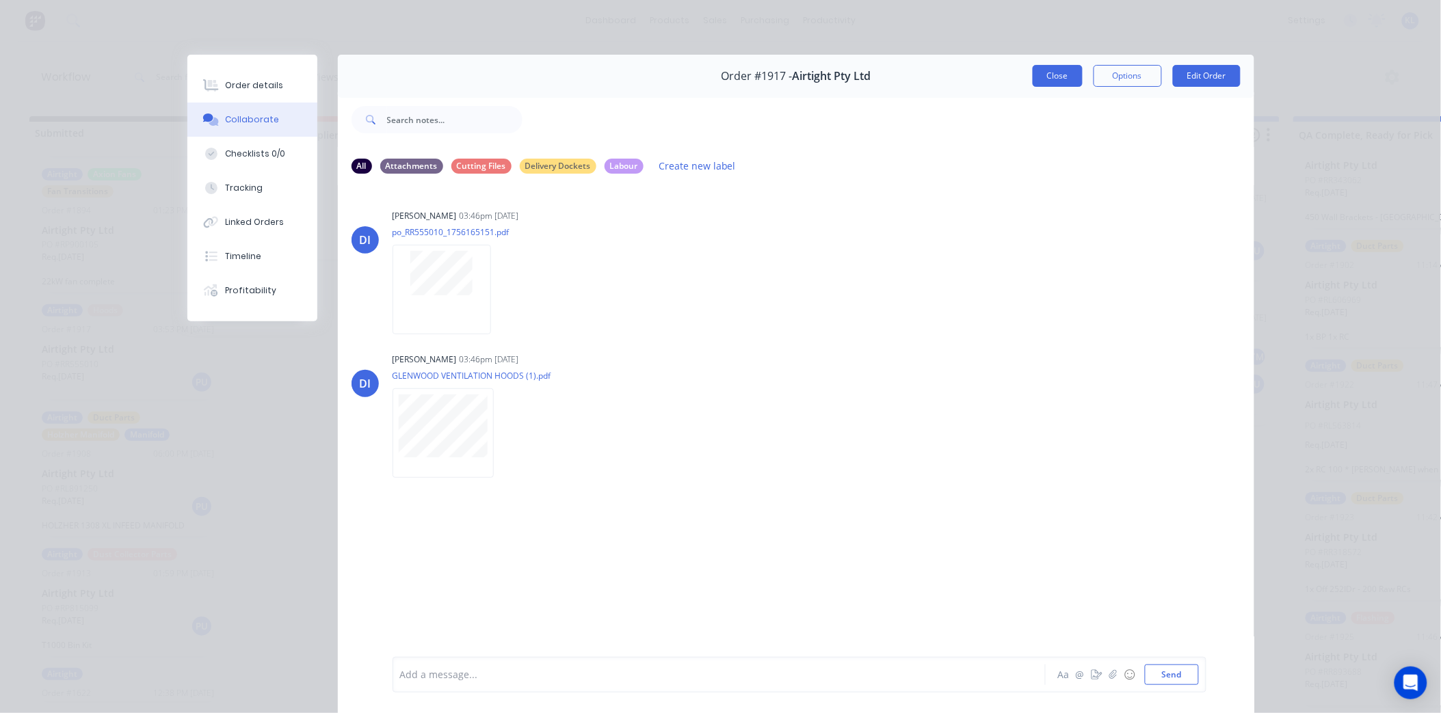
click at [1061, 79] on button "Close" at bounding box center [1058, 76] width 50 height 22
